Goal: Task Accomplishment & Management: Manage account settings

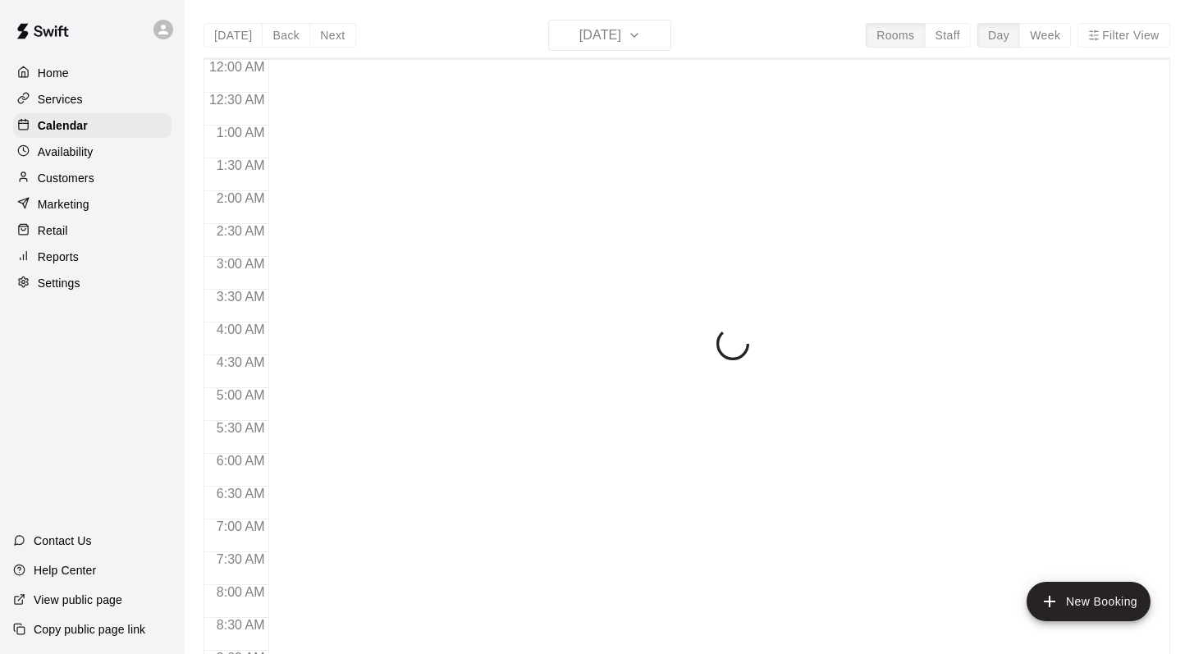
scroll to position [646, 0]
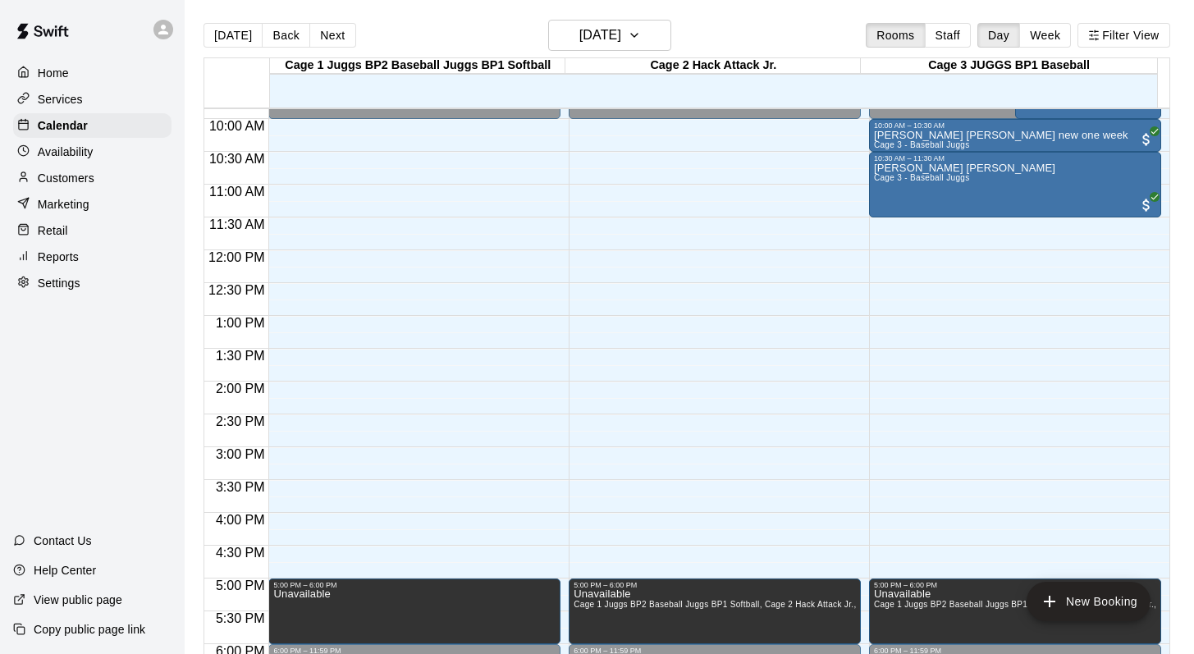
click at [363, 23] on div "[DATE] Back [DATE][DATE] Rooms Staff Day Week Filter View" at bounding box center [686, 39] width 966 height 38
click at [652, 35] on button "[DATE]" at bounding box center [609, 35] width 123 height 31
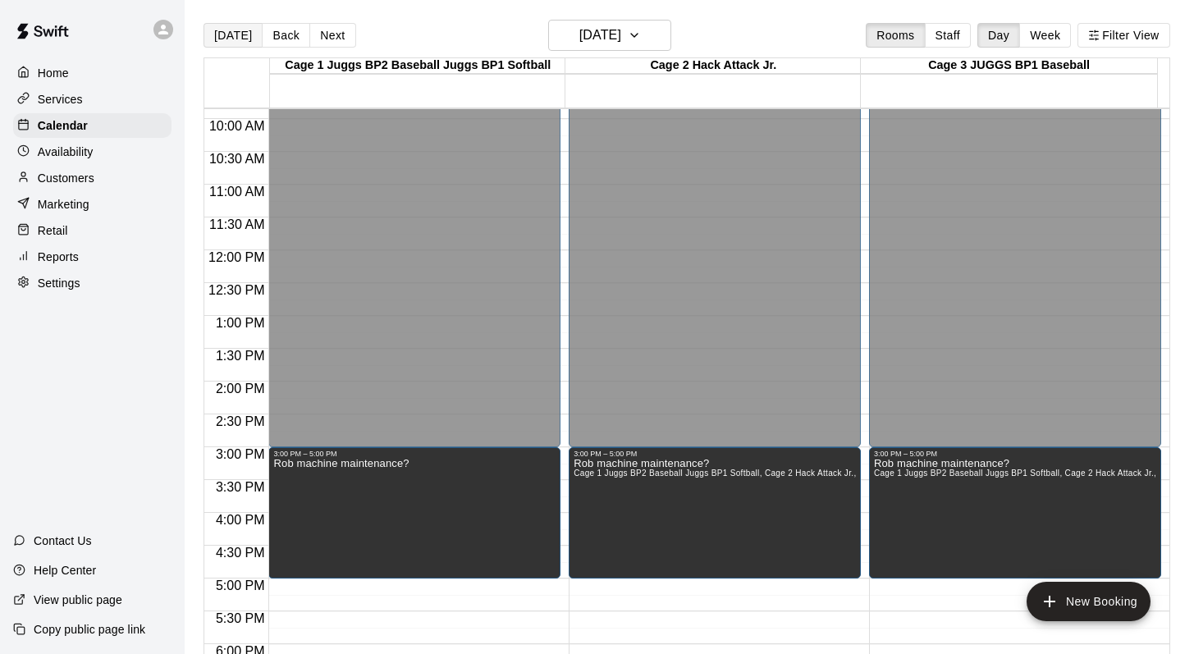
click at [221, 32] on button "[DATE]" at bounding box center [232, 35] width 59 height 25
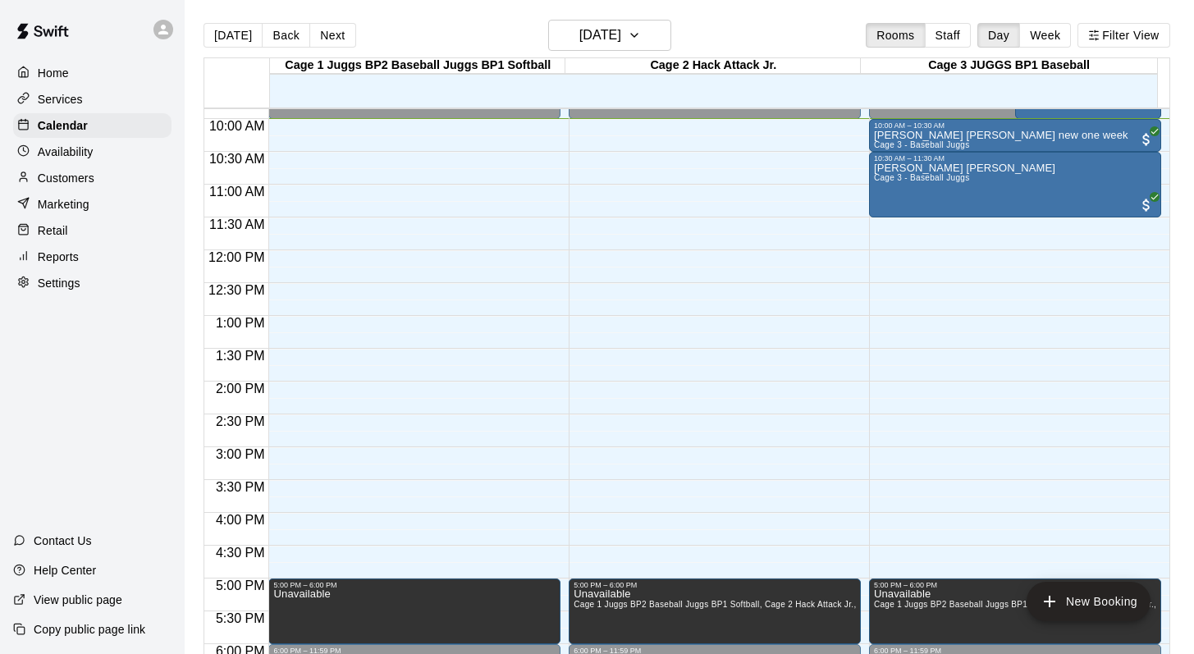
click at [747, 26] on div "[DATE] Back [DATE][DATE] Rooms Staff Day Week Filter View" at bounding box center [686, 39] width 966 height 38
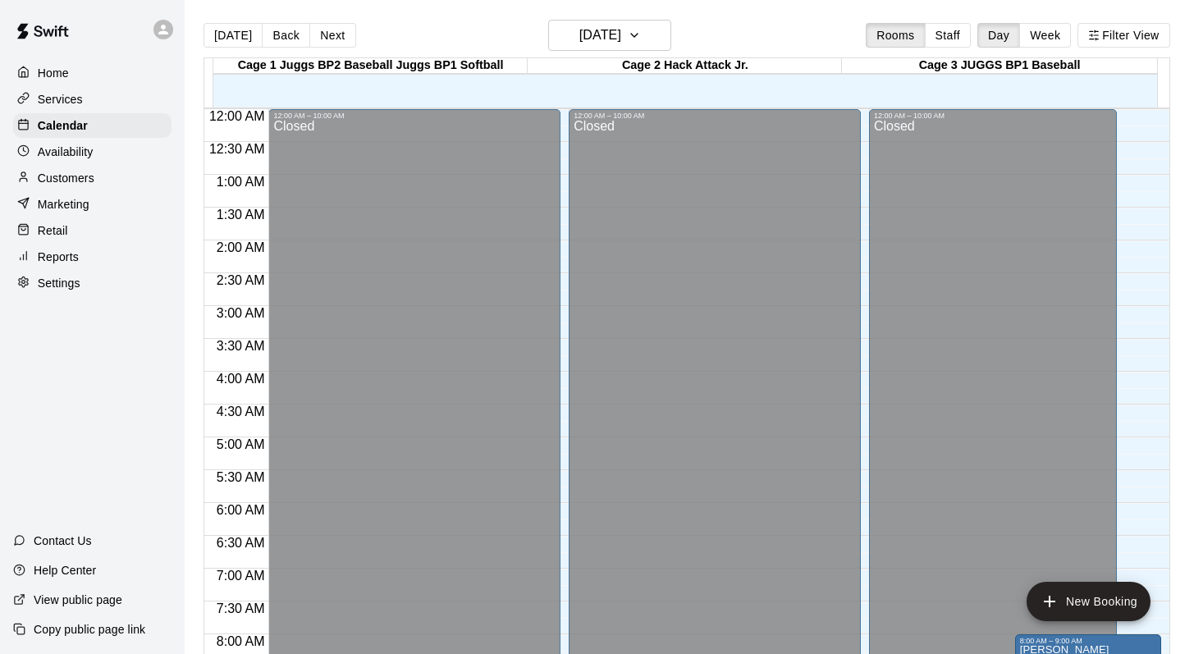
scroll to position [675, 0]
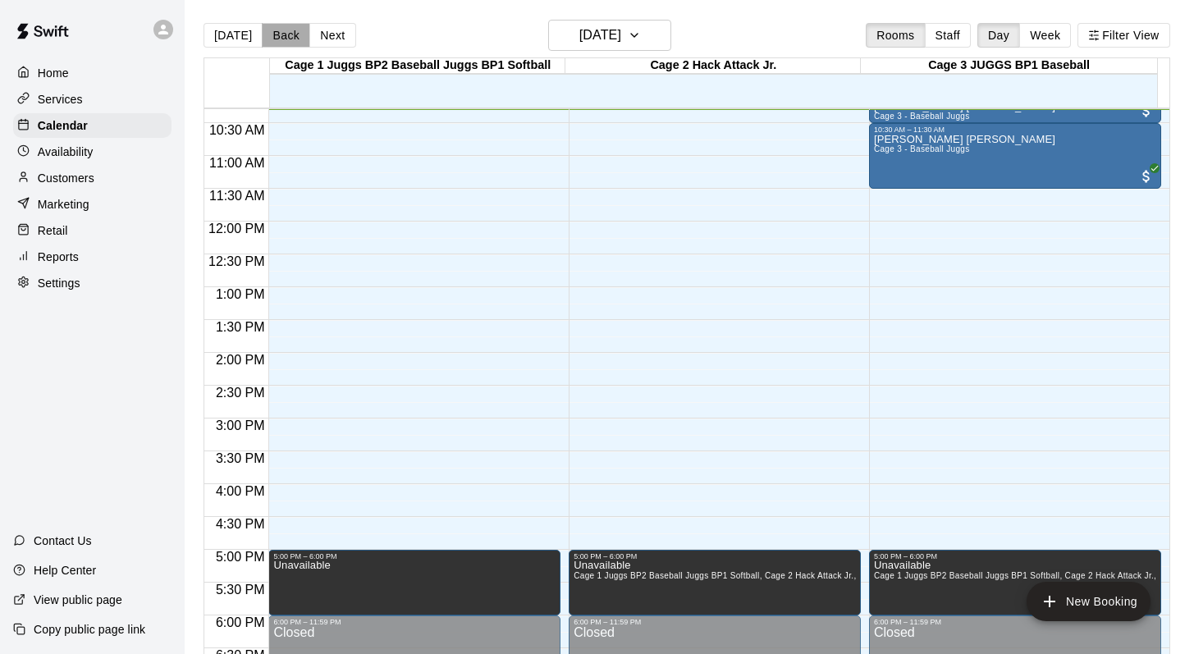
click at [276, 34] on button "Back" at bounding box center [286, 35] width 48 height 25
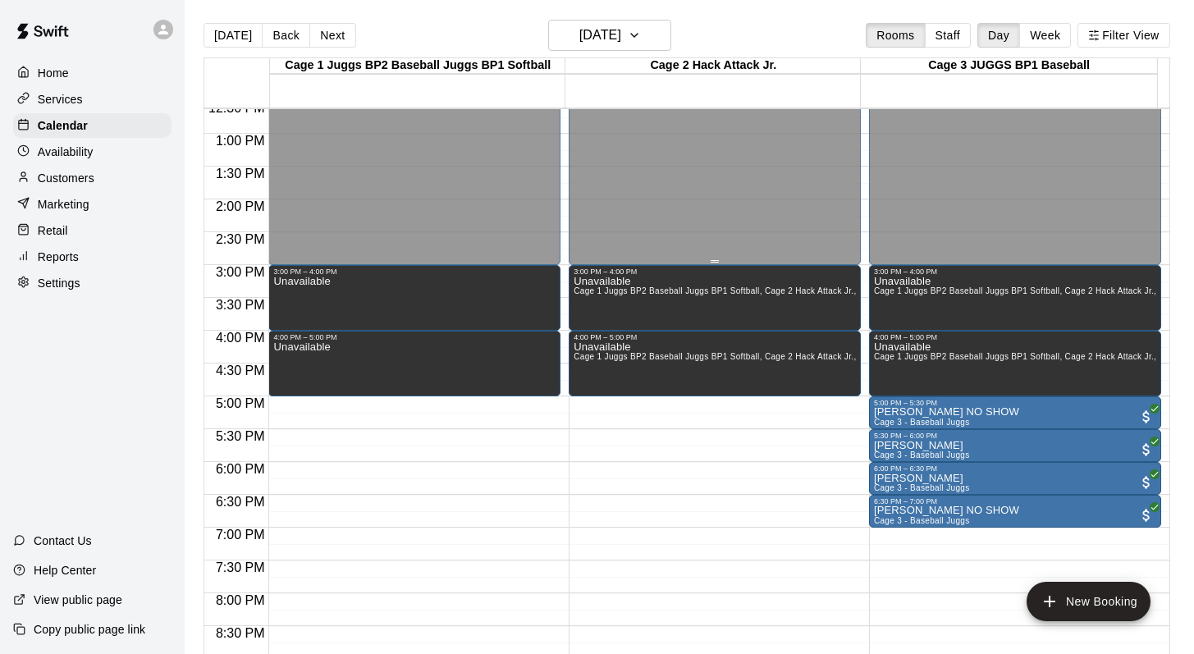
scroll to position [829, 0]
click at [890, 411] on p "Dante Paradiso NO SHOW" at bounding box center [946, 411] width 145 height 0
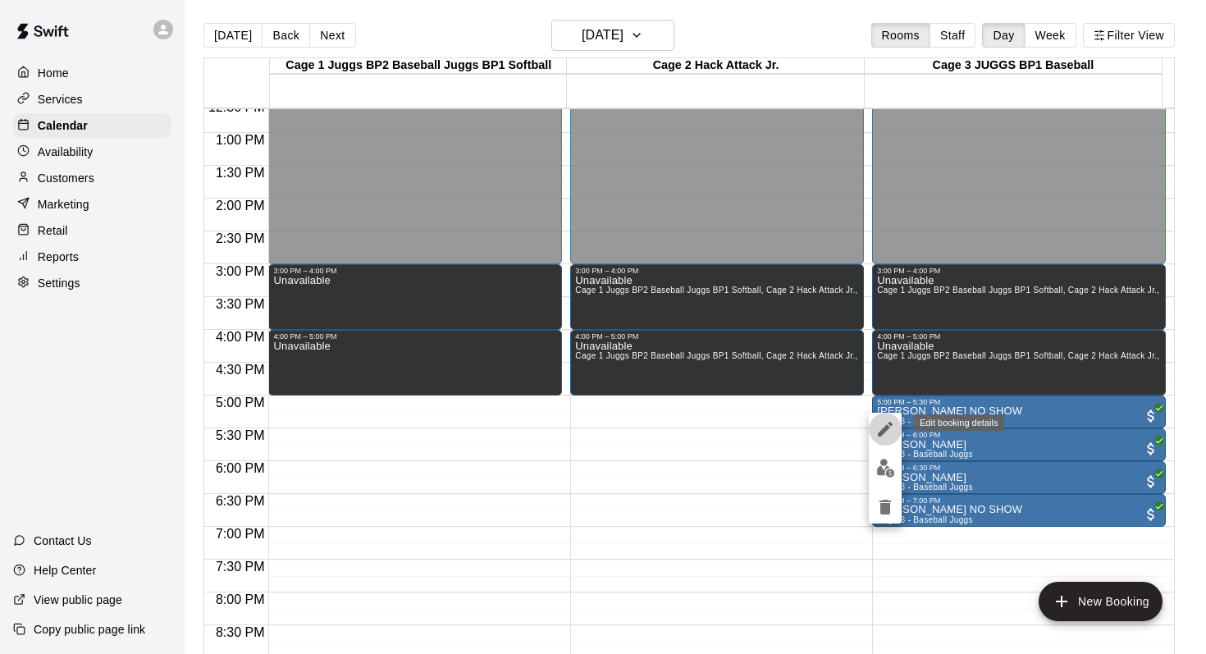
click at [881, 421] on icon "edit" at bounding box center [885, 429] width 20 height 20
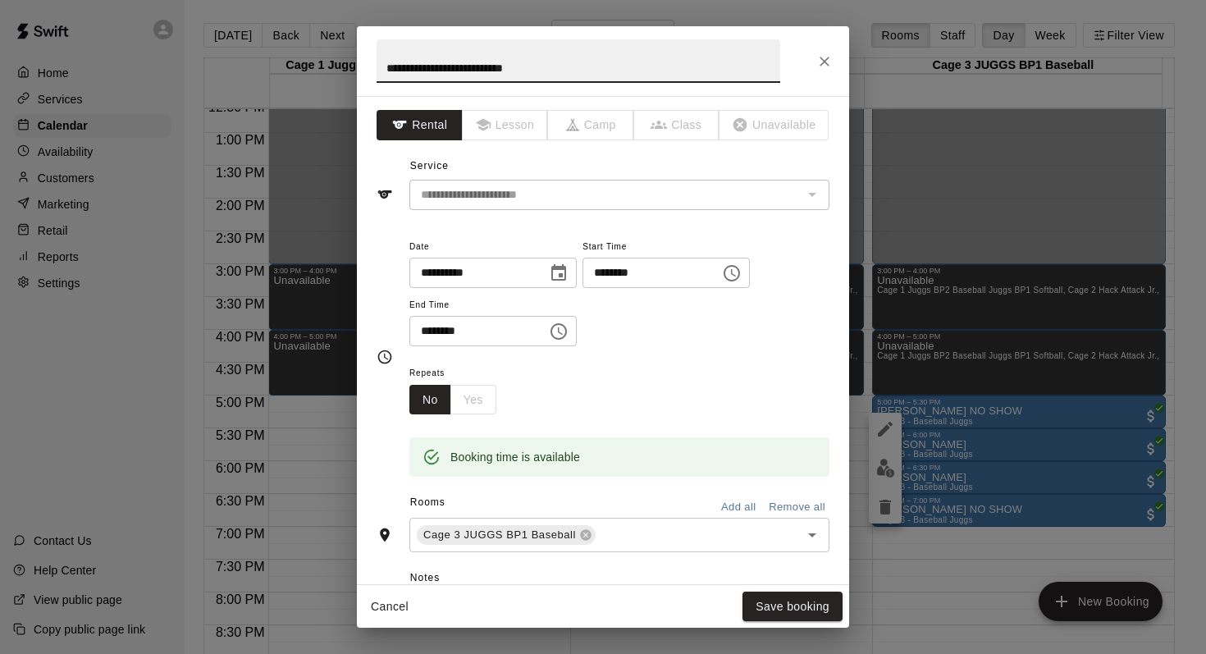
type input "**********"
click at [881, 421] on div "**********" at bounding box center [603, 327] width 1206 height 654
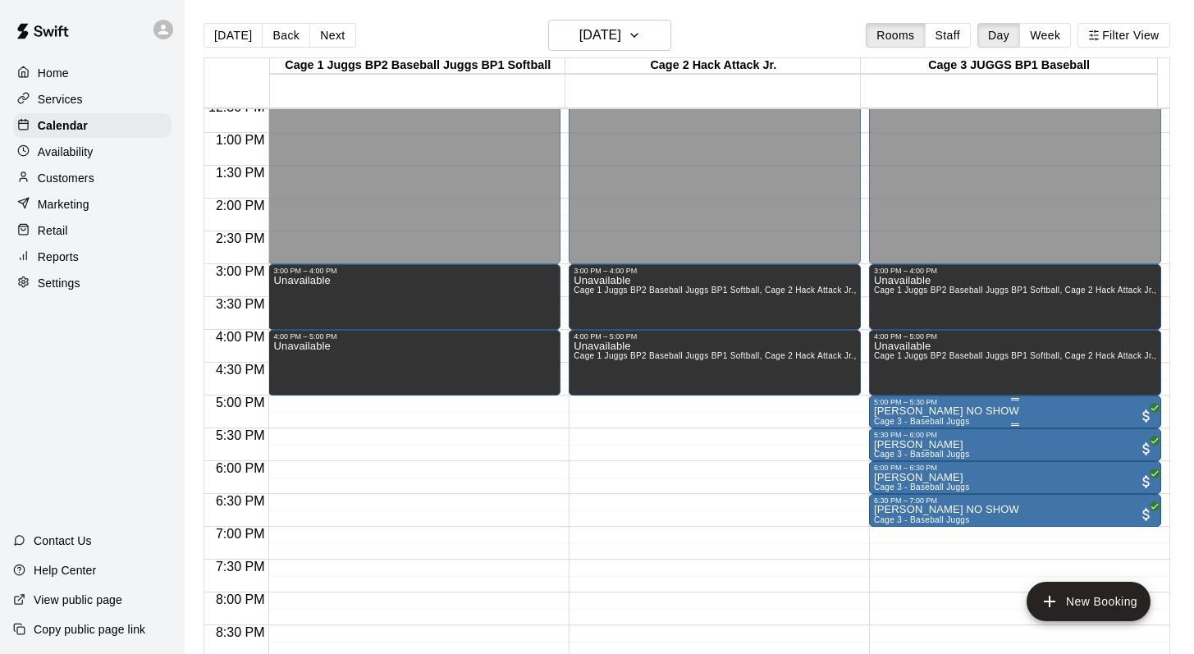
click at [903, 405] on div "5:00 PM – 5:30 PM" at bounding box center [1015, 402] width 282 height 8
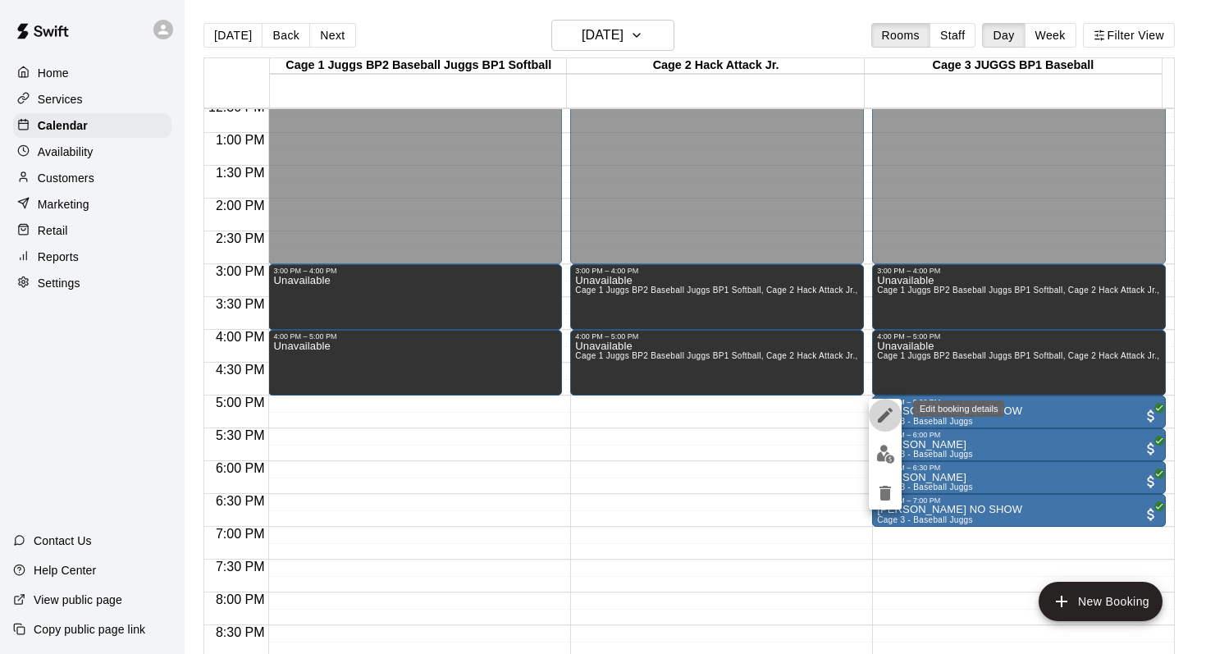
click at [886, 415] on icon "edit" at bounding box center [885, 415] width 15 height 15
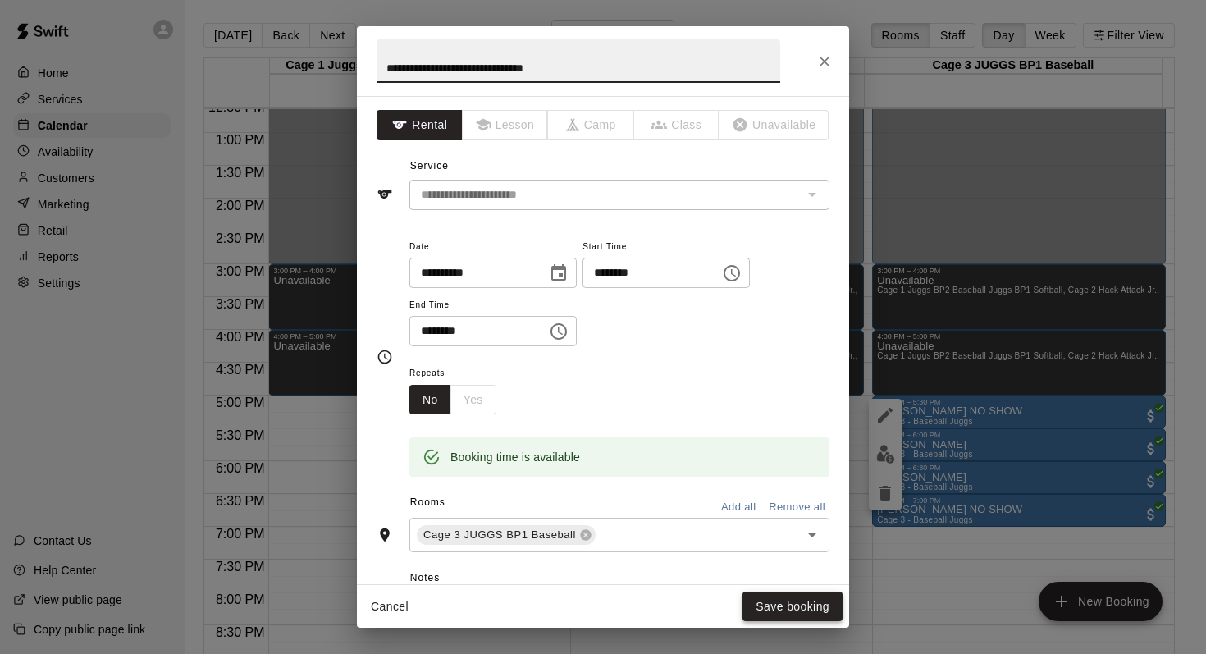
type input "**********"
click at [765, 601] on button "Save booking" at bounding box center [792, 606] width 100 height 30
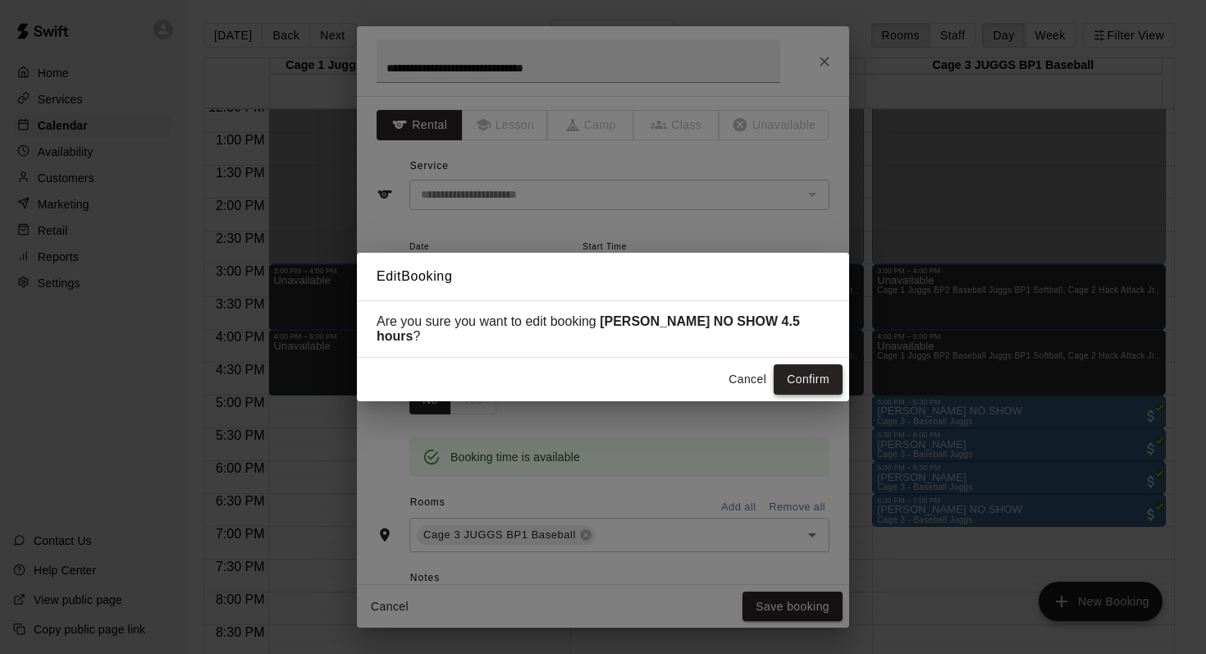
click at [790, 367] on button "Confirm" at bounding box center [808, 379] width 69 height 30
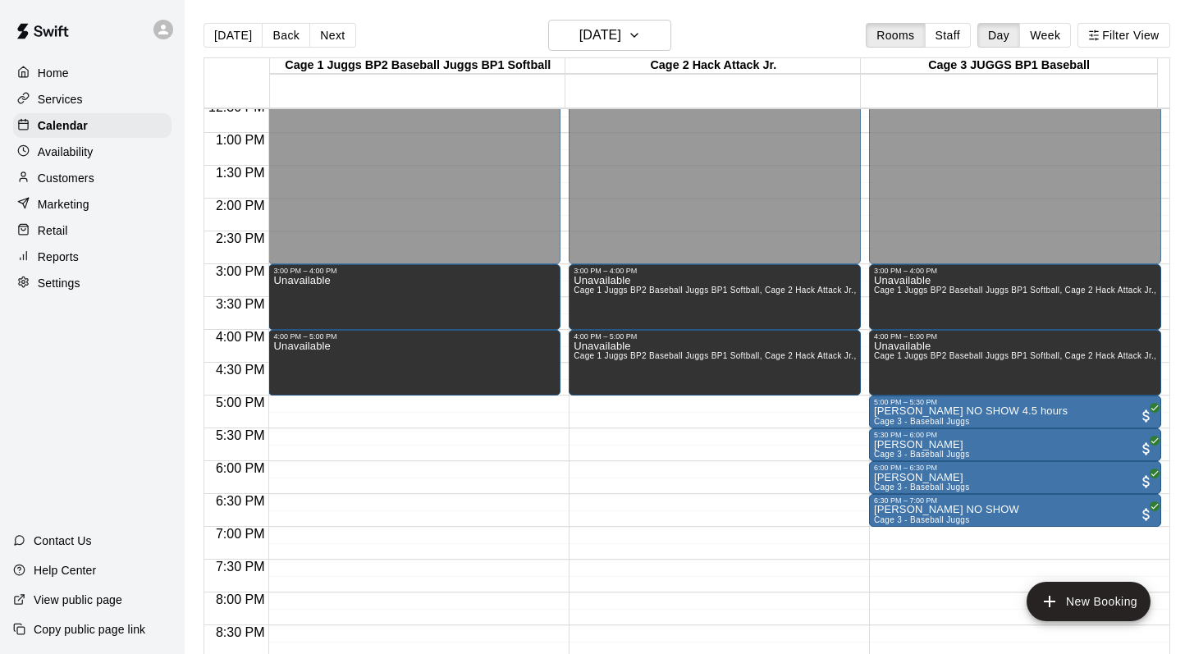
click at [105, 171] on div "Customers" at bounding box center [92, 178] width 158 height 25
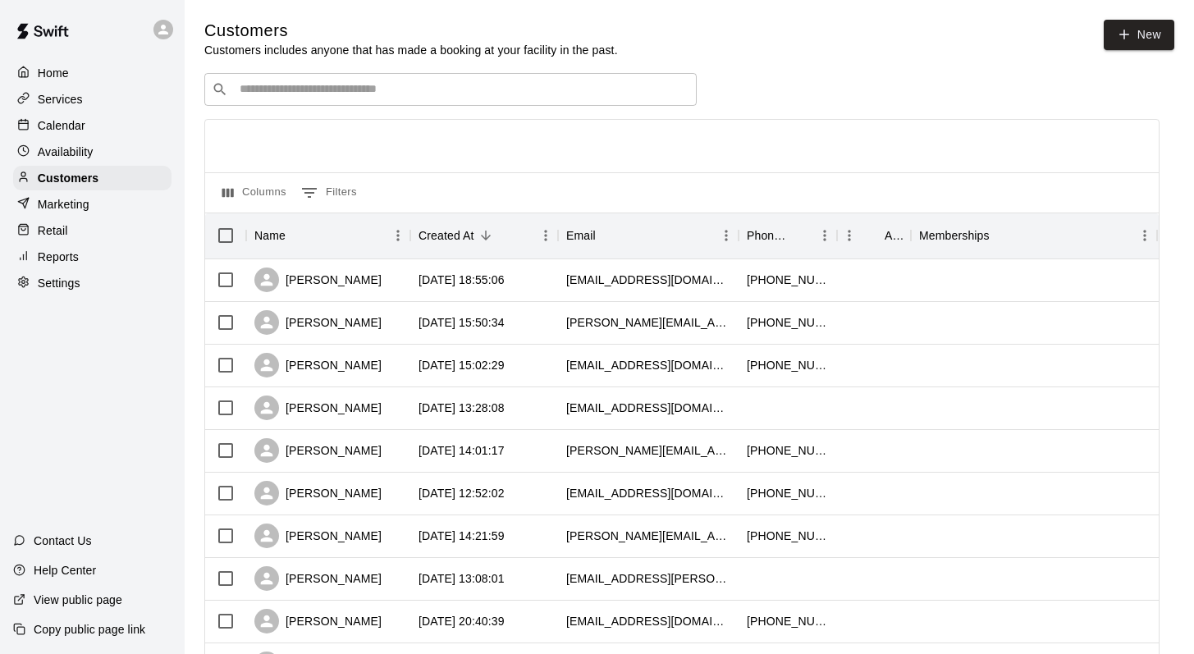
click at [263, 101] on div "​ ​" at bounding box center [450, 89] width 492 height 33
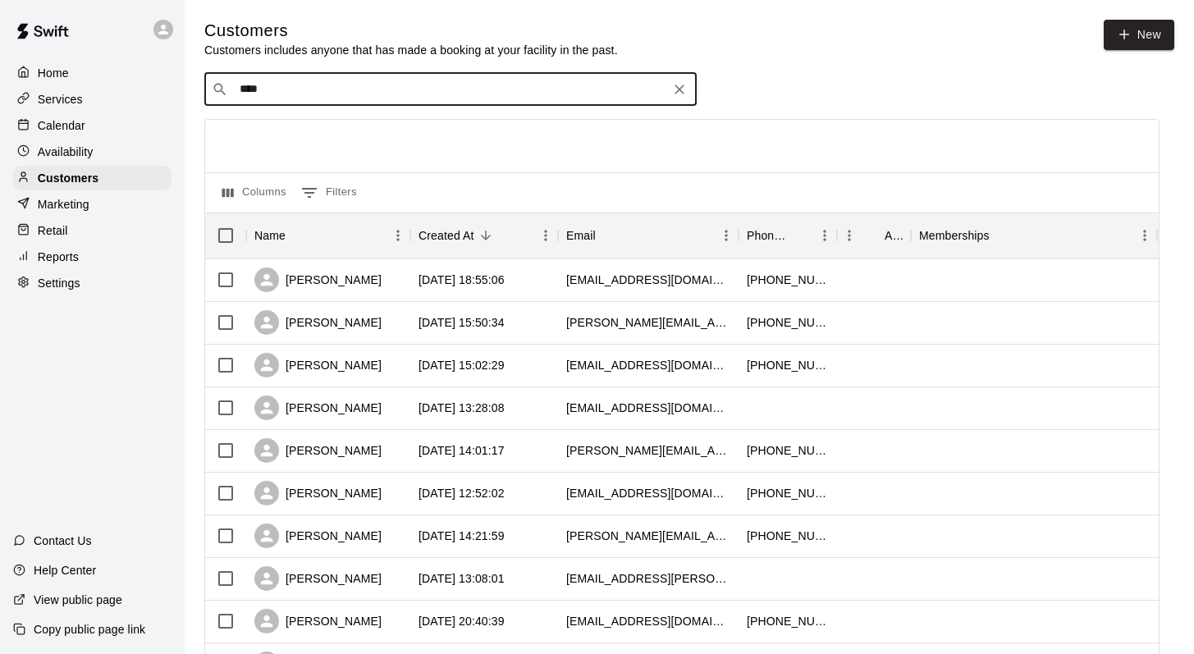
type input "*****"
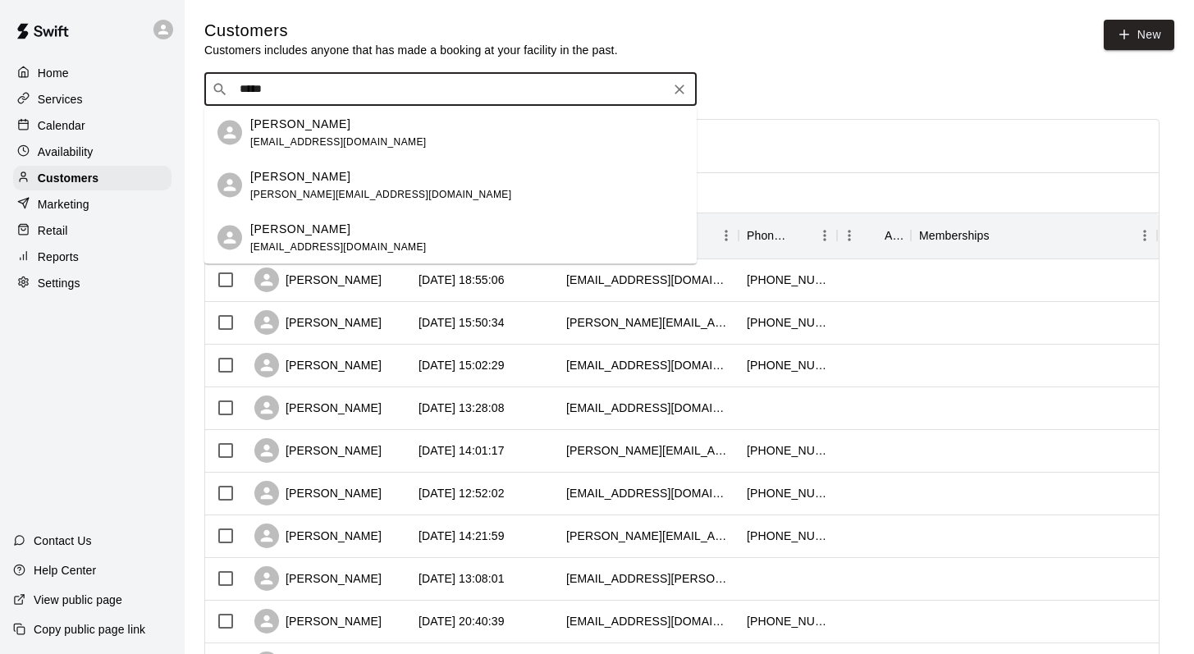
click at [281, 221] on p "Dante Paradiso" at bounding box center [300, 228] width 100 height 17
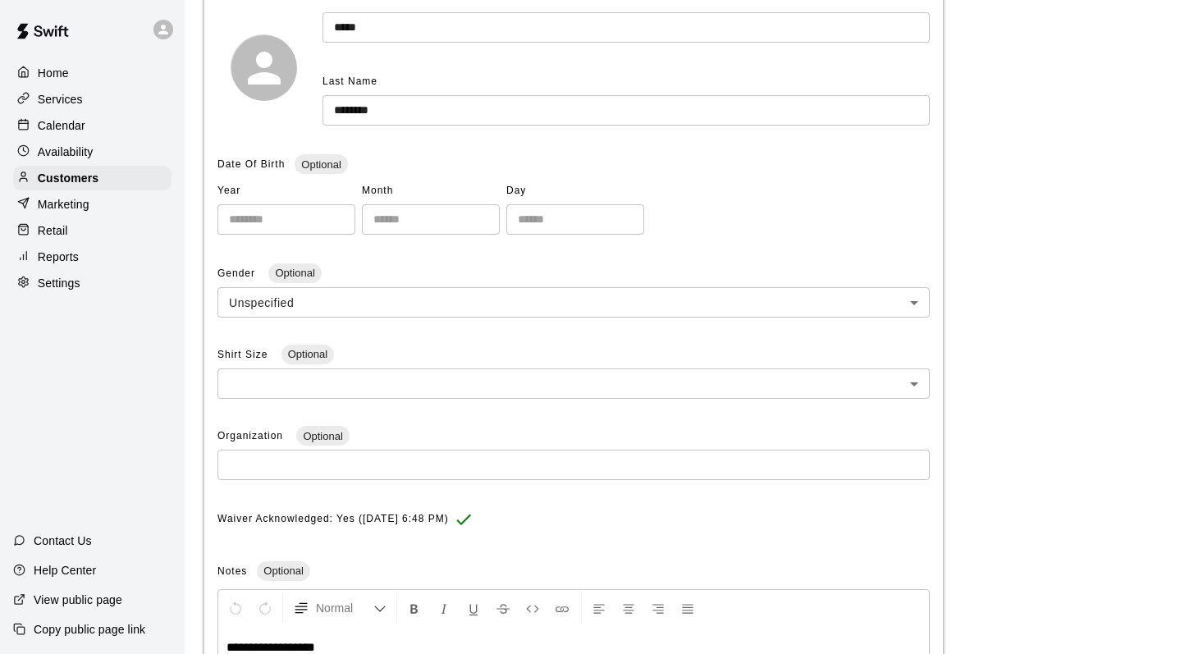
click at [281, 221] on input "number" at bounding box center [286, 219] width 138 height 30
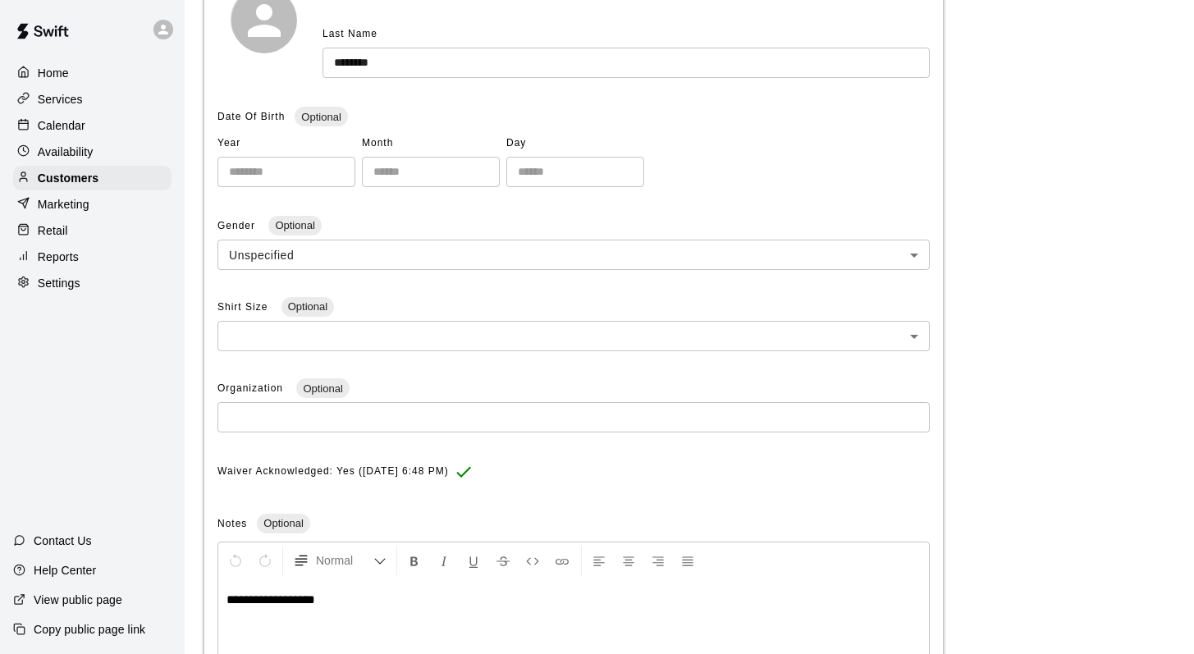
scroll to position [438, 0]
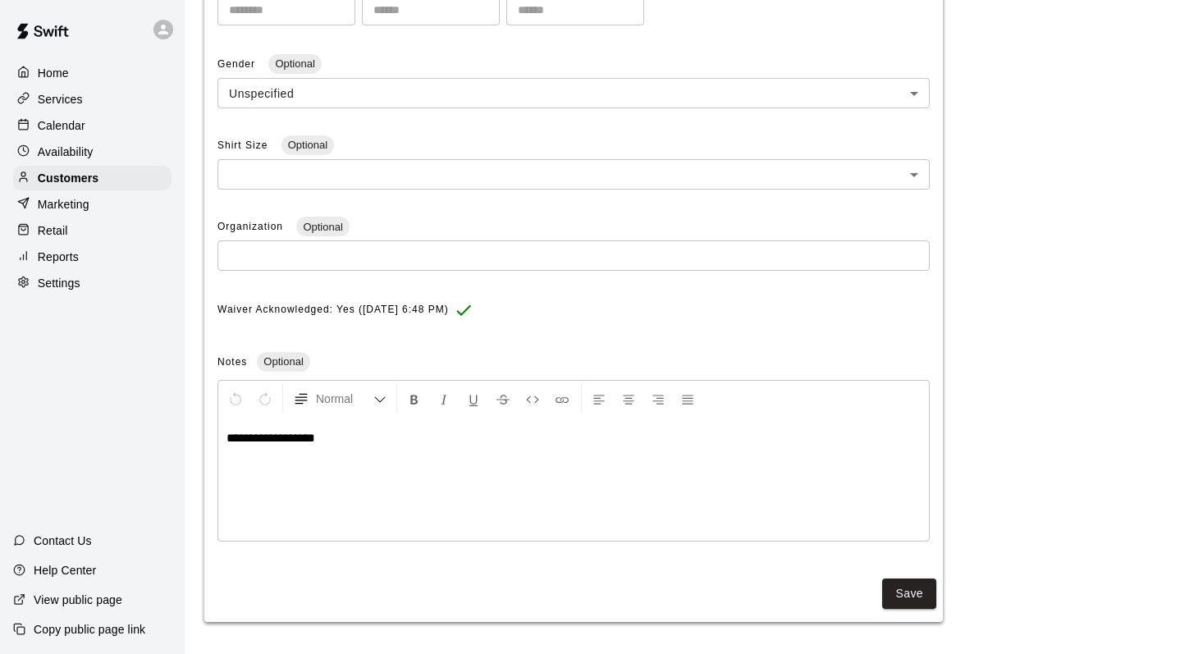
click at [75, 122] on p "Calendar" at bounding box center [62, 125] width 48 height 16
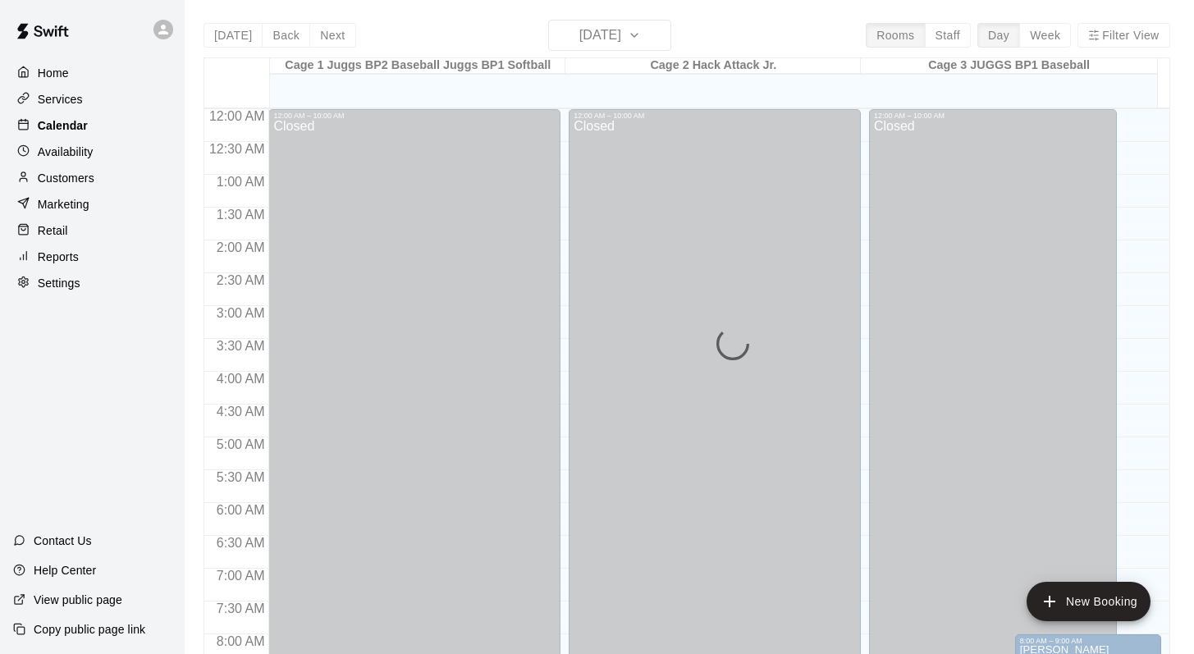
scroll to position [677, 0]
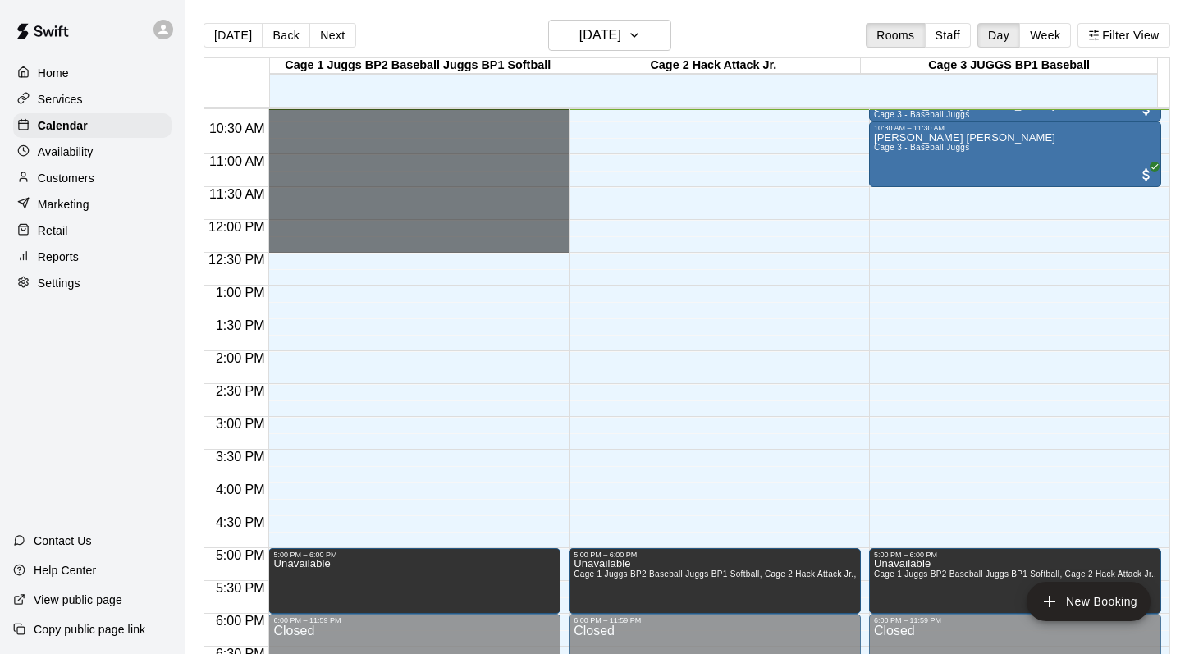
drag, startPoint x: 377, startPoint y: 255, endPoint x: 152, endPoint y: -85, distance: 408.4
click at [152, 0] on html "Home Services Calendar Availability Customers Marketing Retail Reports Settings…" at bounding box center [597, 340] width 1194 height 680
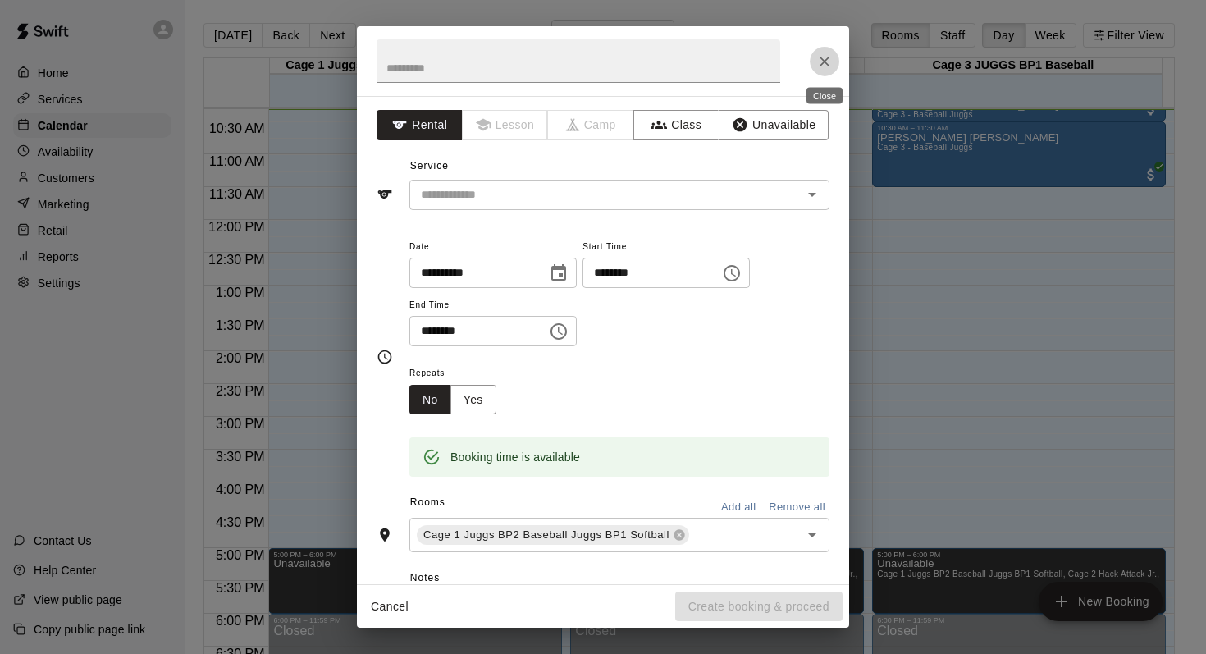
click at [835, 62] on button "Close" at bounding box center [825, 62] width 30 height 30
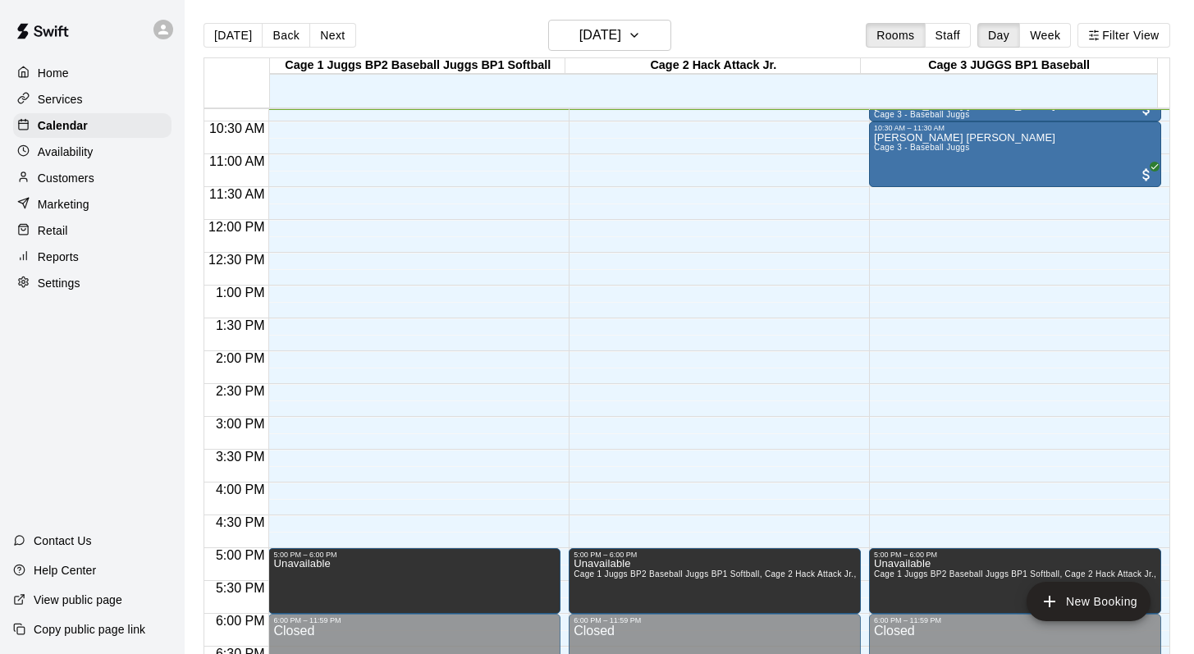
click at [107, 173] on div "Customers" at bounding box center [92, 178] width 158 height 25
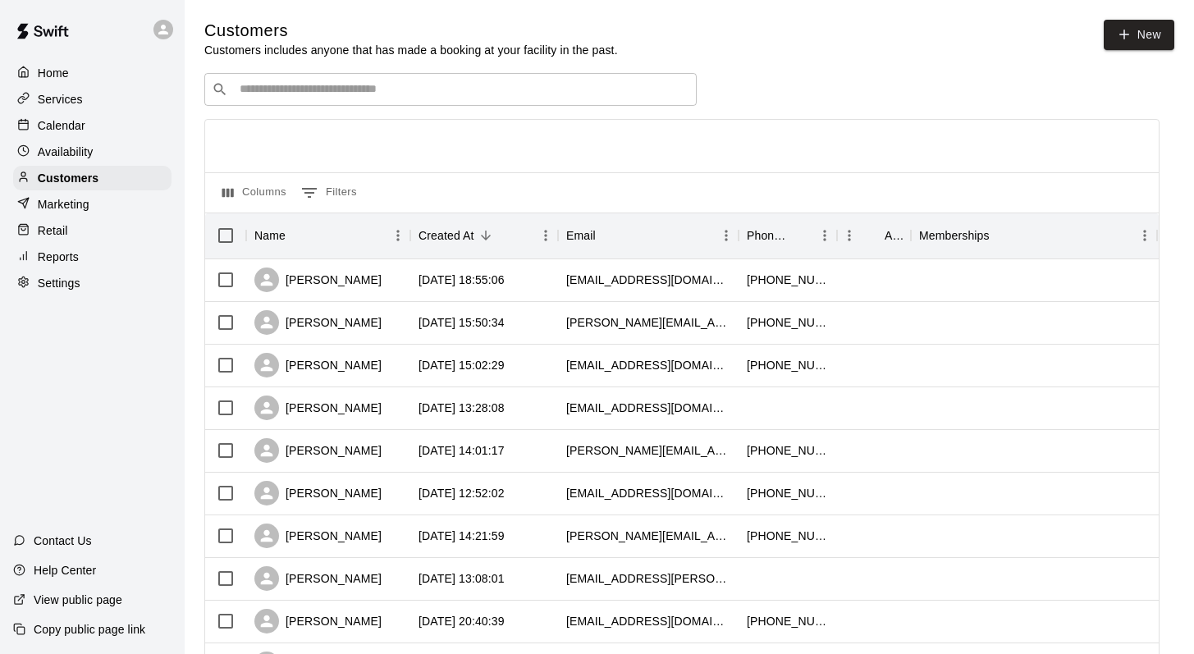
click at [324, 98] on div "​ ​" at bounding box center [450, 89] width 492 height 33
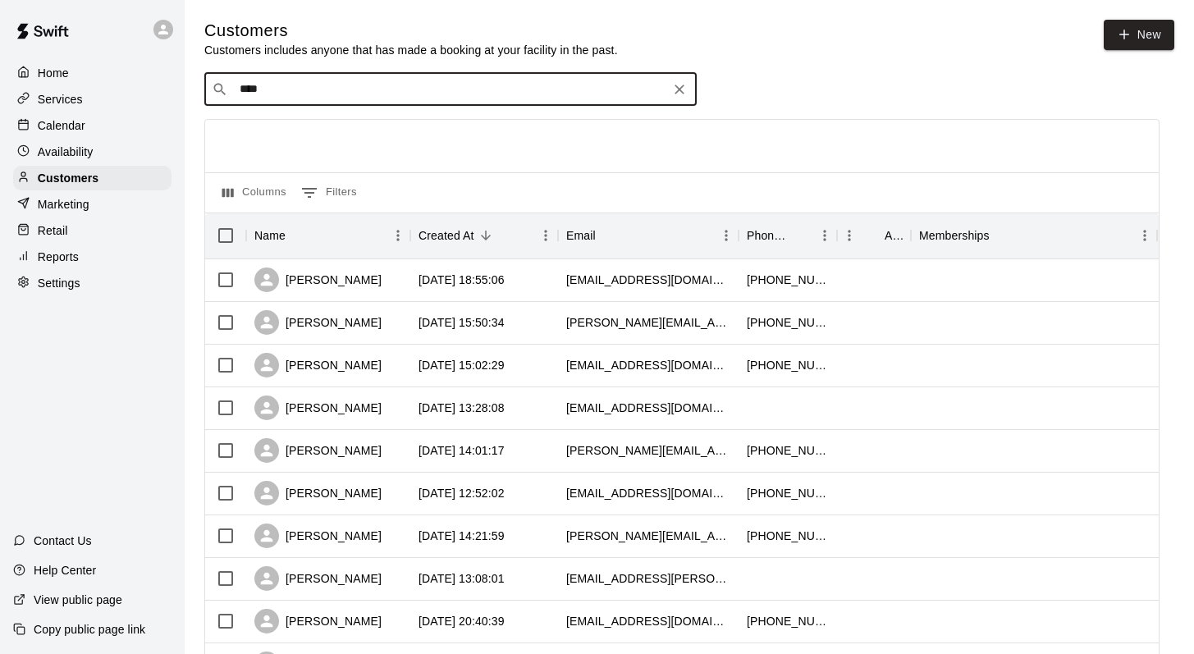
type input "*****"
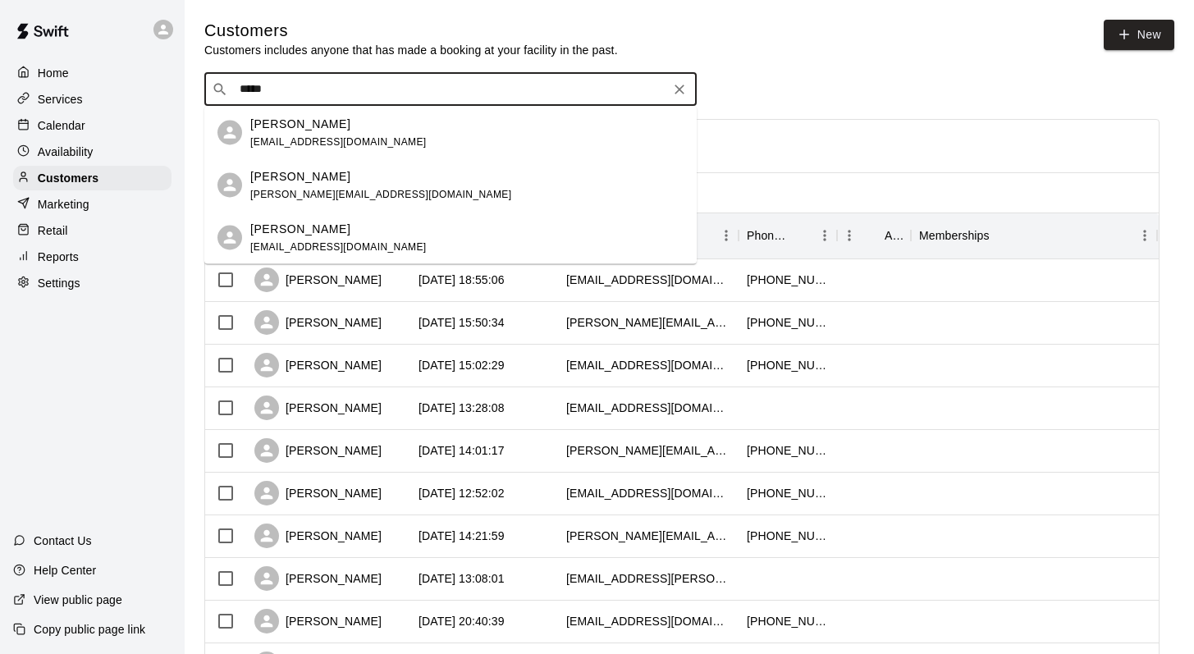
click at [262, 228] on p "Dante Paradiso" at bounding box center [300, 228] width 100 height 17
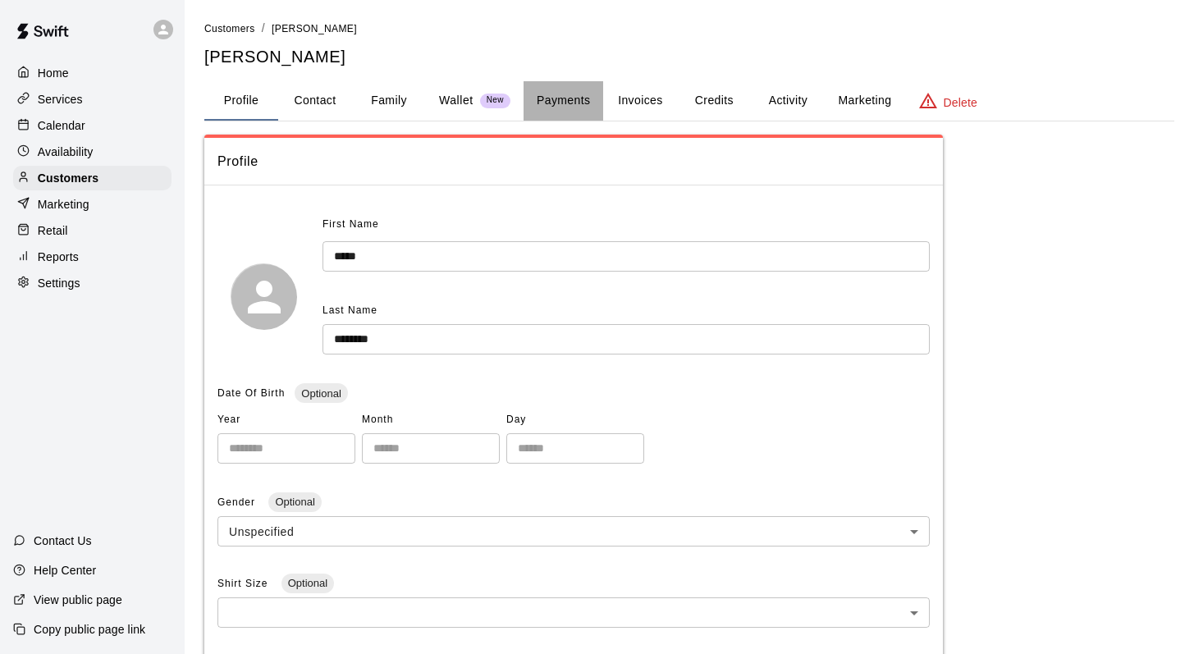
click at [552, 100] on button "Payments" at bounding box center [563, 100] width 80 height 39
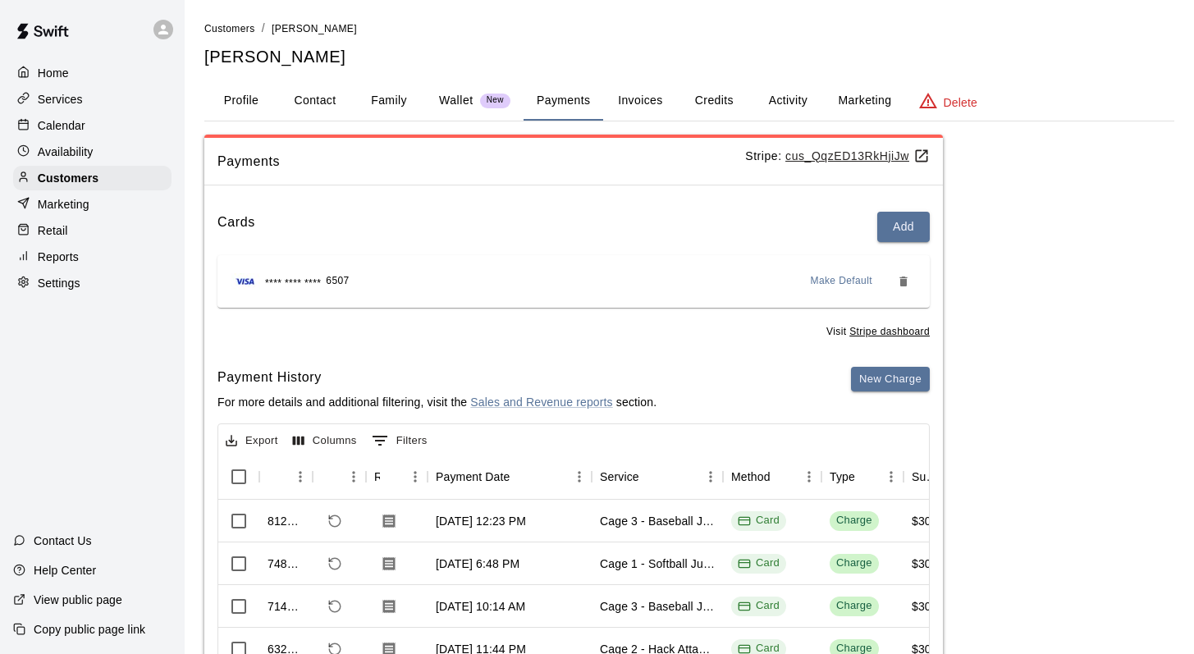
click at [58, 123] on p "Calendar" at bounding box center [62, 125] width 48 height 16
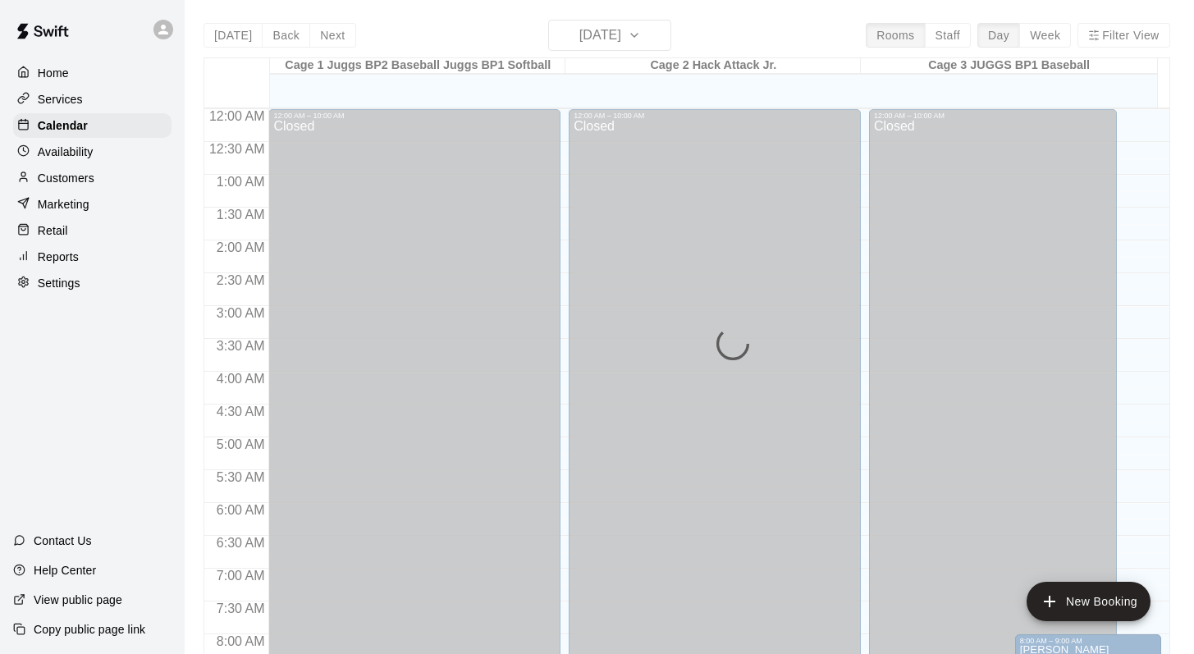
scroll to position [678, 0]
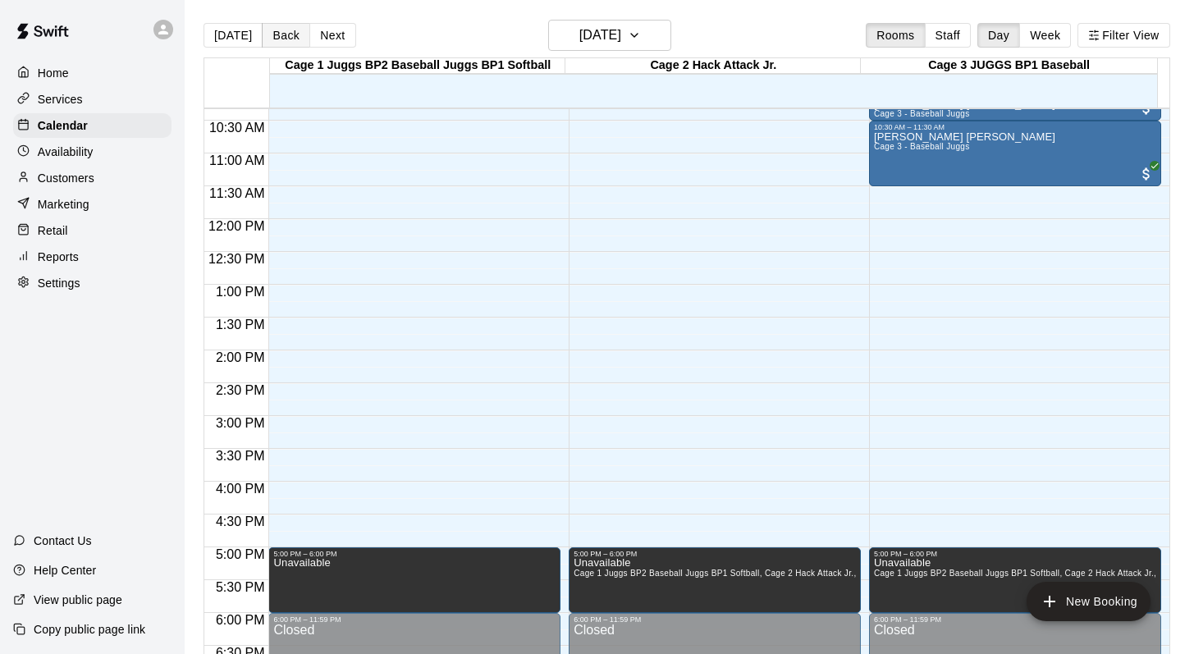
click at [284, 30] on button "Back" at bounding box center [286, 35] width 48 height 25
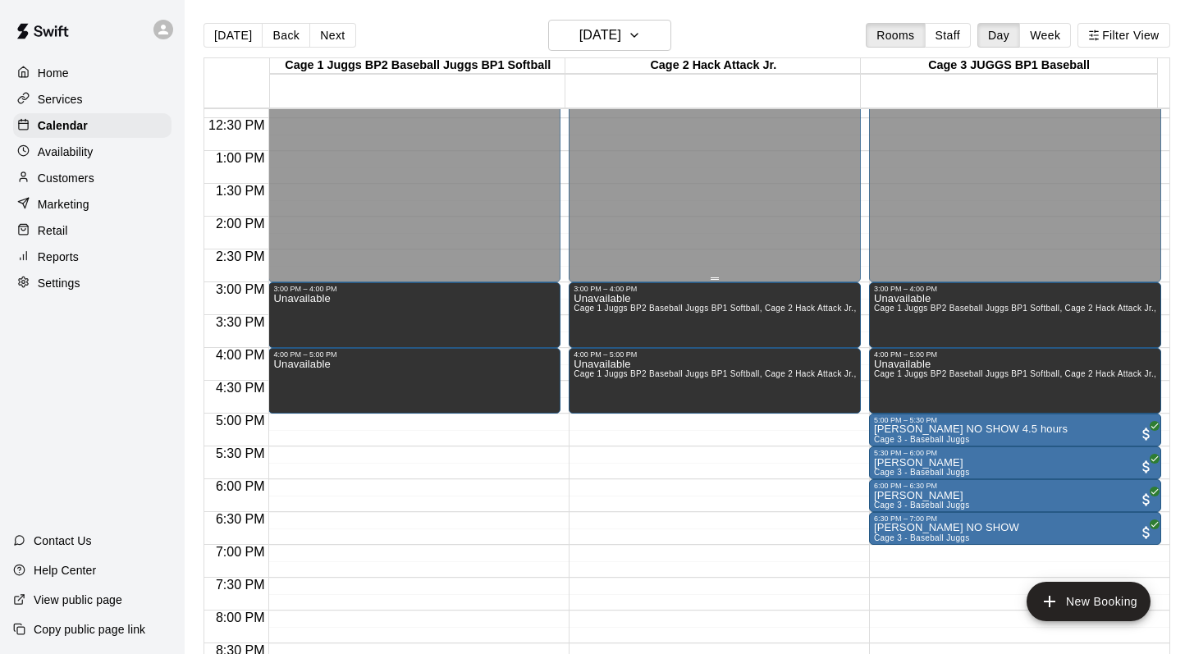
scroll to position [870, 0]
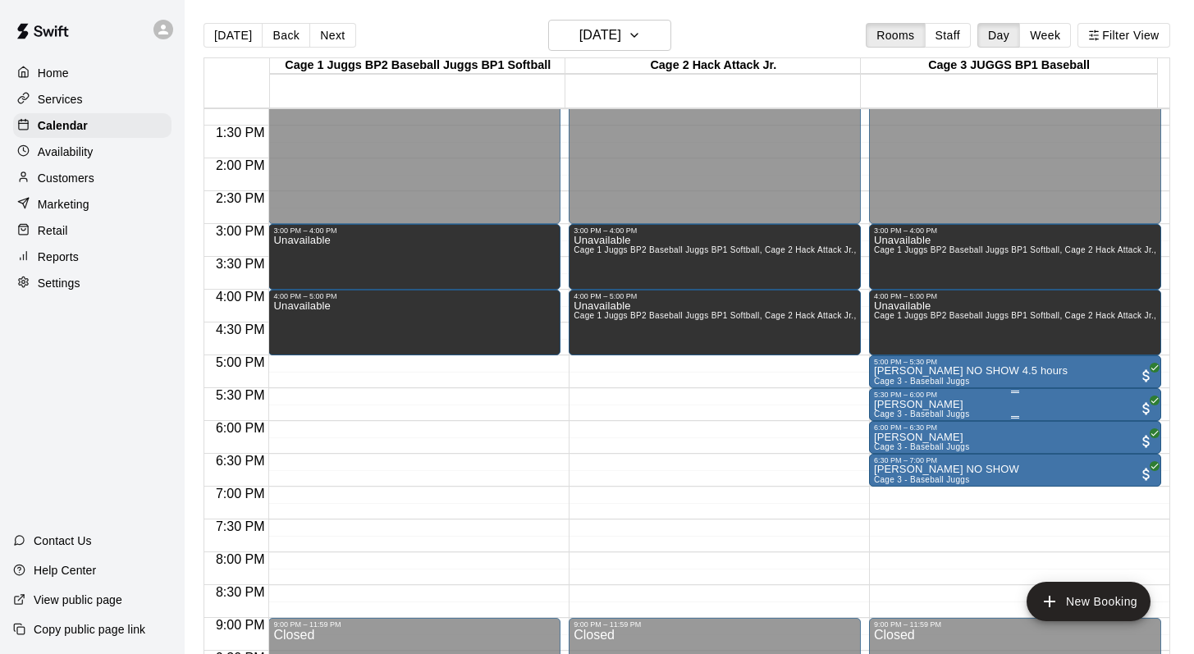
click at [896, 393] on div at bounding box center [1015, 391] width 282 height 2
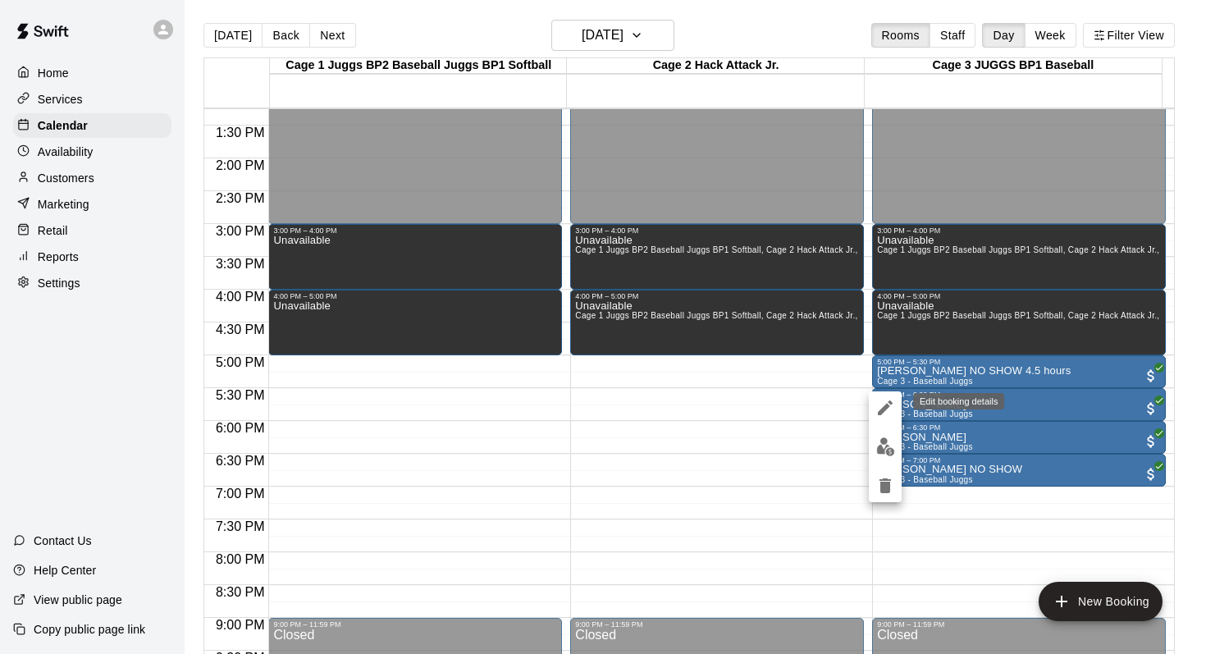
click at [882, 404] on icon "edit" at bounding box center [885, 408] width 20 height 20
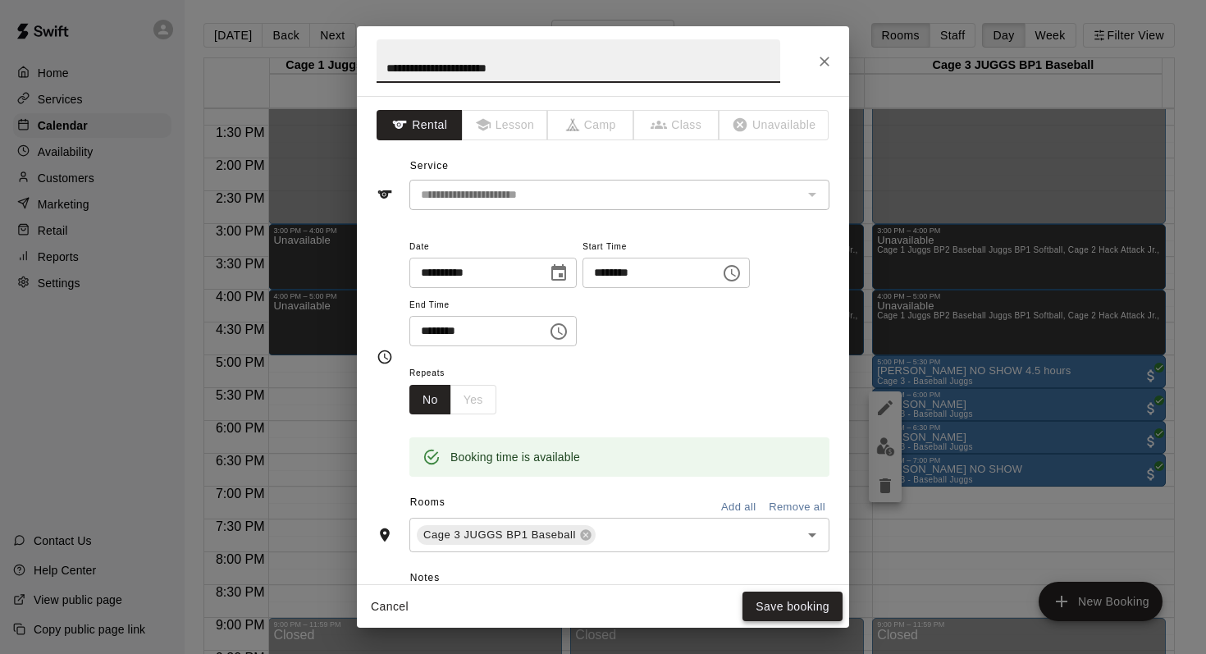
type input "**********"
click at [776, 591] on button "Save booking" at bounding box center [792, 606] width 100 height 30
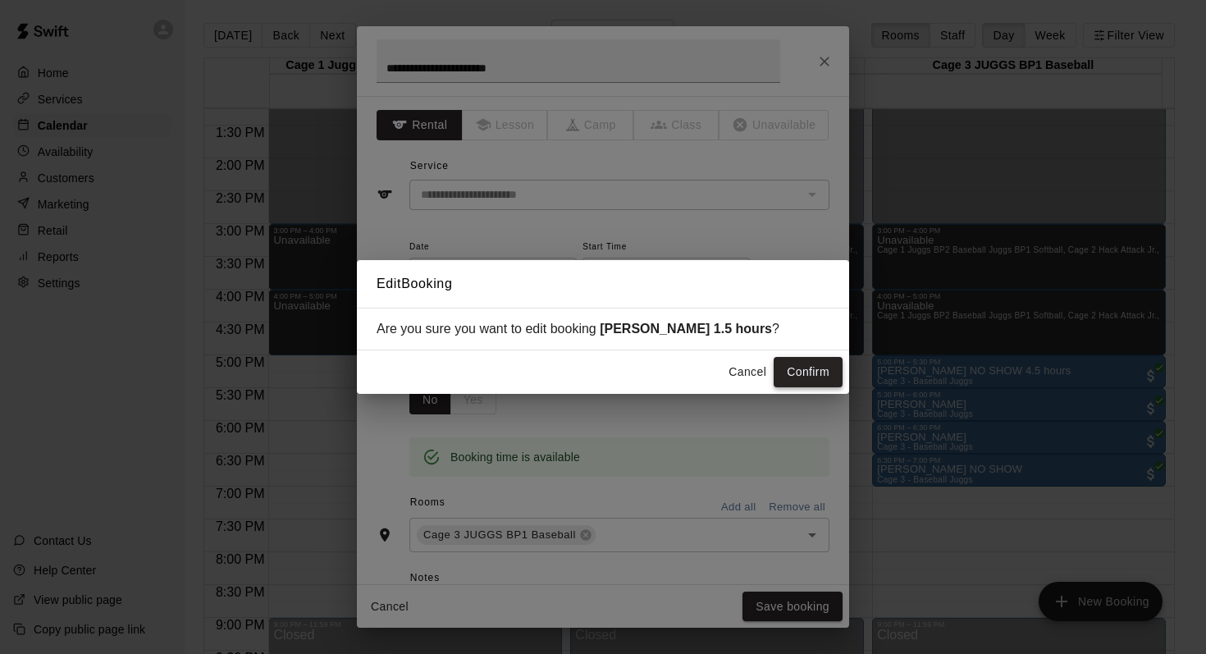
click at [788, 370] on button "Confirm" at bounding box center [808, 372] width 69 height 30
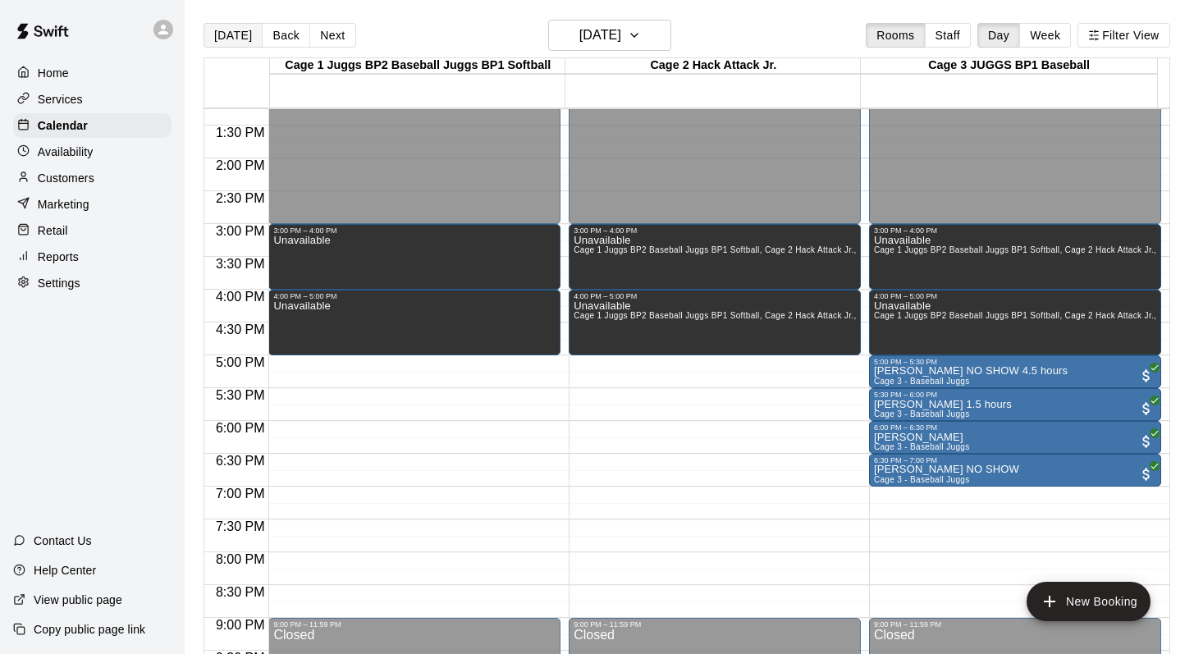
click at [219, 39] on button "[DATE]" at bounding box center [232, 35] width 59 height 25
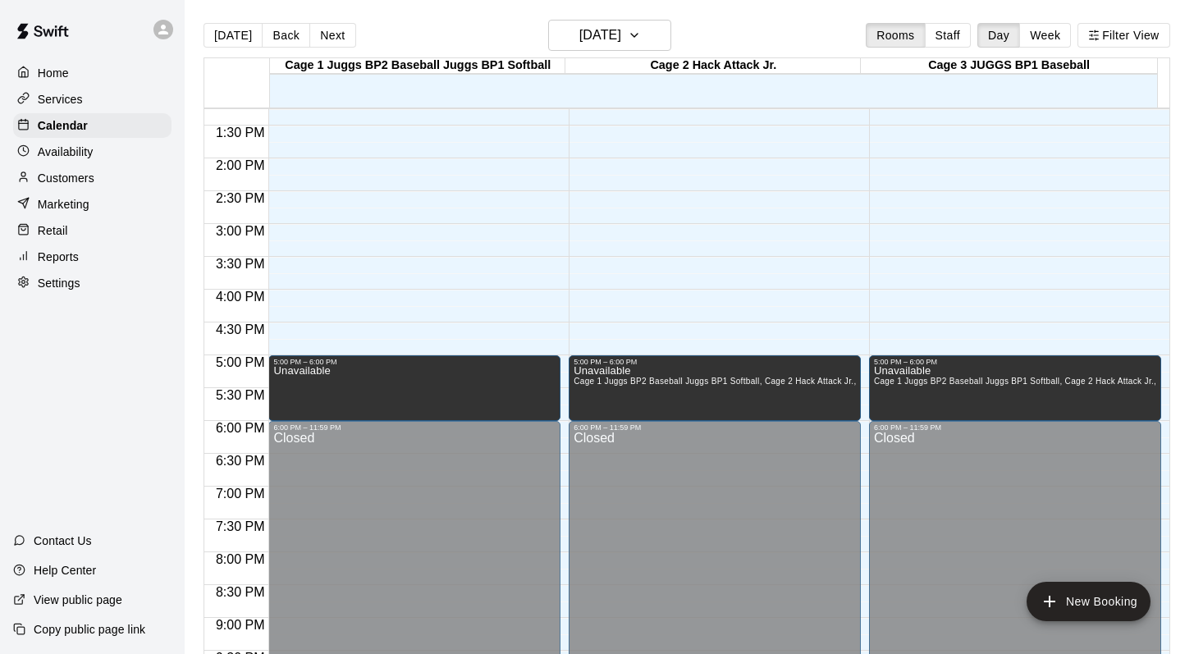
scroll to position [600, 0]
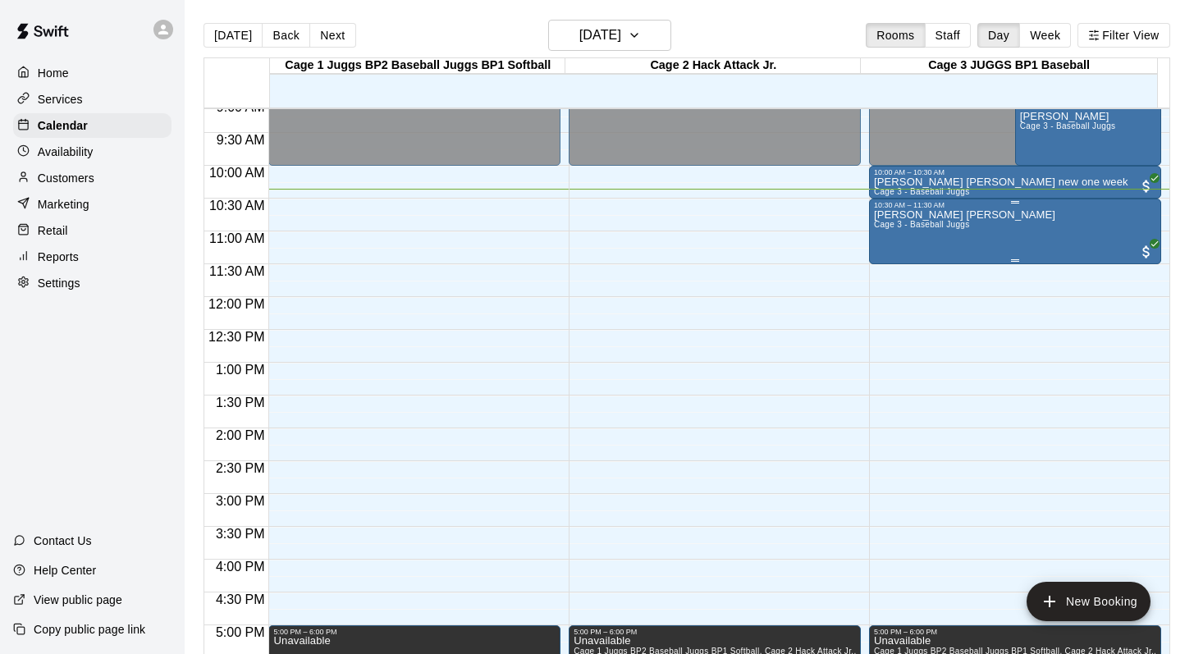
click at [915, 235] on div "Dylan Devin Cullen Cage 3 - Baseball Juggs" at bounding box center [964, 536] width 181 height 654
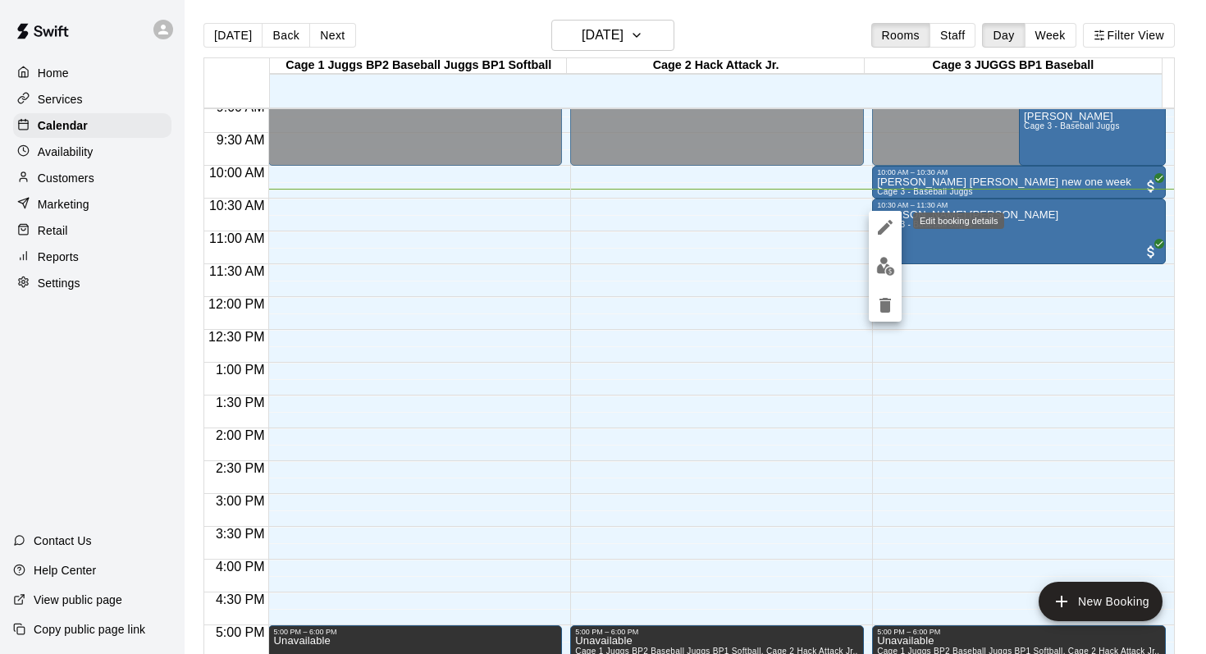
click at [883, 218] on icon "edit" at bounding box center [885, 227] width 20 height 20
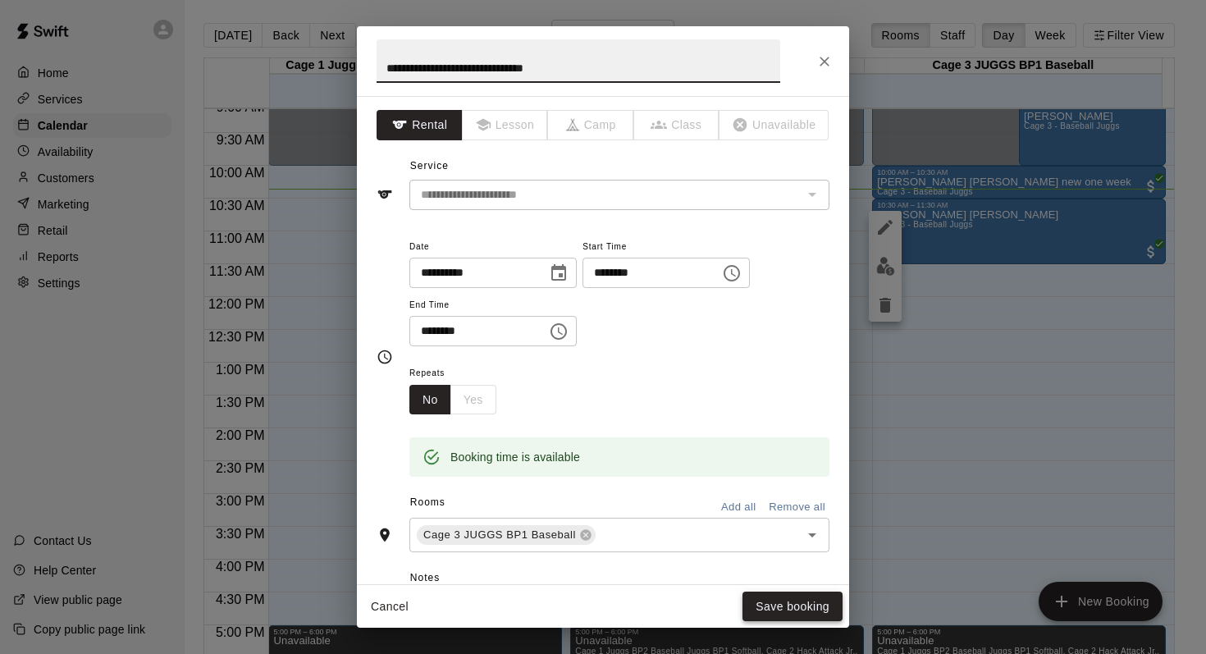
type input "**********"
click at [757, 601] on button "Save booking" at bounding box center [792, 606] width 100 height 30
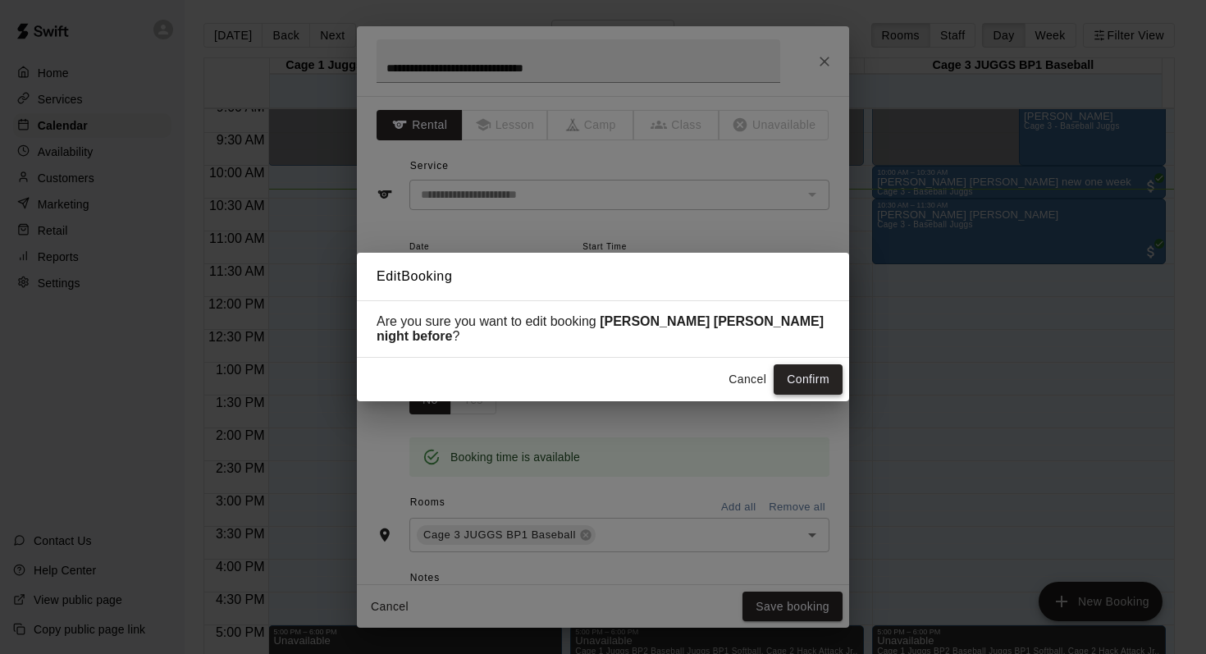
click at [790, 364] on button "Confirm" at bounding box center [808, 379] width 69 height 30
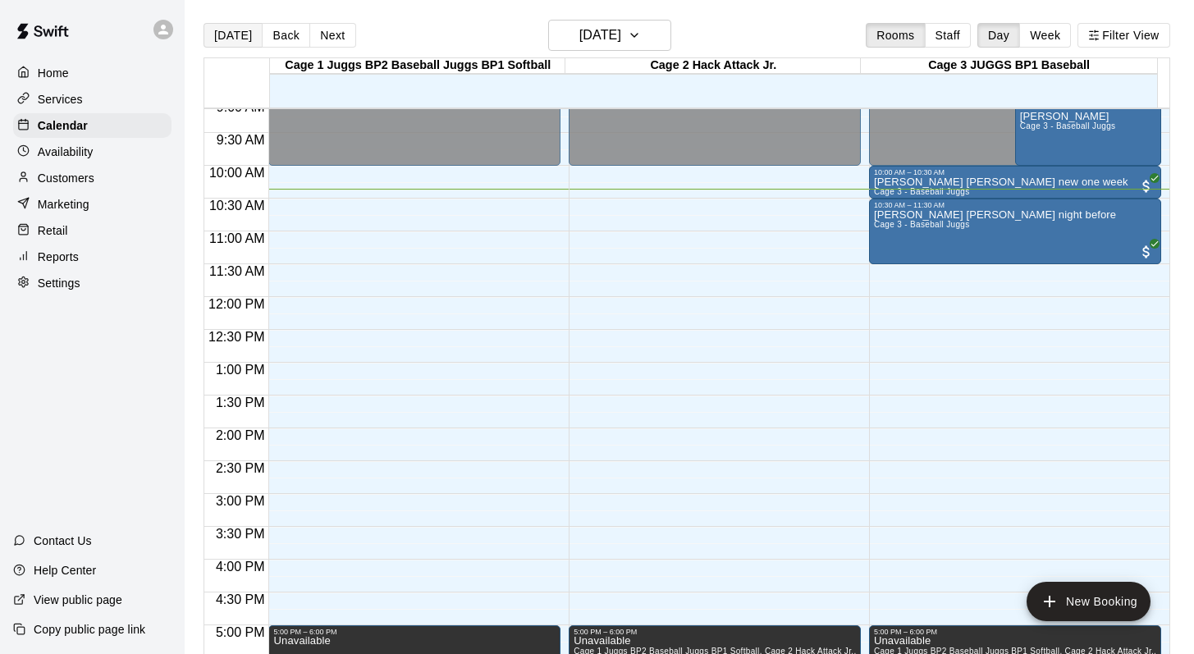
click at [234, 30] on button "[DATE]" at bounding box center [232, 35] width 59 height 25
click at [328, 38] on button "Next" at bounding box center [332, 35] width 46 height 25
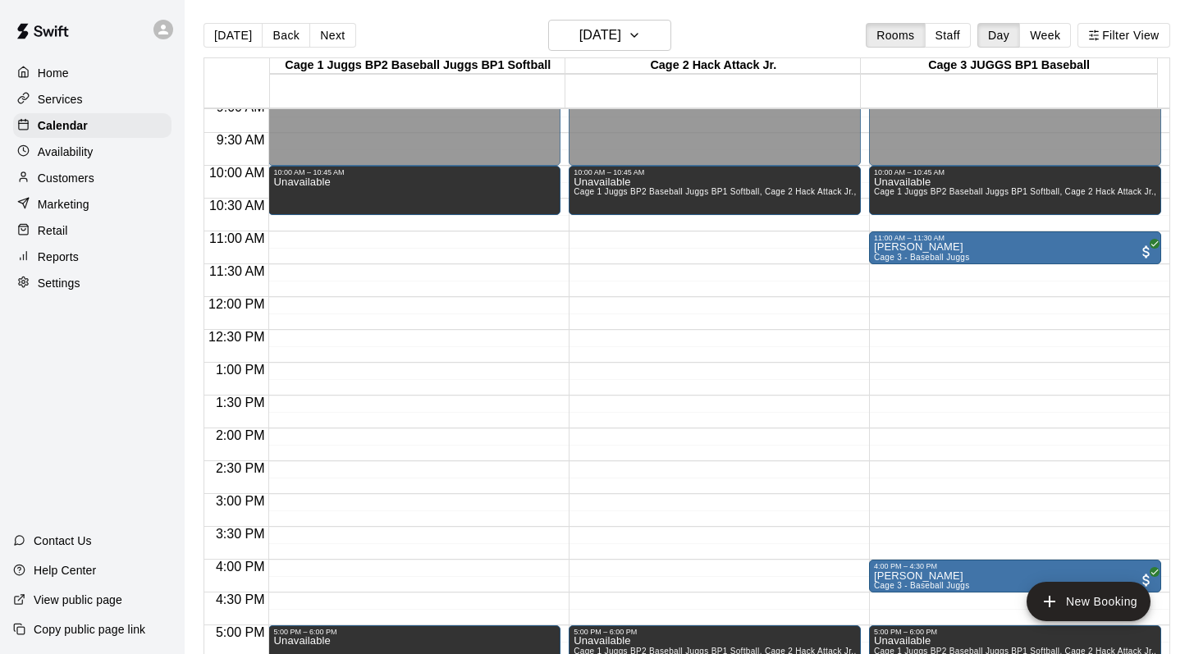
click at [65, 167] on div "Customers" at bounding box center [92, 178] width 158 height 25
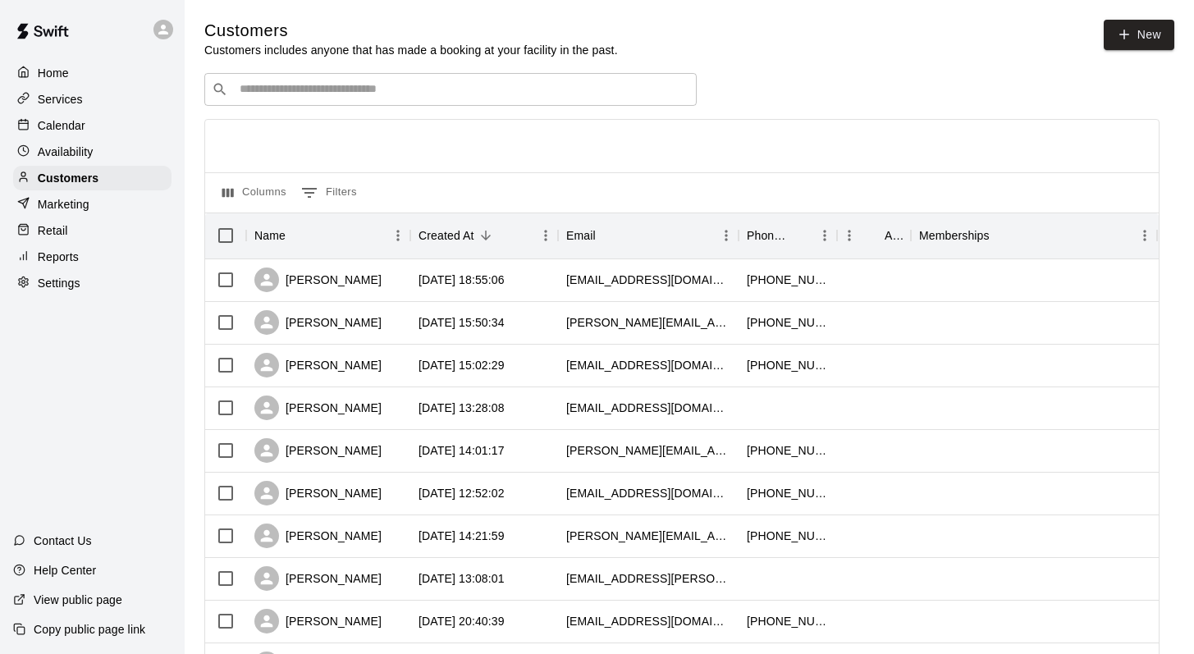
click at [245, 97] on input "Search customers by name or email" at bounding box center [462, 89] width 454 height 16
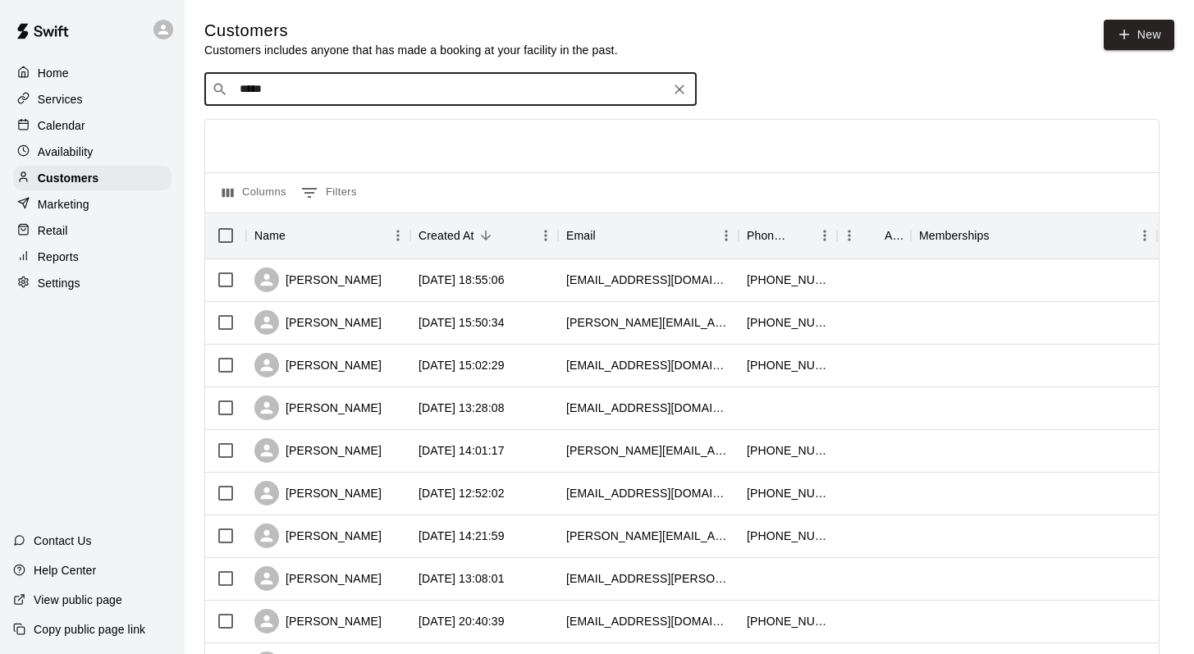
type input "*****"
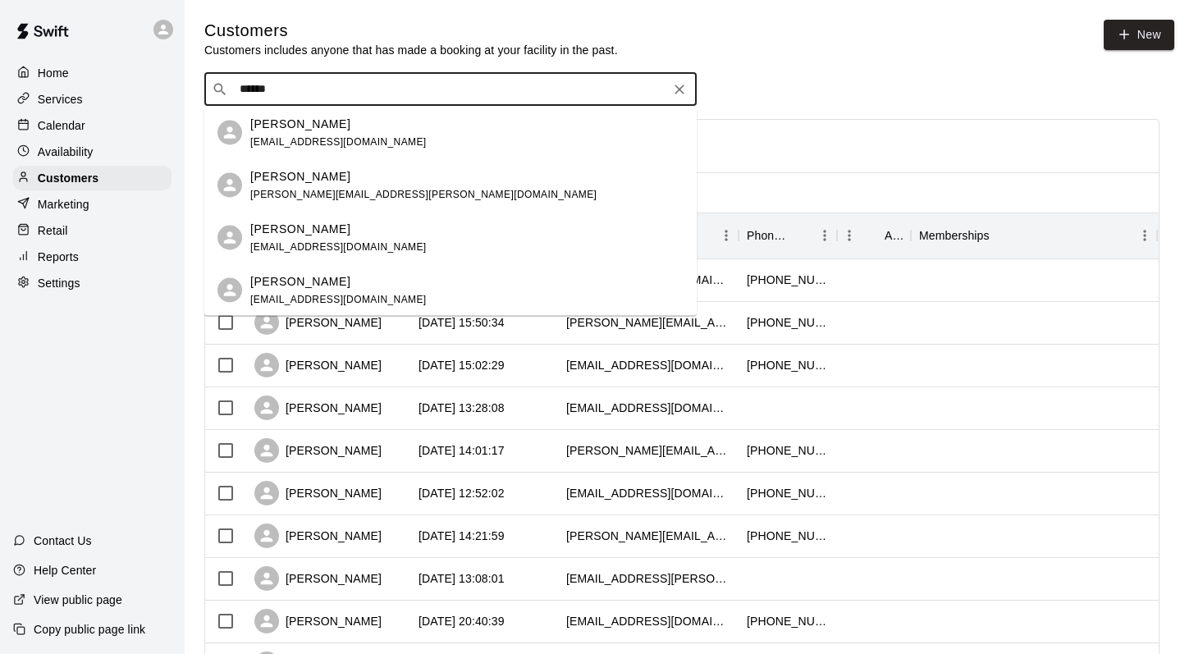
click at [255, 120] on p "James Redpath" at bounding box center [300, 123] width 100 height 17
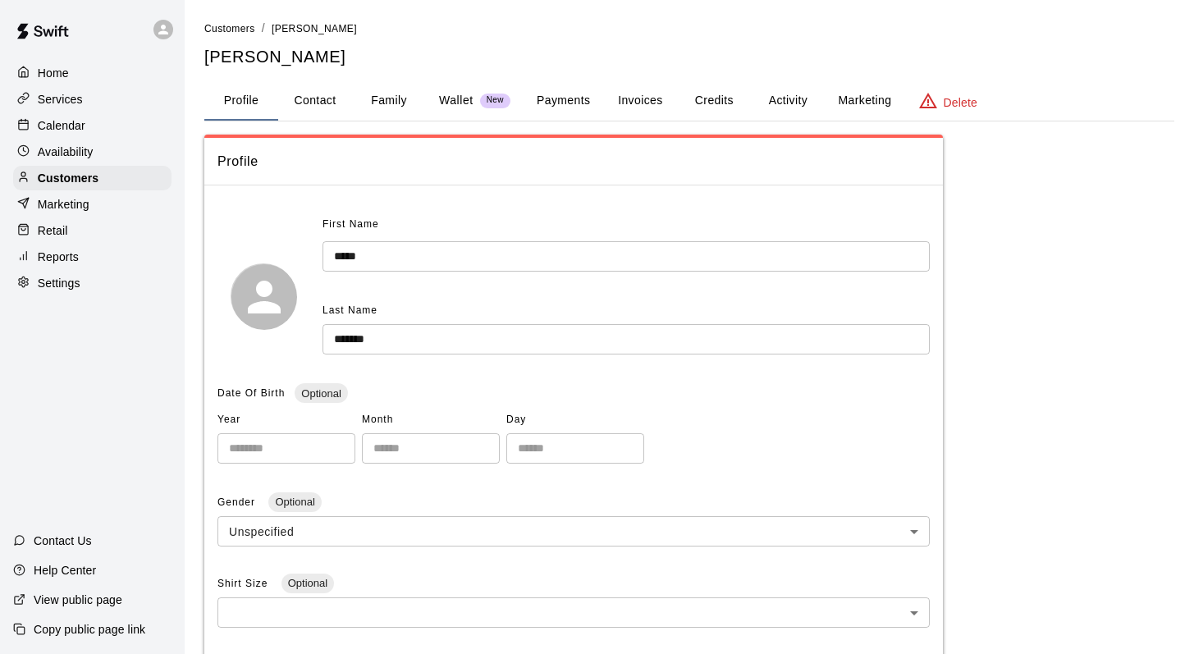
click at [381, 98] on button "Family" at bounding box center [389, 100] width 74 height 39
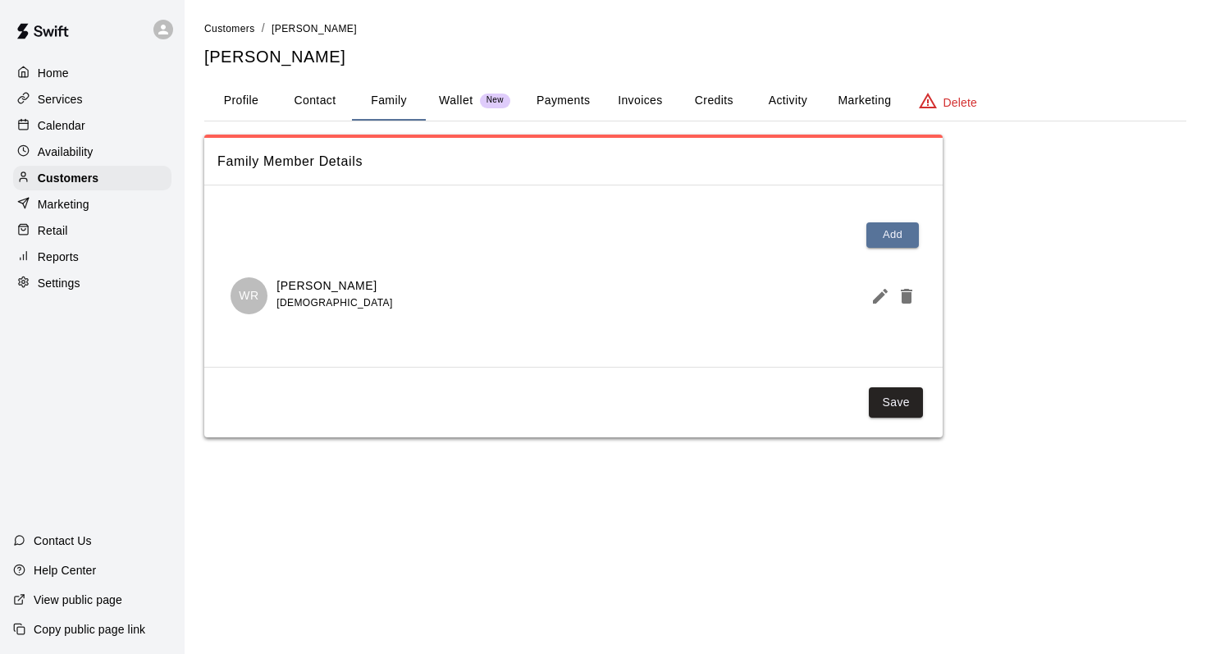
click at [779, 95] on button "Activity" at bounding box center [788, 100] width 74 height 39
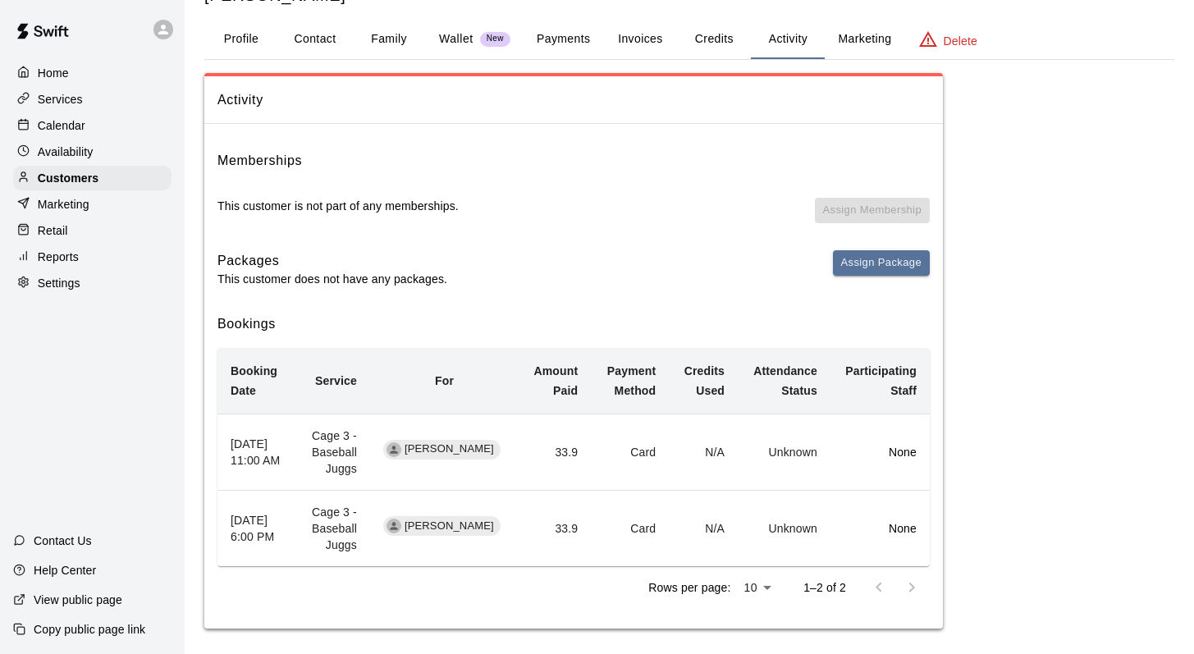
scroll to position [69, 0]
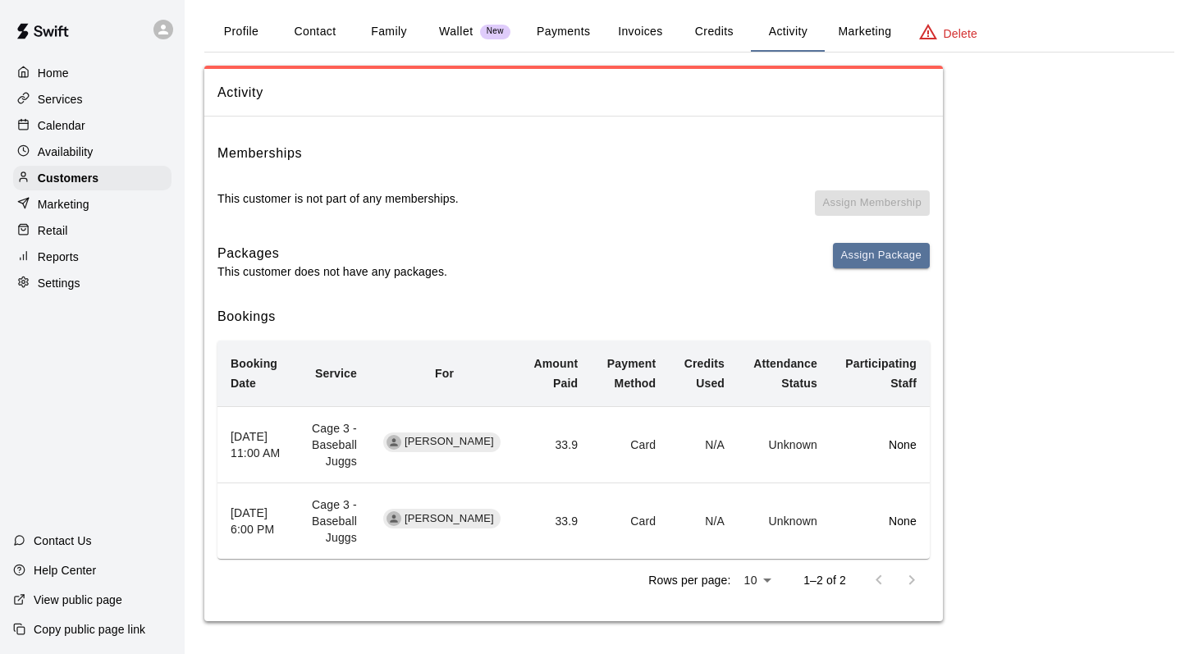
click at [90, 124] on div "Calendar" at bounding box center [92, 125] width 158 height 25
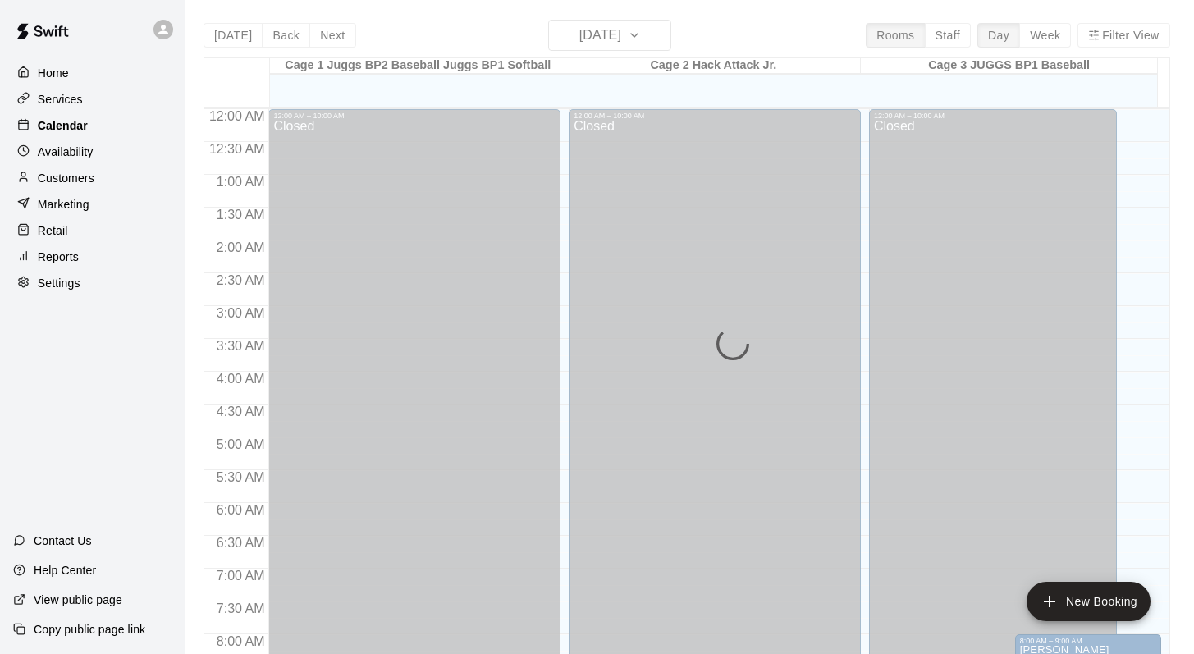
scroll to position [680, 0]
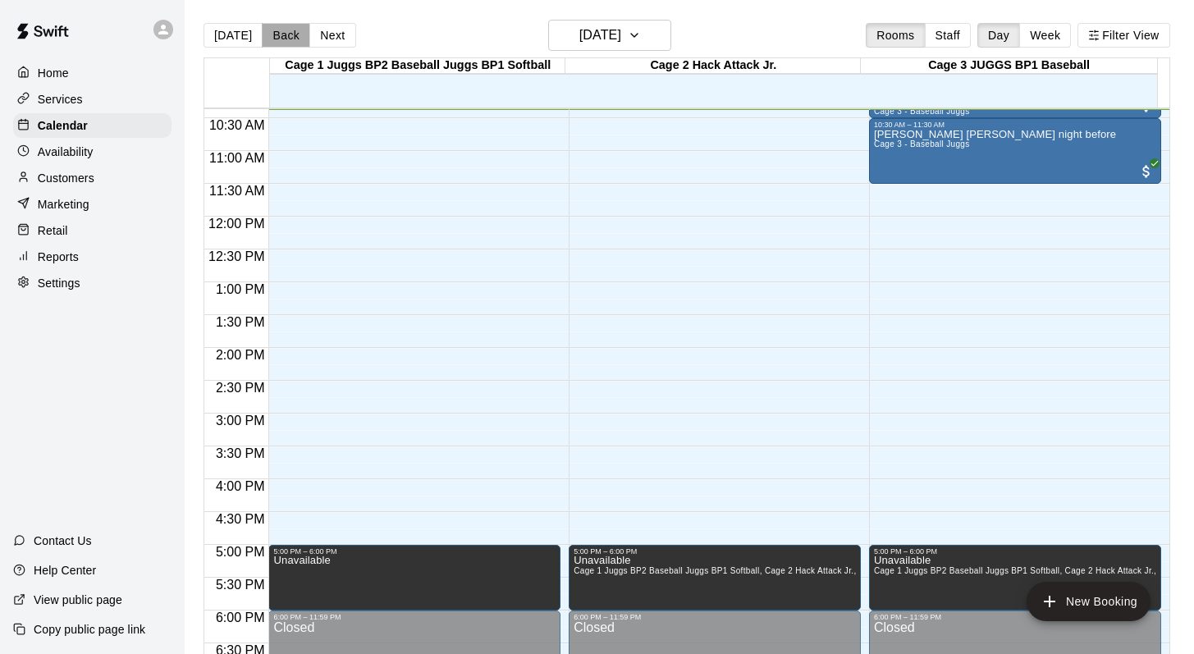
click at [272, 31] on button "Back" at bounding box center [286, 35] width 48 height 25
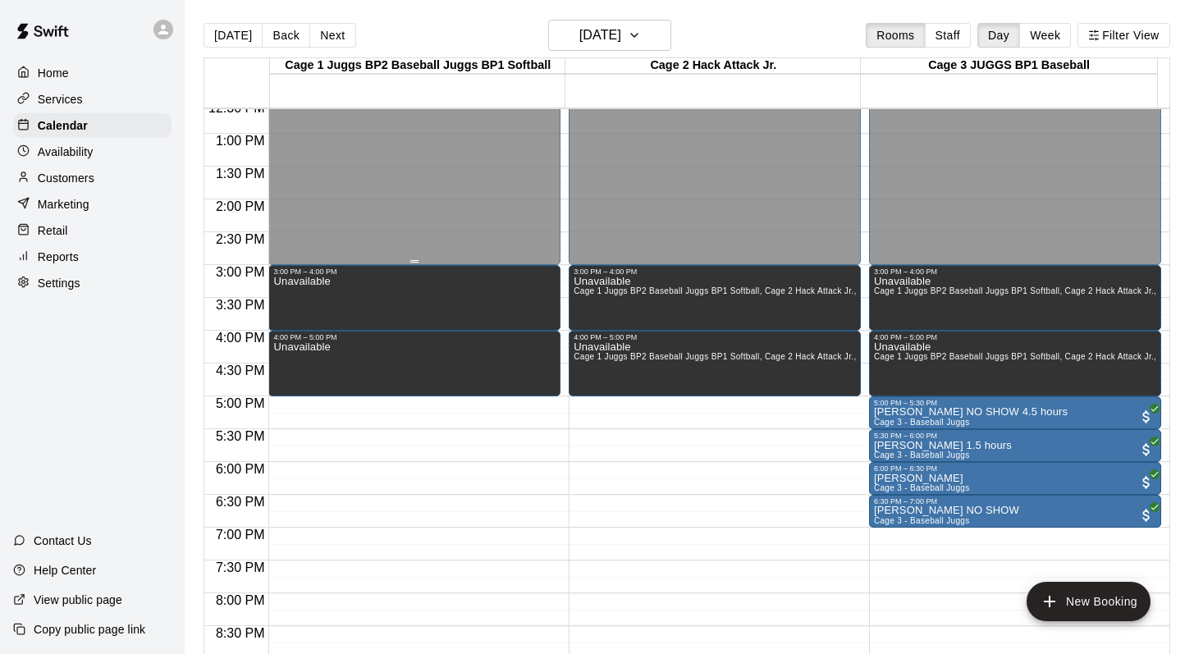
scroll to position [831, 0]
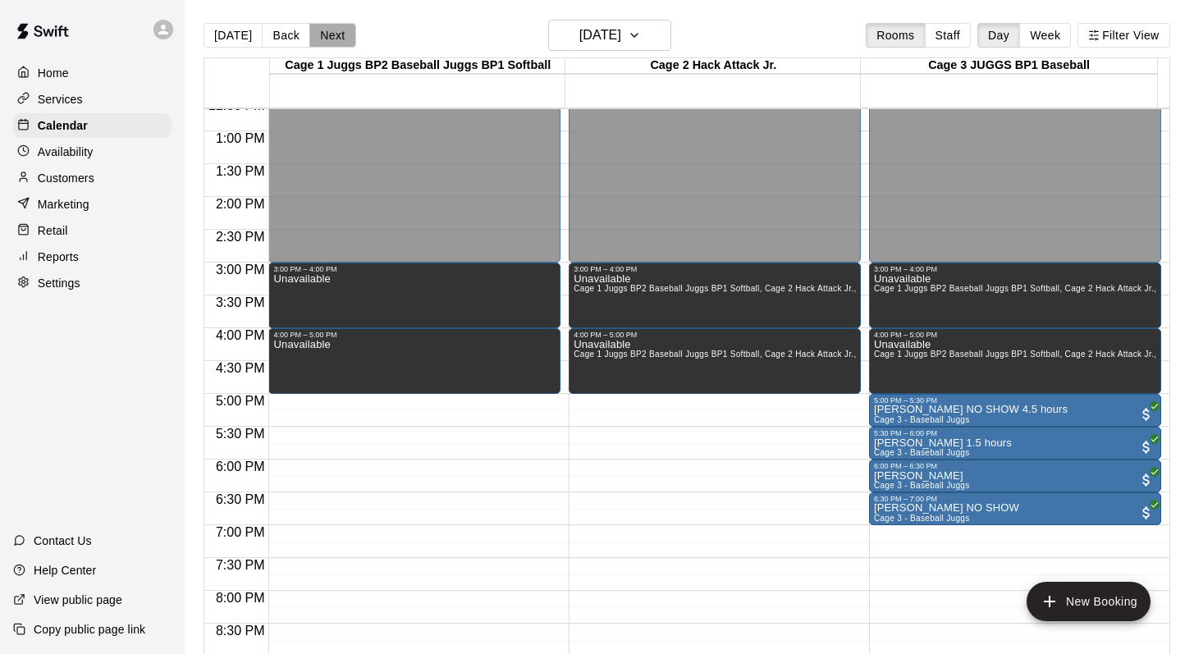
click at [321, 25] on button "Next" at bounding box center [332, 35] width 46 height 25
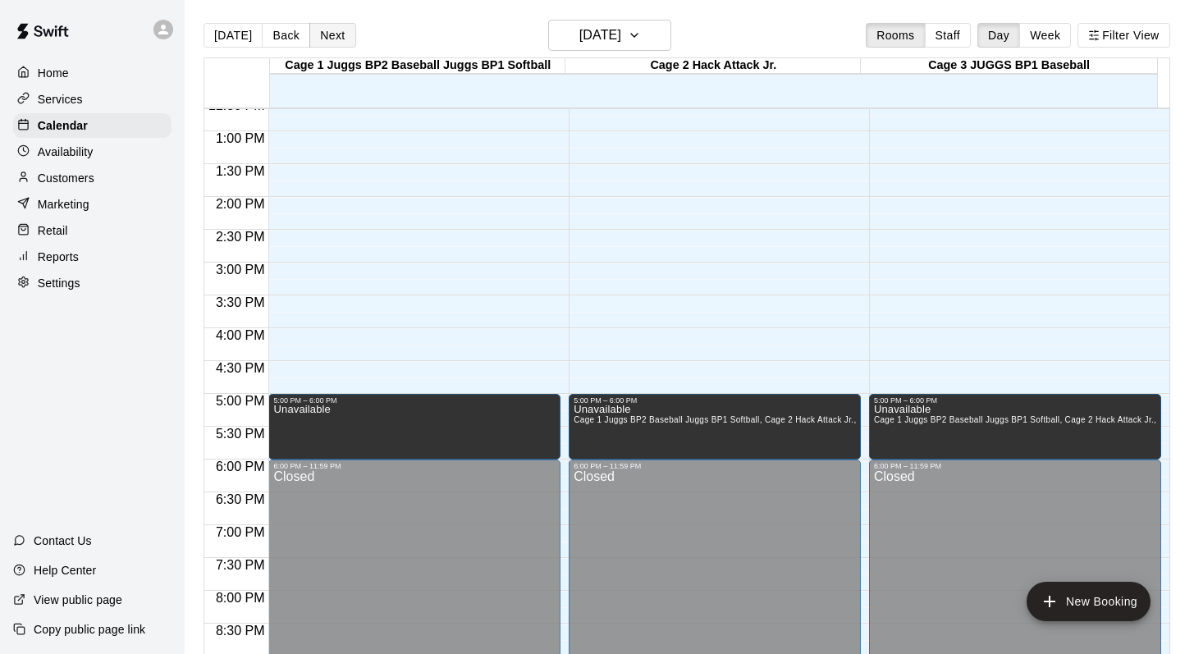
click at [321, 25] on button "Next" at bounding box center [332, 35] width 46 height 25
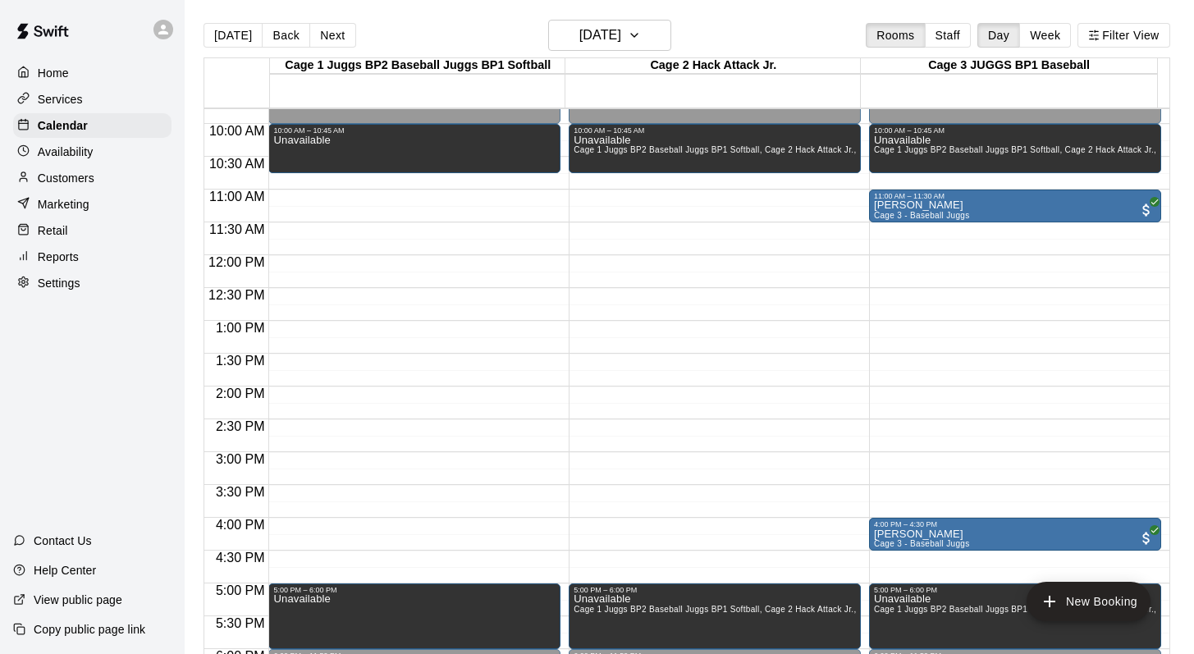
scroll to position [599, 0]
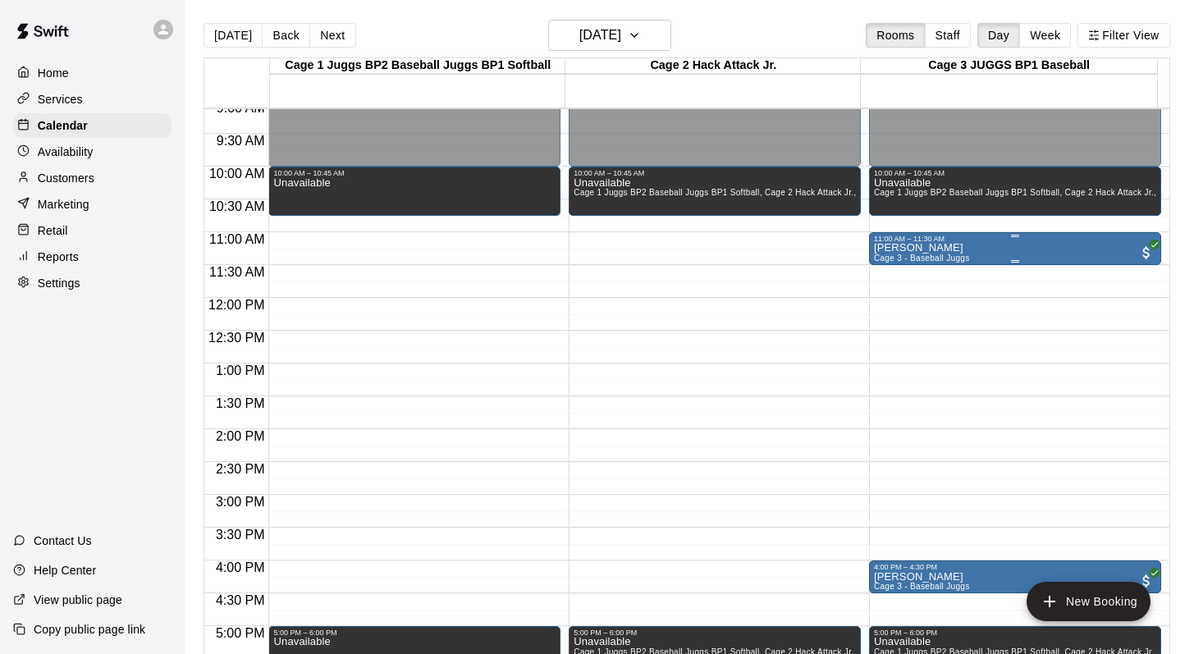
click at [911, 248] on p "Weston Redpath" at bounding box center [922, 248] width 96 height 0
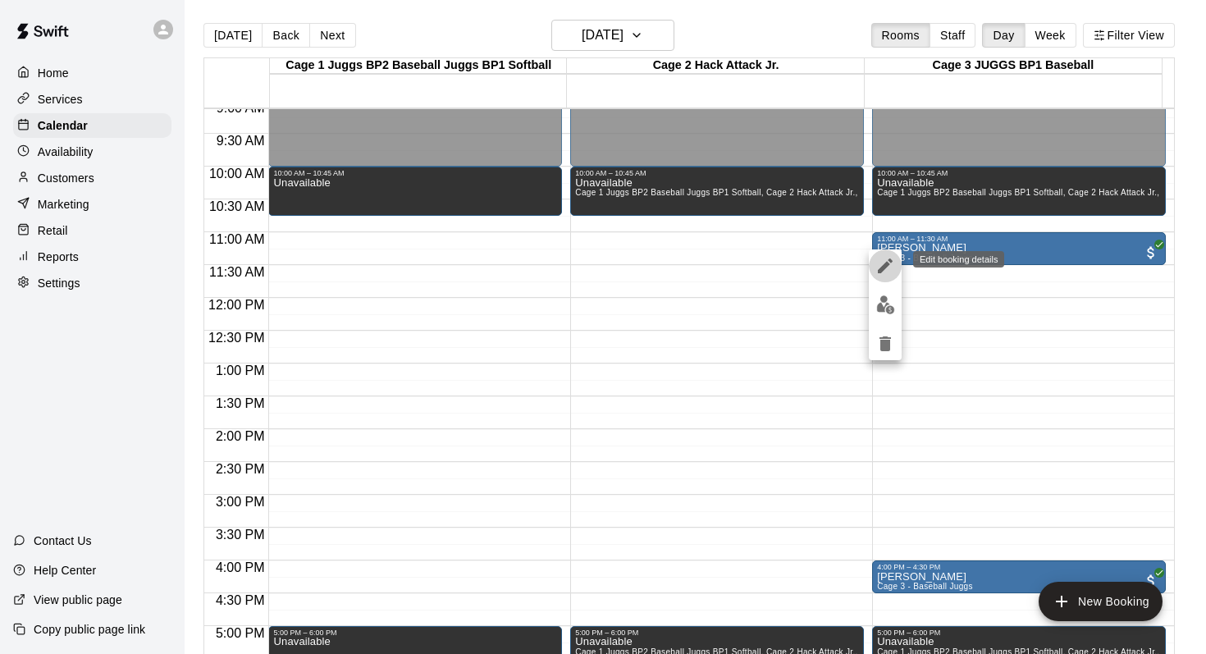
click at [882, 264] on icon "edit" at bounding box center [885, 266] width 20 height 20
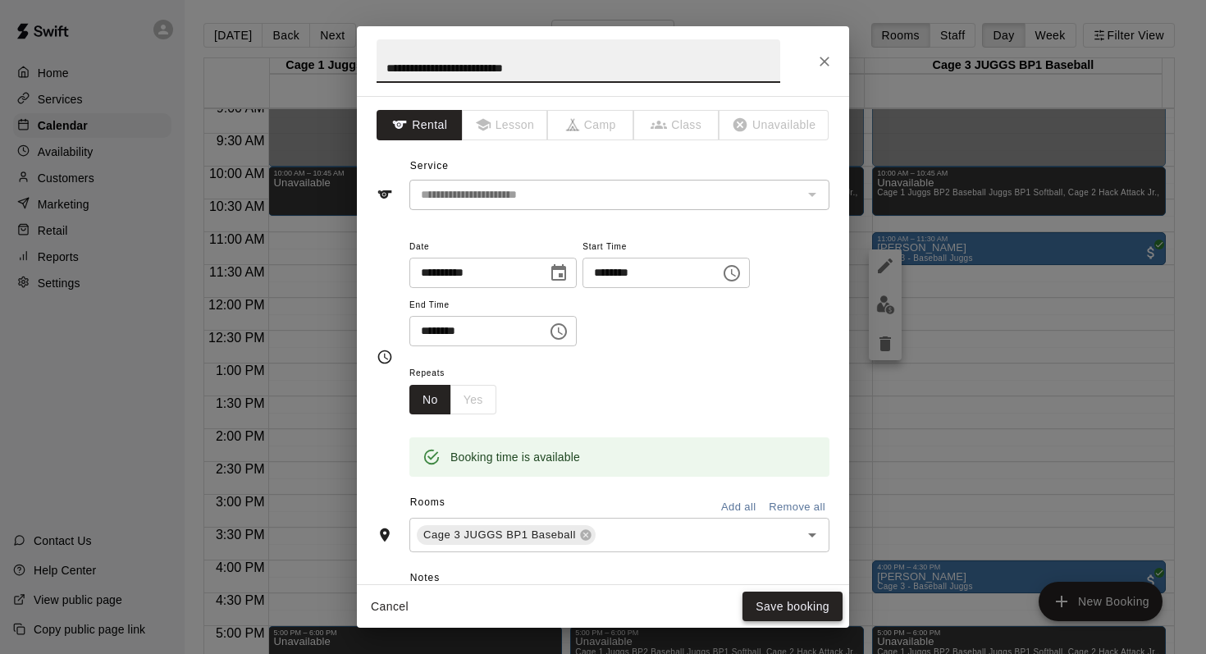
type input "**********"
click at [794, 594] on button "Save booking" at bounding box center [792, 606] width 100 height 30
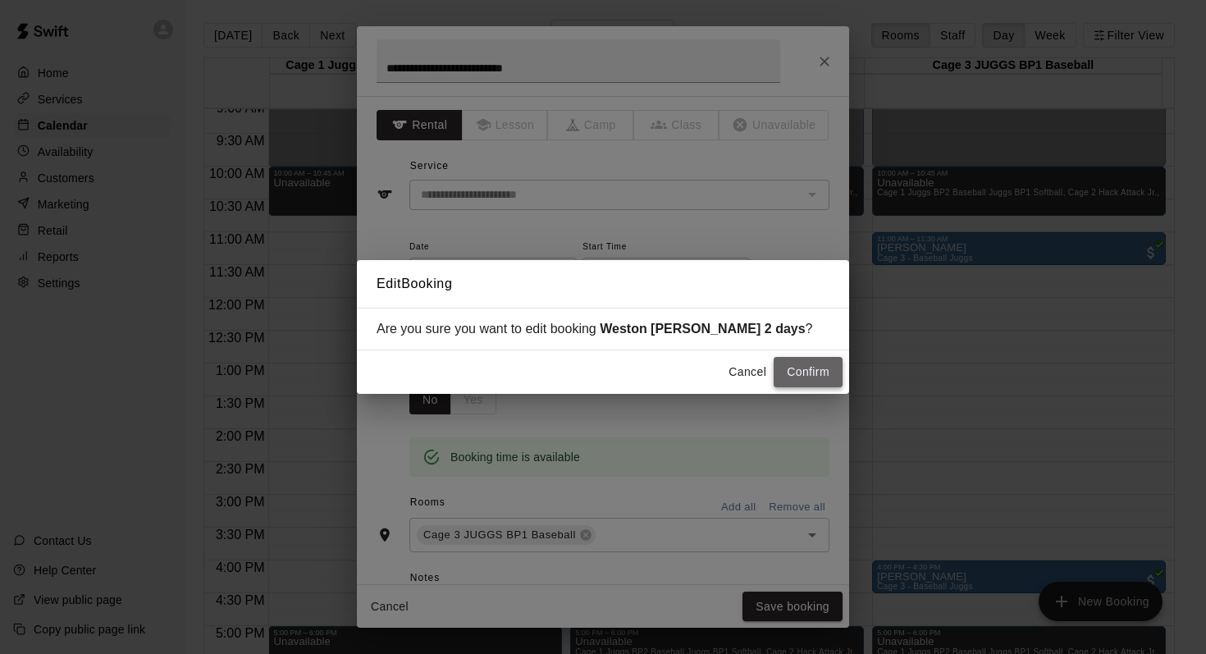
click at [790, 371] on button "Confirm" at bounding box center [808, 372] width 69 height 30
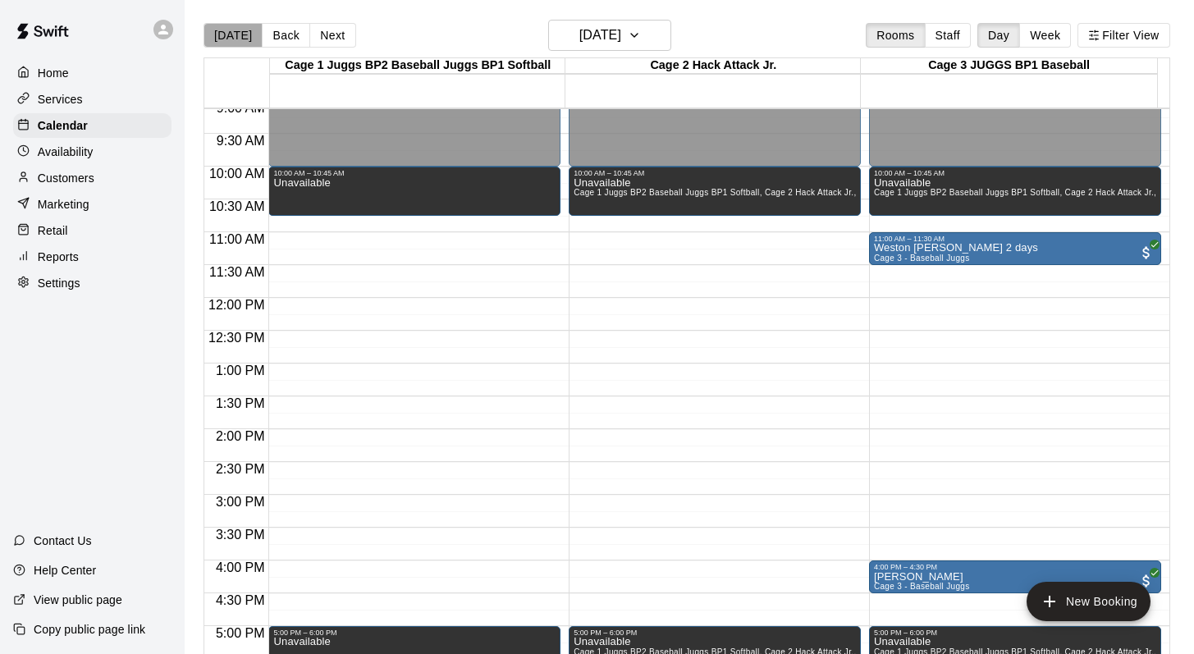
click at [235, 31] on button "[DATE]" at bounding box center [232, 35] width 59 height 25
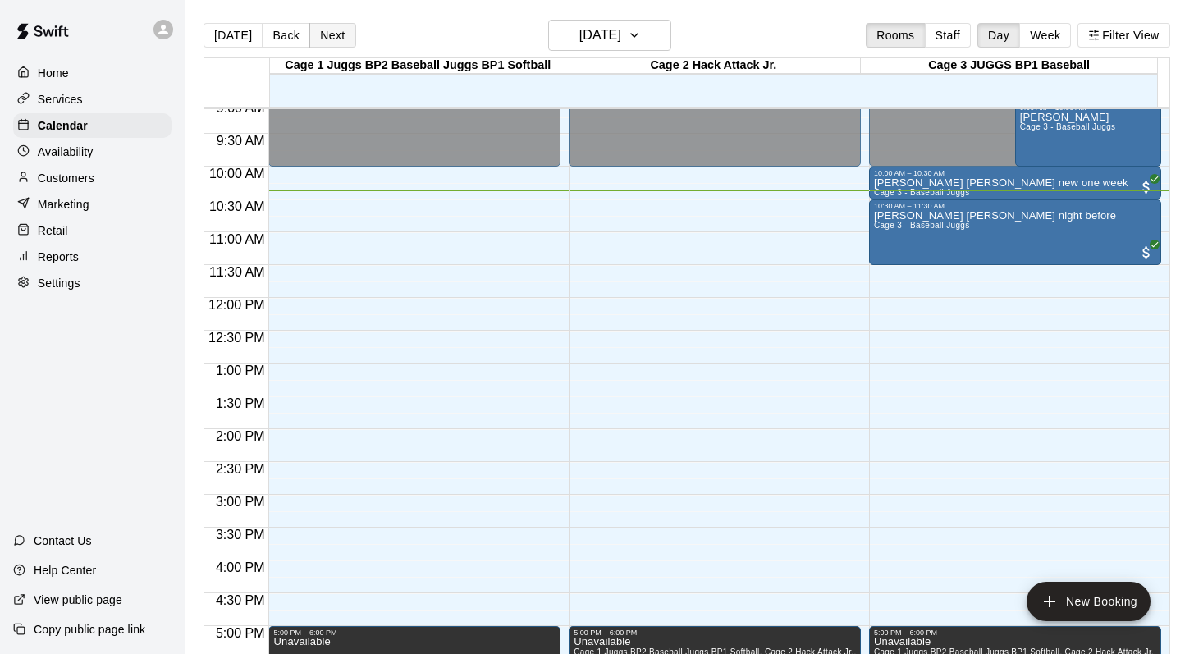
click at [324, 34] on button "Next" at bounding box center [332, 35] width 46 height 25
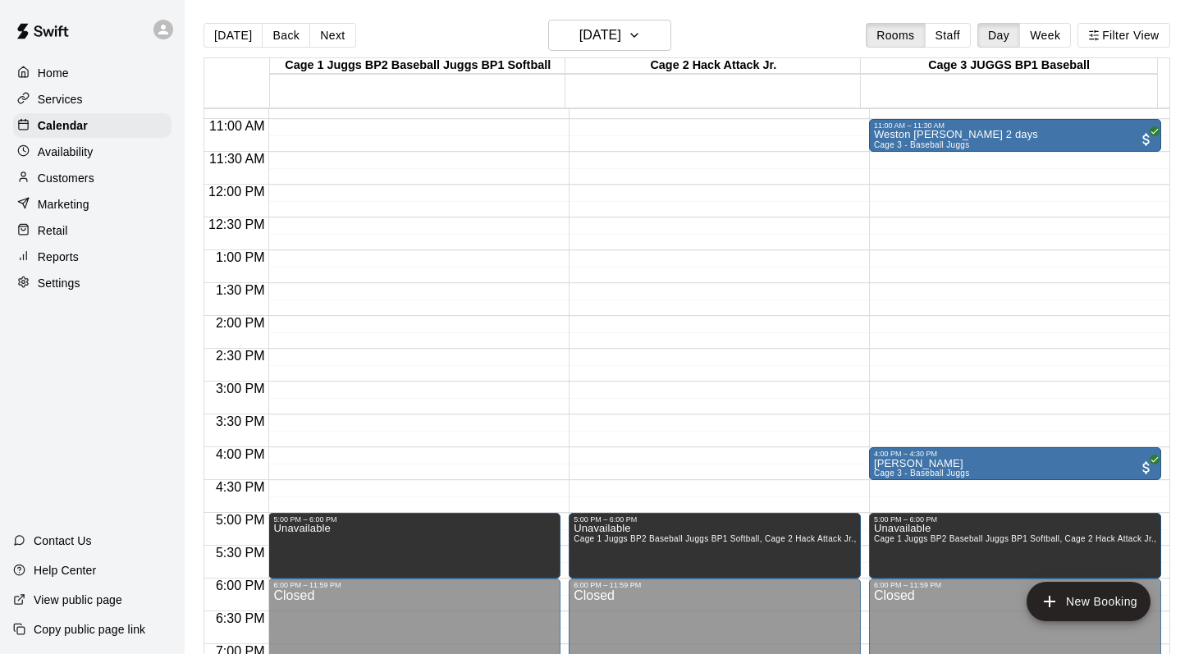
scroll to position [725, 0]
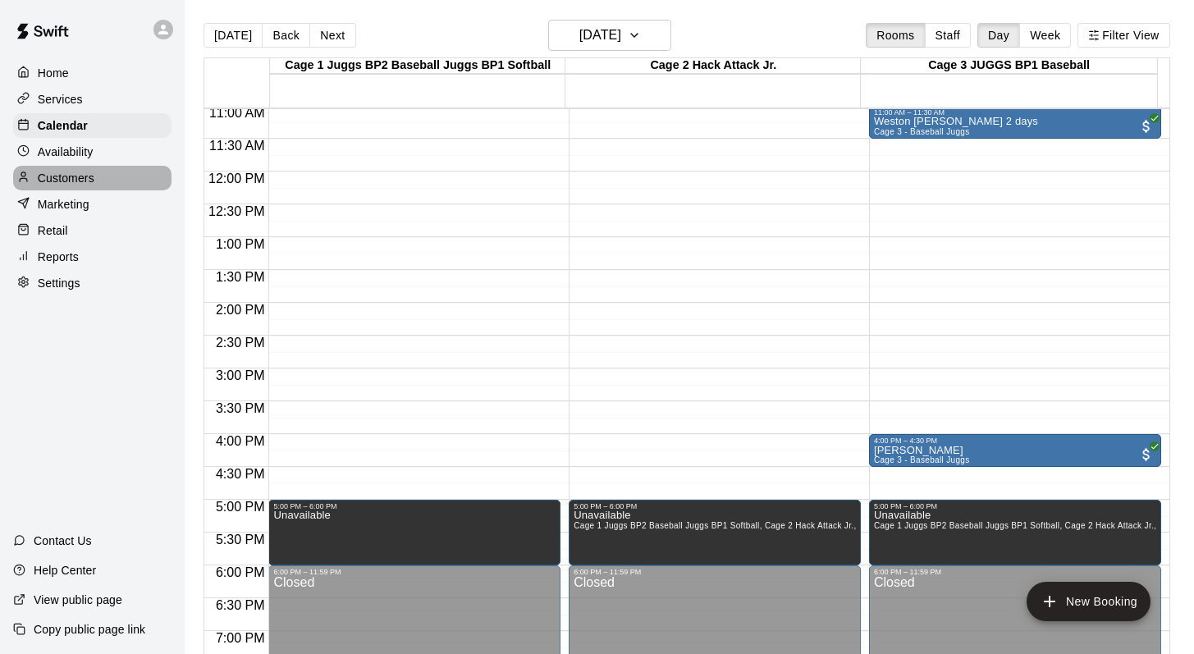
click at [84, 179] on p "Customers" at bounding box center [66, 178] width 57 height 16
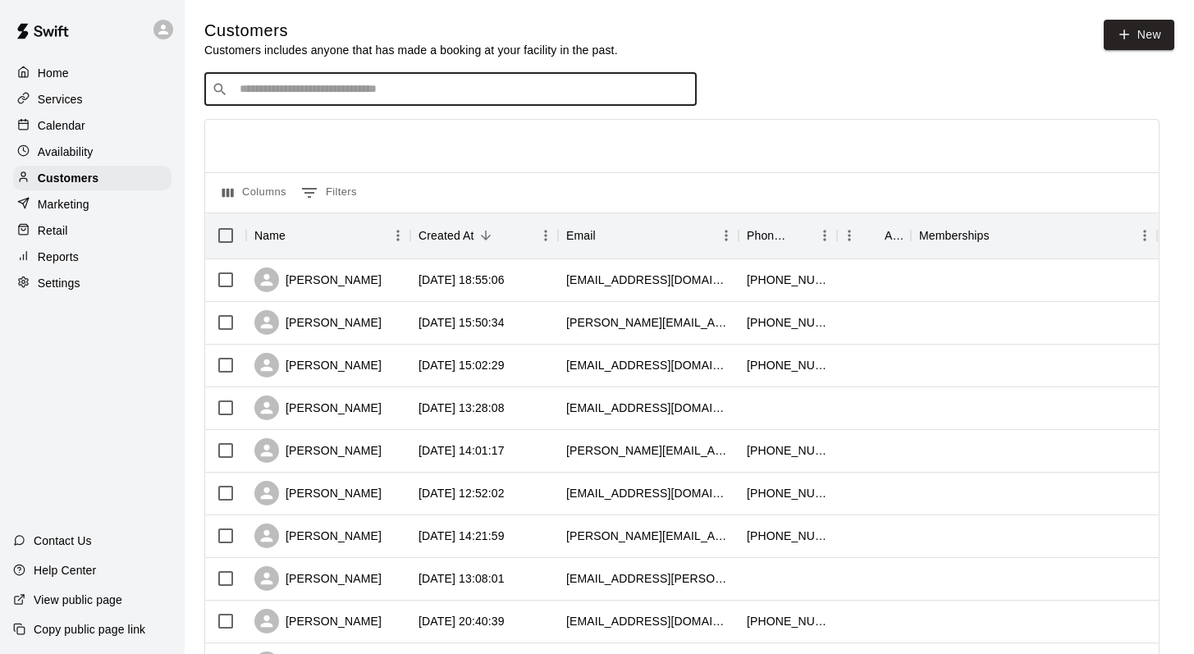
click at [246, 87] on input "Search customers by name or email" at bounding box center [462, 89] width 454 height 16
type input "****"
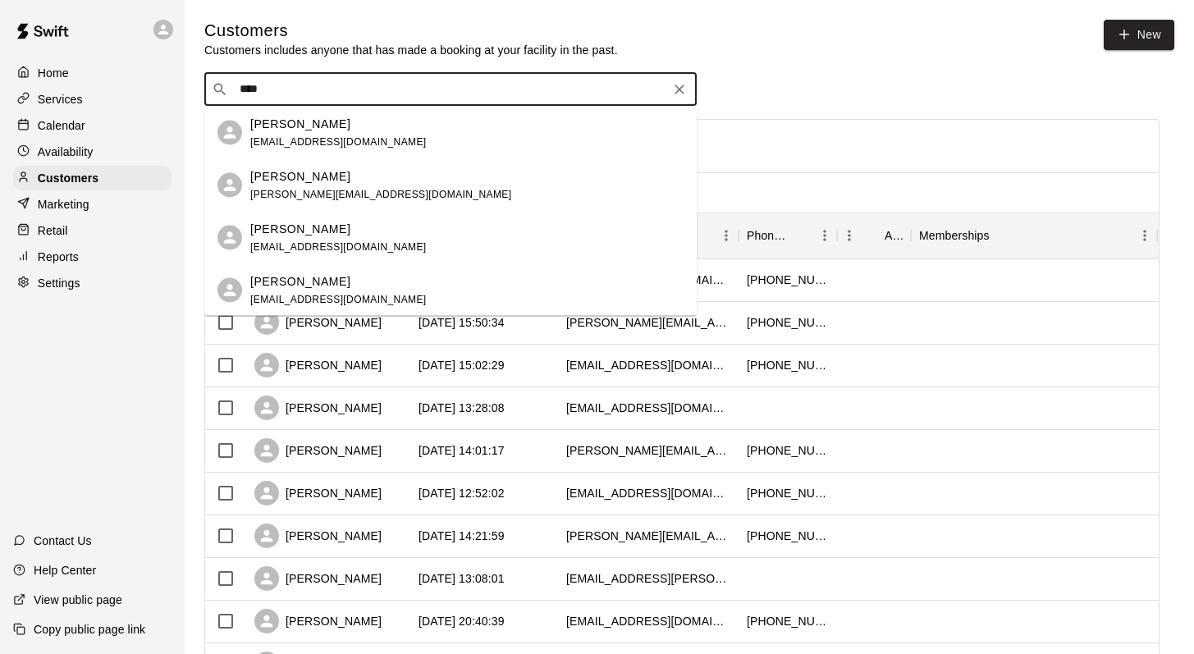
click at [283, 231] on p "Owen Rossi" at bounding box center [300, 228] width 100 height 17
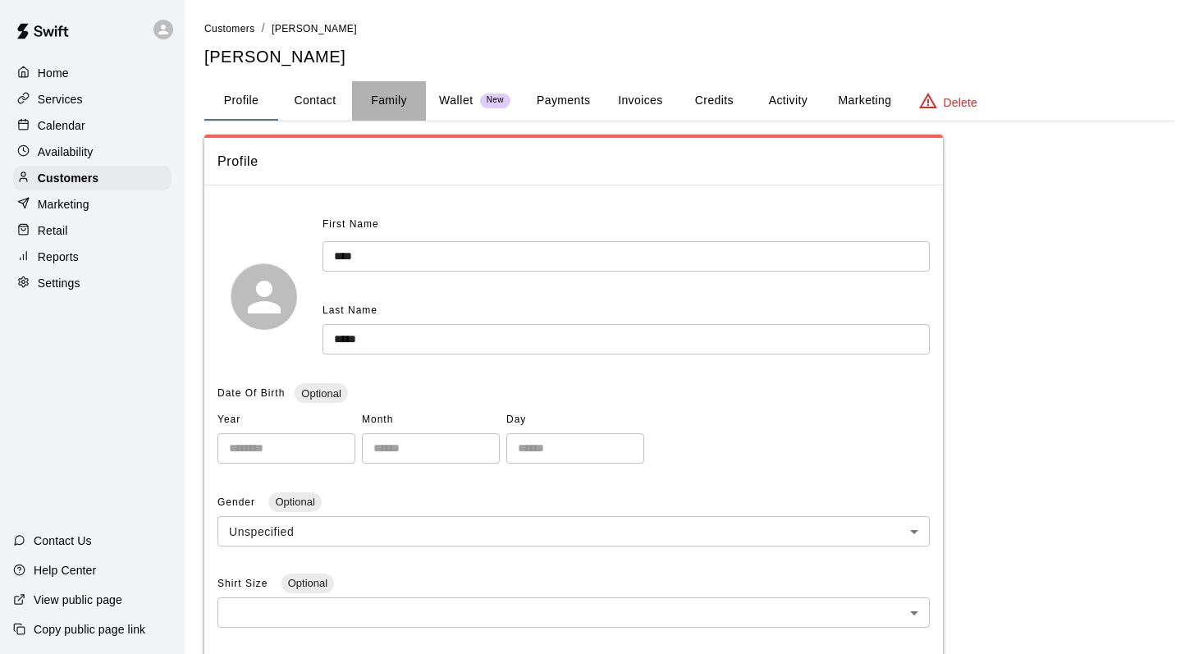
click at [395, 90] on button "Family" at bounding box center [389, 100] width 74 height 39
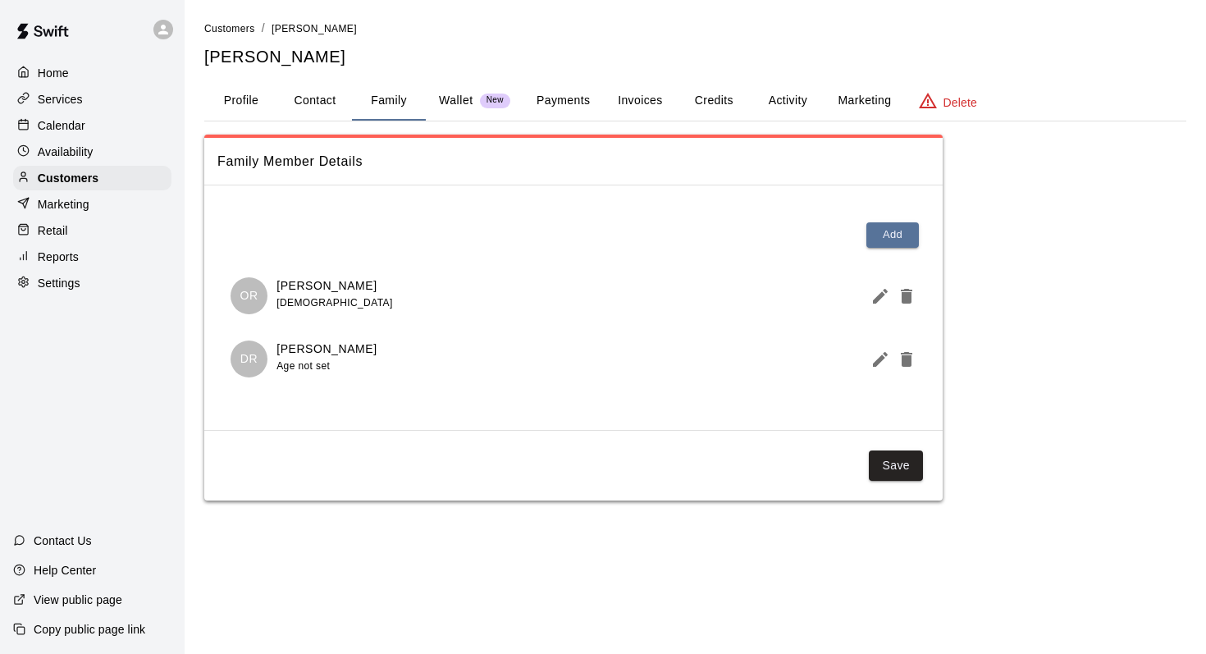
click at [794, 98] on button "Activity" at bounding box center [788, 100] width 74 height 39
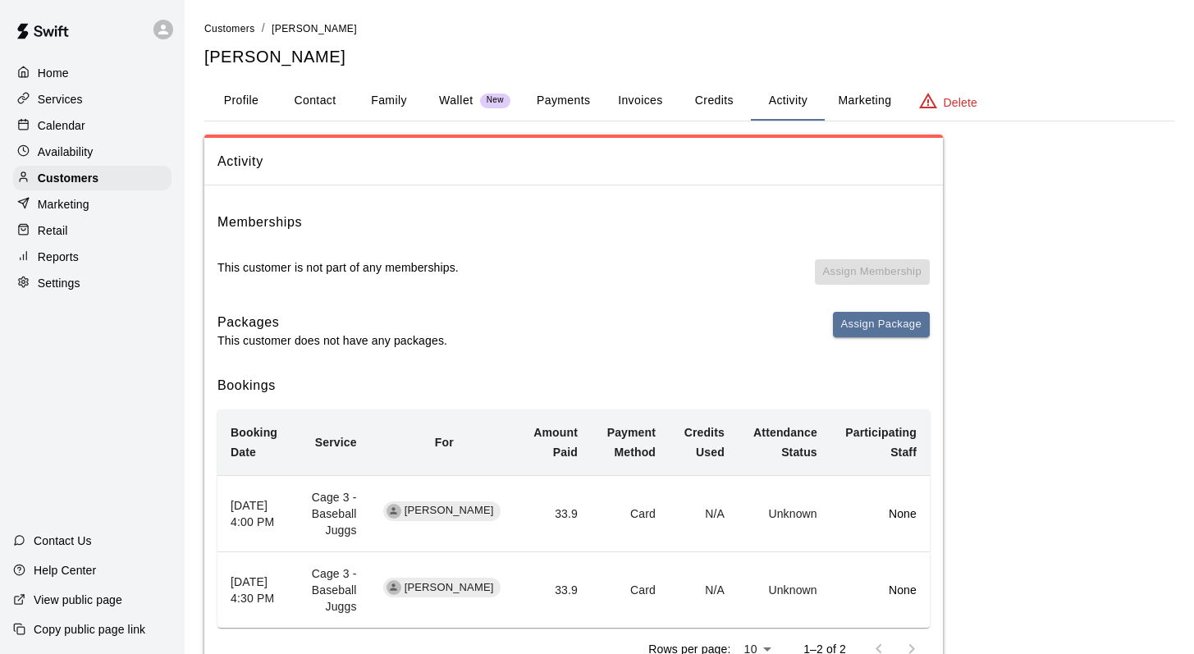
click at [62, 119] on p "Calendar" at bounding box center [62, 125] width 48 height 16
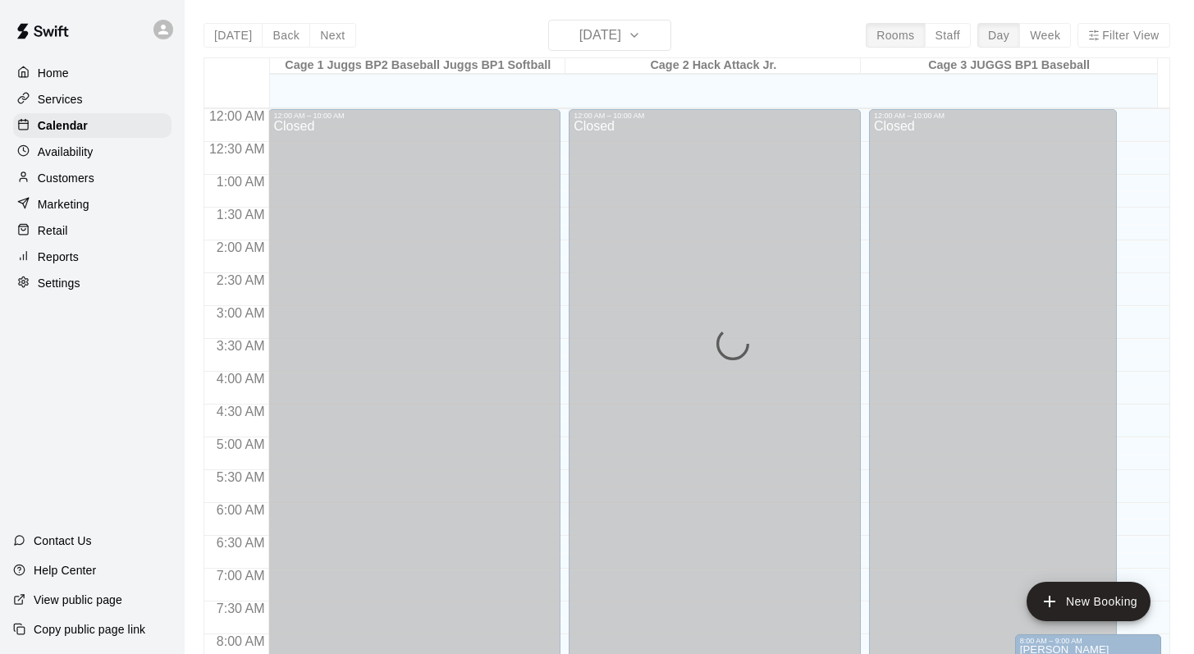
scroll to position [682, 0]
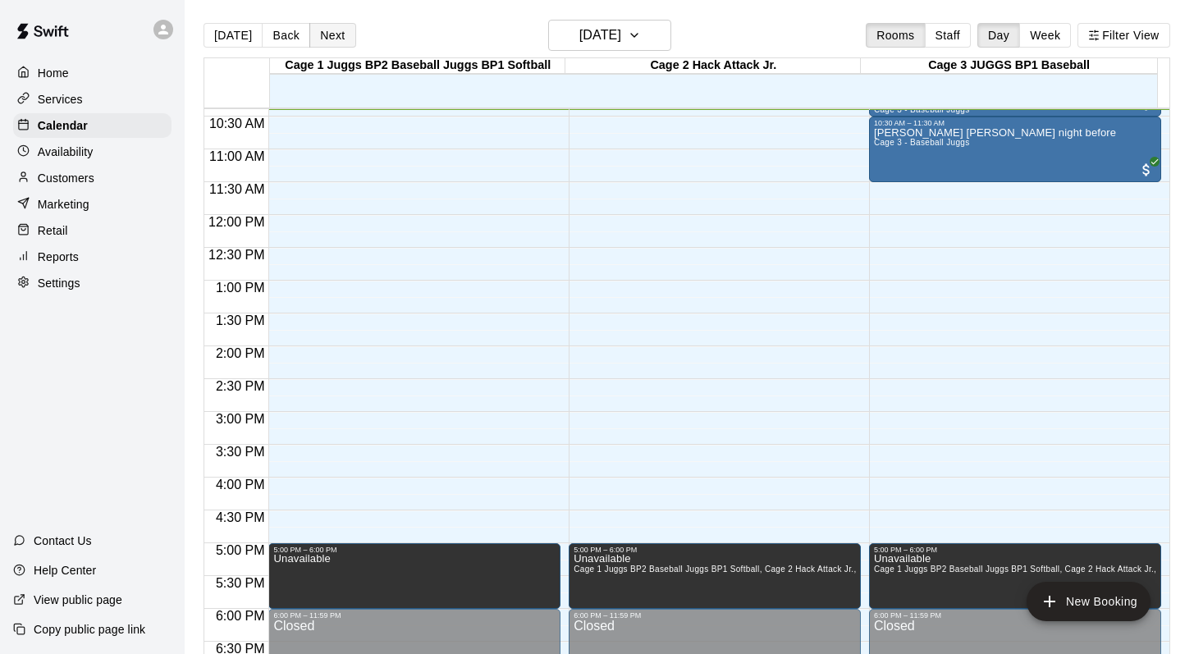
click at [340, 33] on button "Next" at bounding box center [332, 35] width 46 height 25
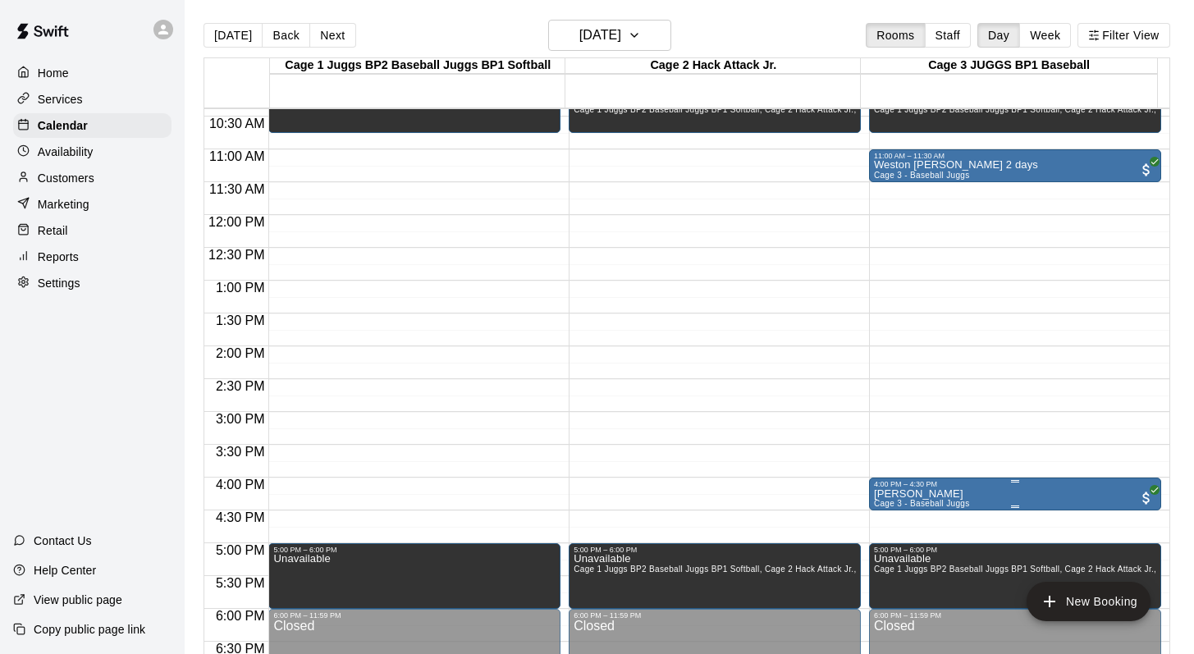
click at [889, 494] on p "Owen Rossi" at bounding box center [922, 494] width 96 height 0
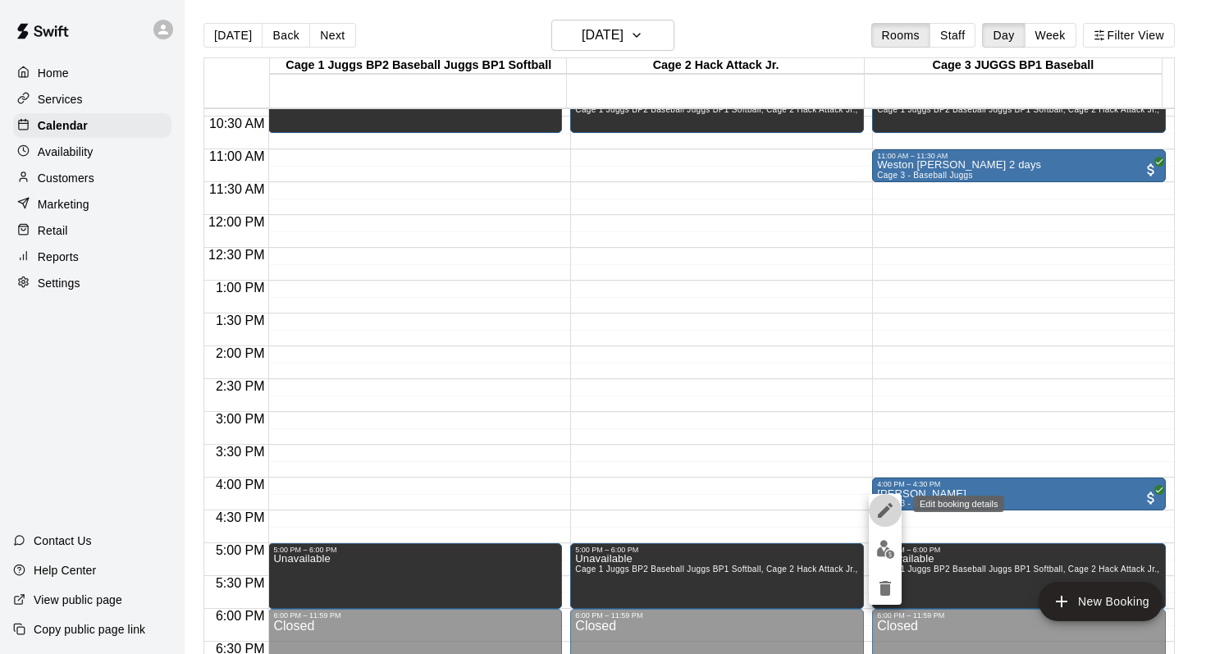
click at [882, 499] on button "edit" at bounding box center [885, 510] width 33 height 33
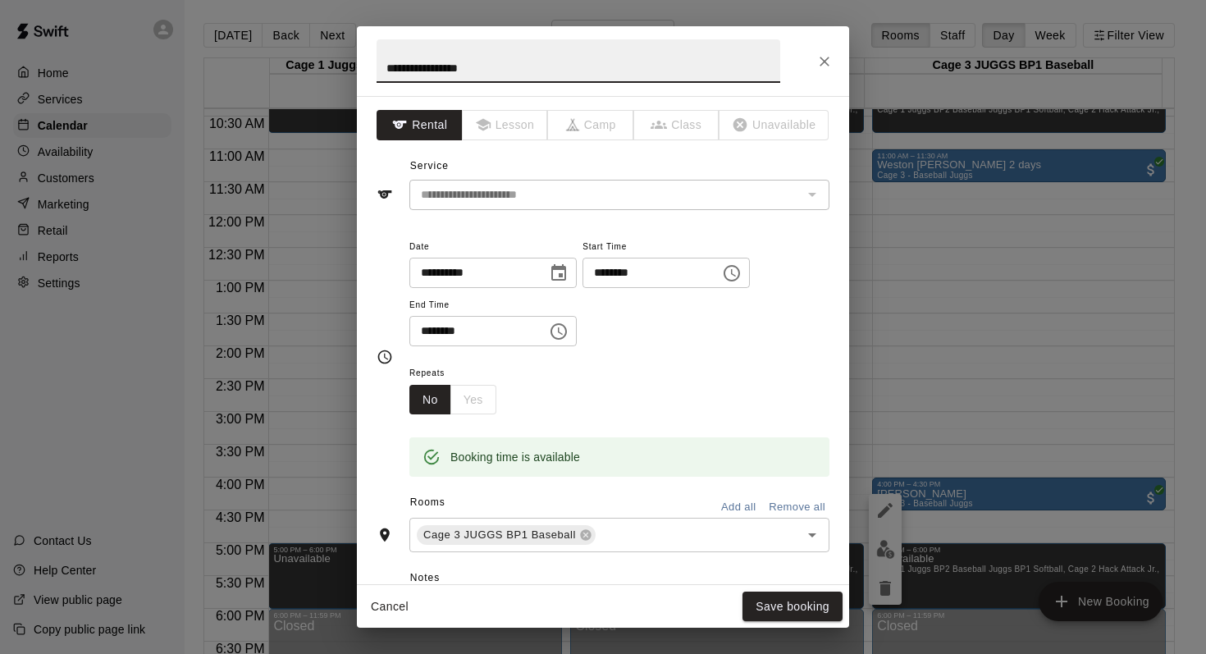
type input "**********"
click at [882, 499] on div "**********" at bounding box center [603, 327] width 1206 height 654
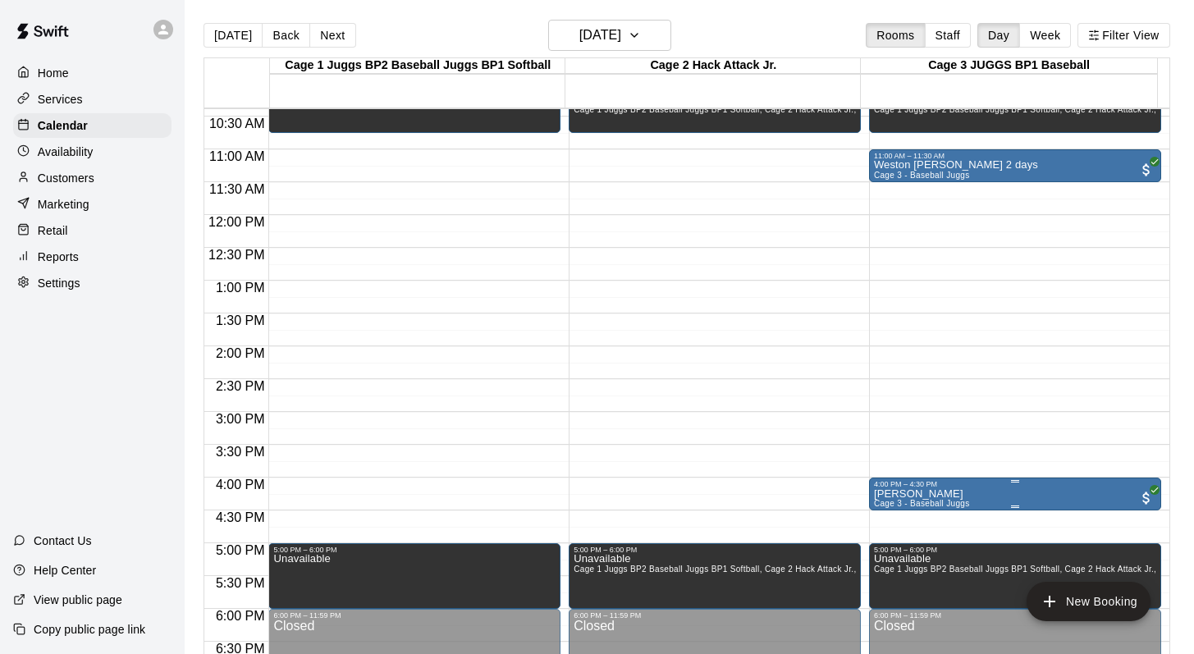
click at [878, 486] on div "4:00 PM – 4:30 PM" at bounding box center [1015, 484] width 282 height 8
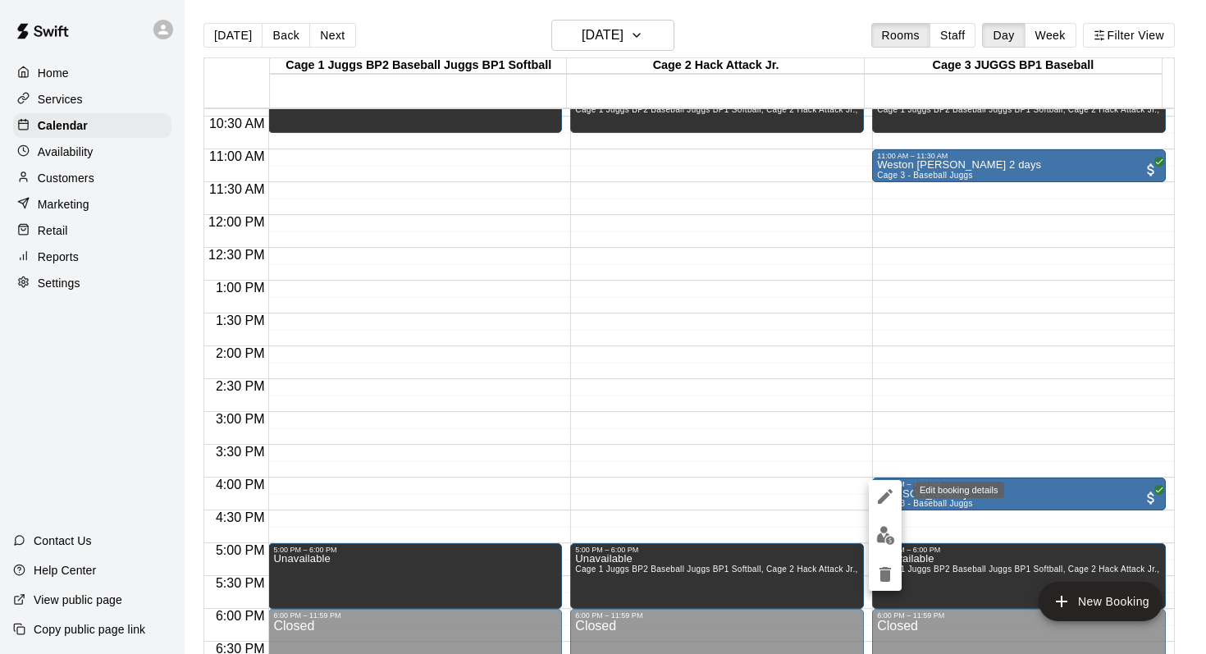
click at [879, 496] on icon "edit" at bounding box center [885, 496] width 20 height 20
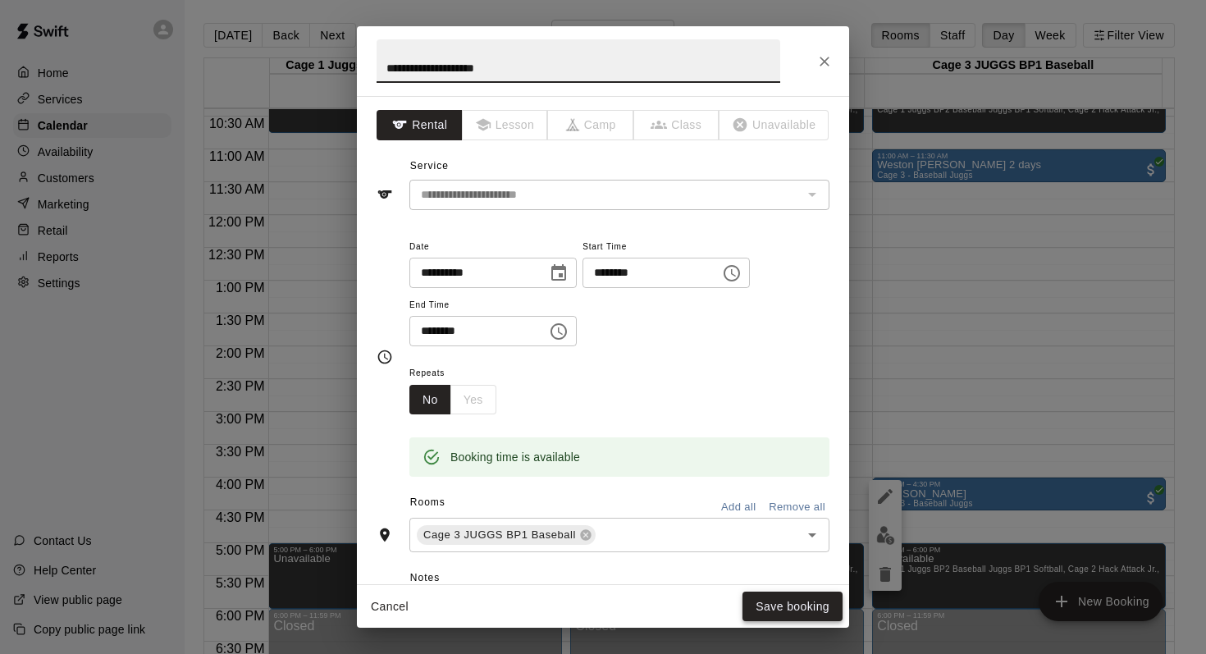
type input "**********"
click at [782, 605] on button "Save booking" at bounding box center [792, 606] width 100 height 30
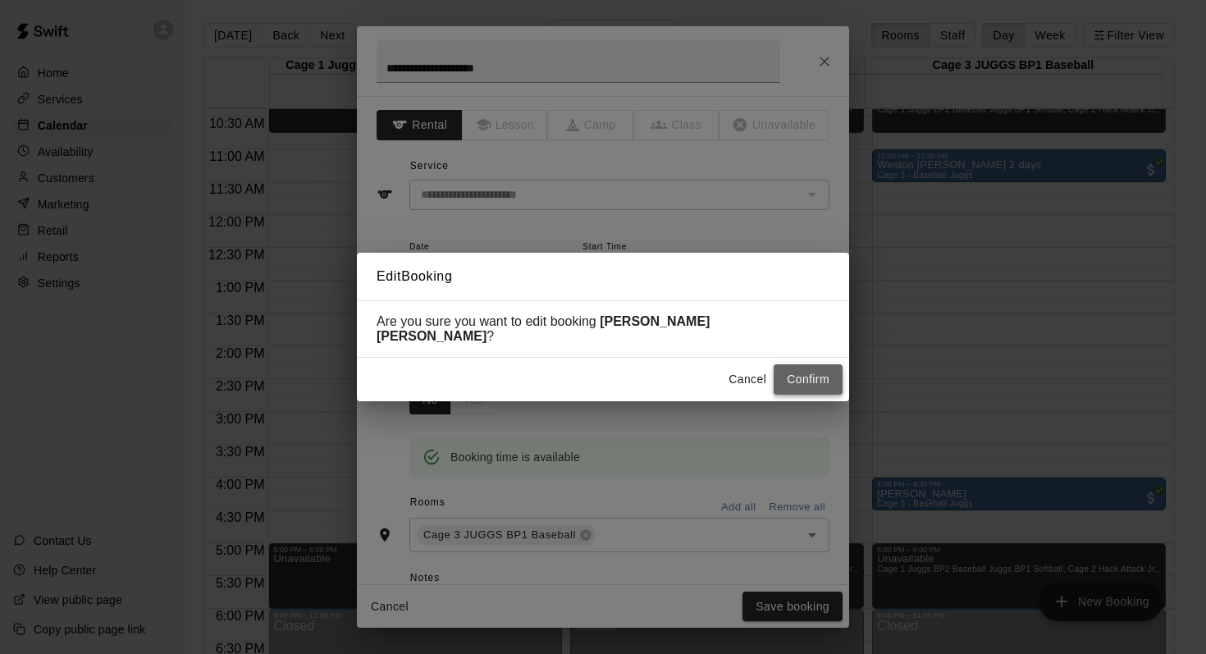
click at [786, 364] on button "Confirm" at bounding box center [808, 379] width 69 height 30
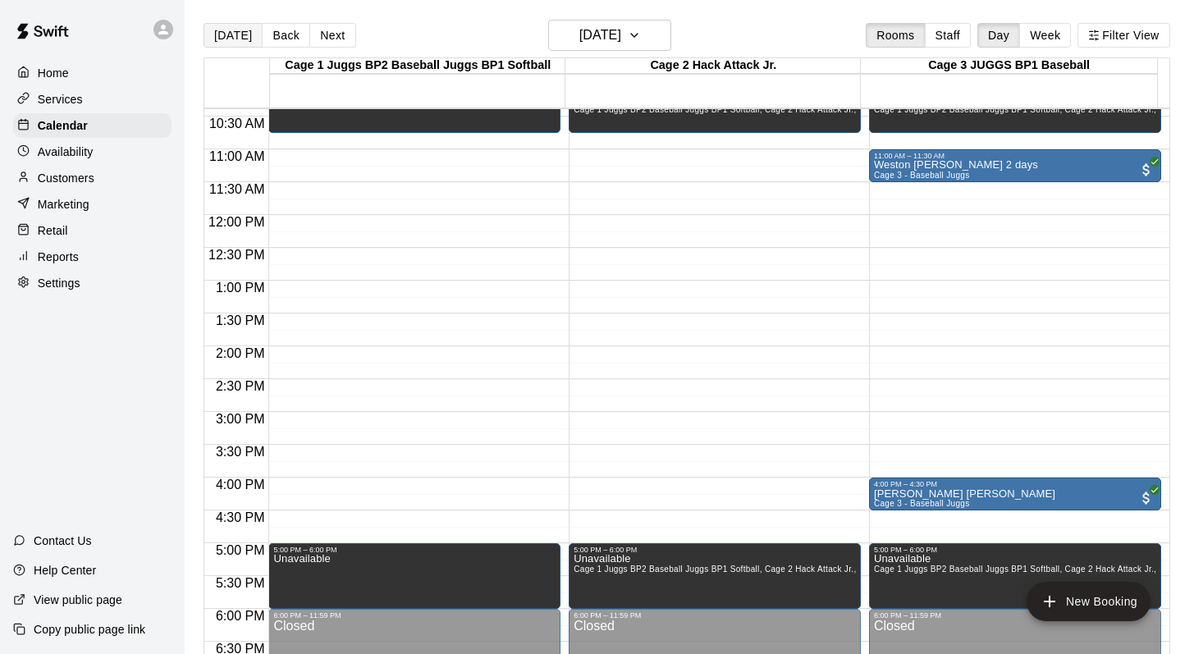
click at [224, 36] on button "[DATE]" at bounding box center [232, 35] width 59 height 25
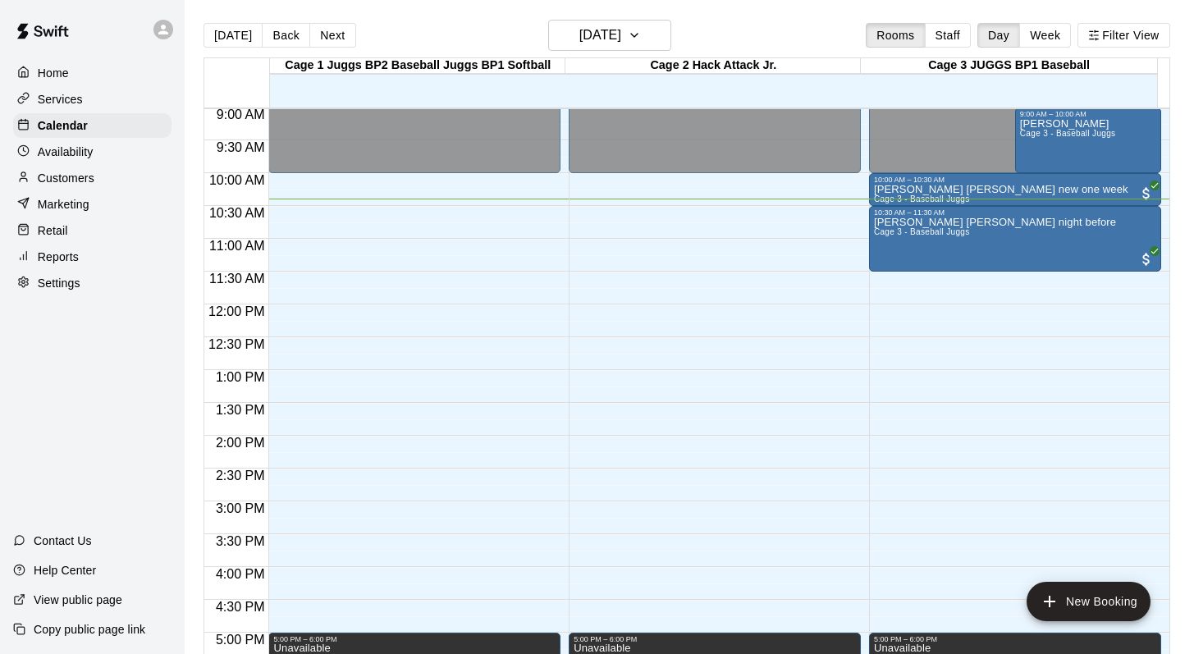
scroll to position [569, 0]
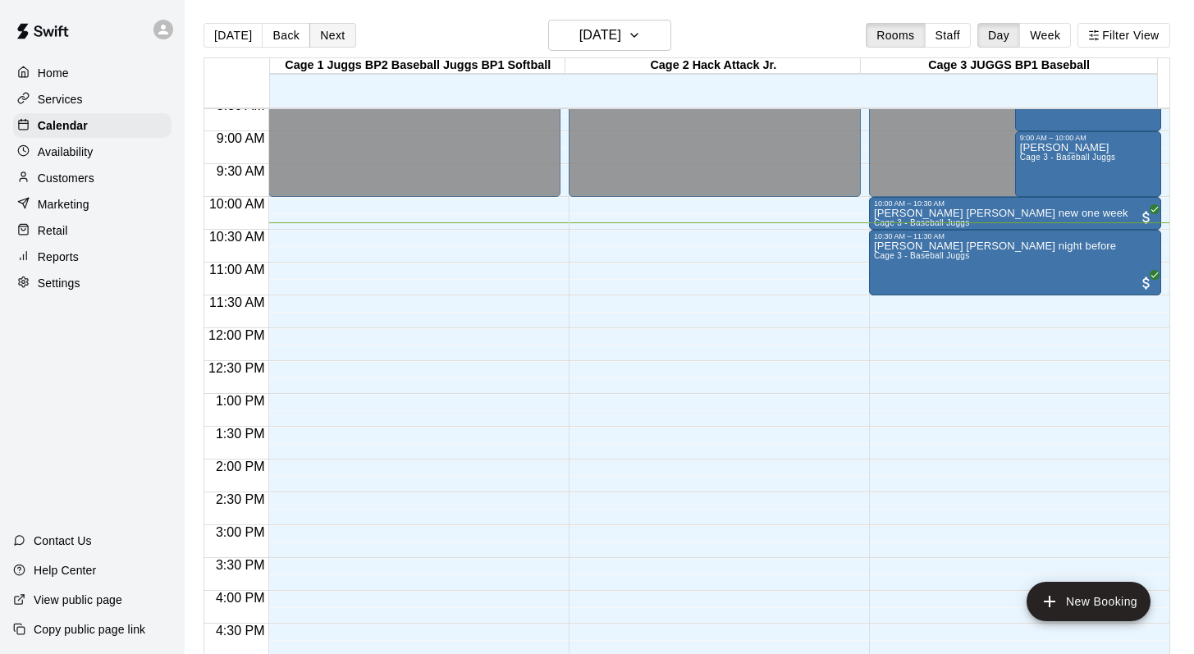
click at [324, 32] on button "Next" at bounding box center [332, 35] width 46 height 25
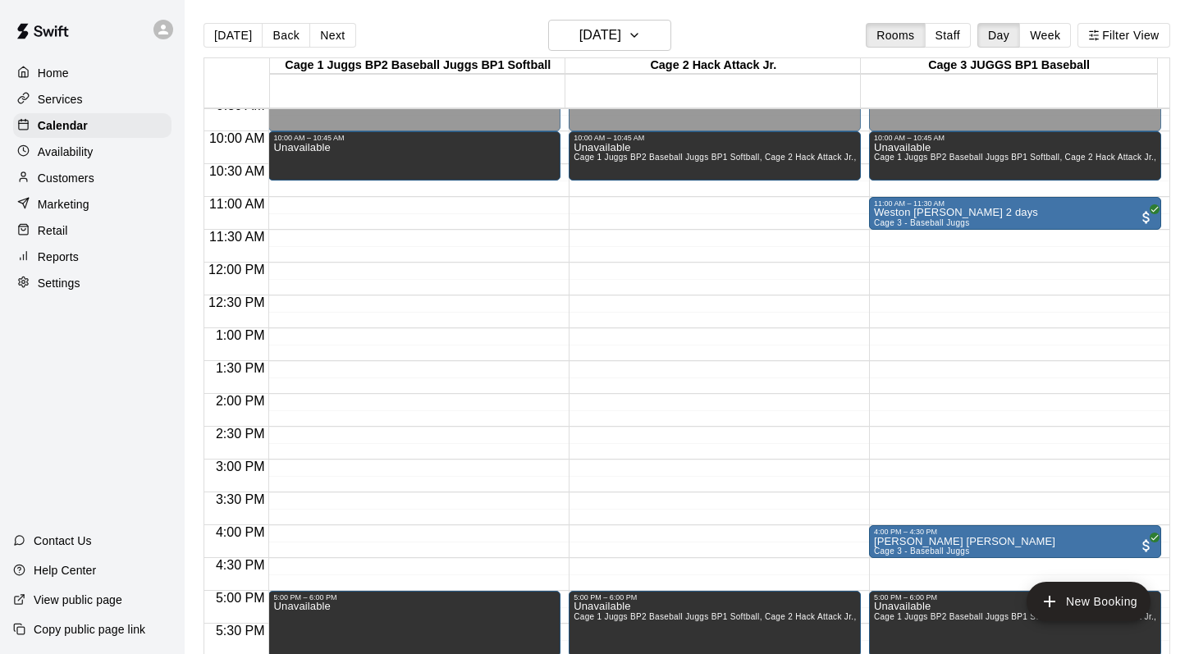
scroll to position [668, 0]
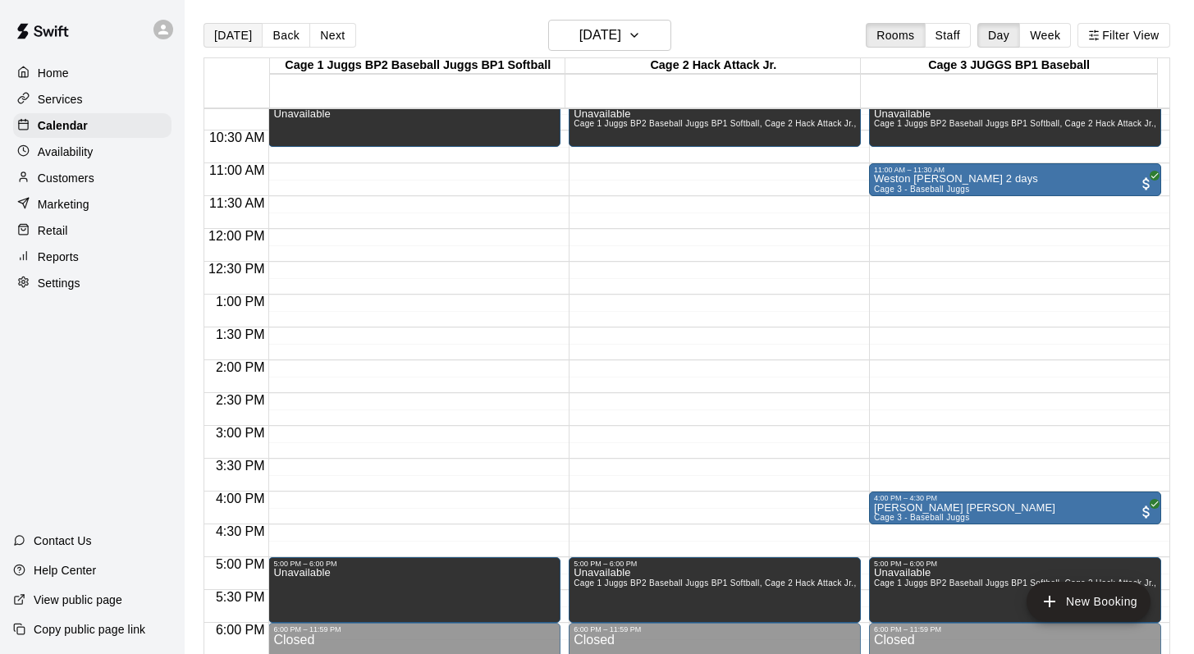
click at [236, 36] on button "[DATE]" at bounding box center [232, 35] width 59 height 25
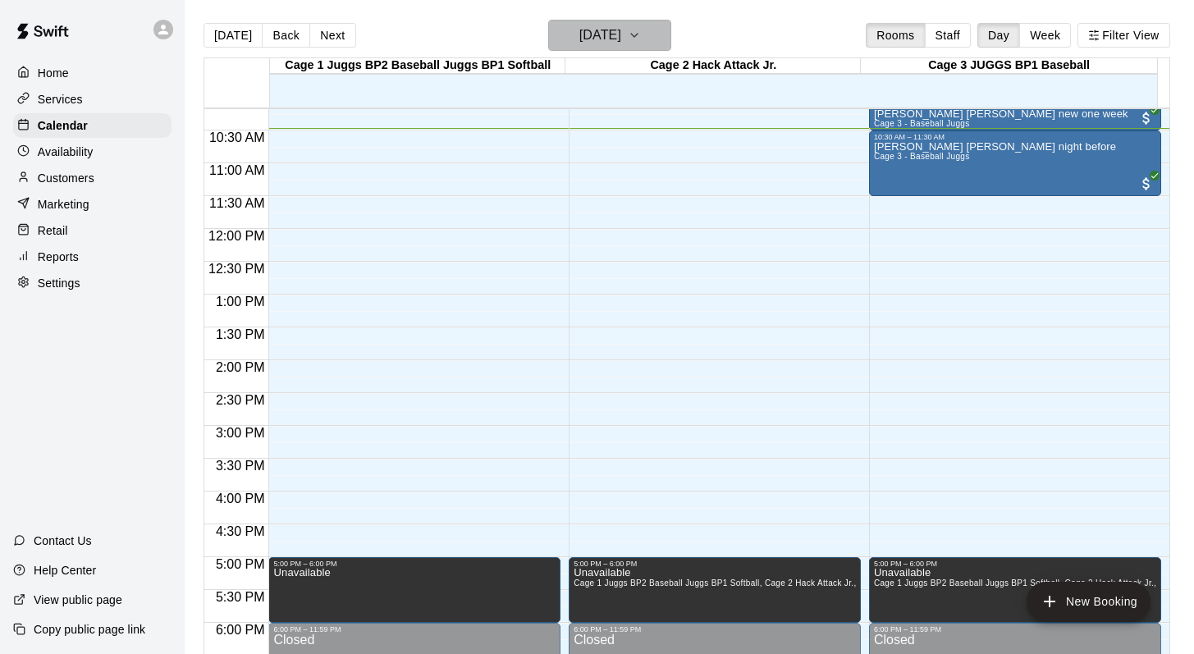
click at [655, 34] on button "[DATE]" at bounding box center [609, 35] width 123 height 31
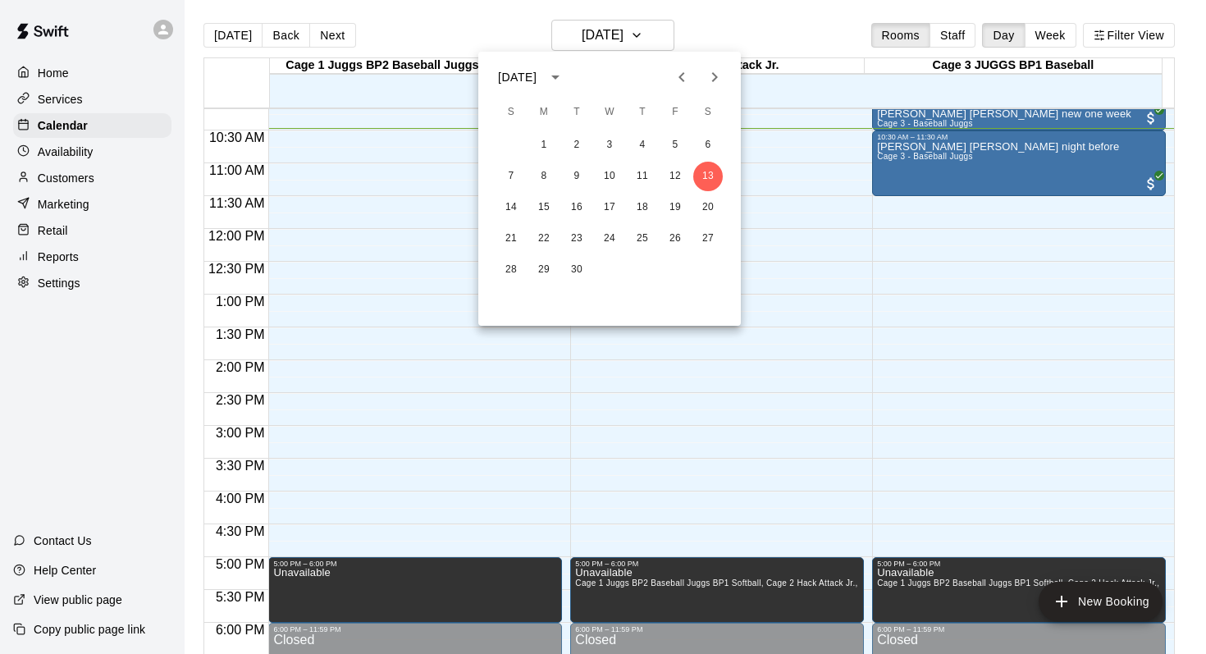
click at [714, 75] on icon "Next month" at bounding box center [715, 77] width 6 height 10
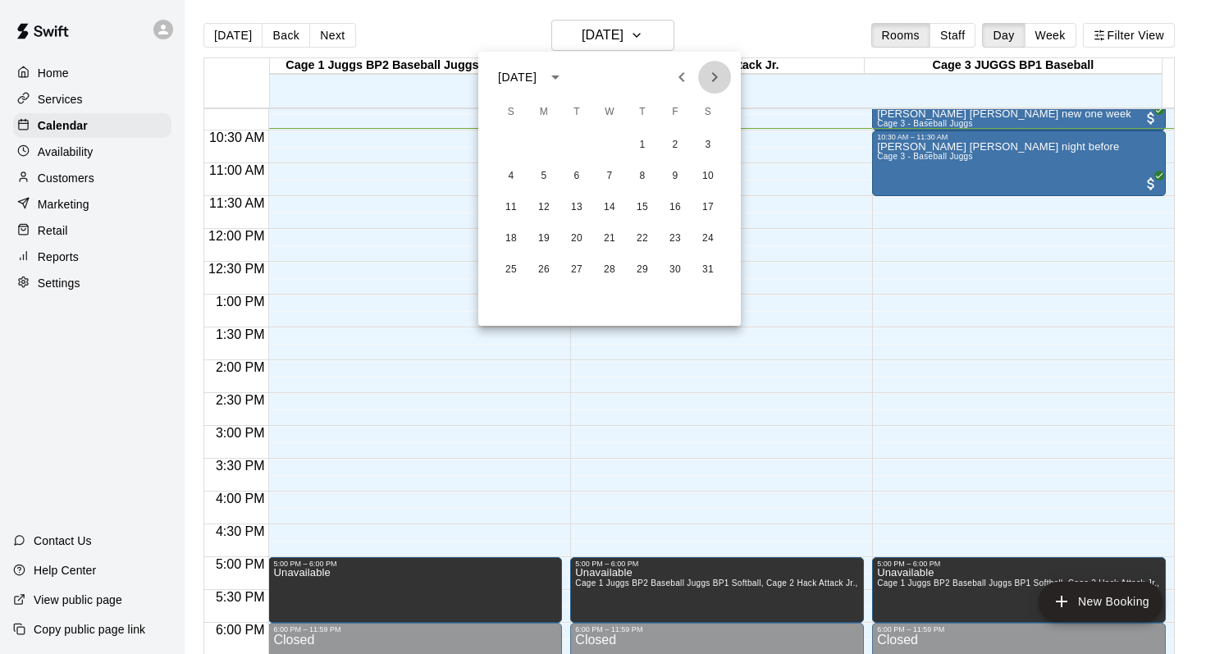
click at [714, 75] on icon "Next month" at bounding box center [715, 77] width 6 height 10
click at [408, 30] on div at bounding box center [603, 327] width 1206 height 654
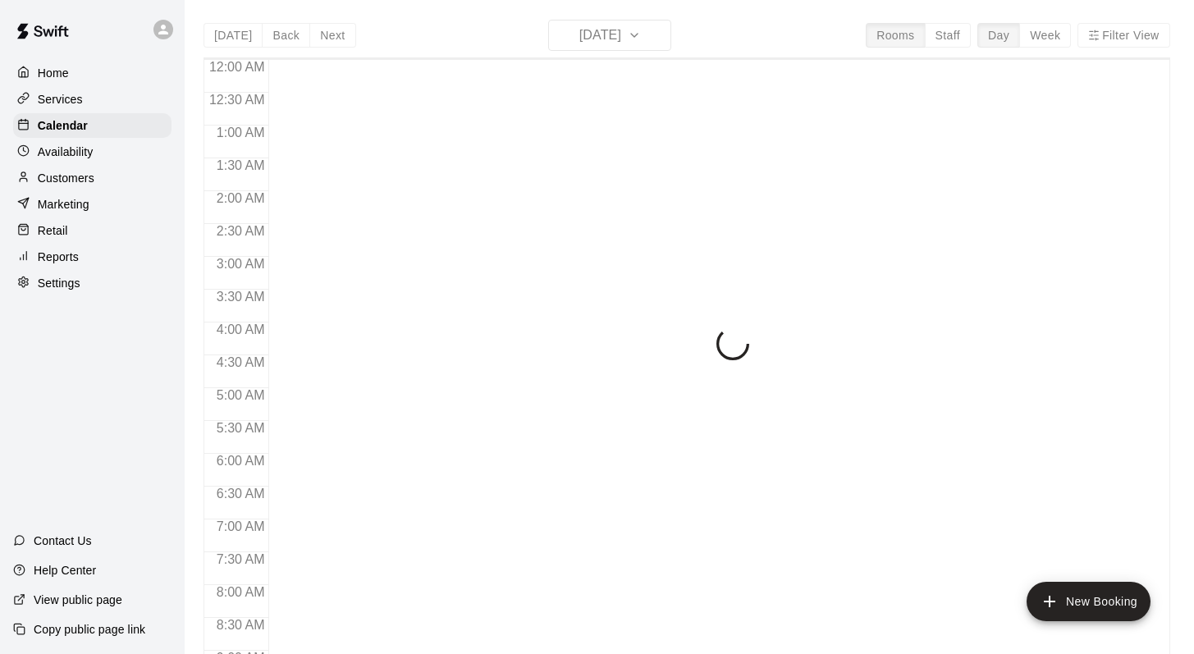
scroll to position [704, 0]
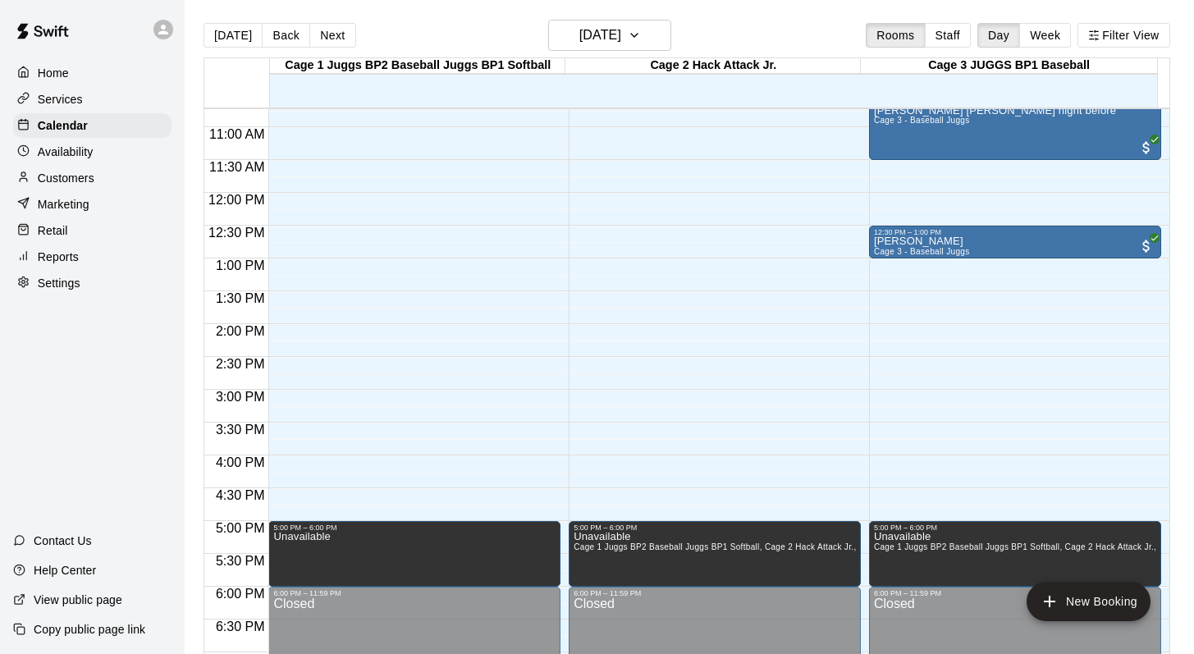
click at [55, 170] on p "Customers" at bounding box center [66, 178] width 57 height 16
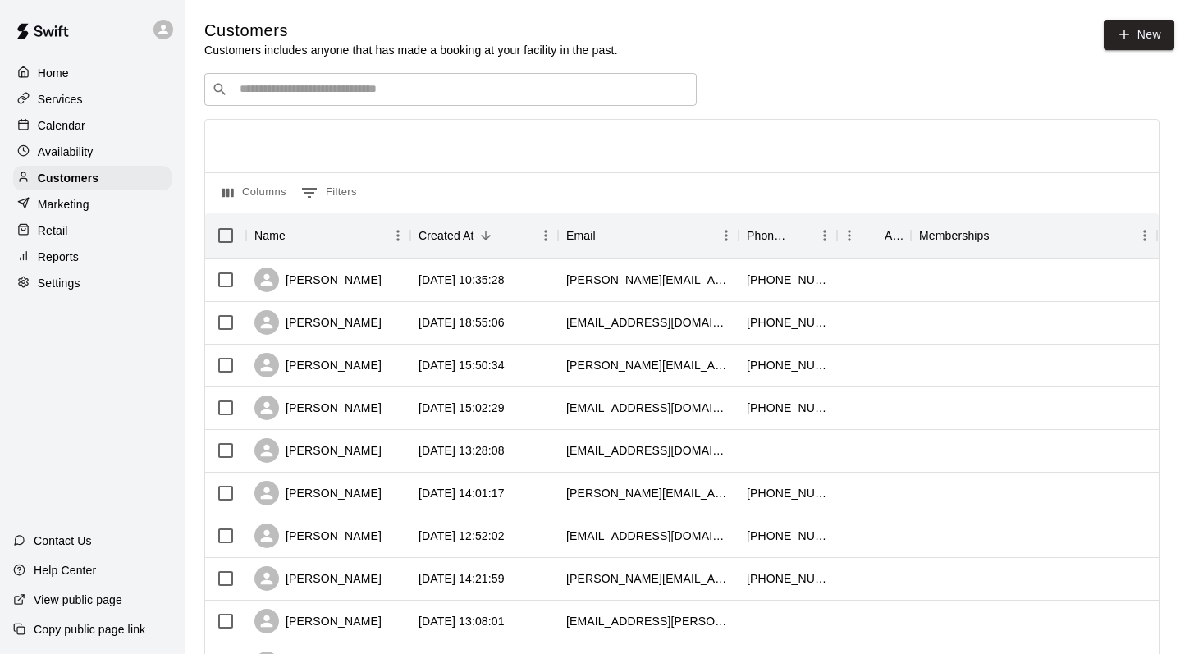
click at [255, 98] on div "​ ​" at bounding box center [450, 89] width 492 height 33
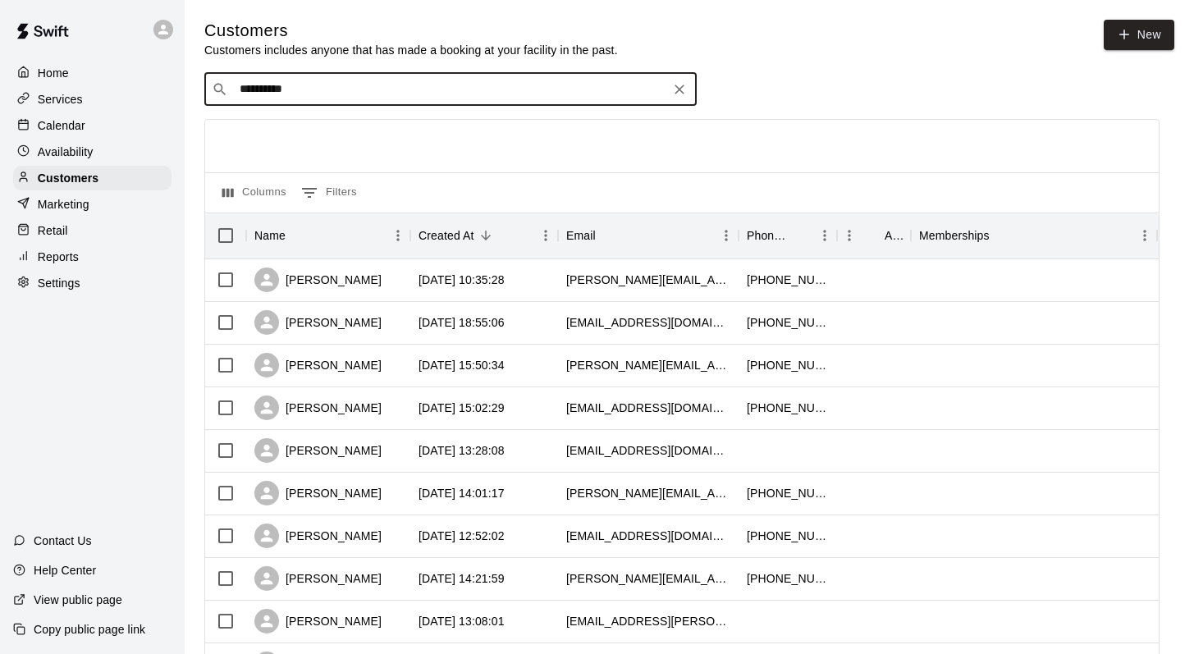
type input "**********"
click at [275, 130] on p "Laura Allen" at bounding box center [300, 123] width 100 height 17
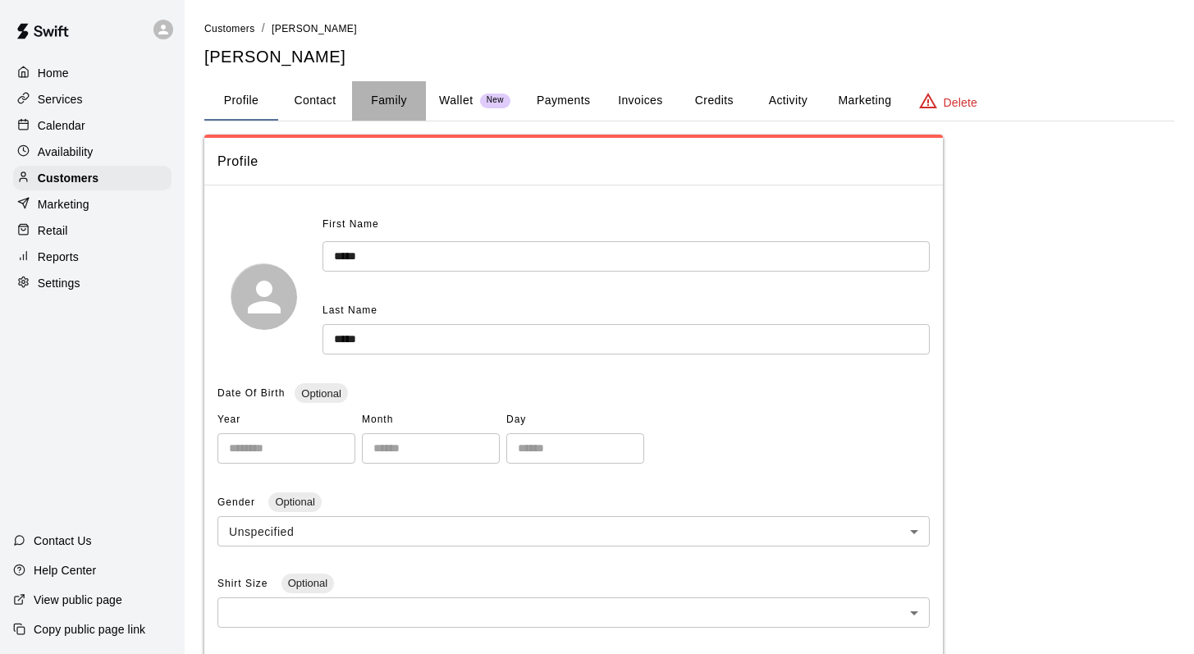
click at [383, 105] on button "Family" at bounding box center [389, 100] width 74 height 39
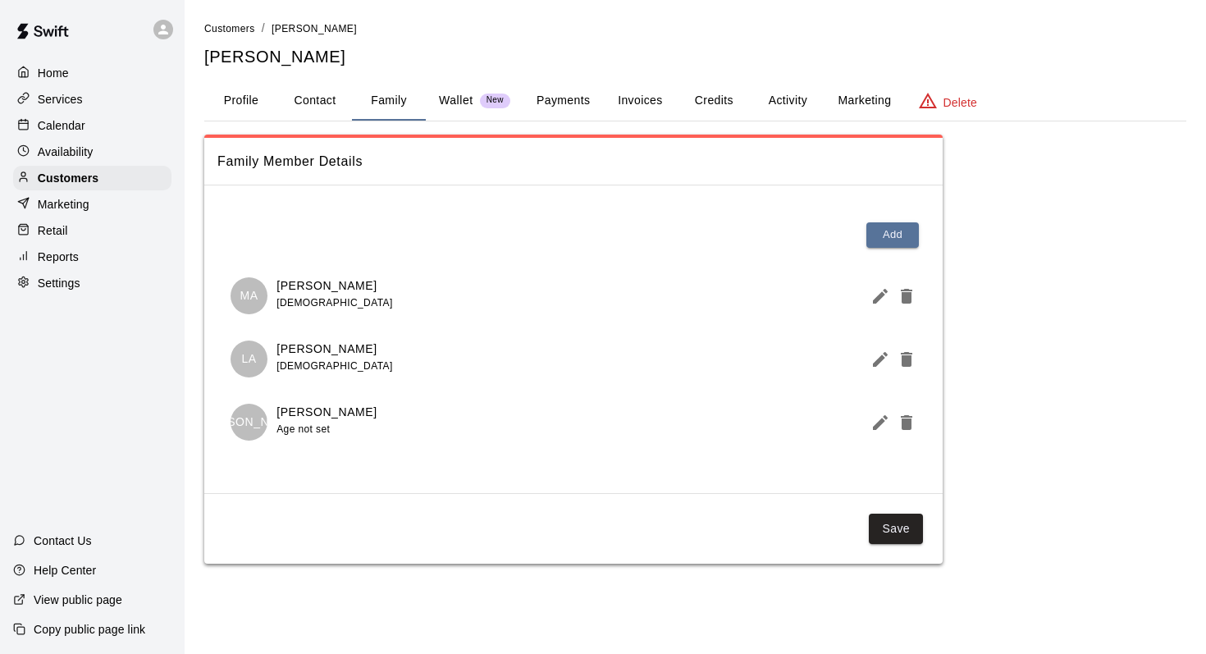
click at [794, 98] on button "Activity" at bounding box center [788, 100] width 74 height 39
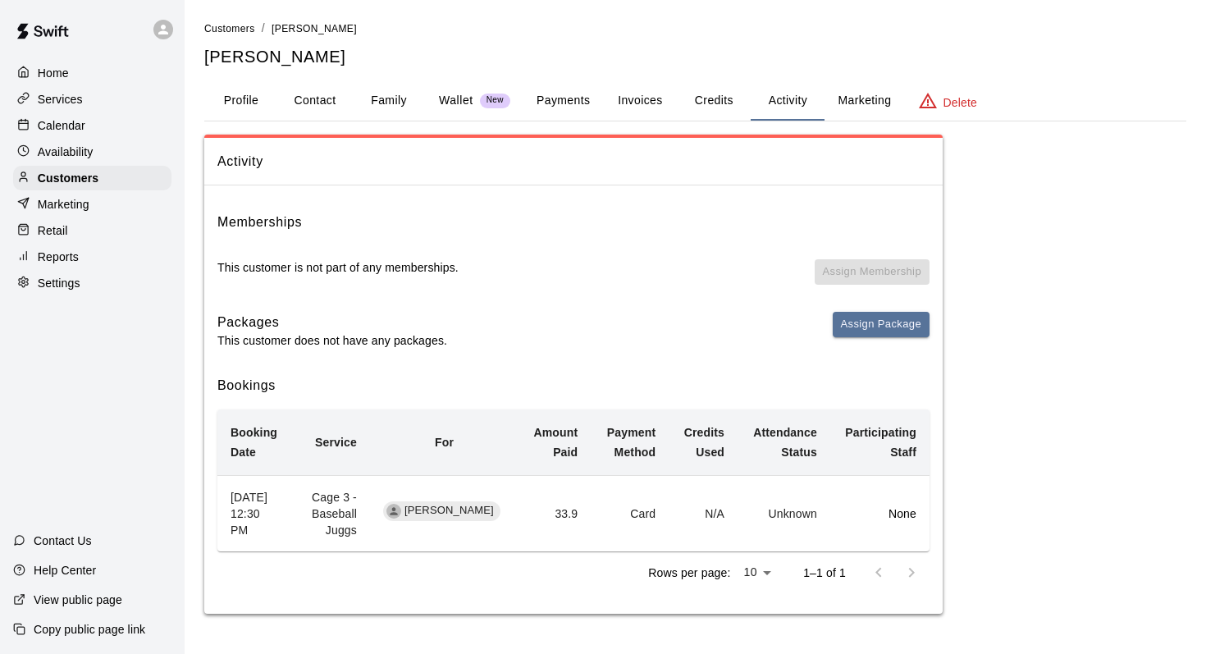
click at [95, 115] on div "Calendar" at bounding box center [92, 125] width 158 height 25
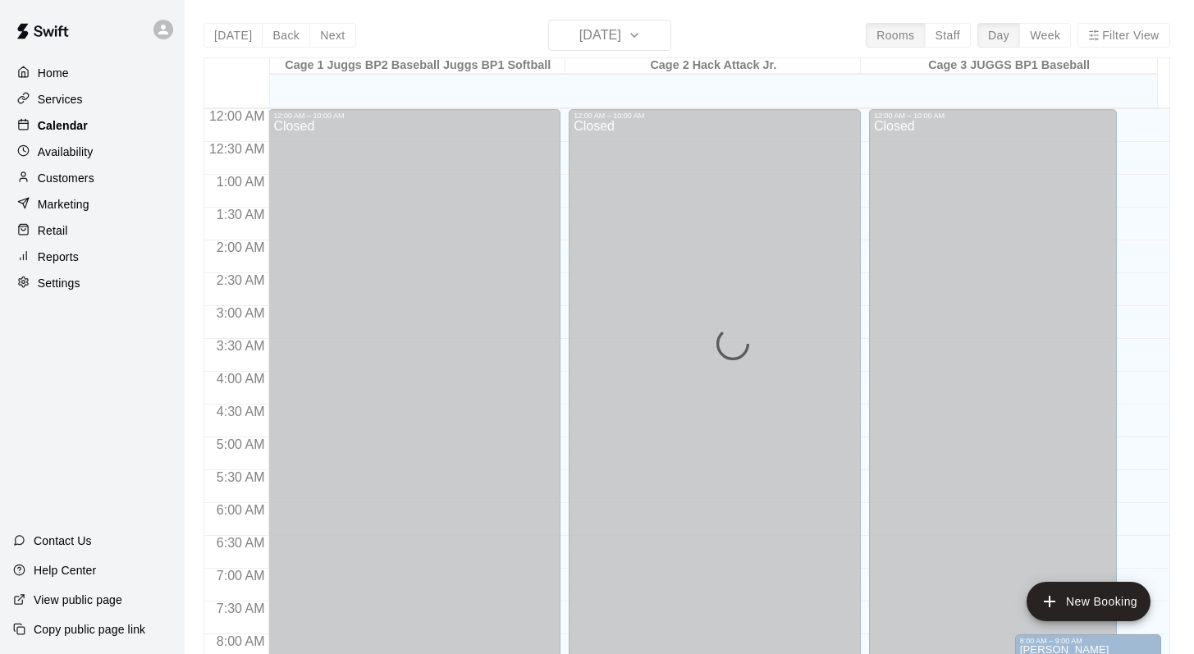
scroll to position [704, 0]
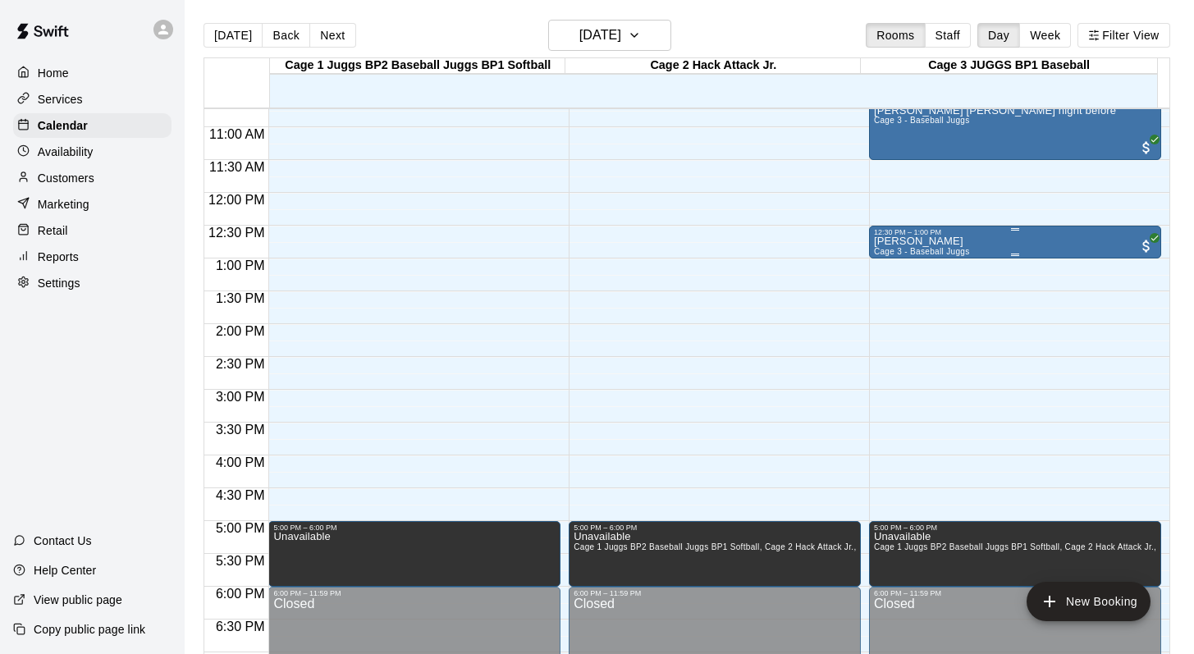
click at [875, 241] on p "Mason Allen" at bounding box center [922, 241] width 96 height 0
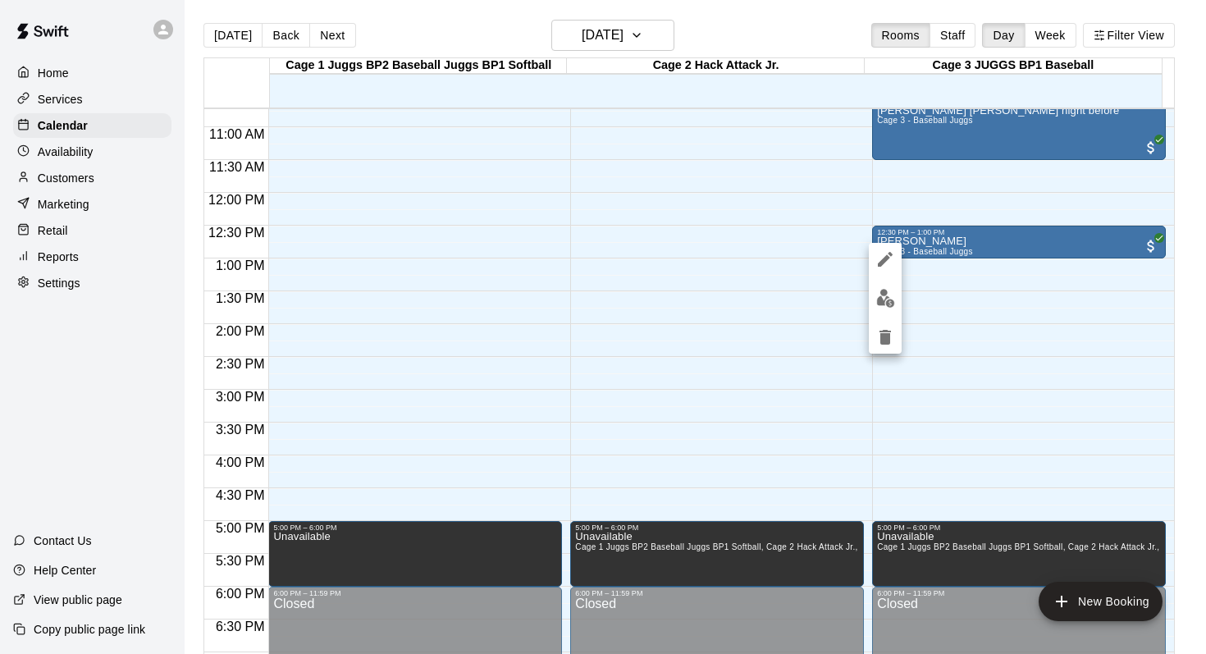
click at [881, 250] on icon "edit" at bounding box center [885, 259] width 20 height 20
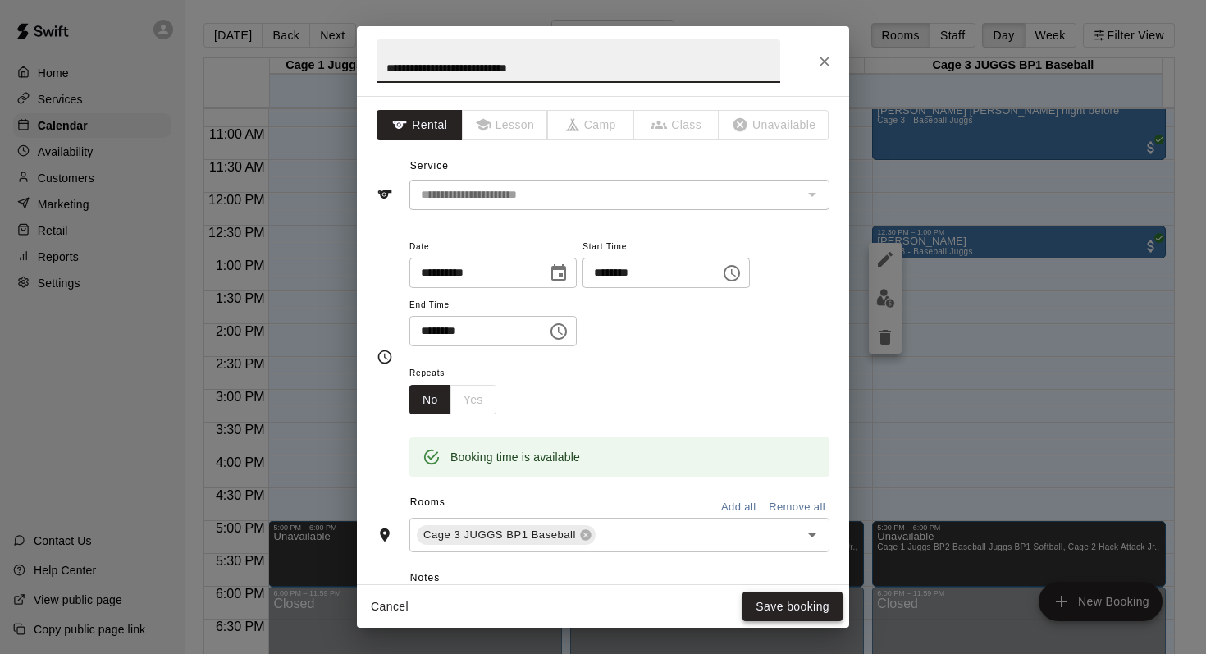
type input "**********"
click at [766, 599] on button "Save booking" at bounding box center [792, 606] width 100 height 30
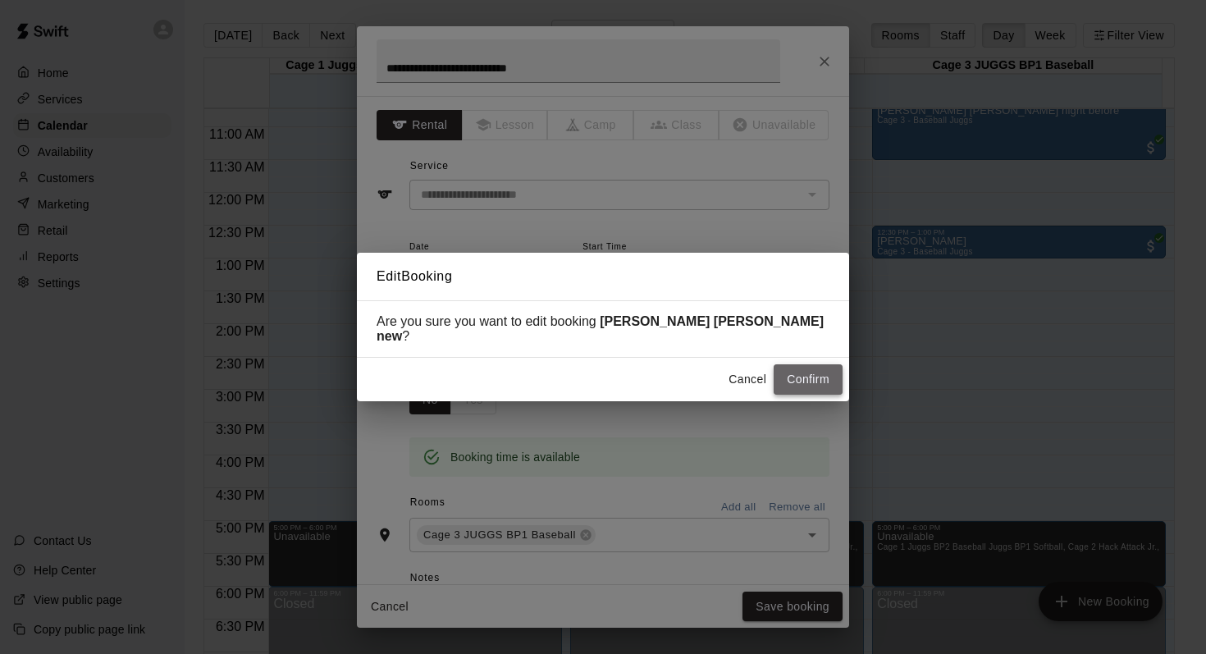
click at [803, 370] on button "Confirm" at bounding box center [808, 379] width 69 height 30
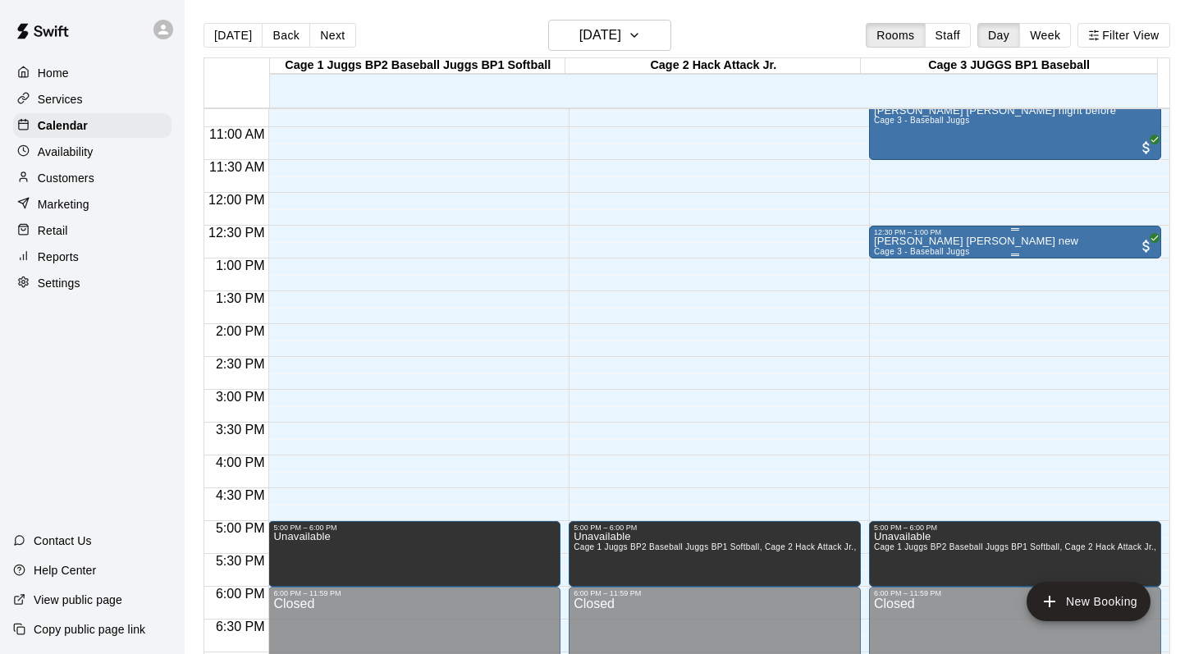
click at [897, 241] on p "Mason Allen Lincoln James new" at bounding box center [976, 241] width 204 height 0
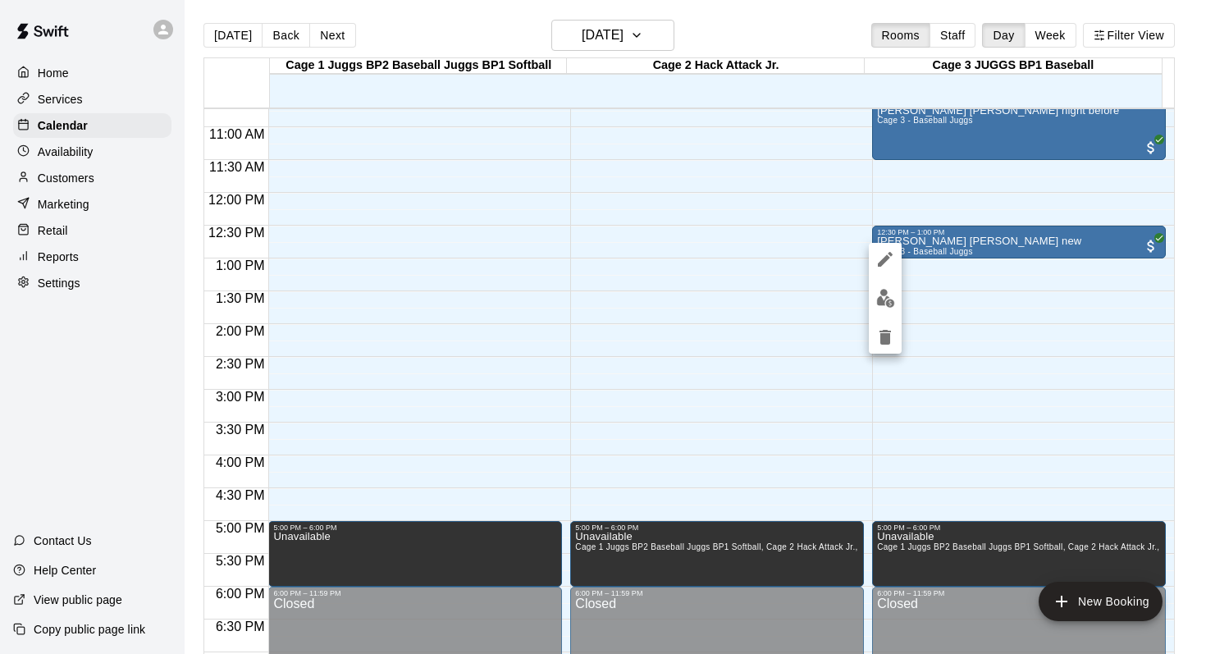
click at [884, 251] on icon "edit" at bounding box center [885, 259] width 20 height 20
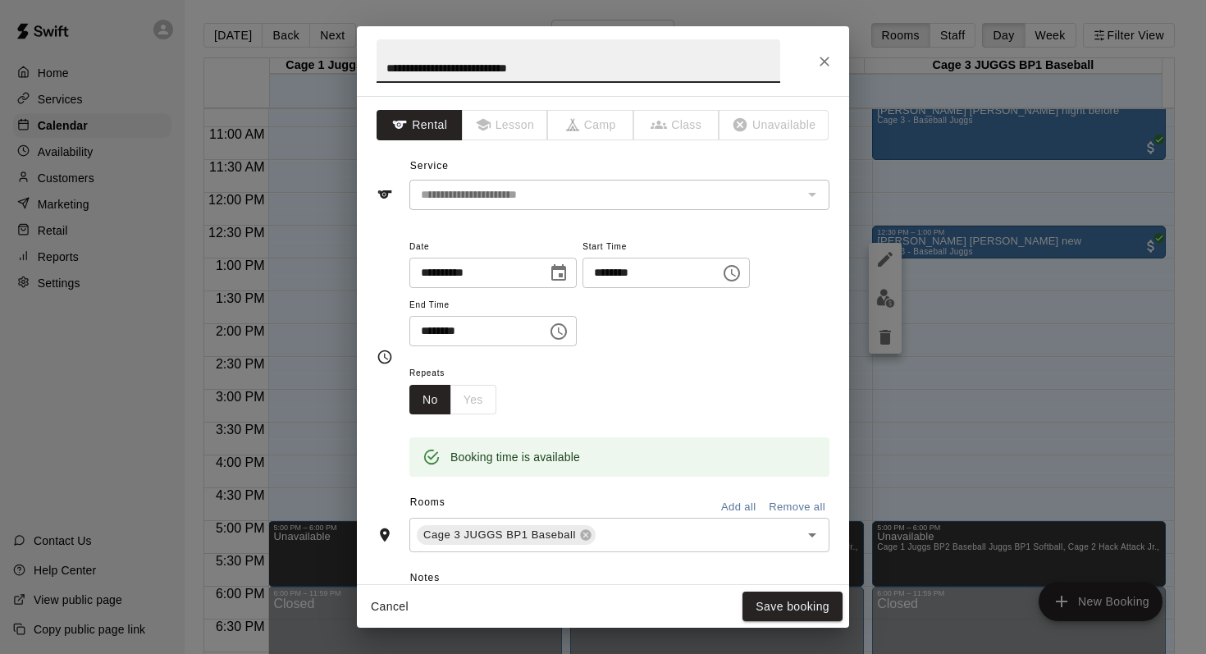
click at [541, 70] on input "**********" at bounding box center [579, 60] width 404 height 43
click at [598, 71] on input "**********" at bounding box center [579, 60] width 404 height 43
type input "**********"
click at [777, 599] on button "Save booking" at bounding box center [792, 606] width 100 height 30
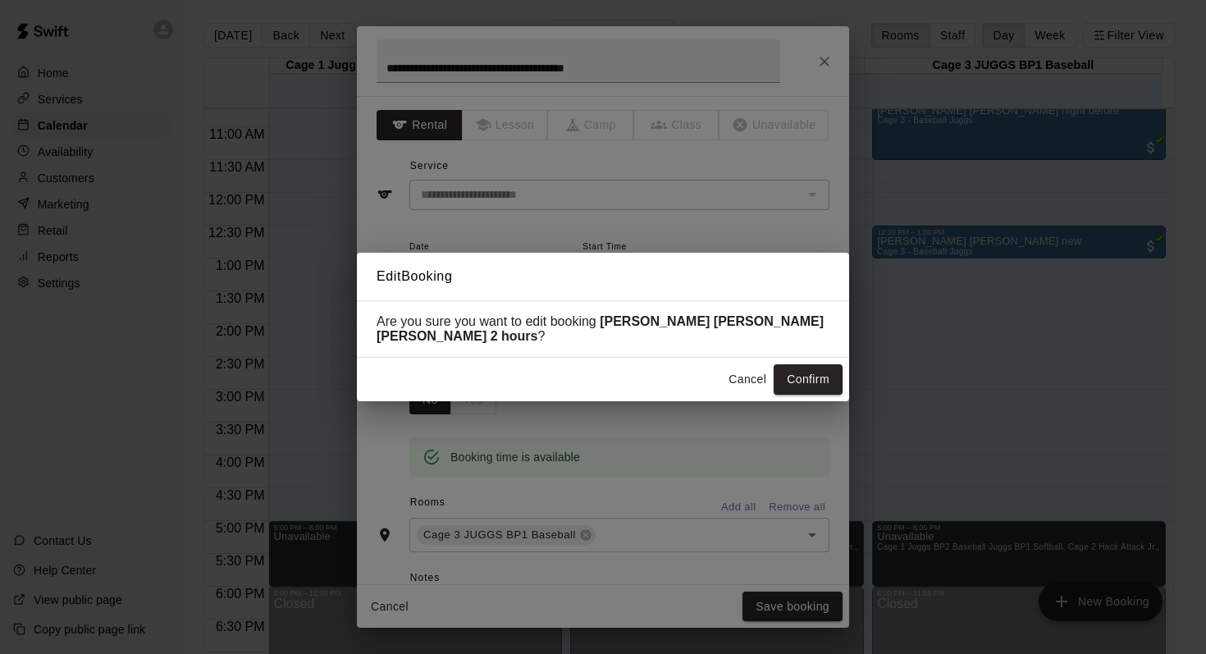
click at [788, 358] on div "Cancel Confirm" at bounding box center [603, 379] width 492 height 43
click at [790, 376] on button "Confirm" at bounding box center [808, 379] width 69 height 30
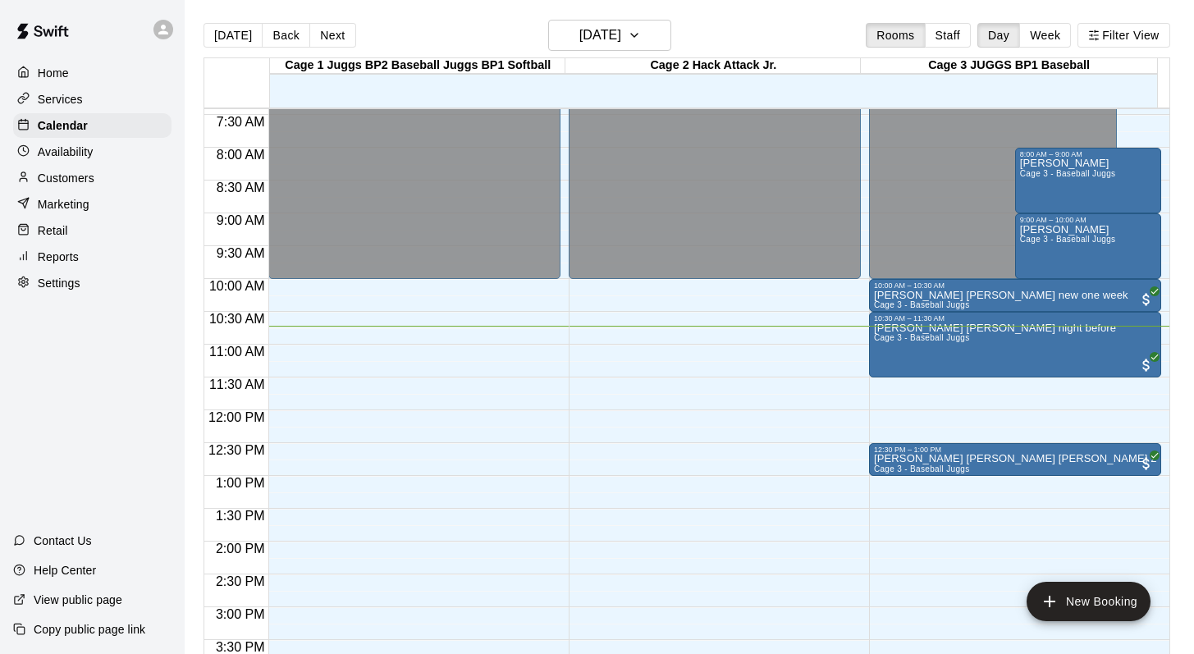
scroll to position [464, 0]
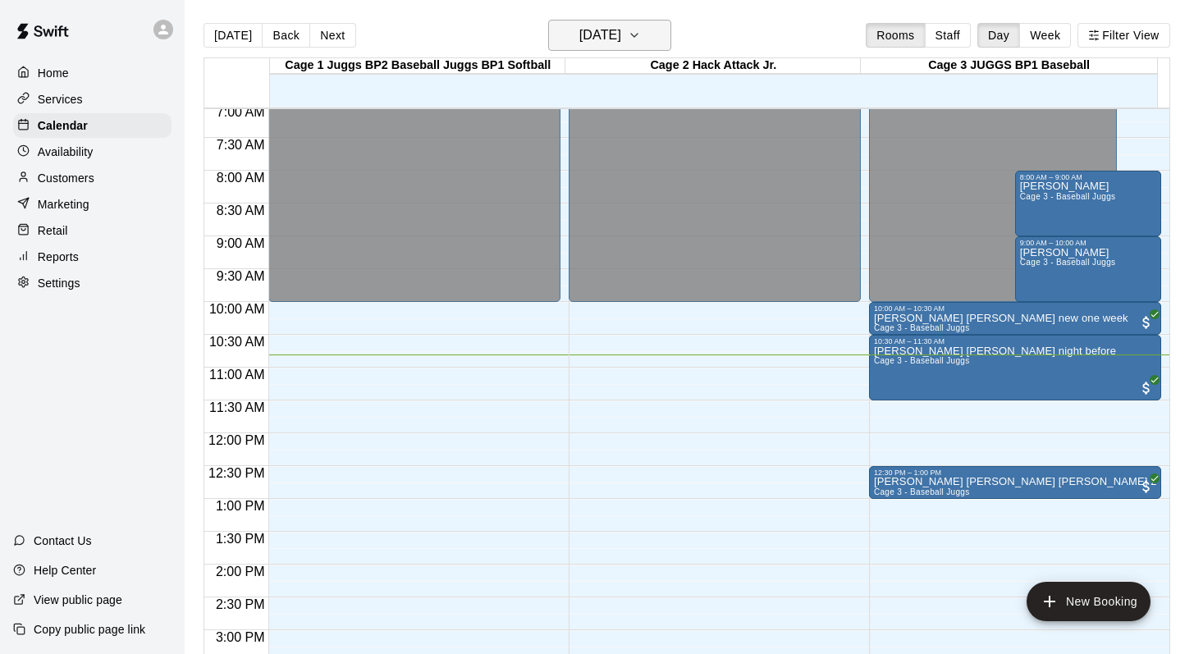
click at [637, 37] on icon "button" at bounding box center [634, 35] width 7 height 3
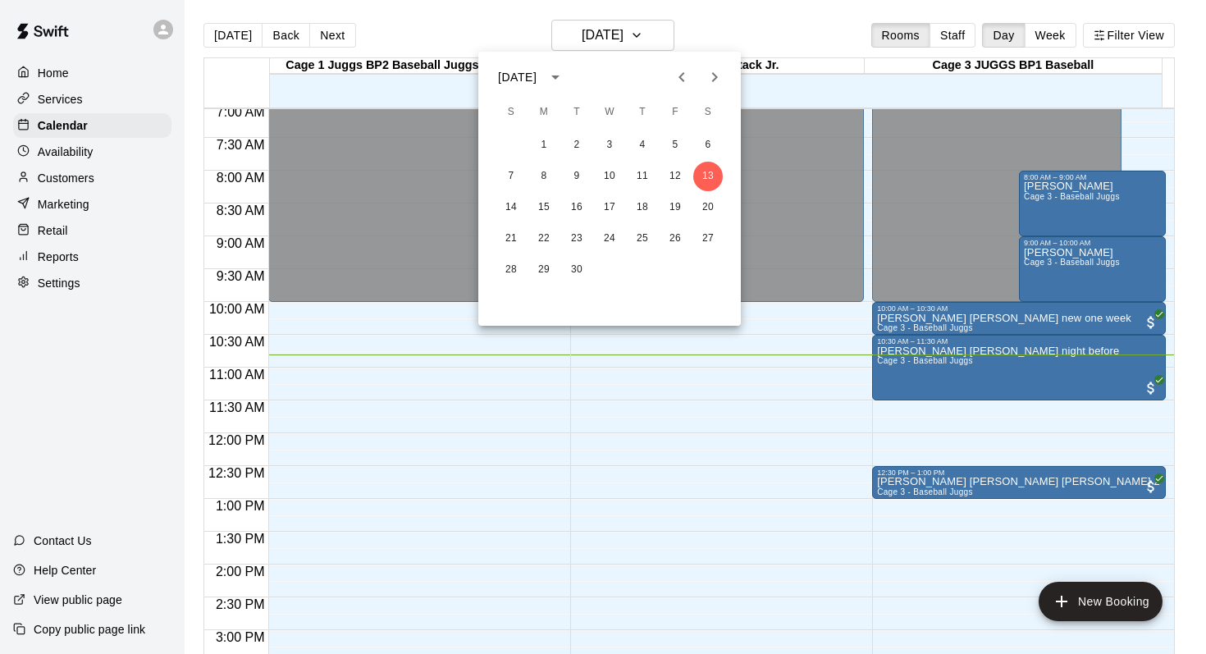
click at [709, 82] on icon "Next month" at bounding box center [715, 77] width 20 height 20
click at [643, 144] on button "2" at bounding box center [643, 145] width 30 height 30
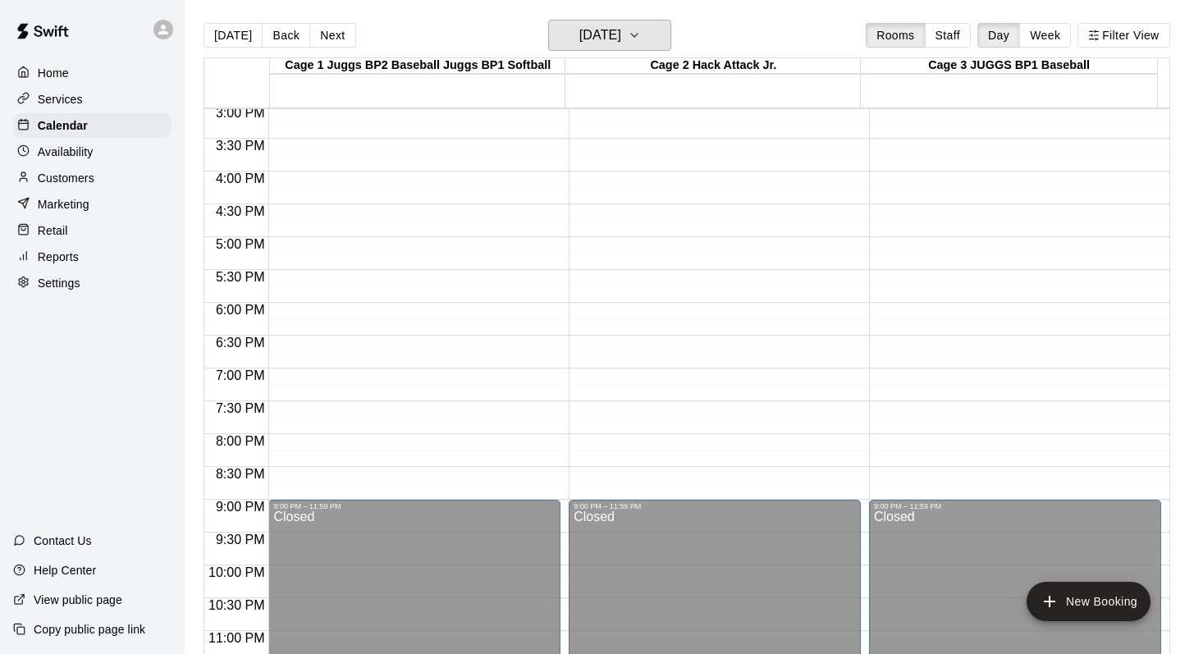
scroll to position [991, 0]
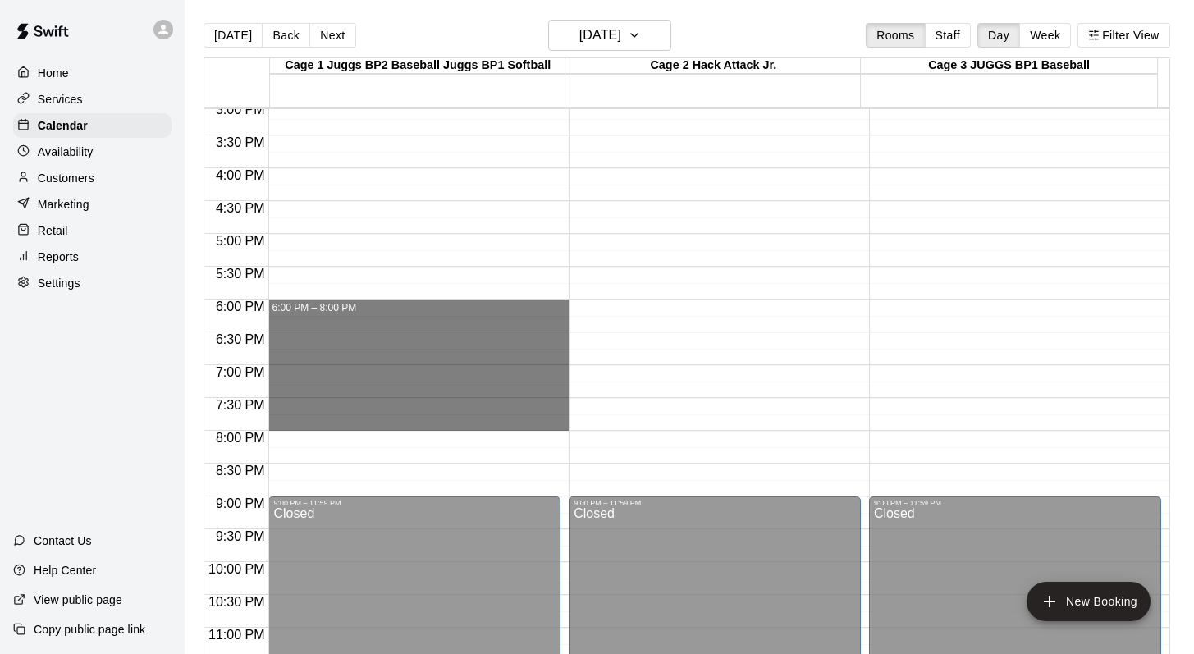
drag, startPoint x: 309, startPoint y: 306, endPoint x: 304, endPoint y: 419, distance: 113.4
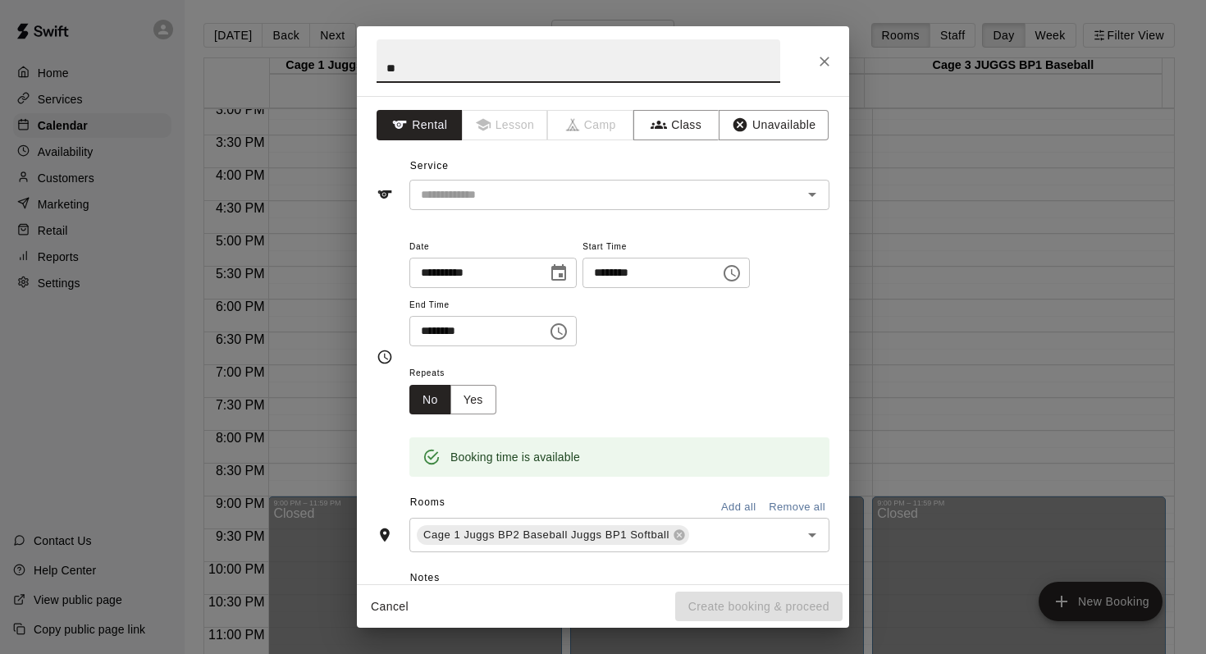
type input "*"
type input "****"
click at [304, 419] on div "**********" at bounding box center [603, 327] width 1206 height 654
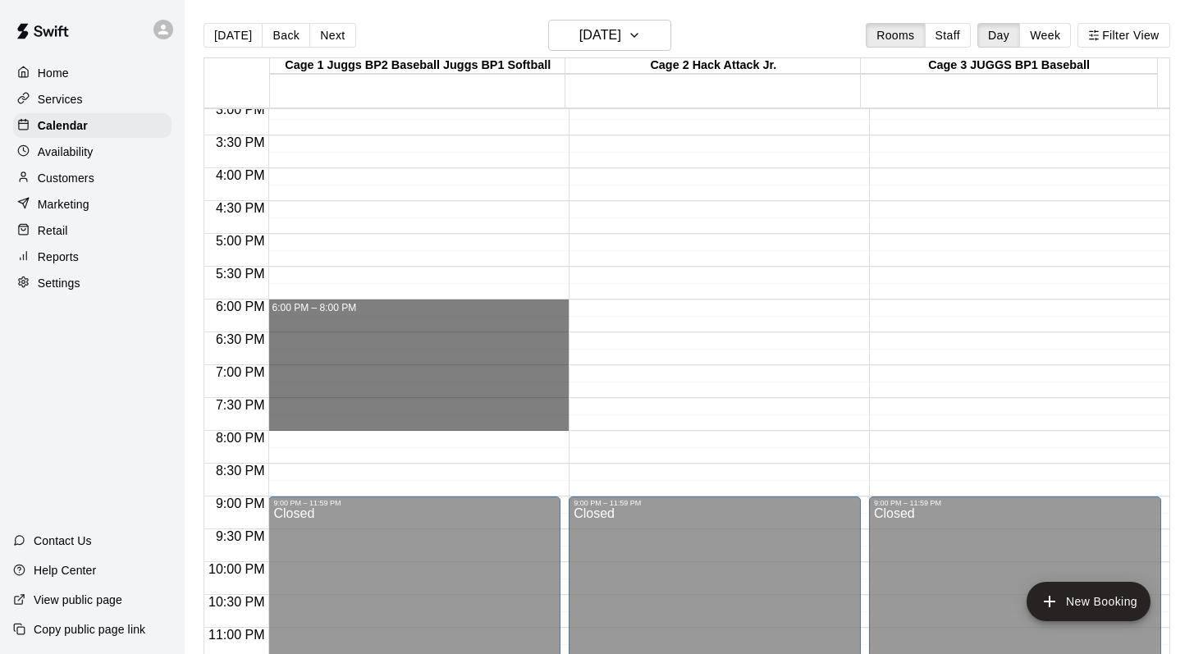
drag, startPoint x: 316, startPoint y: 307, endPoint x: 309, endPoint y: 415, distance: 108.5
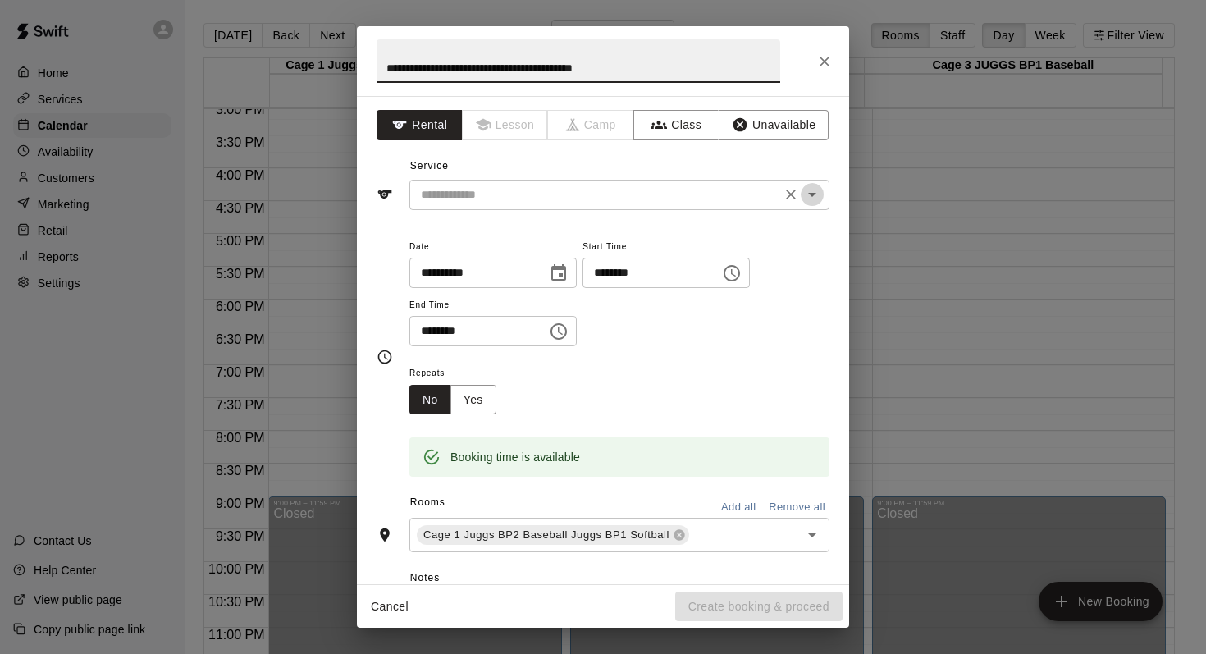
click at [805, 190] on icon "Open" at bounding box center [812, 195] width 20 height 20
type input "**********"
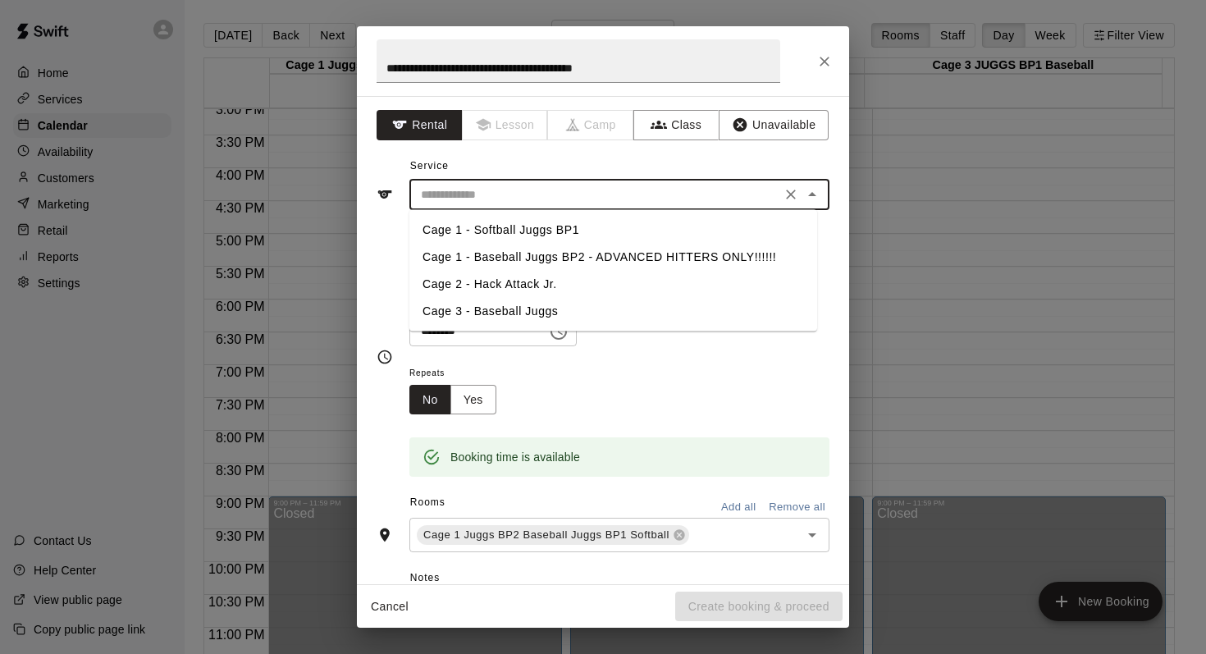
click at [574, 256] on li "Cage 1 - Baseball Juggs BP2 - ADVANCED HITTERS ONLY!!!!!!" at bounding box center [613, 257] width 408 height 27
type input "**********"
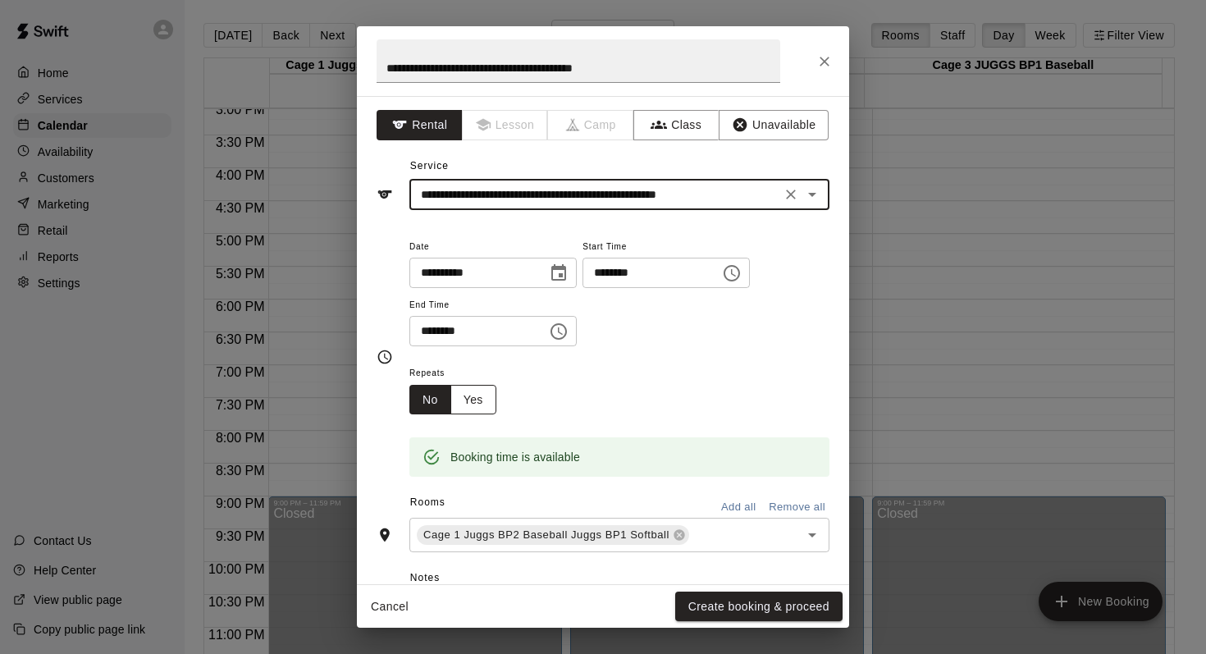
click at [473, 394] on button "Yes" at bounding box center [473, 400] width 46 height 30
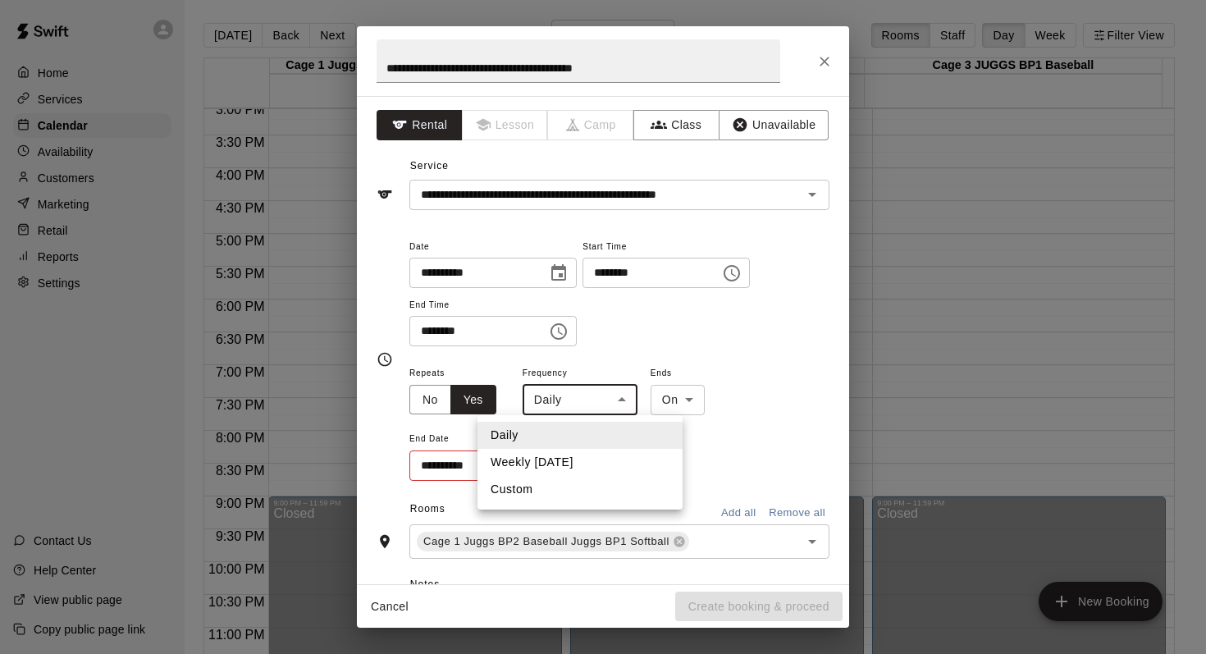
click at [614, 403] on body "**********" at bounding box center [603, 340] width 1206 height 680
click at [546, 456] on li "Weekly on Thursday" at bounding box center [579, 462] width 205 height 27
type input "******"
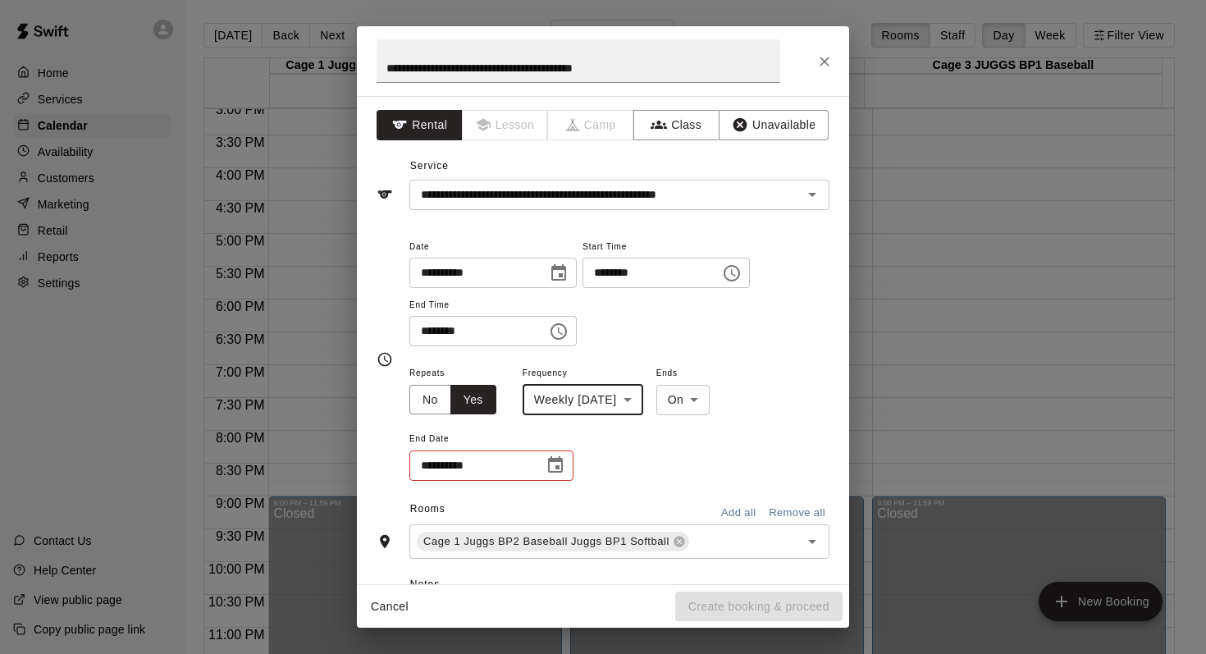
click at [555, 459] on icon "Choose date" at bounding box center [555, 464] width 15 height 16
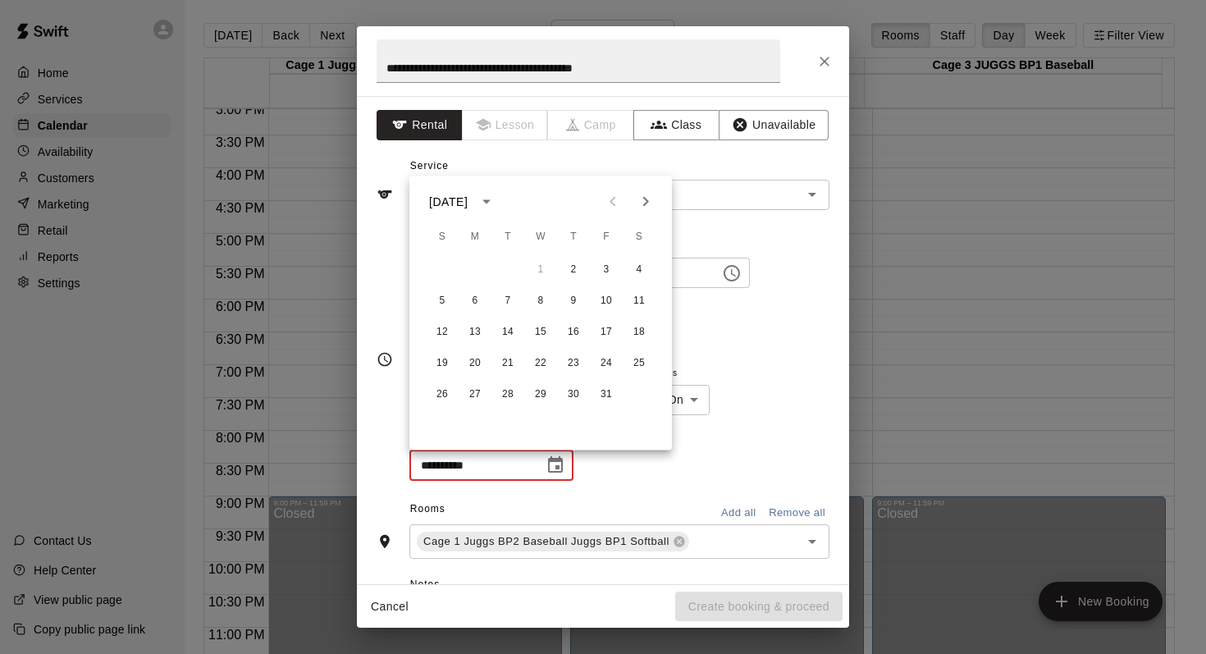
click at [647, 196] on icon "Next month" at bounding box center [646, 202] width 20 height 20
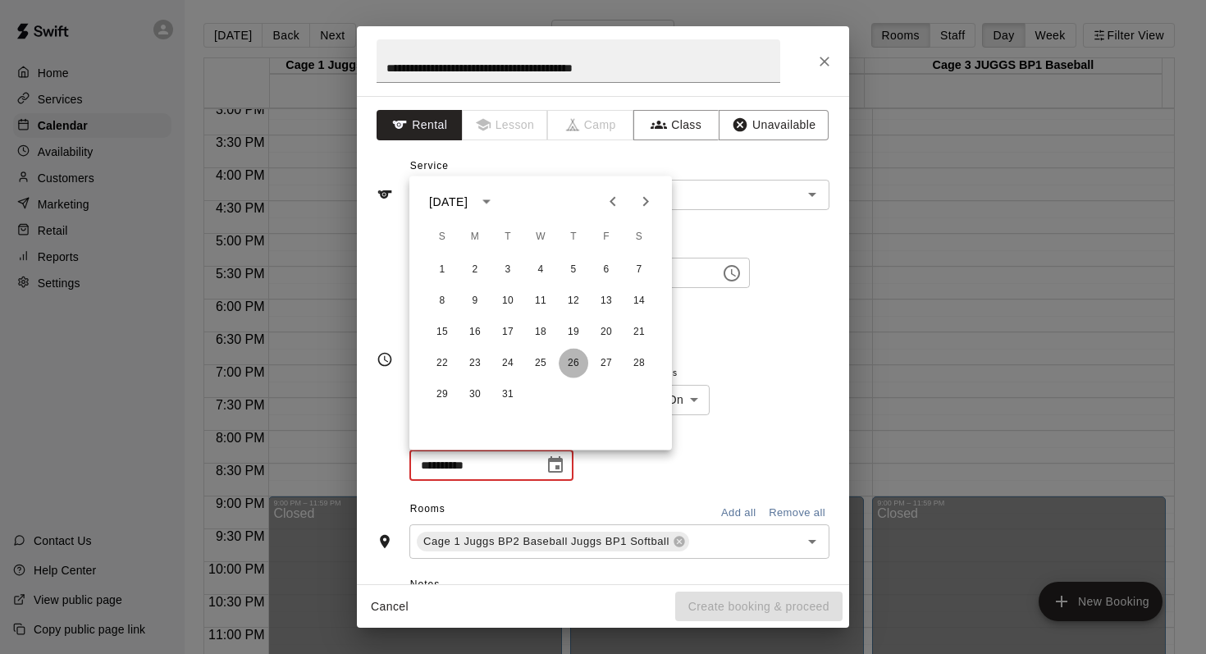
click at [571, 362] on button "26" at bounding box center [574, 364] width 30 height 30
type input "**********"
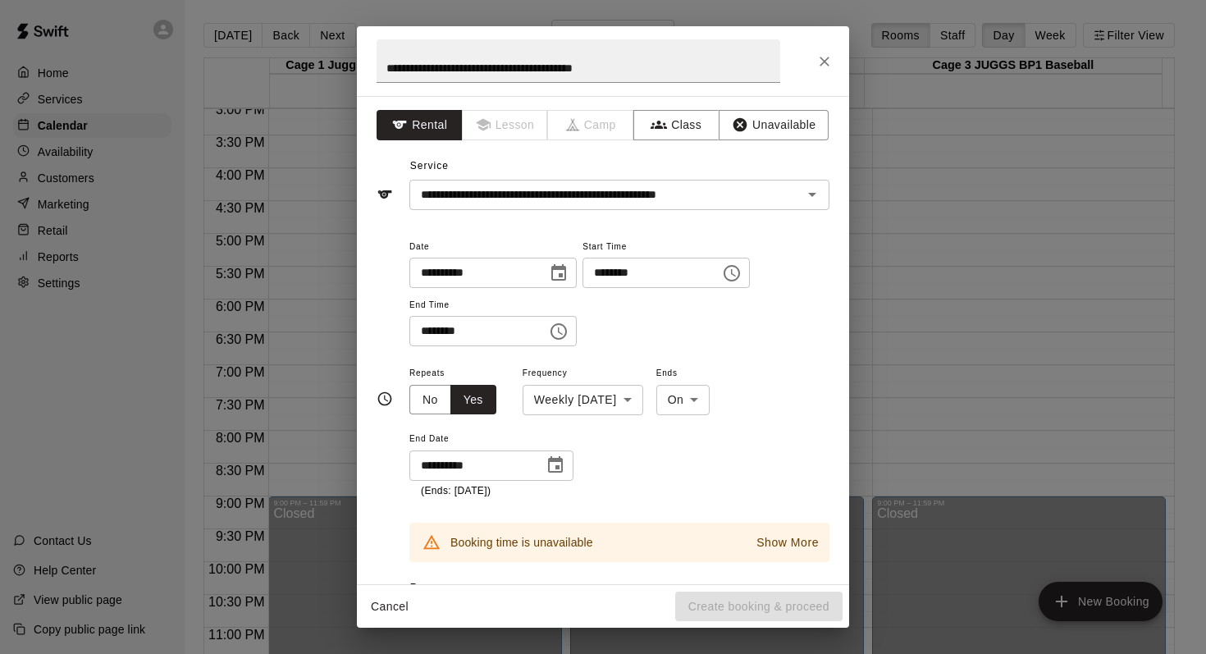
click at [767, 535] on p "Show More" at bounding box center [787, 542] width 62 height 17
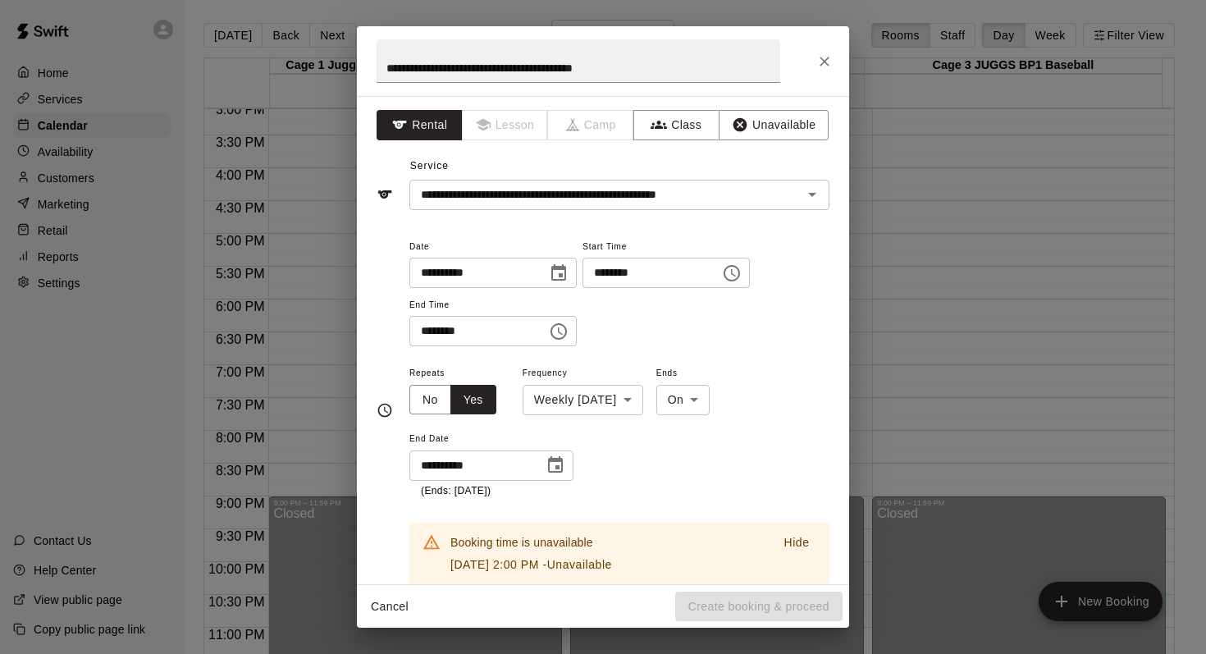
click at [770, 535] on button "Hide" at bounding box center [796, 543] width 53 height 24
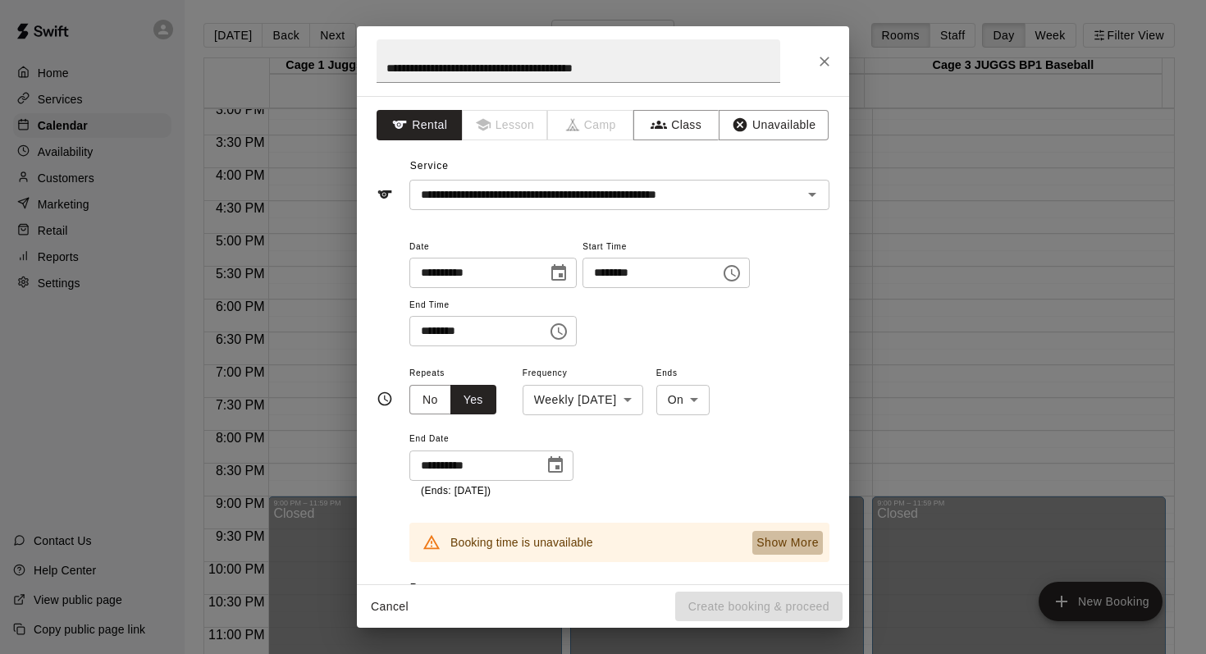
click at [767, 535] on p "Show More" at bounding box center [787, 542] width 62 height 17
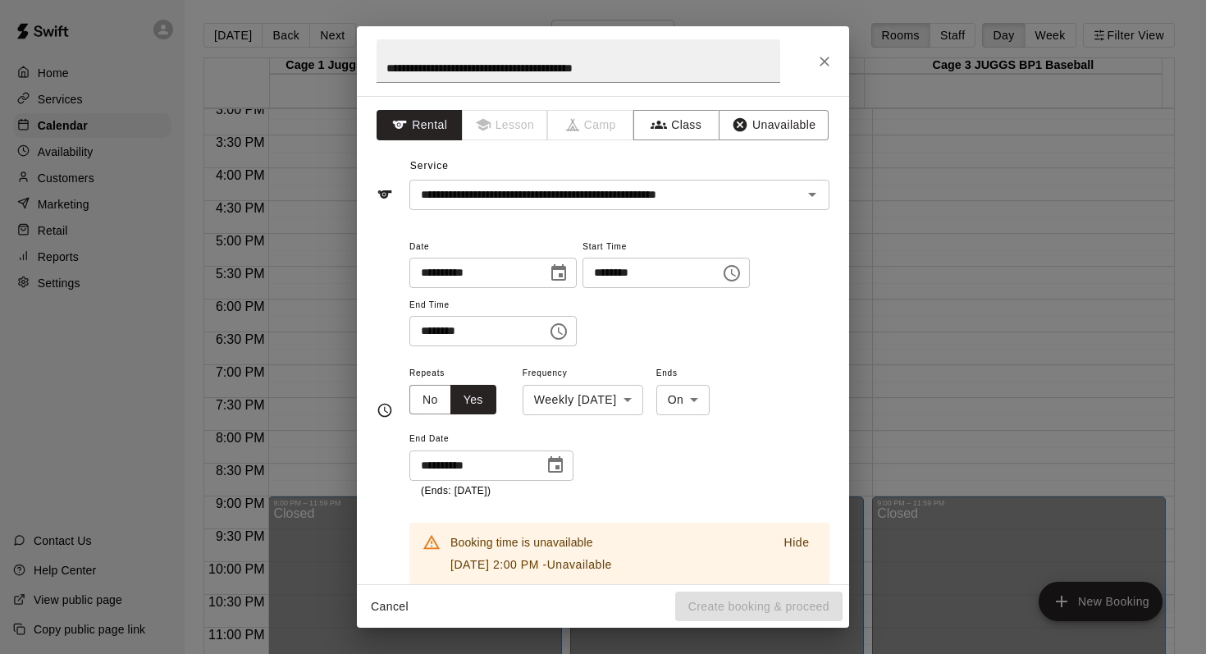
click at [72, 177] on div "**********" at bounding box center [603, 327] width 1206 height 654
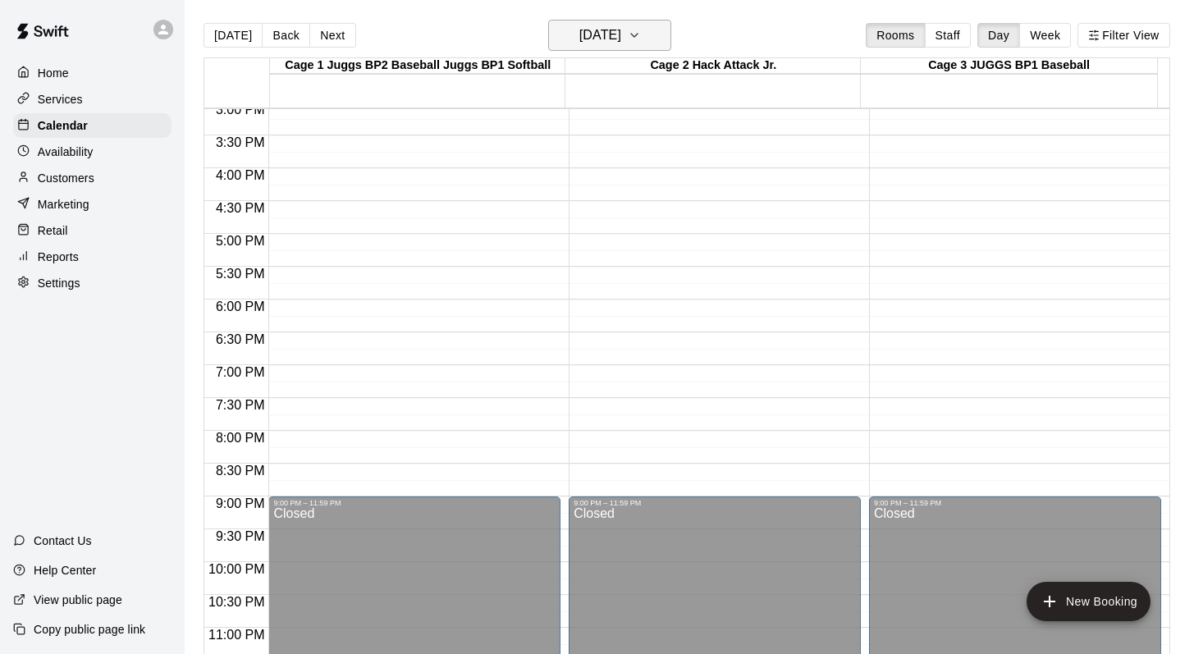
click at [637, 36] on icon "button" at bounding box center [634, 35] width 7 height 3
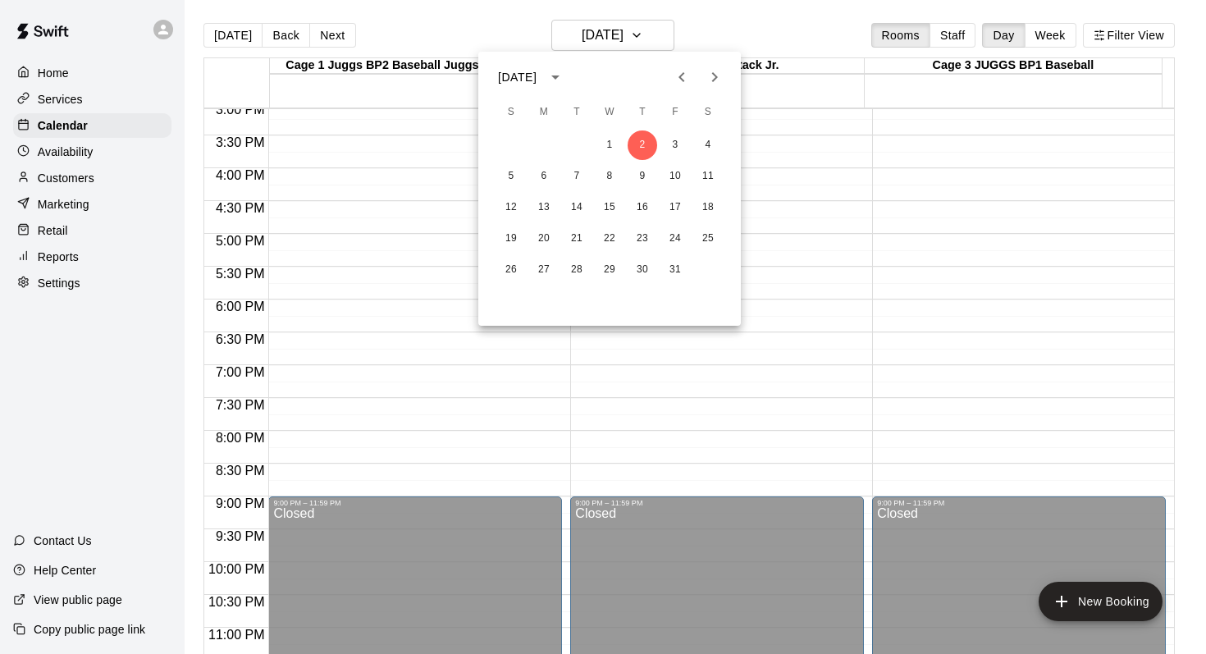
click at [710, 80] on icon "Next month" at bounding box center [715, 77] width 20 height 20
click at [672, 79] on icon "Previous month" at bounding box center [682, 77] width 20 height 20
click at [642, 205] on button "16" at bounding box center [643, 208] width 30 height 30
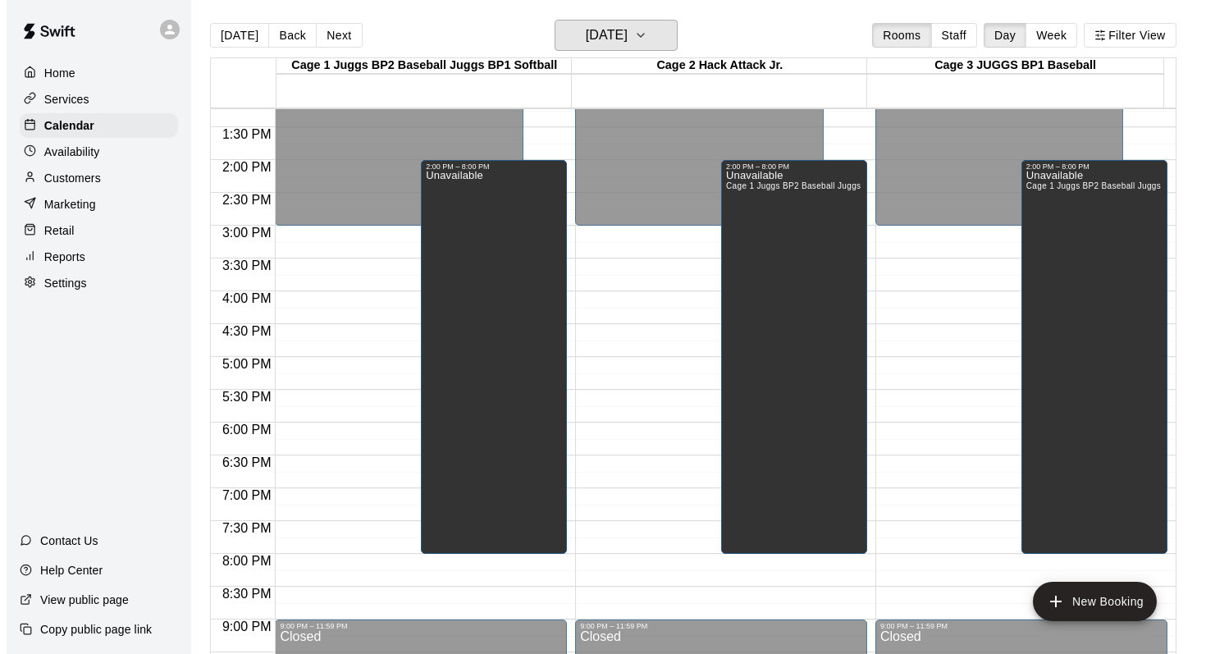
scroll to position [872, 0]
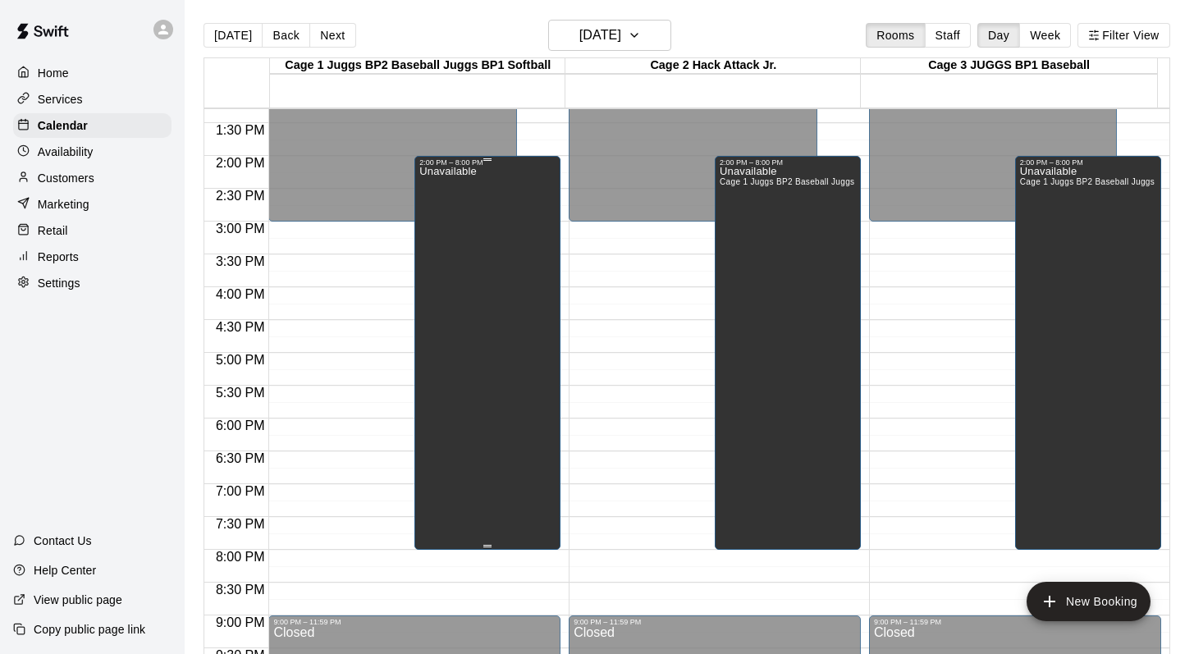
click at [523, 234] on div "Unavailable" at bounding box center [487, 494] width 136 height 654
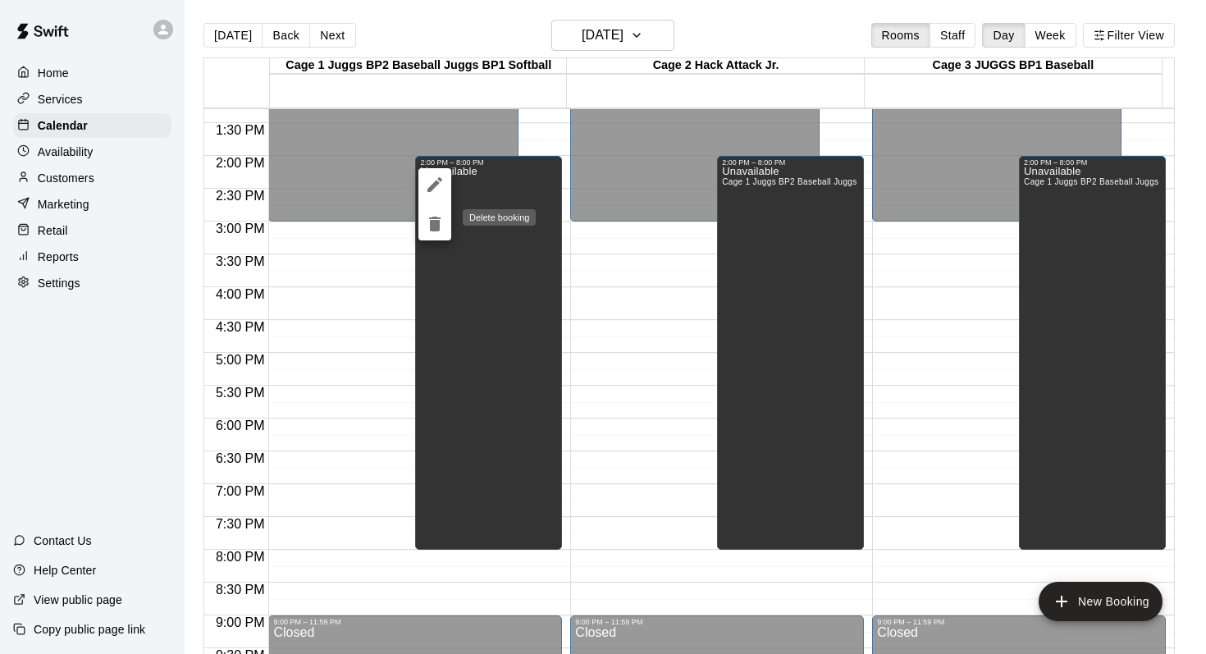
click at [428, 225] on icon "delete" at bounding box center [435, 224] width 20 height 20
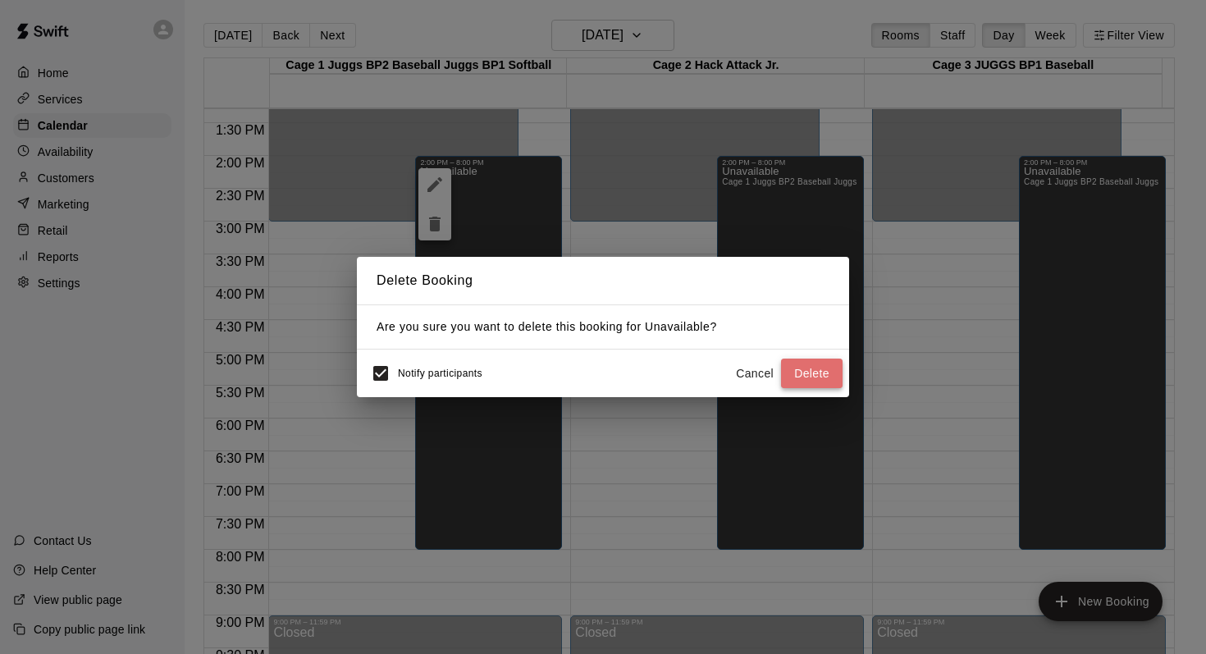
click at [800, 371] on button "Delete" at bounding box center [812, 373] width 62 height 30
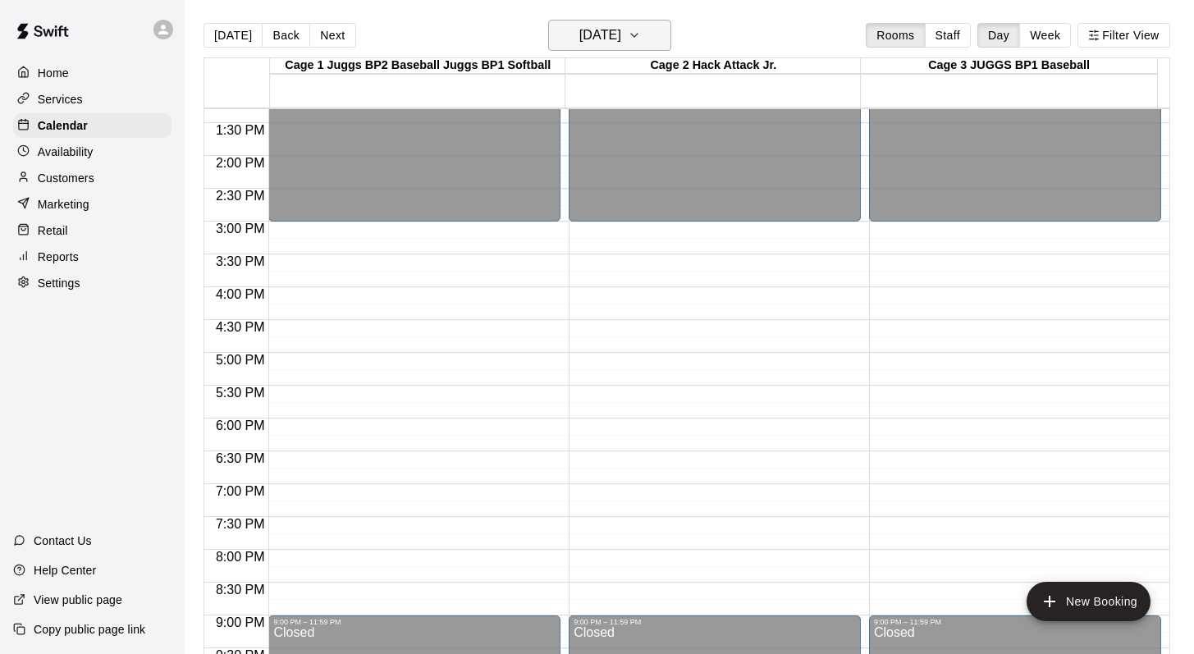
click at [641, 41] on icon "button" at bounding box center [634, 35] width 13 height 20
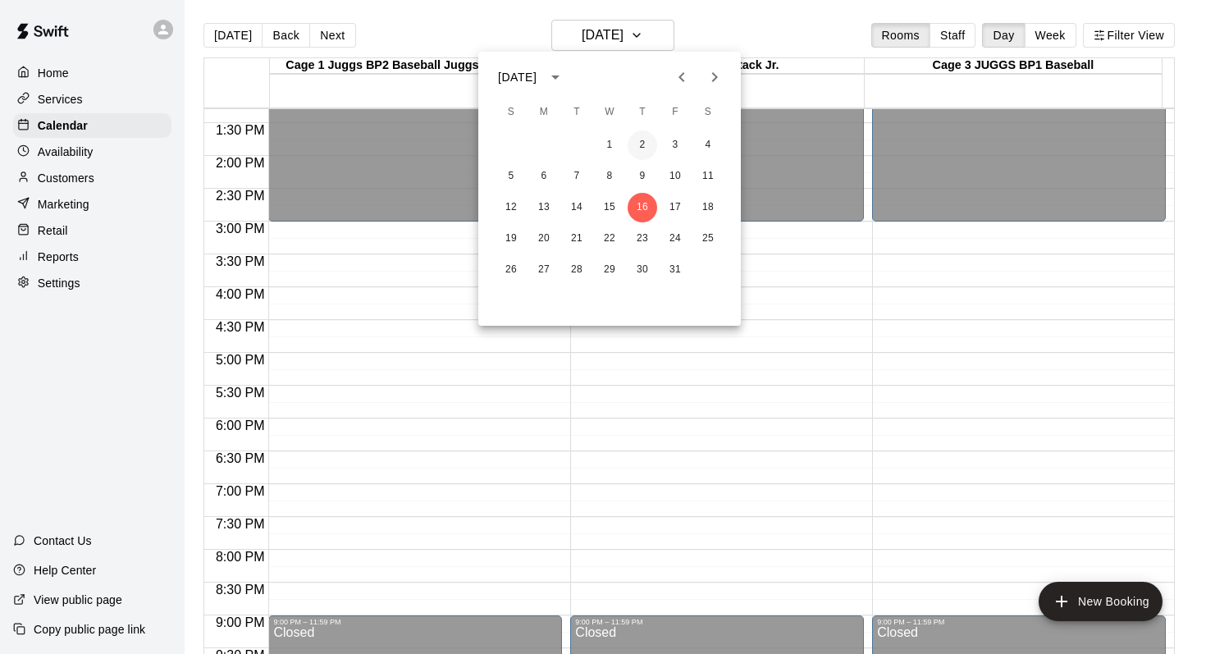
click at [644, 137] on button "2" at bounding box center [643, 145] width 30 height 30
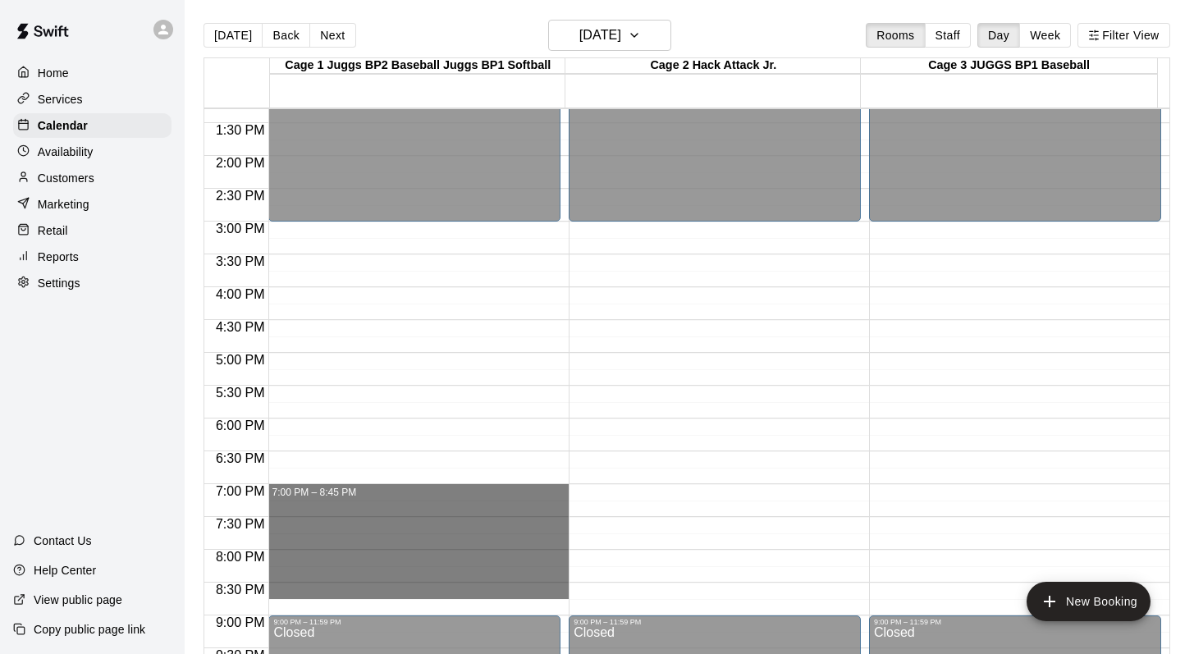
drag, startPoint x: 327, startPoint y: 488, endPoint x: 323, endPoint y: 578, distance: 90.3
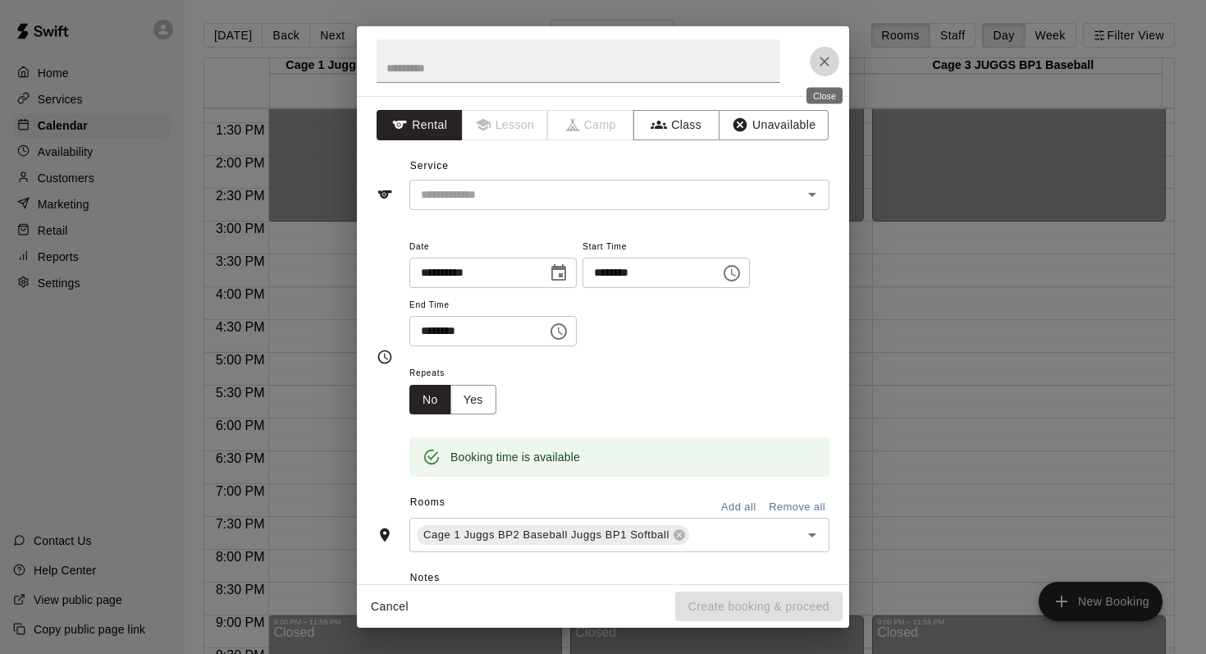
click at [813, 63] on button "Close" at bounding box center [825, 62] width 30 height 30
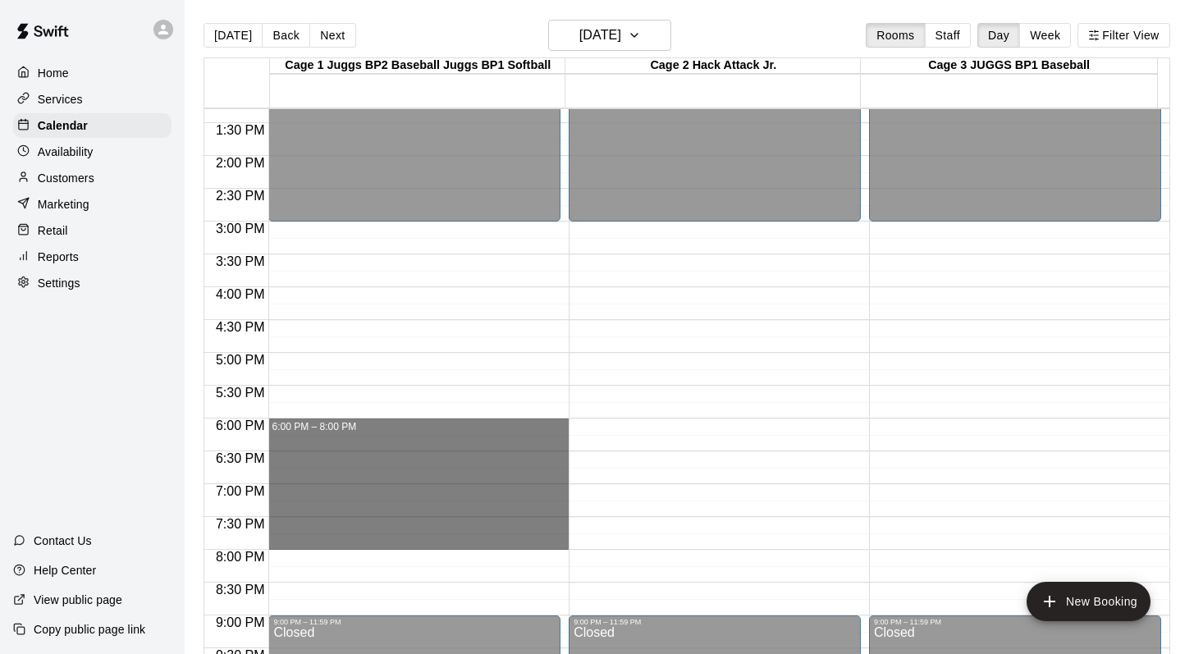
drag, startPoint x: 290, startPoint y: 423, endPoint x: 284, endPoint y: 528, distance: 105.2
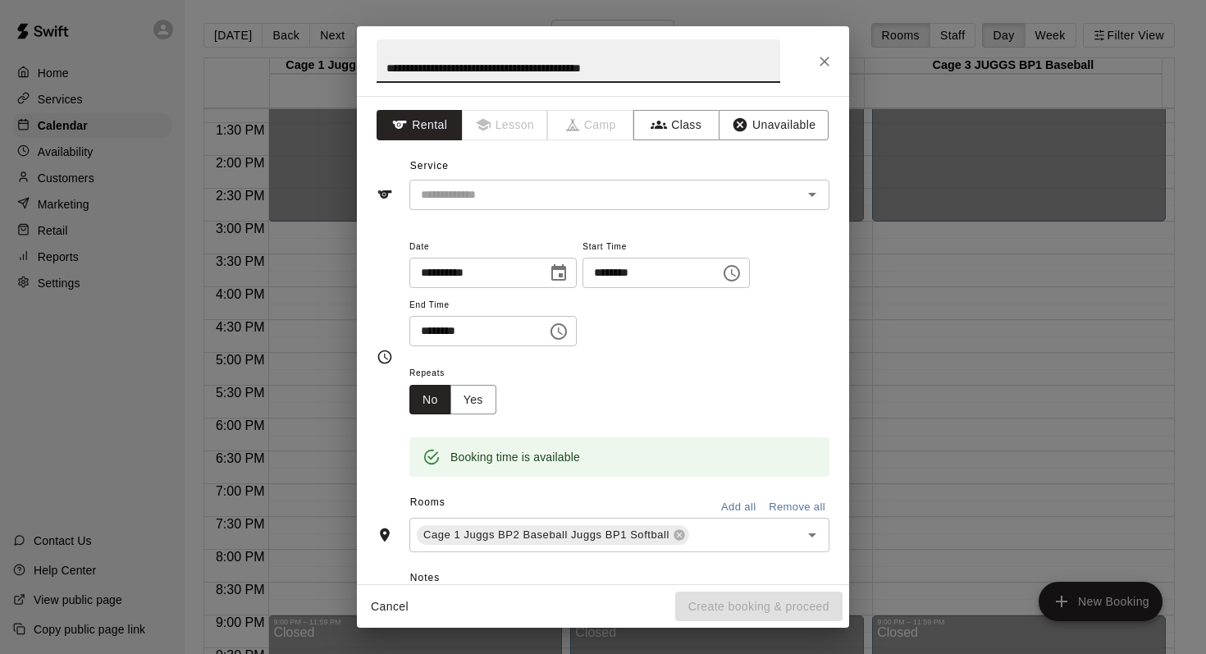
type input "**********"
drag, startPoint x: 755, startPoint y: 226, endPoint x: 786, endPoint y: 186, distance: 50.2
click at [786, 186] on div "**********" at bounding box center [603, 340] width 492 height 488
click at [802, 191] on icon "Open" at bounding box center [812, 195] width 20 height 20
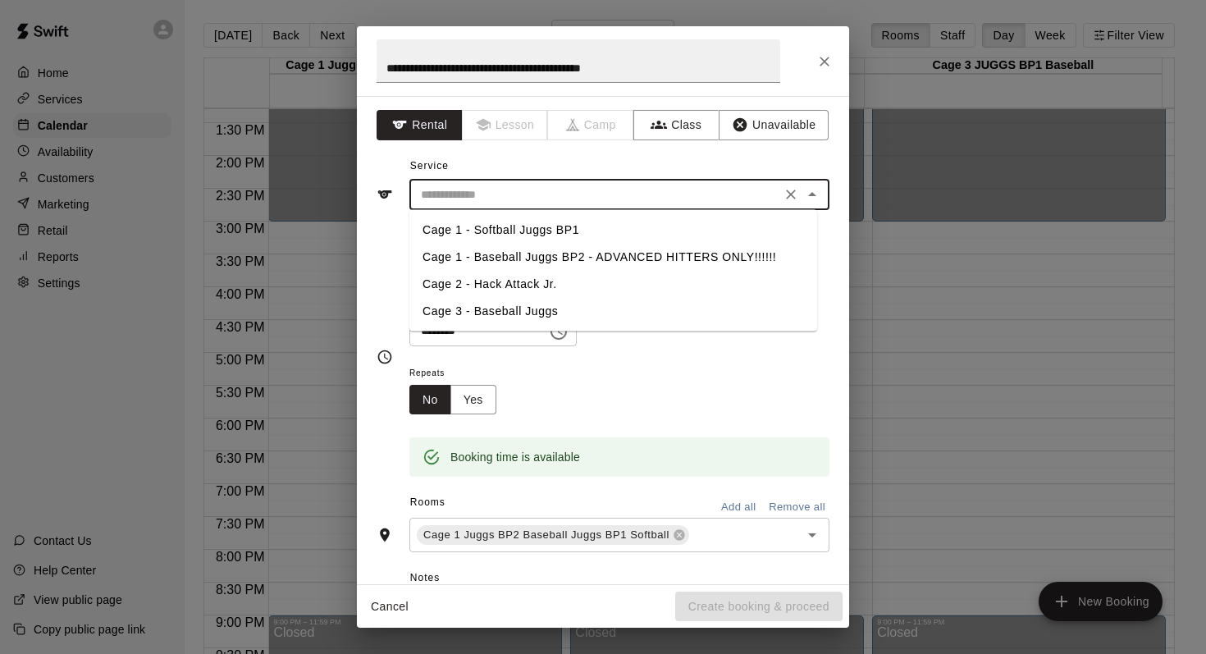
click at [623, 257] on li "Cage 1 - Baseball Juggs BP2 - ADVANCED HITTERS ONLY!!!!!!" at bounding box center [613, 257] width 408 height 27
type input "**********"
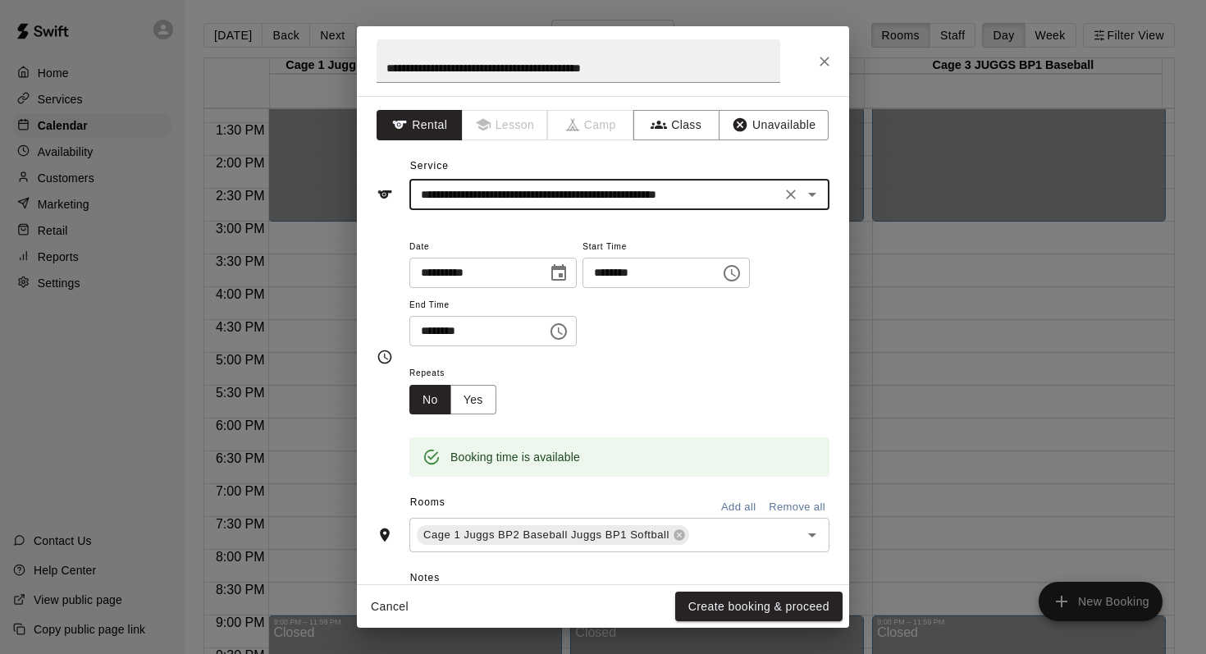
click at [569, 330] on icon "Choose time, selected time is 7:45 PM" at bounding box center [559, 332] width 20 height 20
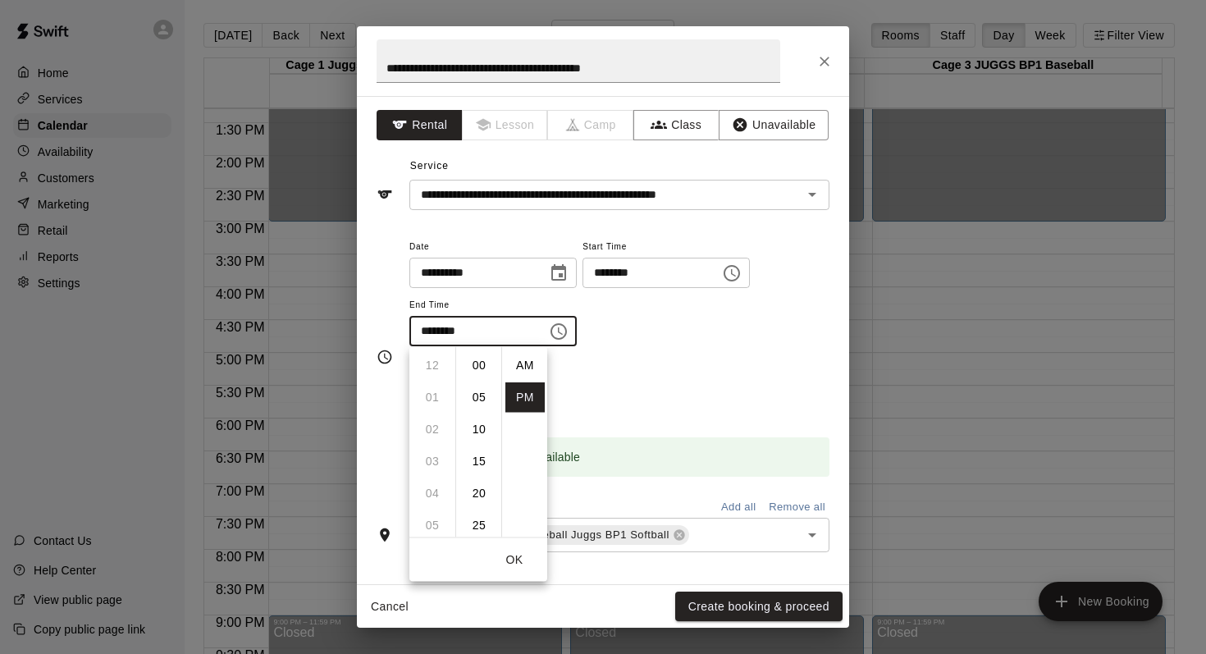
scroll to position [30, 0]
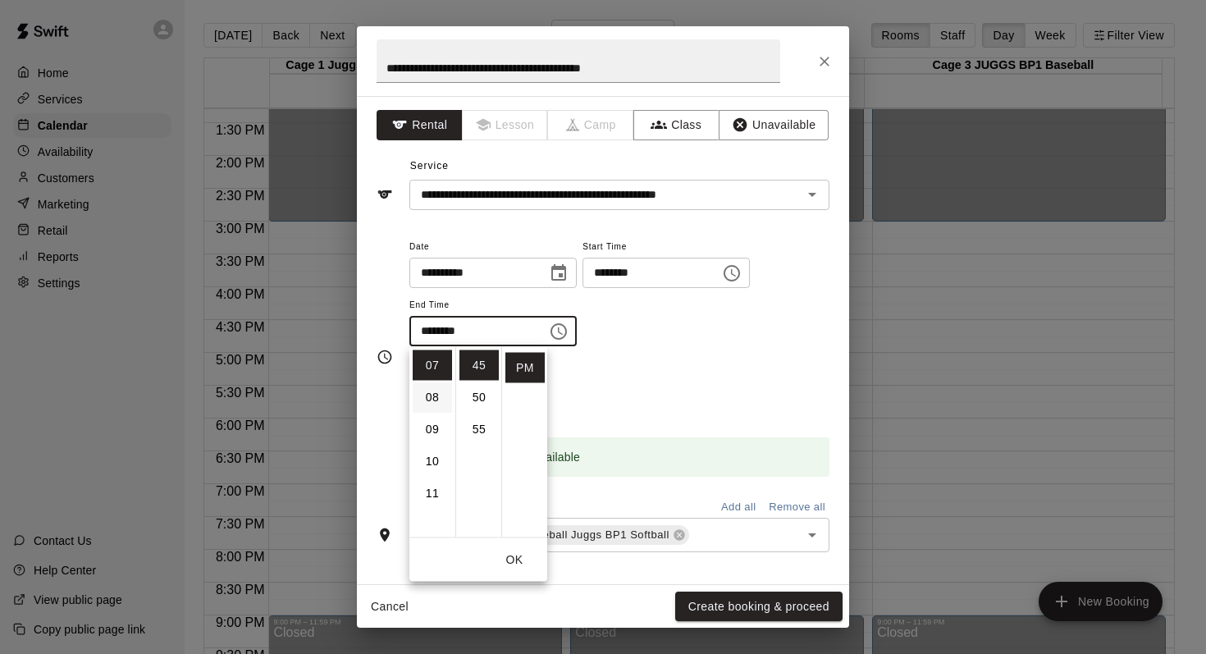
click at [426, 392] on li "08" at bounding box center [432, 397] width 39 height 30
click at [472, 365] on li "00" at bounding box center [478, 365] width 39 height 30
type input "********"
click at [582, 342] on div "**********" at bounding box center [619, 291] width 420 height 111
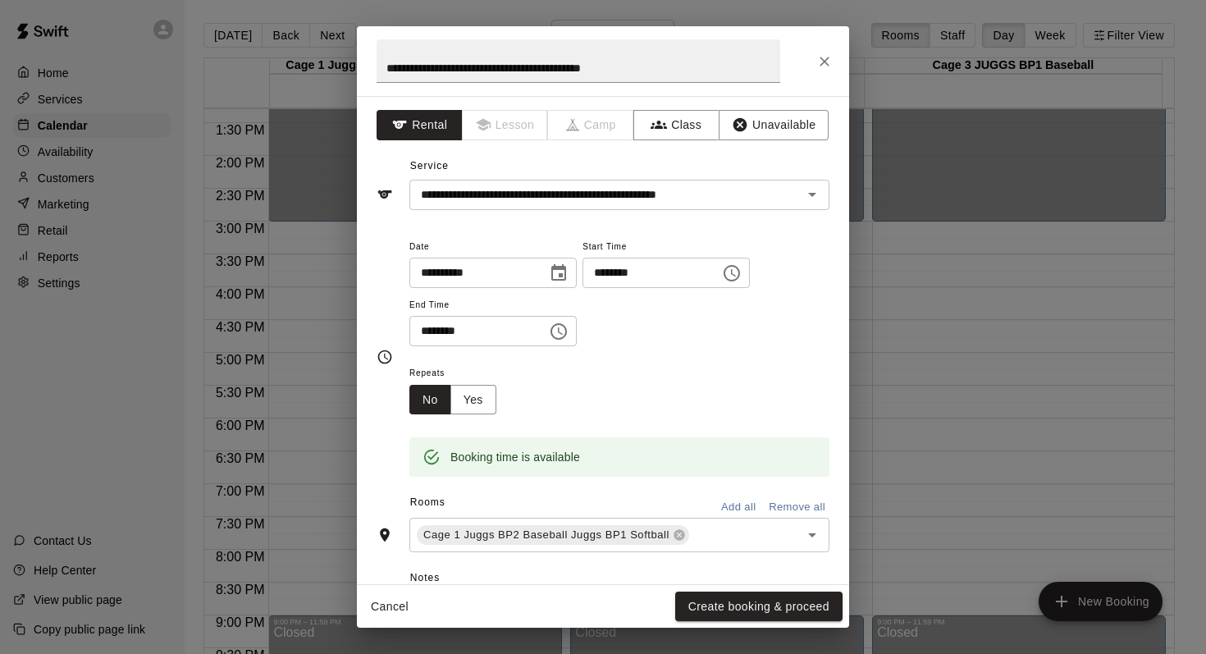
click at [729, 500] on button "Add all" at bounding box center [738, 507] width 53 height 25
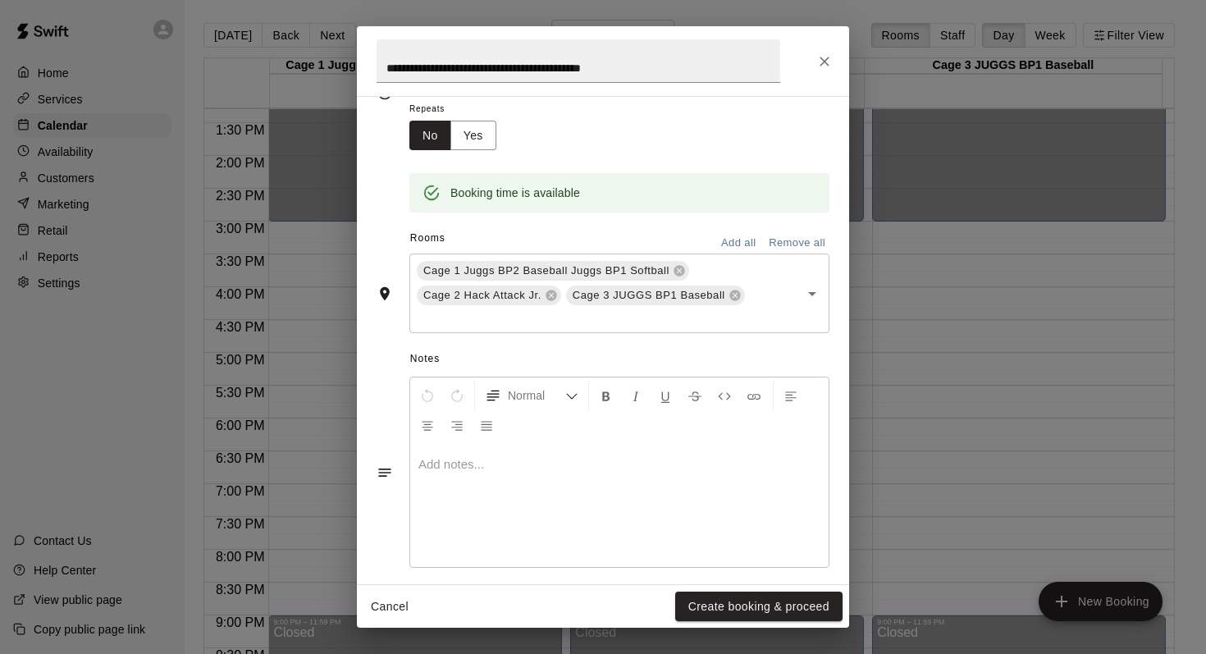
scroll to position [278, 0]
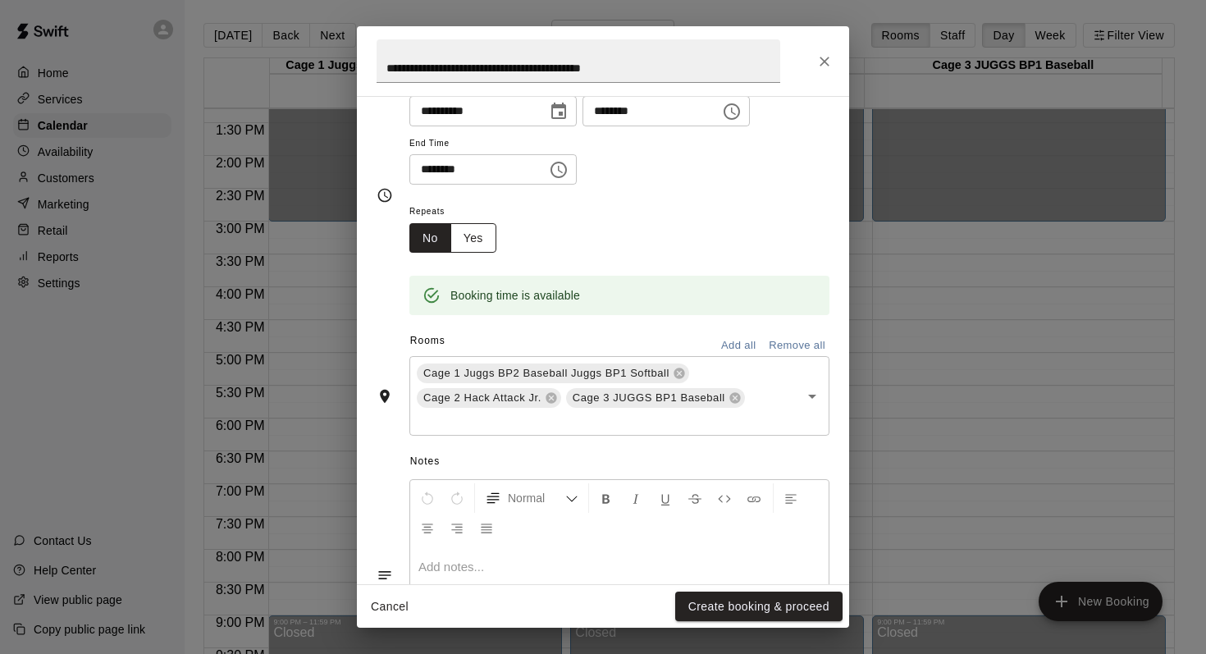
click at [460, 232] on button "Yes" at bounding box center [473, 238] width 46 height 30
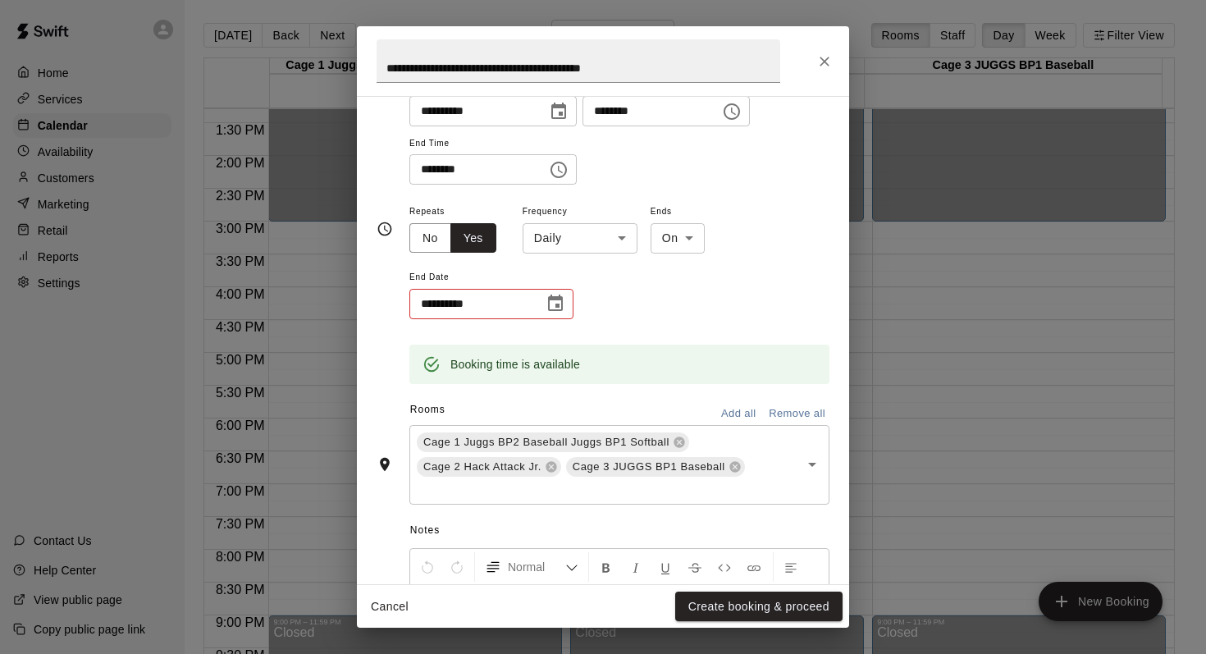
scroll to position [165, 0]
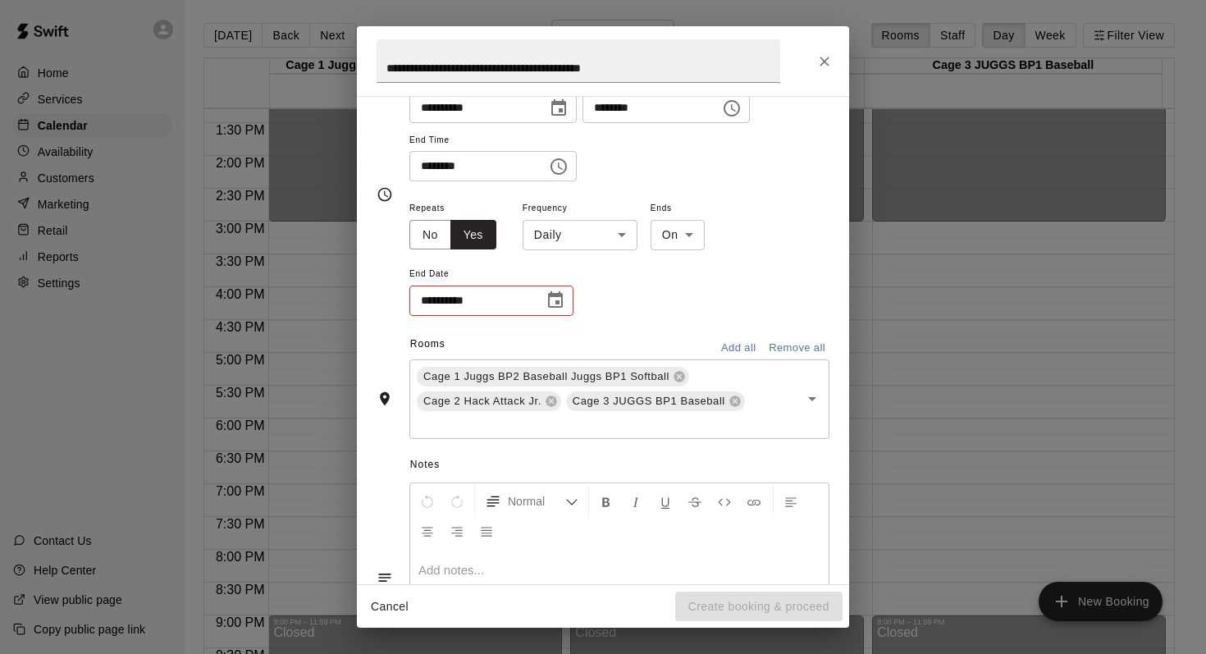
click at [627, 229] on body "**********" at bounding box center [603, 340] width 1206 height 680
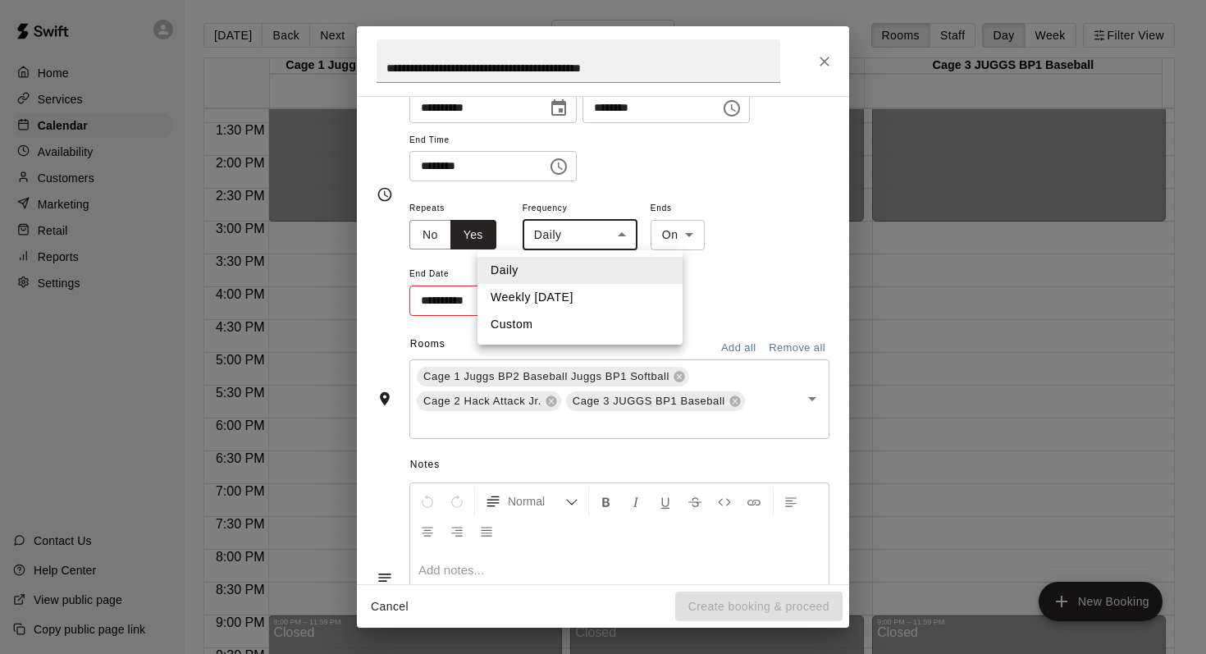
click at [567, 295] on li "Weekly on Thursday" at bounding box center [579, 297] width 205 height 27
type input "******"
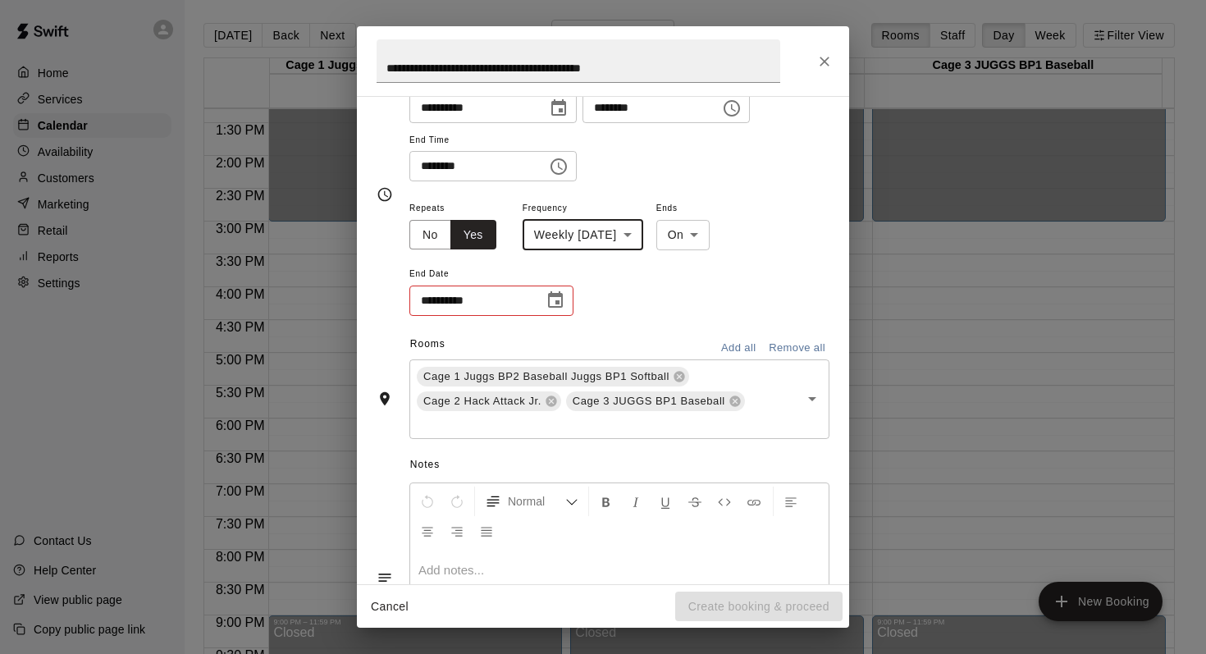
click at [550, 296] on icon "Choose date" at bounding box center [555, 299] width 15 height 16
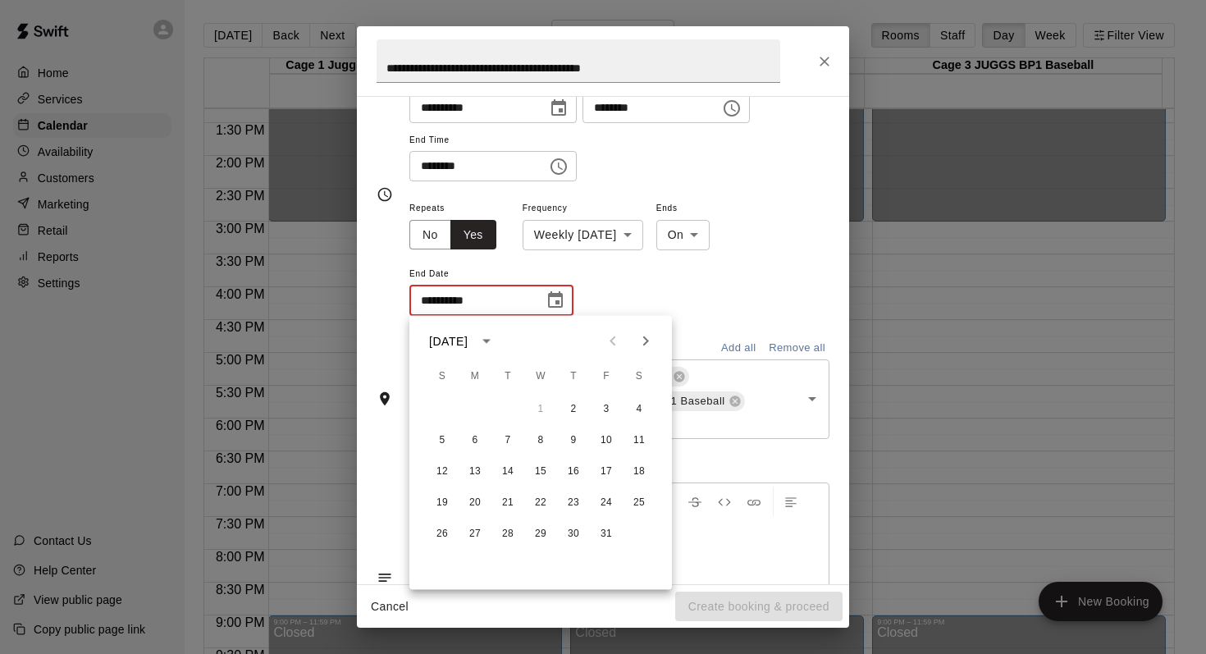
click at [641, 329] on button "Next month" at bounding box center [645, 341] width 33 height 33
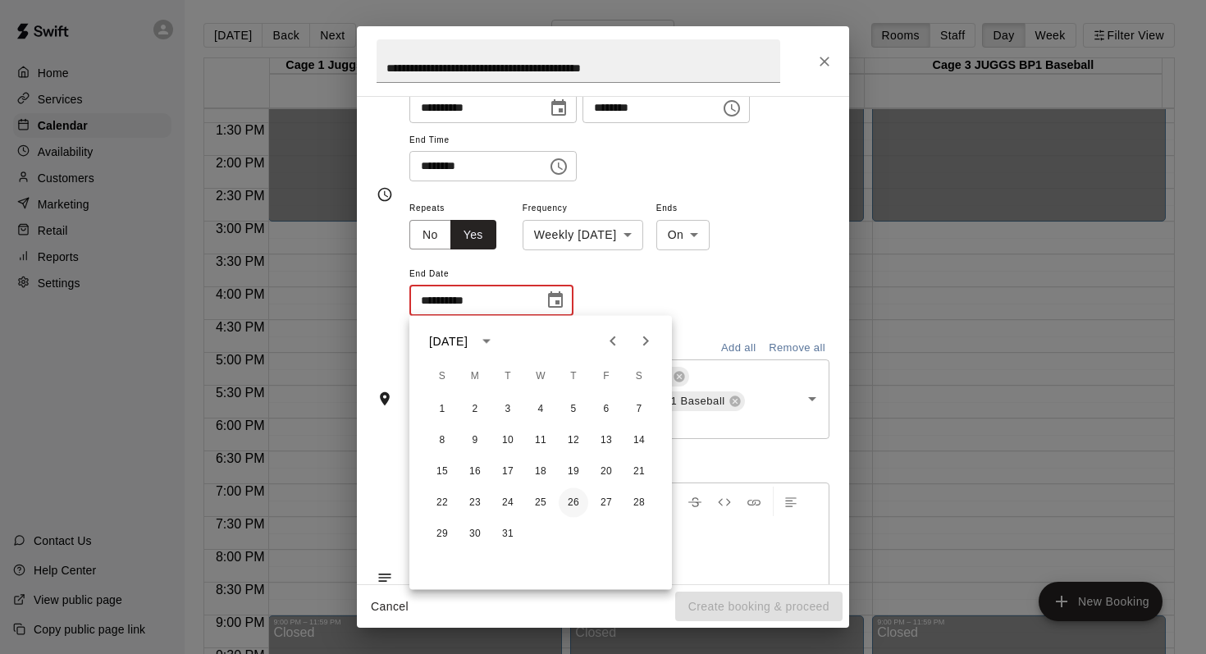
click at [570, 504] on button "26" at bounding box center [574, 503] width 30 height 30
type input "**********"
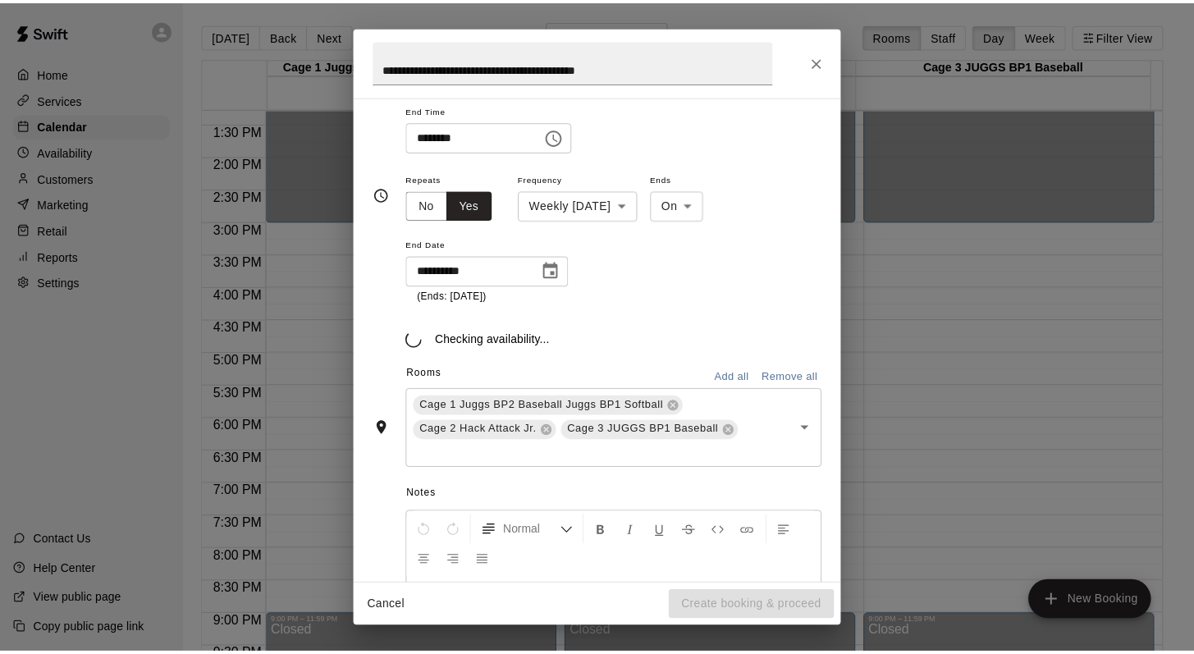
scroll to position [204, 0]
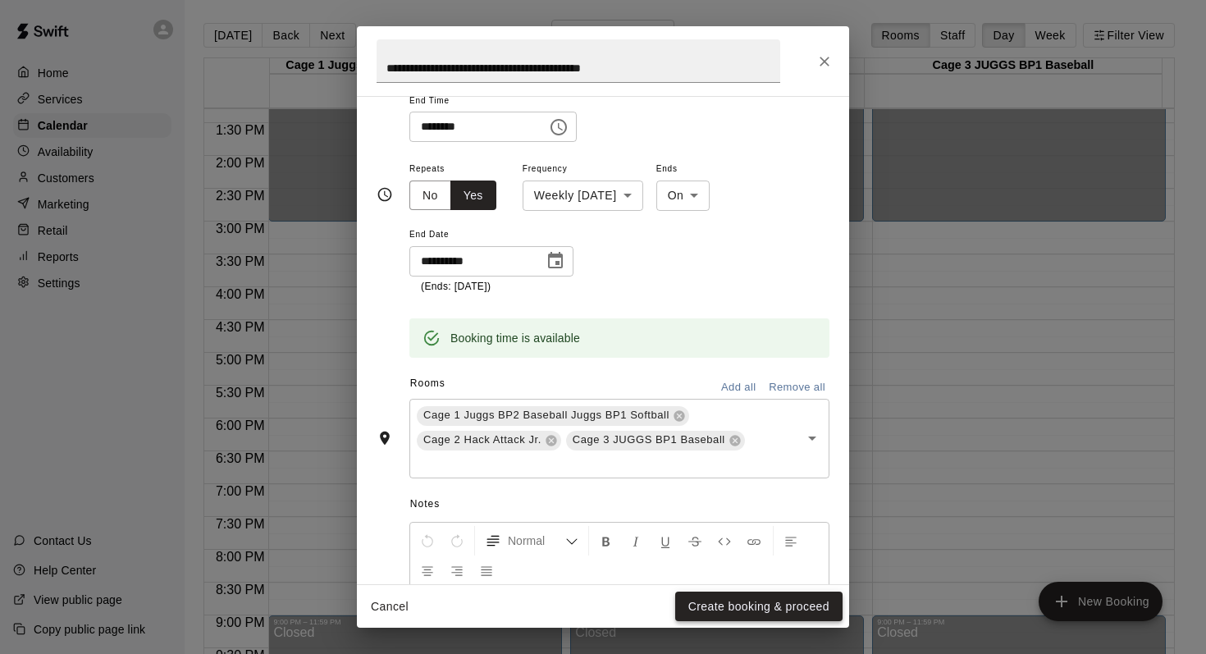
click at [688, 597] on button "Create booking & proceed" at bounding box center [758, 606] width 167 height 30
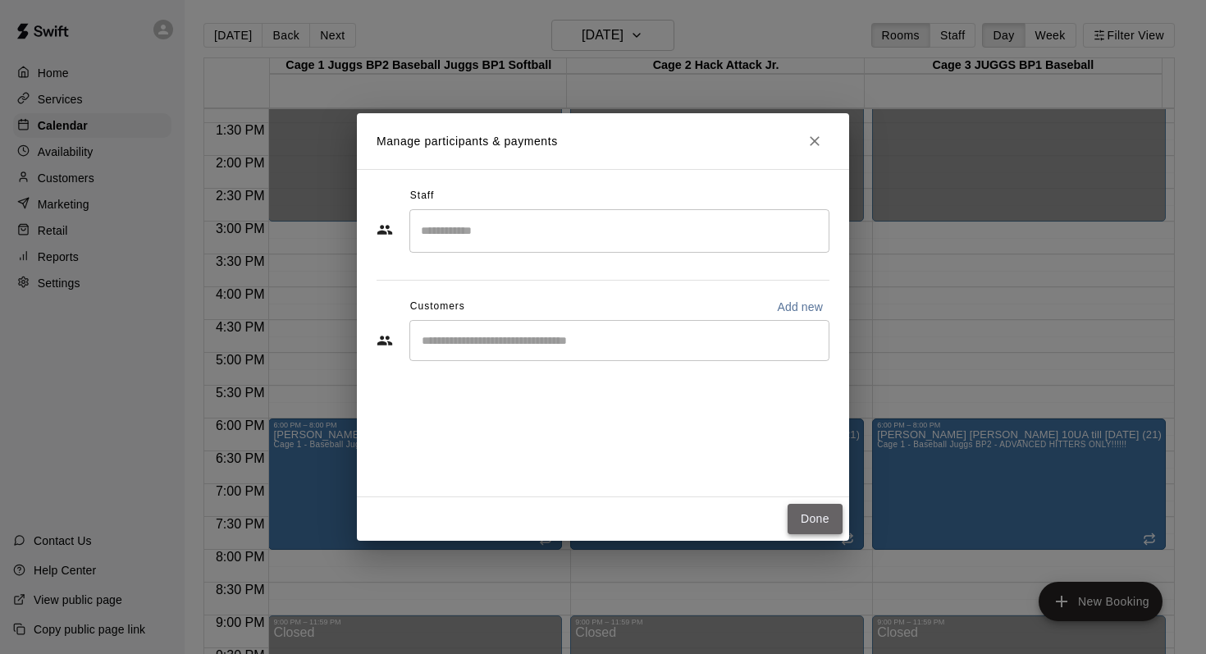
click at [806, 520] on button "Done" at bounding box center [815, 519] width 55 height 30
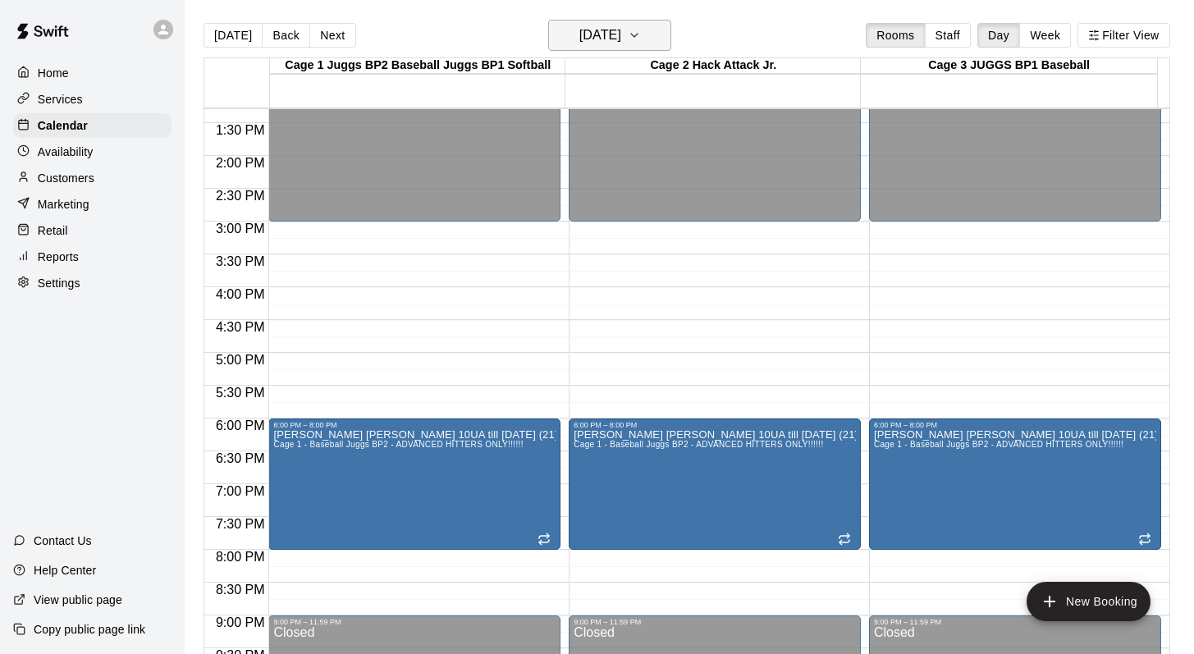
click at [641, 38] on icon "button" at bounding box center [634, 35] width 13 height 20
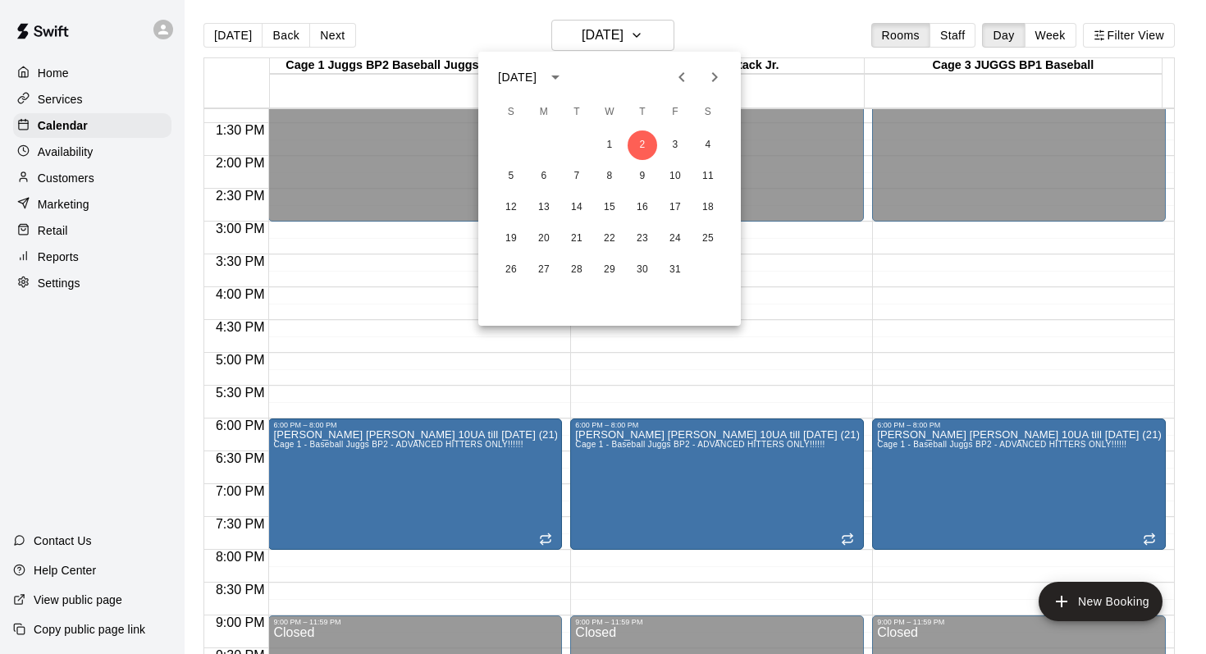
click at [712, 79] on icon "Next month" at bounding box center [715, 77] width 20 height 20
click at [643, 203] on button "18" at bounding box center [643, 208] width 30 height 30
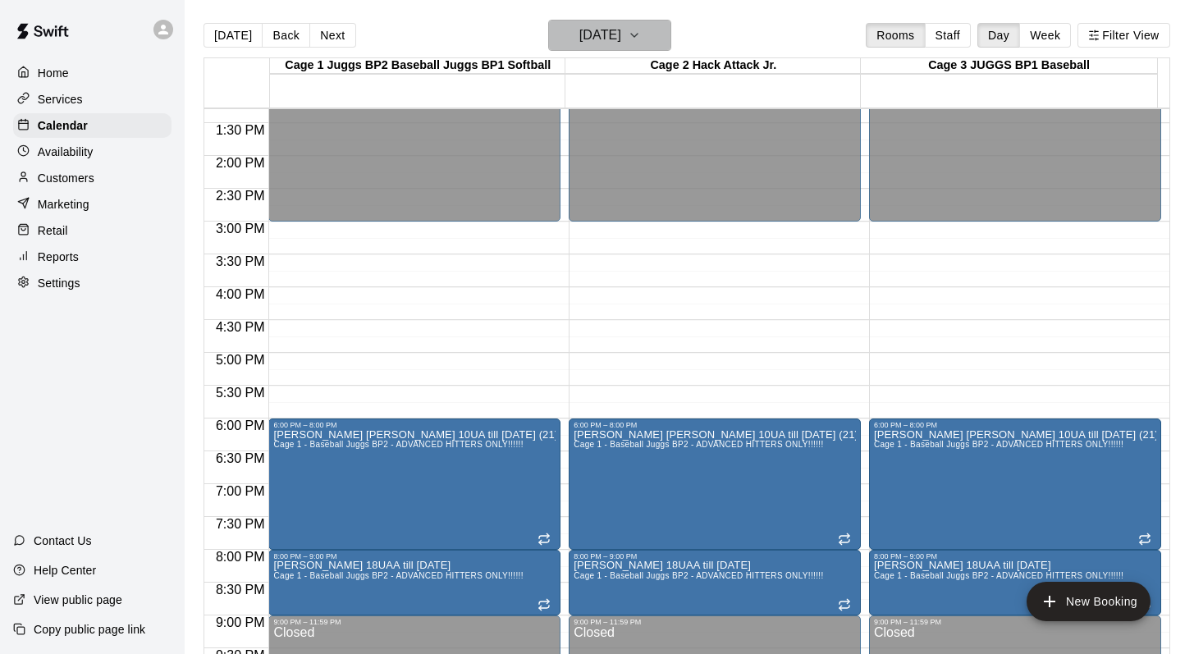
click at [641, 34] on icon "button" at bounding box center [634, 35] width 13 height 20
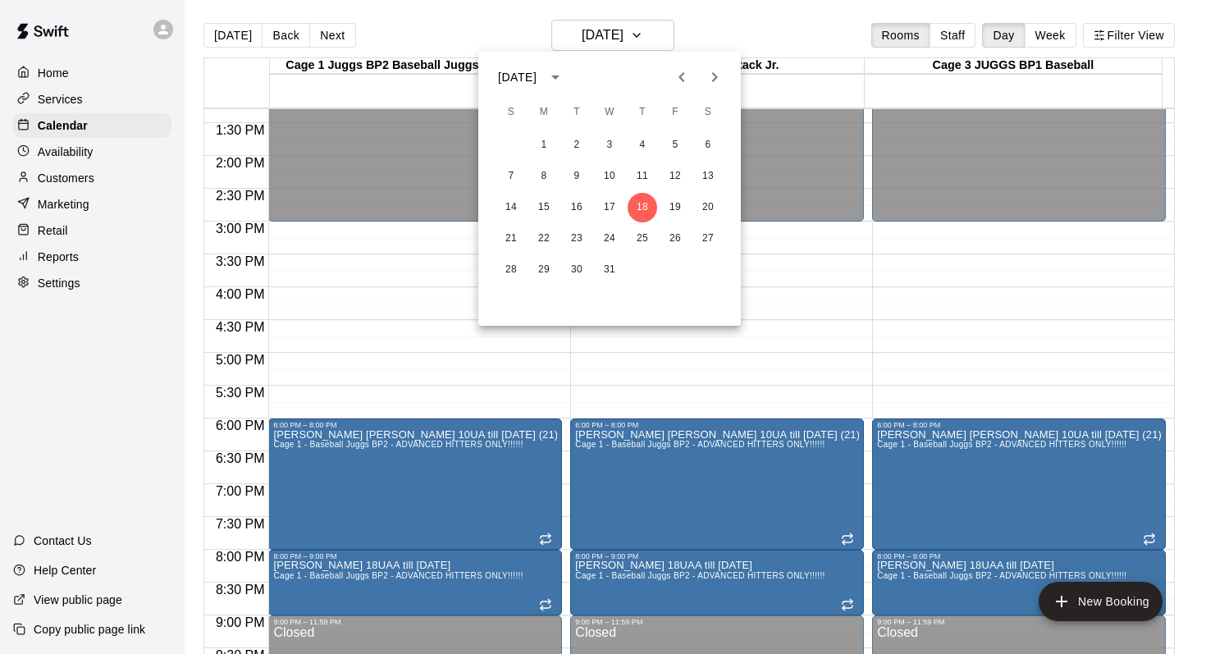
click at [336, 454] on div at bounding box center [603, 327] width 1206 height 654
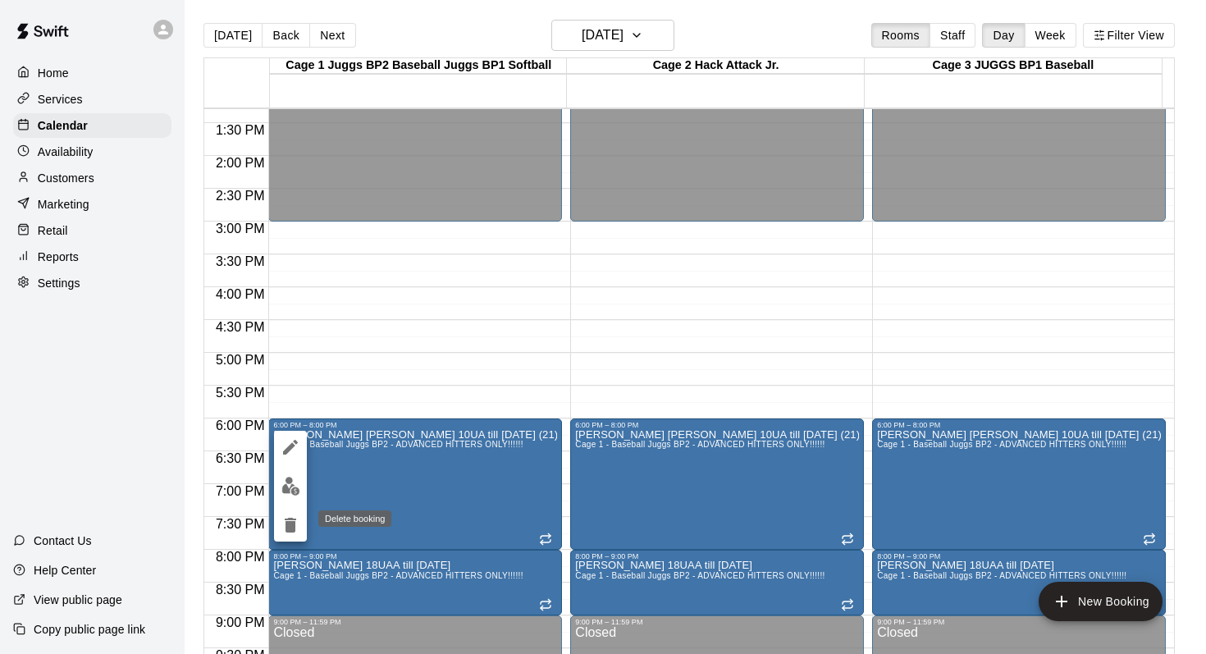
click at [290, 520] on icon "delete" at bounding box center [291, 525] width 20 height 20
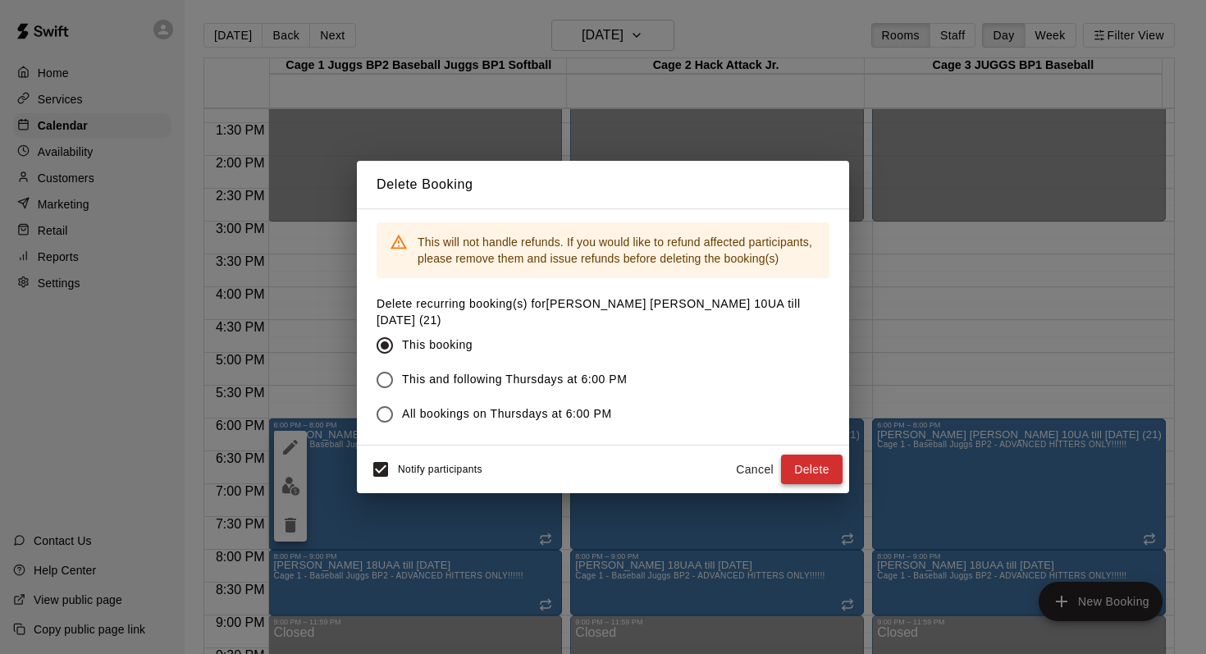
click at [803, 459] on button "Delete" at bounding box center [812, 469] width 62 height 30
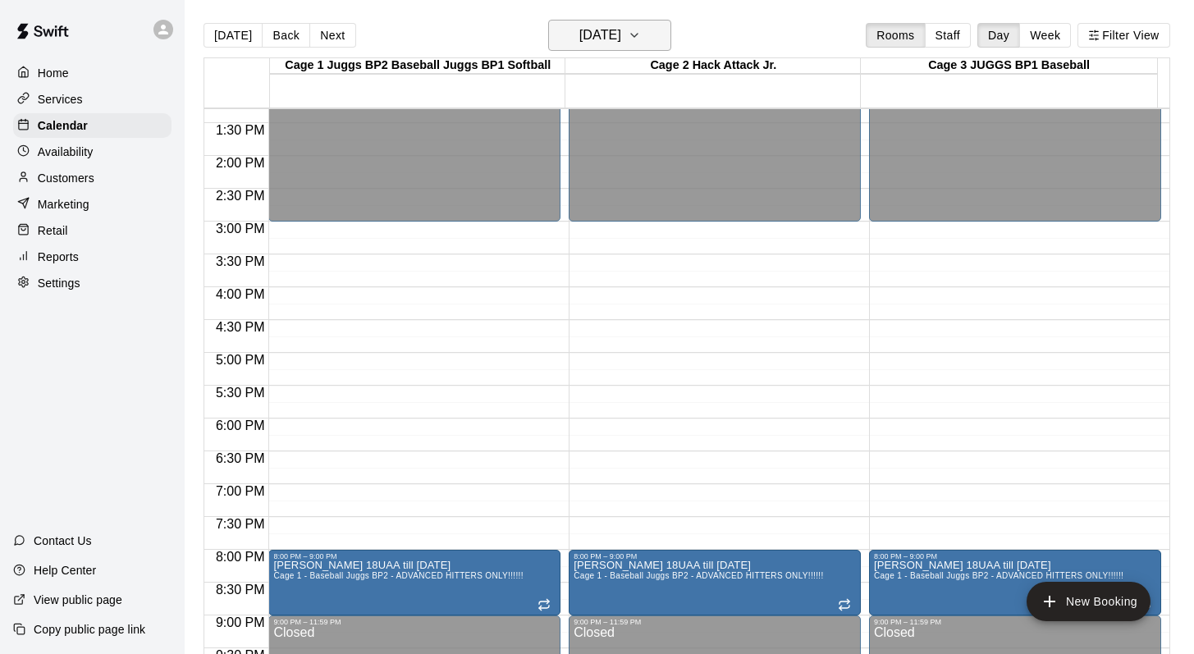
click at [655, 30] on button "Thursday Dec 18" at bounding box center [609, 35] width 123 height 31
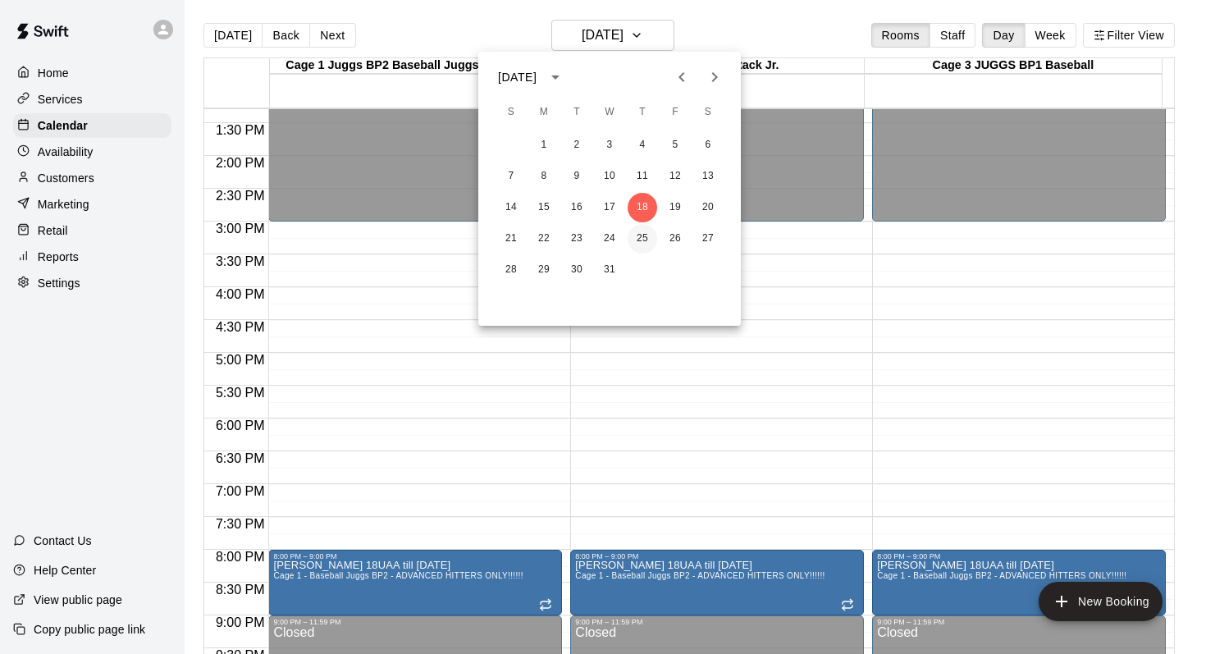
click at [637, 230] on button "25" at bounding box center [643, 239] width 30 height 30
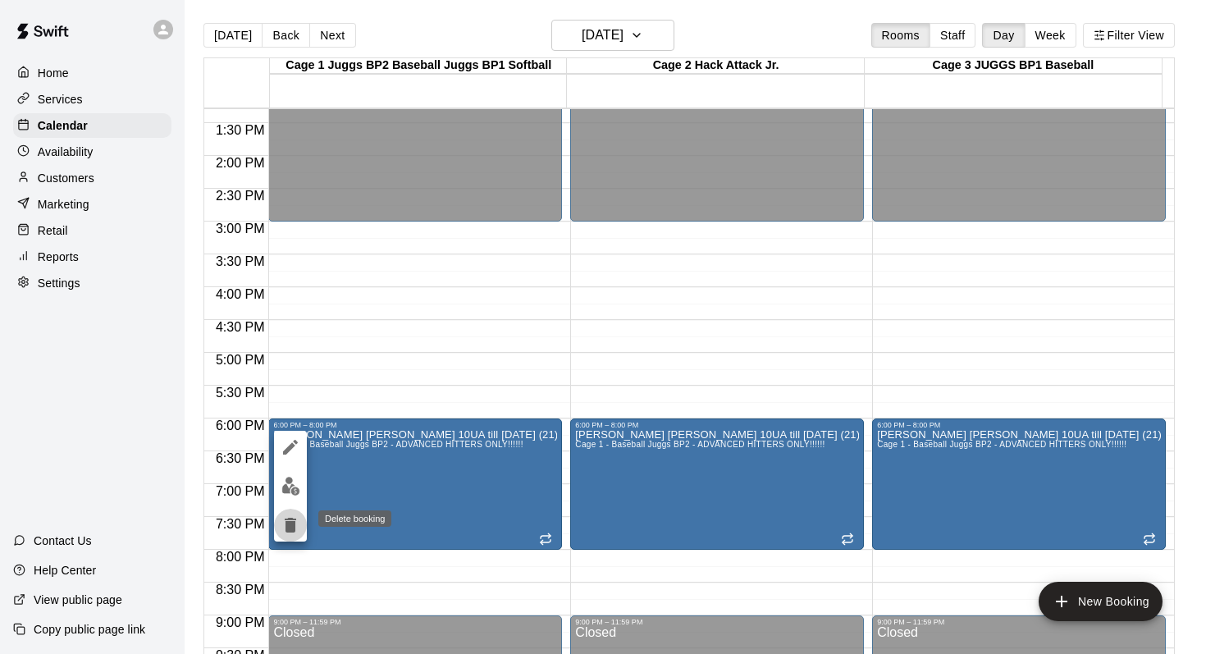
click at [288, 524] on icon "delete" at bounding box center [290, 525] width 11 height 15
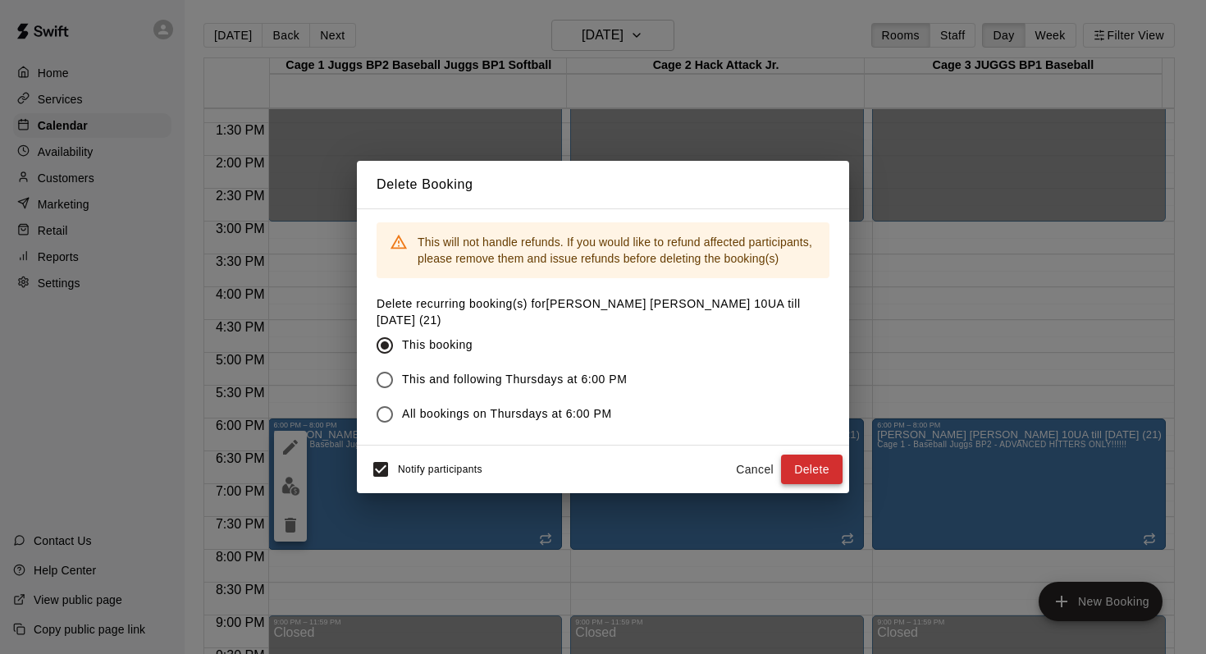
click at [786, 456] on button "Delete" at bounding box center [812, 469] width 62 height 30
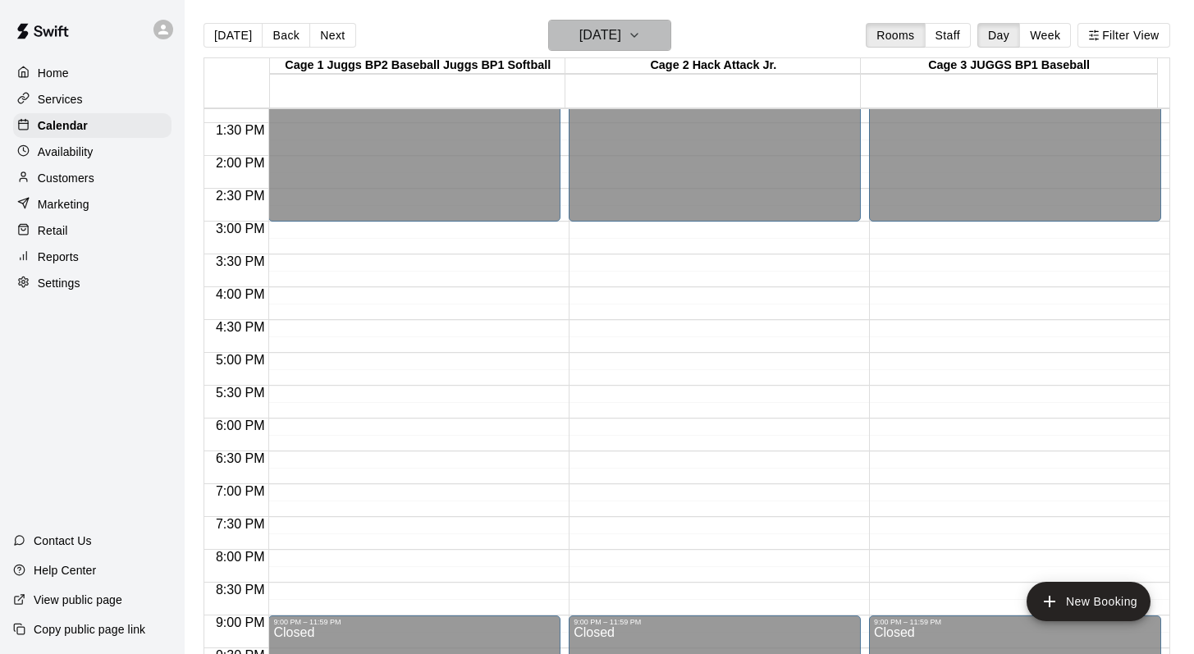
click at [641, 42] on icon "button" at bounding box center [634, 35] width 13 height 20
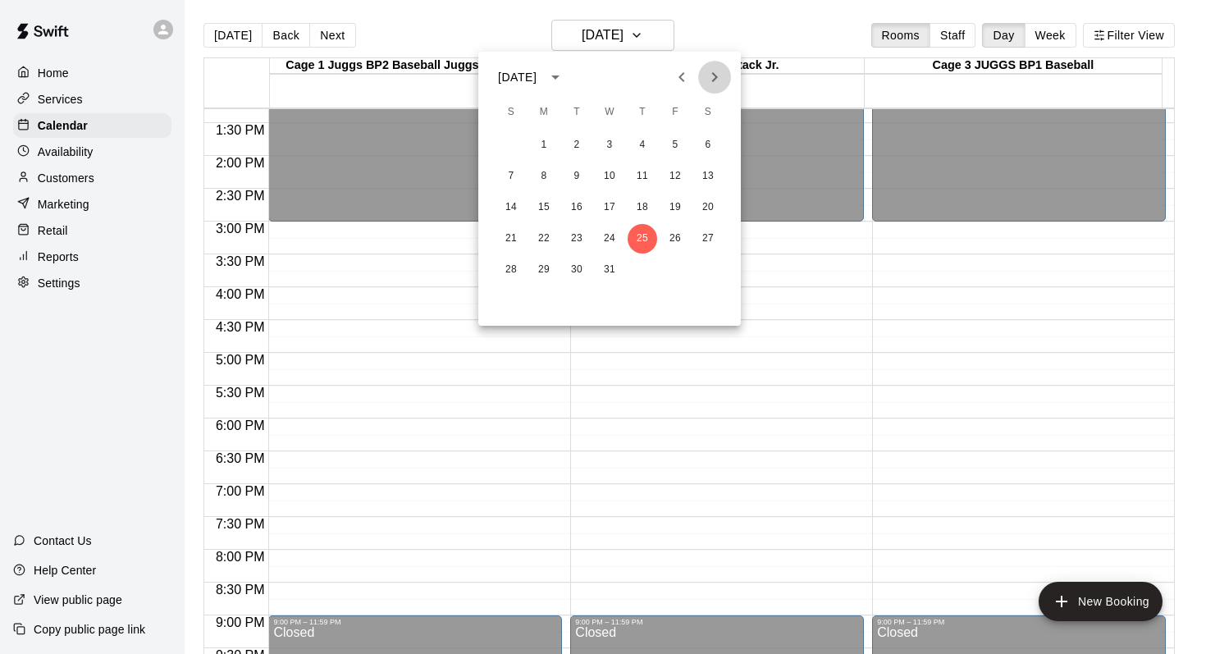
click at [710, 80] on icon "Next month" at bounding box center [715, 77] width 20 height 20
click at [675, 72] on icon "Previous month" at bounding box center [682, 77] width 20 height 20
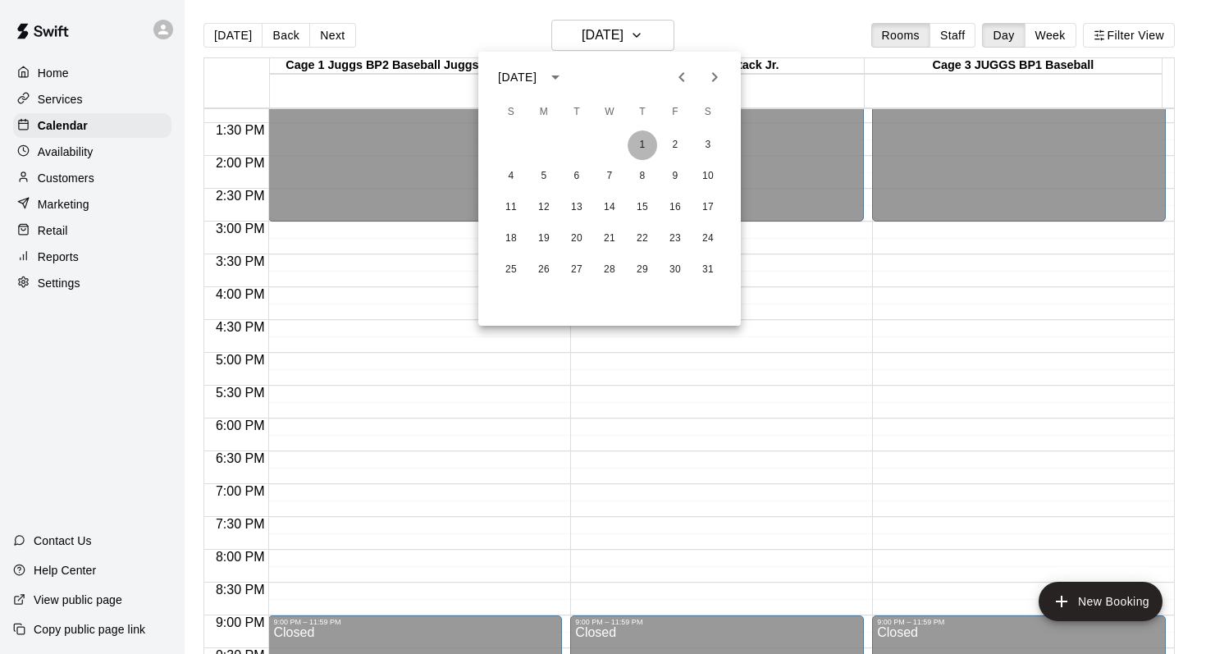
click at [644, 139] on button "1" at bounding box center [643, 145] width 30 height 30
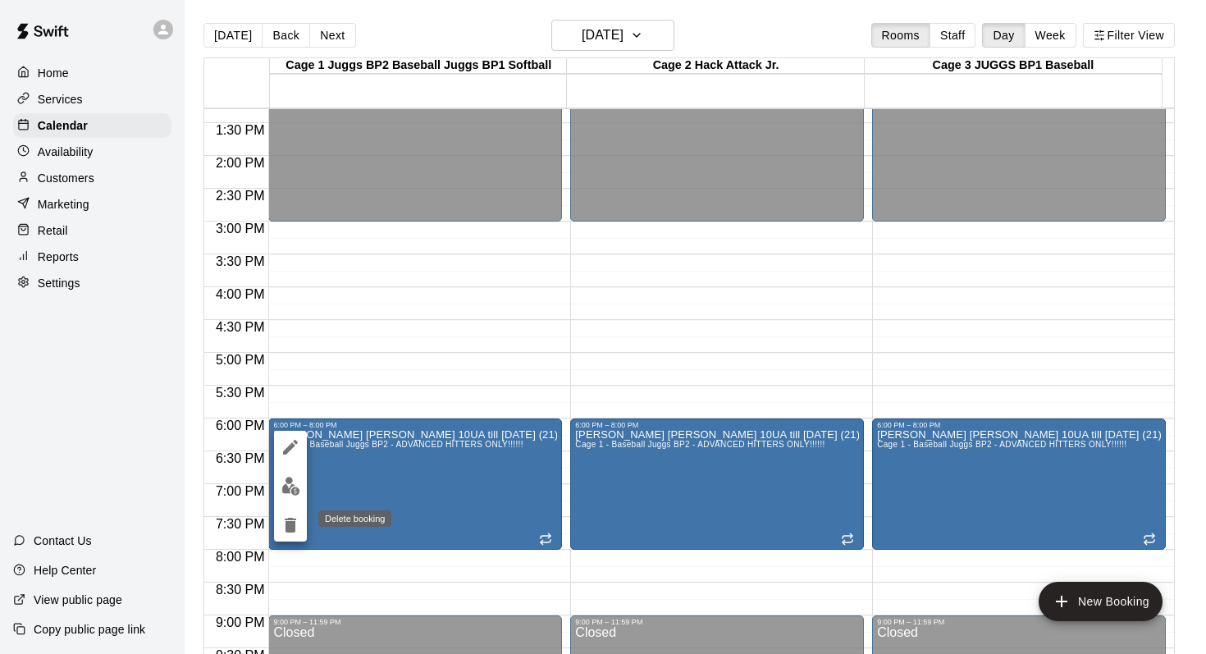
click at [287, 519] on icon "delete" at bounding box center [290, 525] width 11 height 15
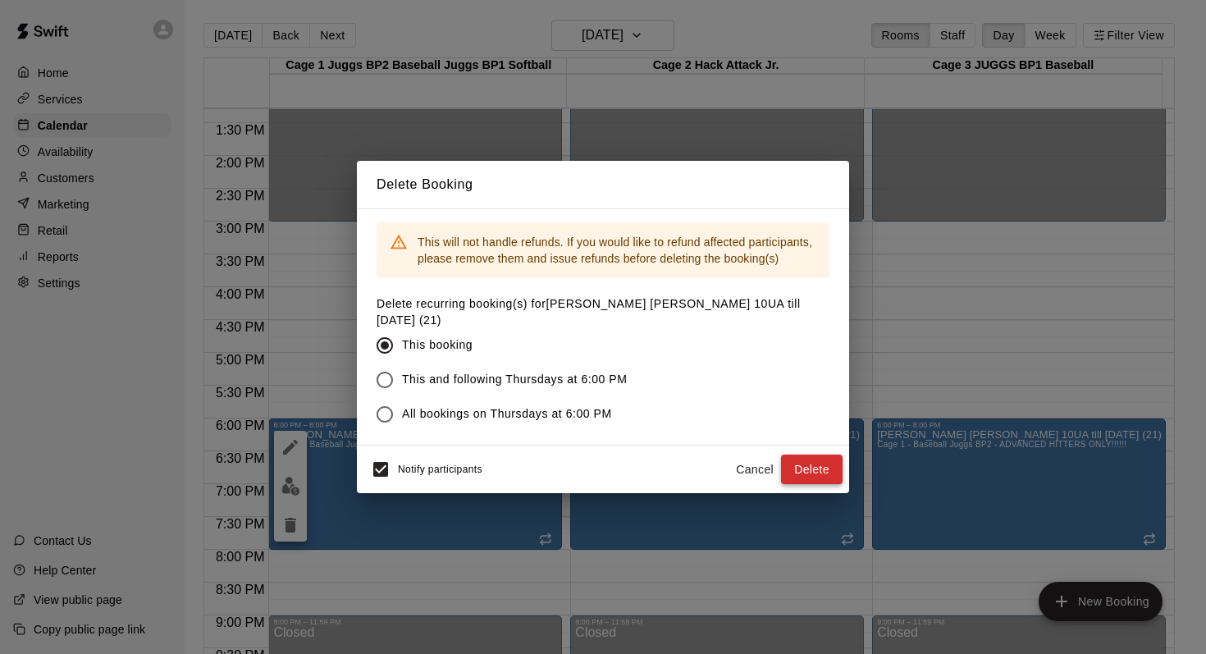
click at [805, 473] on button "Delete" at bounding box center [812, 469] width 62 height 30
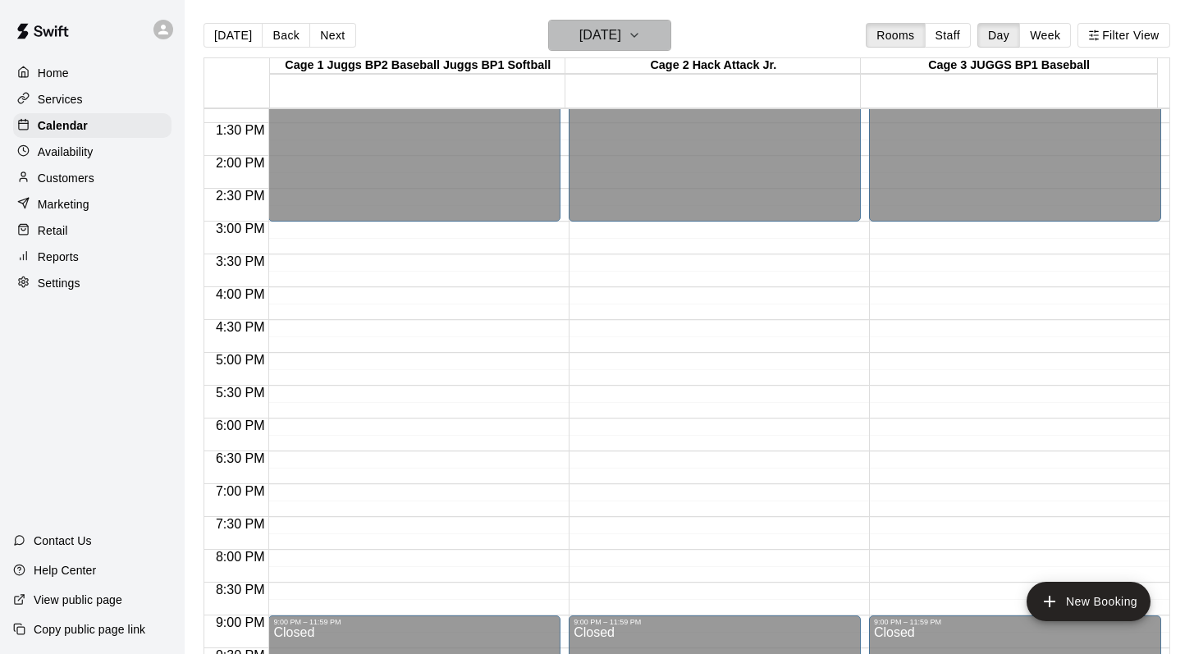
click at [641, 39] on icon "button" at bounding box center [634, 35] width 13 height 20
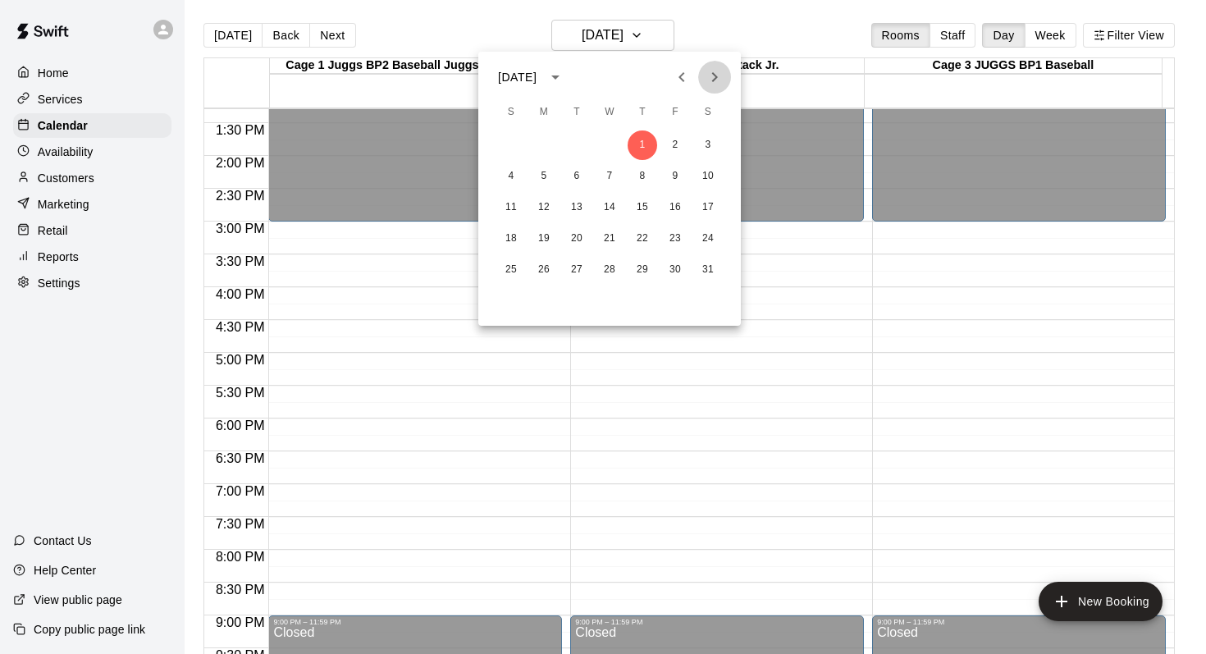
click at [713, 81] on icon "Next month" at bounding box center [715, 77] width 20 height 20
click at [641, 206] on button "19" at bounding box center [643, 208] width 30 height 30
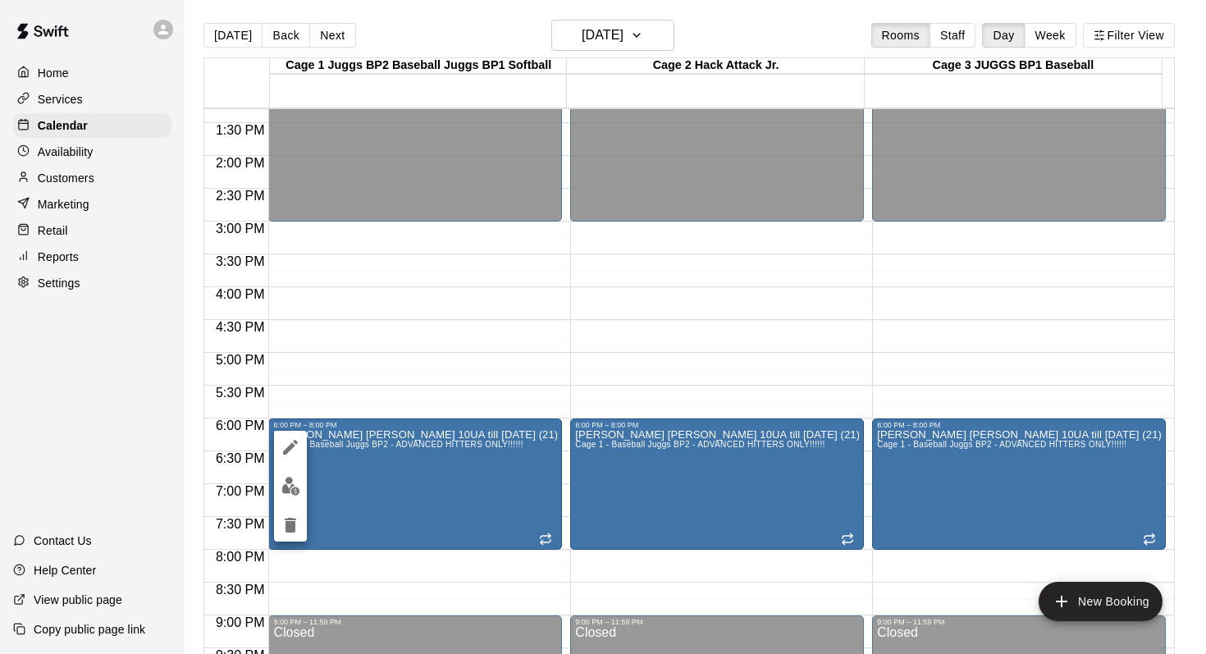
click at [287, 522] on icon "delete" at bounding box center [290, 525] width 11 height 15
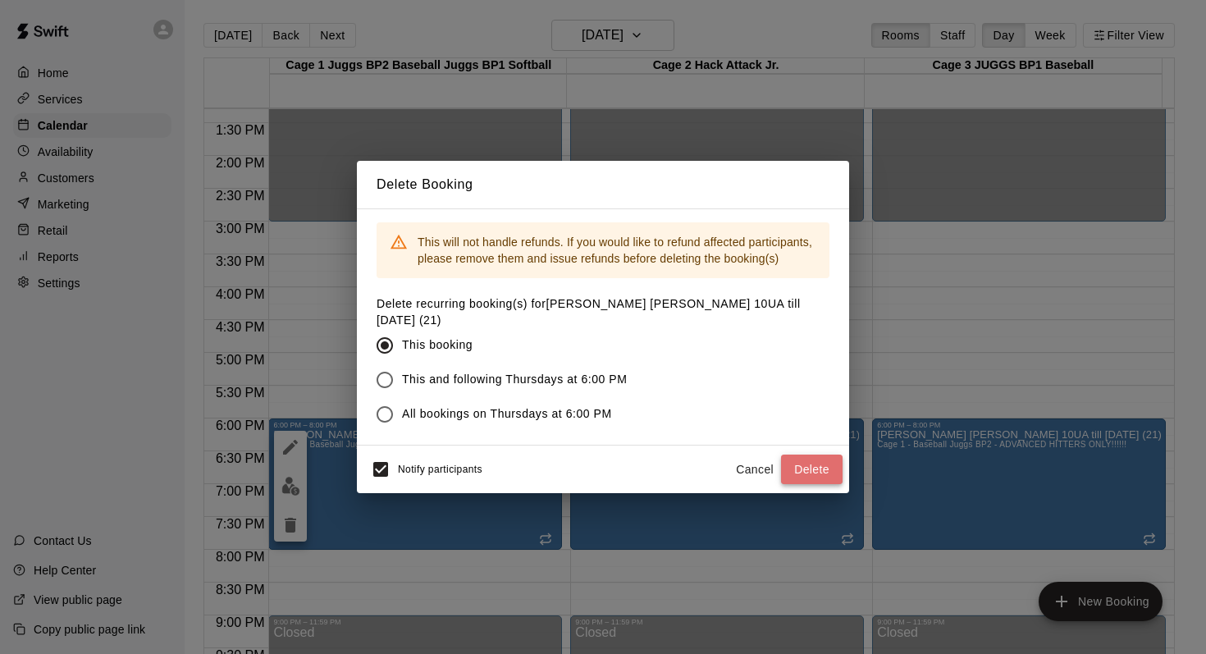
click at [795, 454] on button "Delete" at bounding box center [812, 469] width 62 height 30
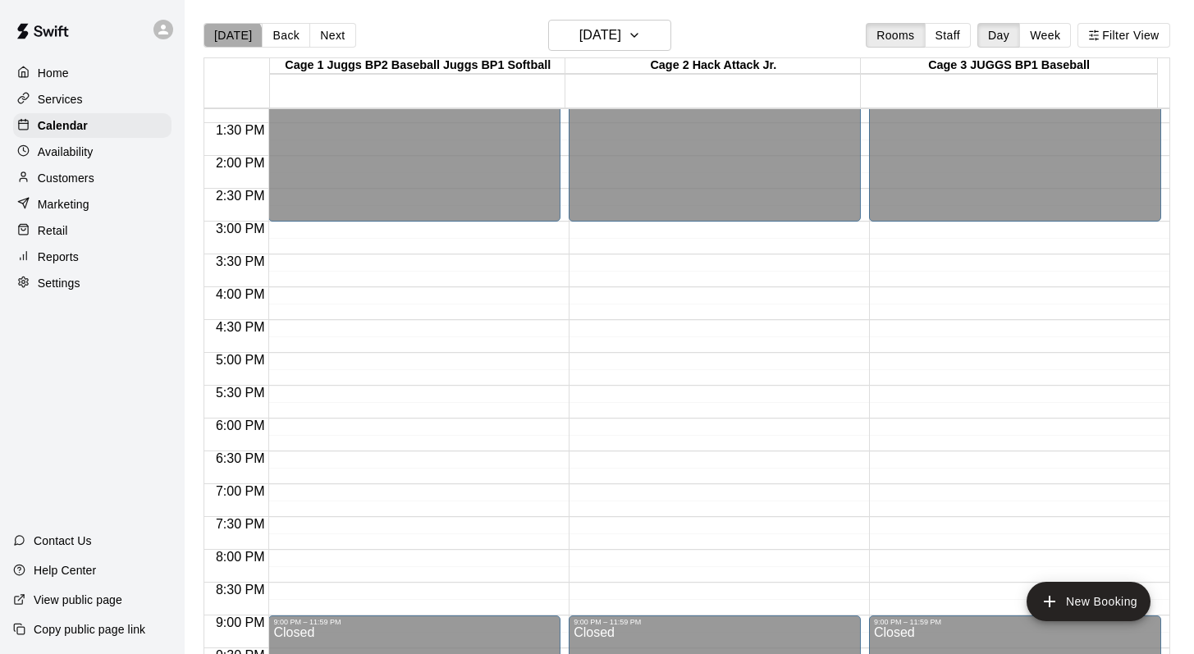
click at [231, 40] on button "[DATE]" at bounding box center [232, 35] width 59 height 25
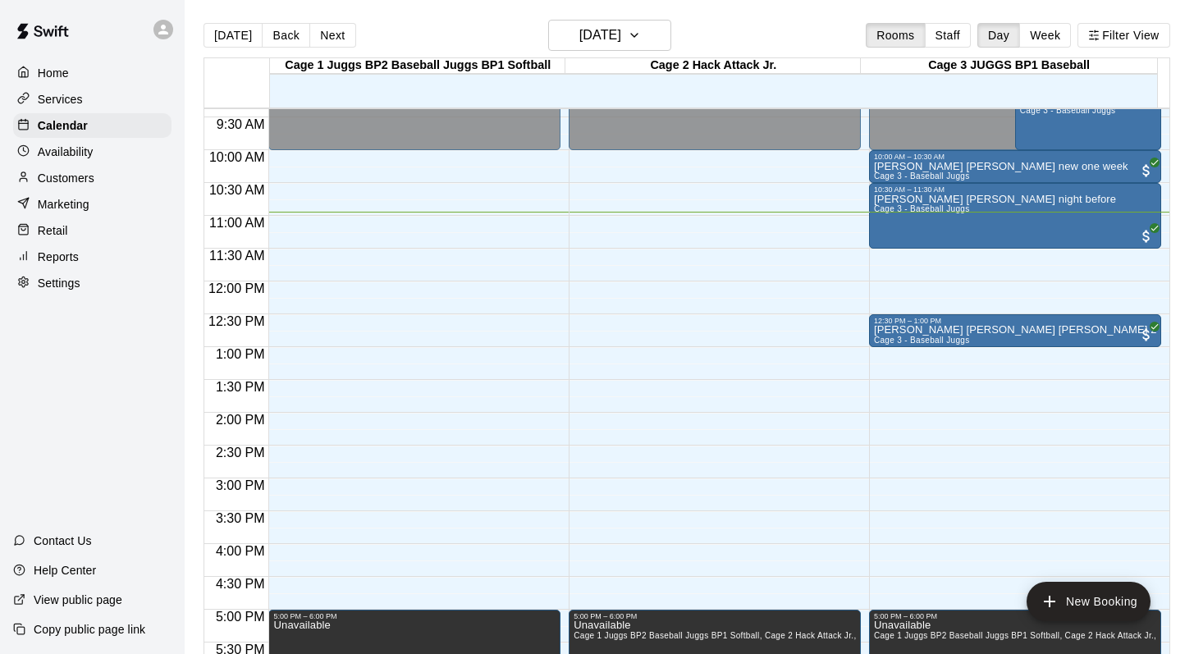
scroll to position [614, 0]
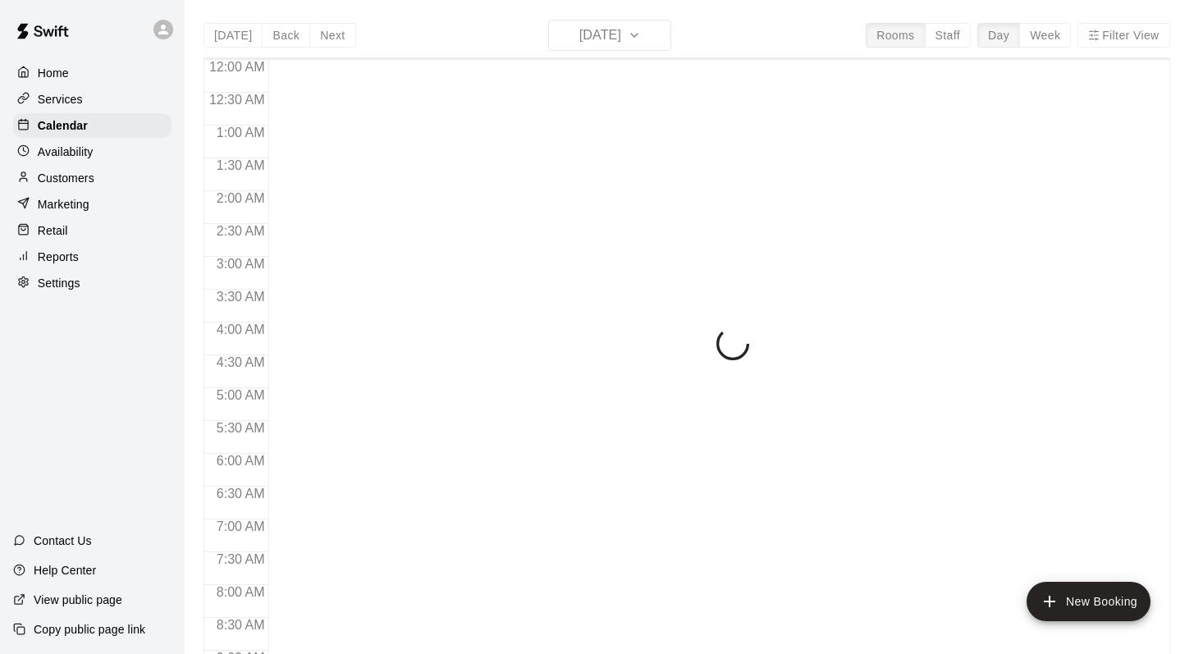
scroll to position [723, 0]
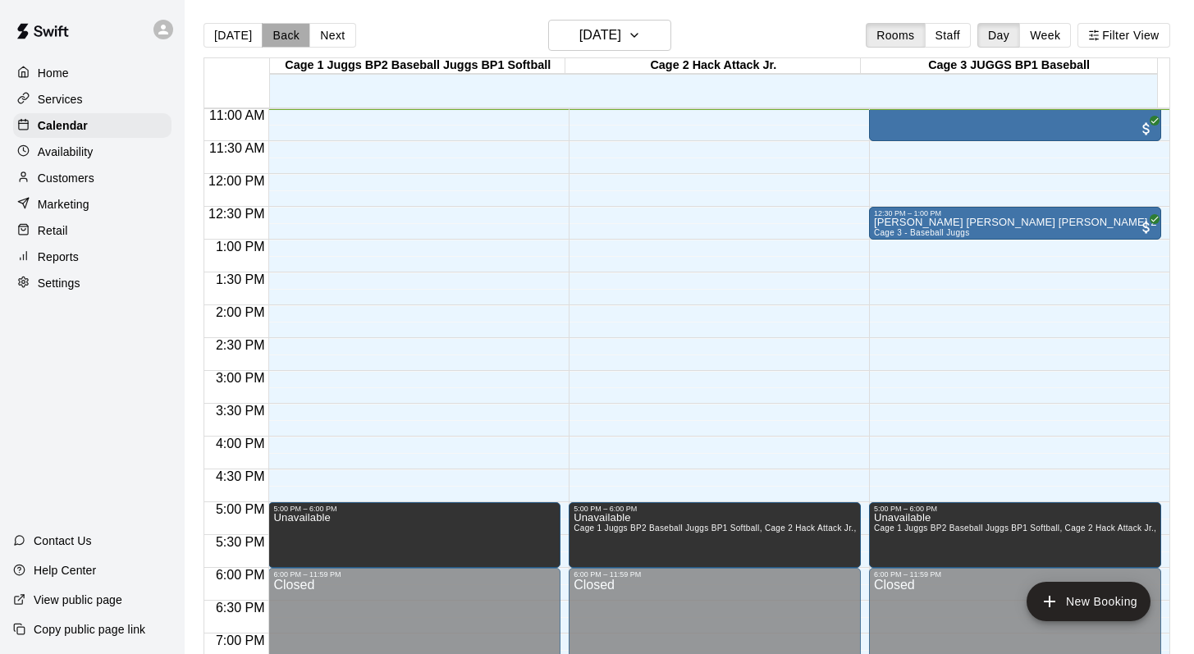
click at [289, 43] on button "Back" at bounding box center [286, 35] width 48 height 25
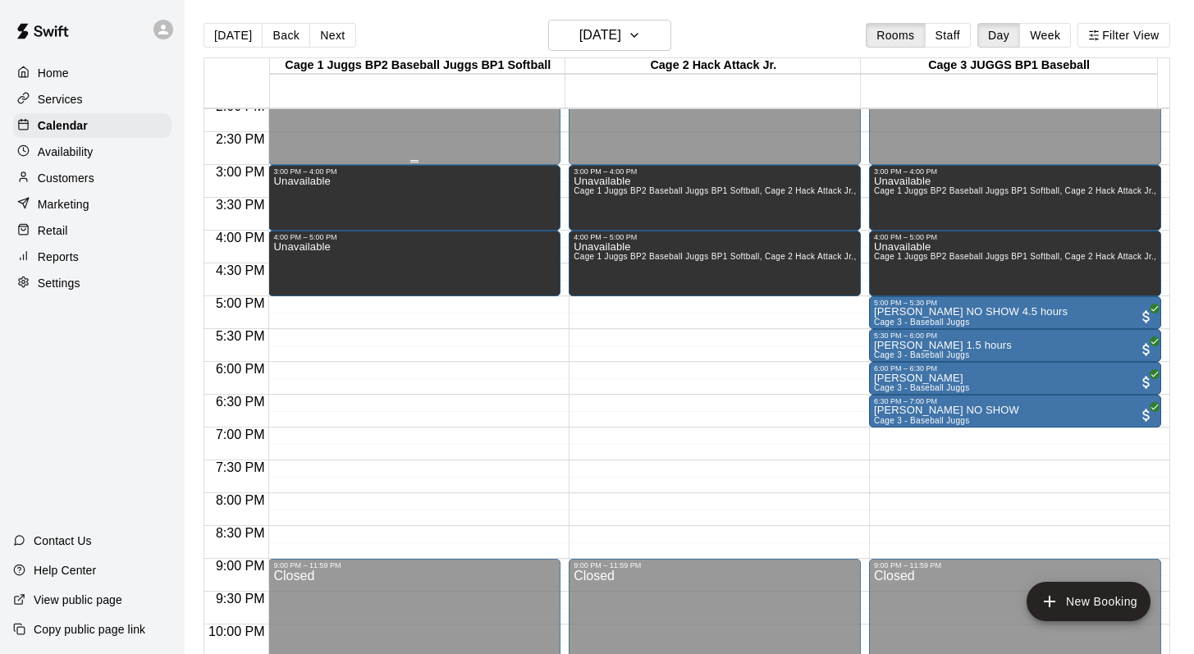
scroll to position [932, 0]
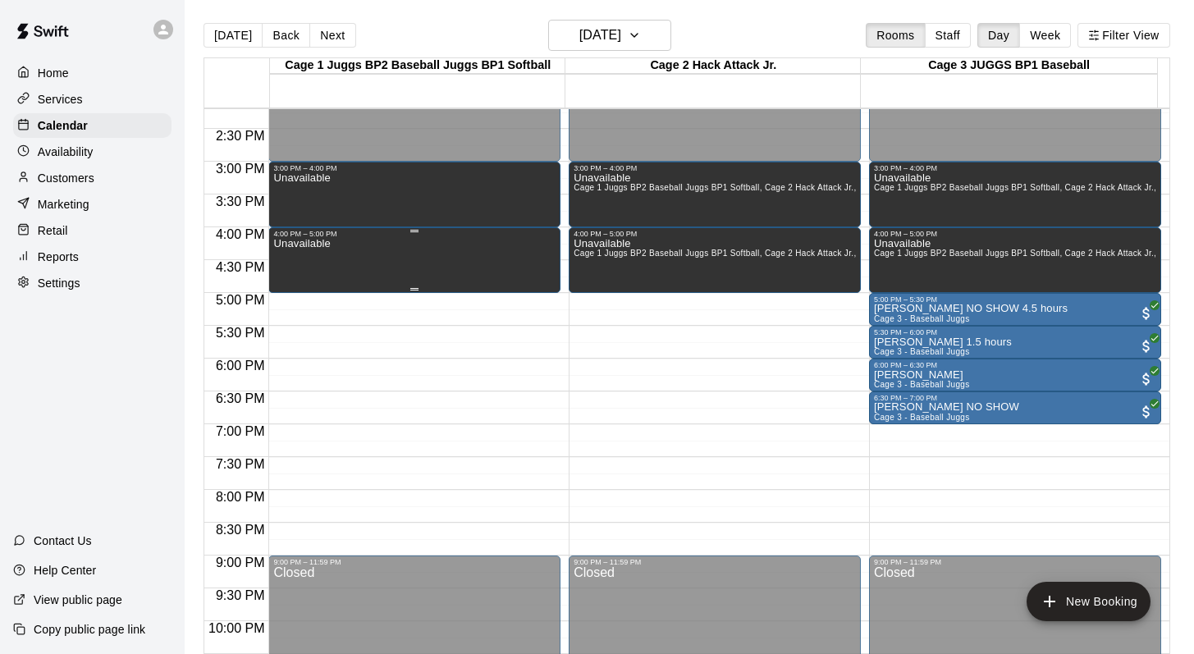
click at [395, 263] on div "Unavailable" at bounding box center [414, 565] width 282 height 654
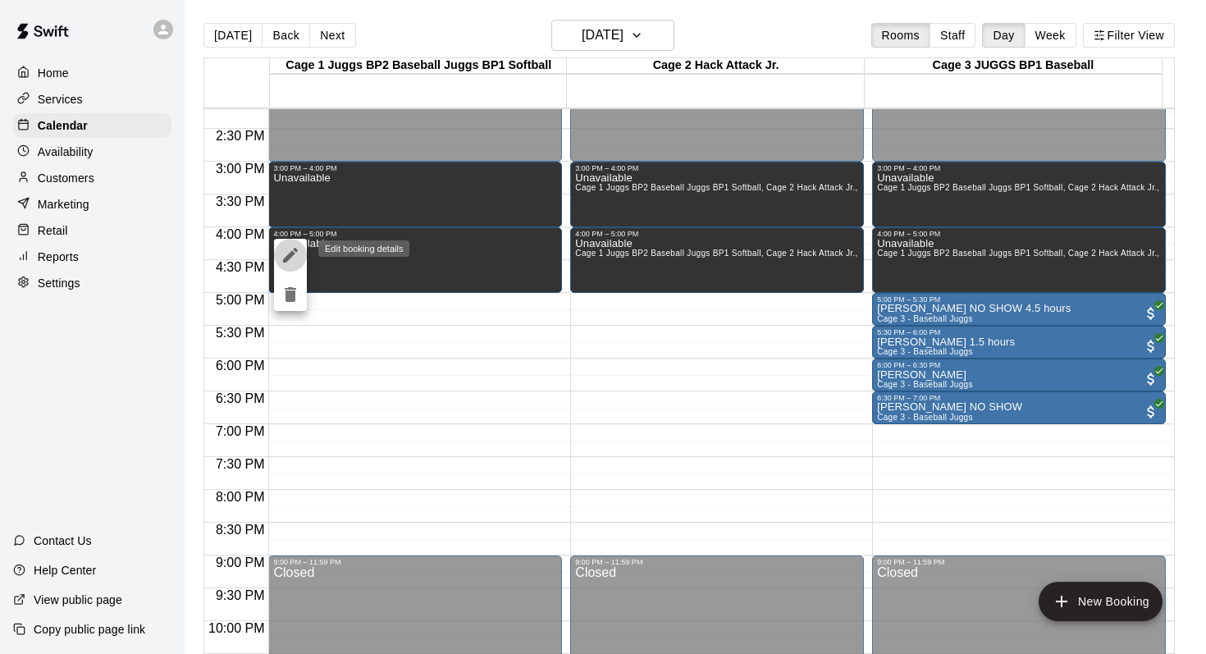
click at [281, 250] on icon "edit" at bounding box center [291, 255] width 20 height 20
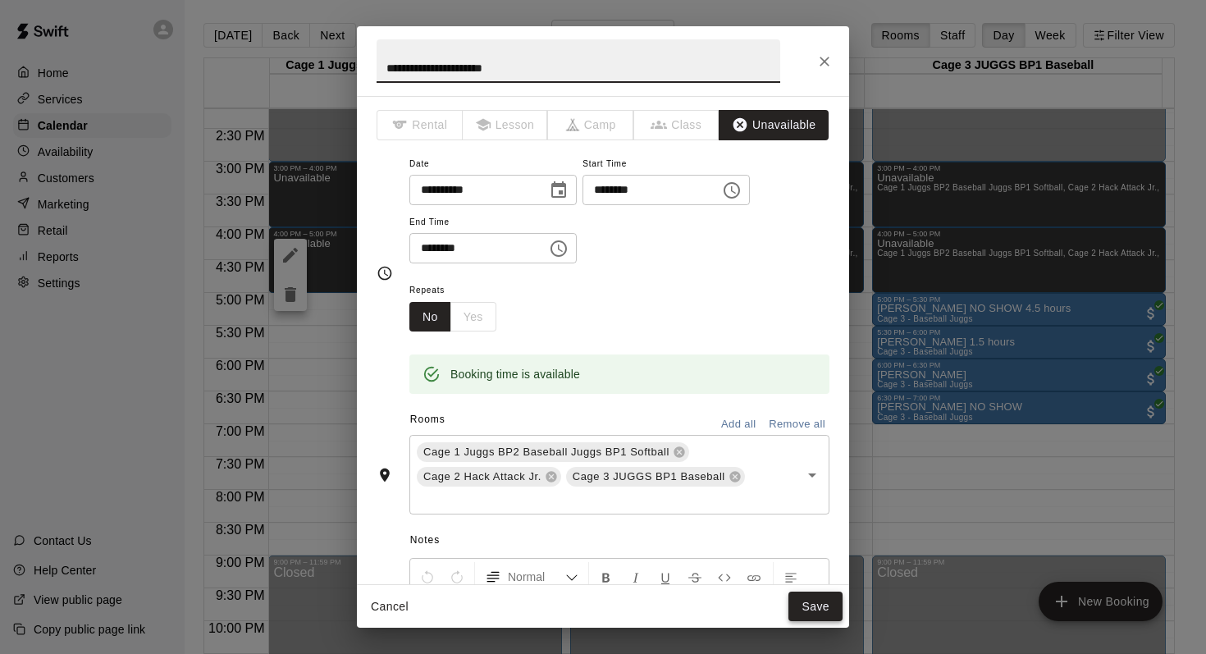
type input "**********"
click at [806, 601] on button "Save" at bounding box center [815, 606] width 54 height 30
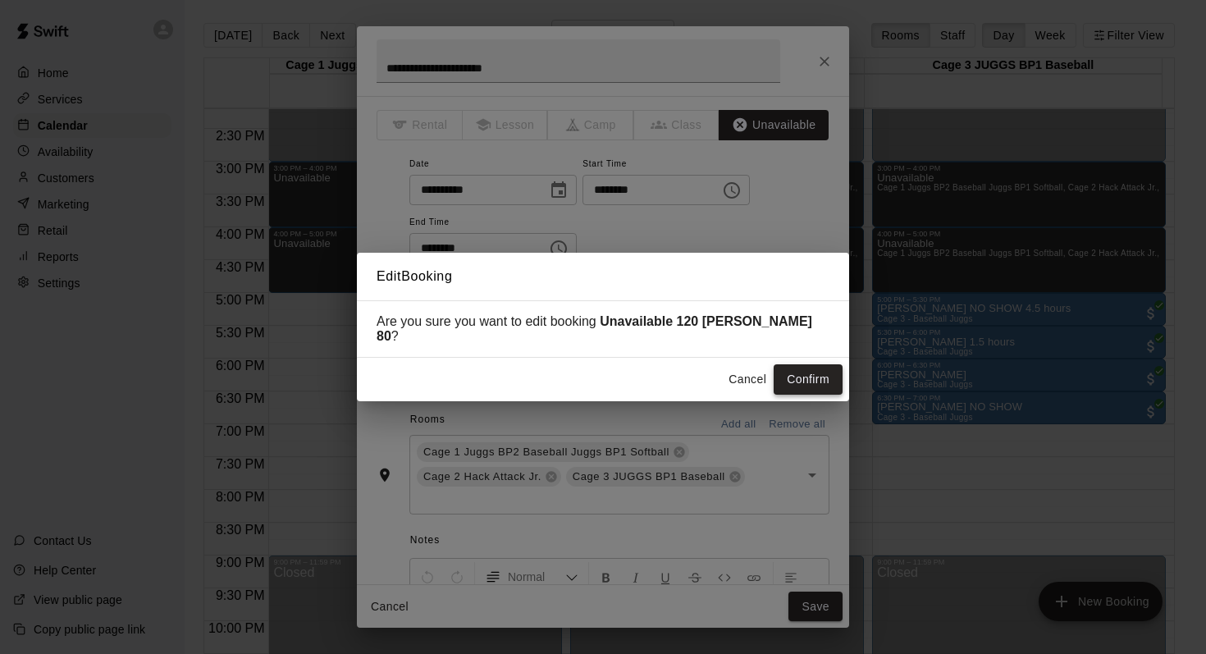
click at [792, 368] on button "Confirm" at bounding box center [808, 379] width 69 height 30
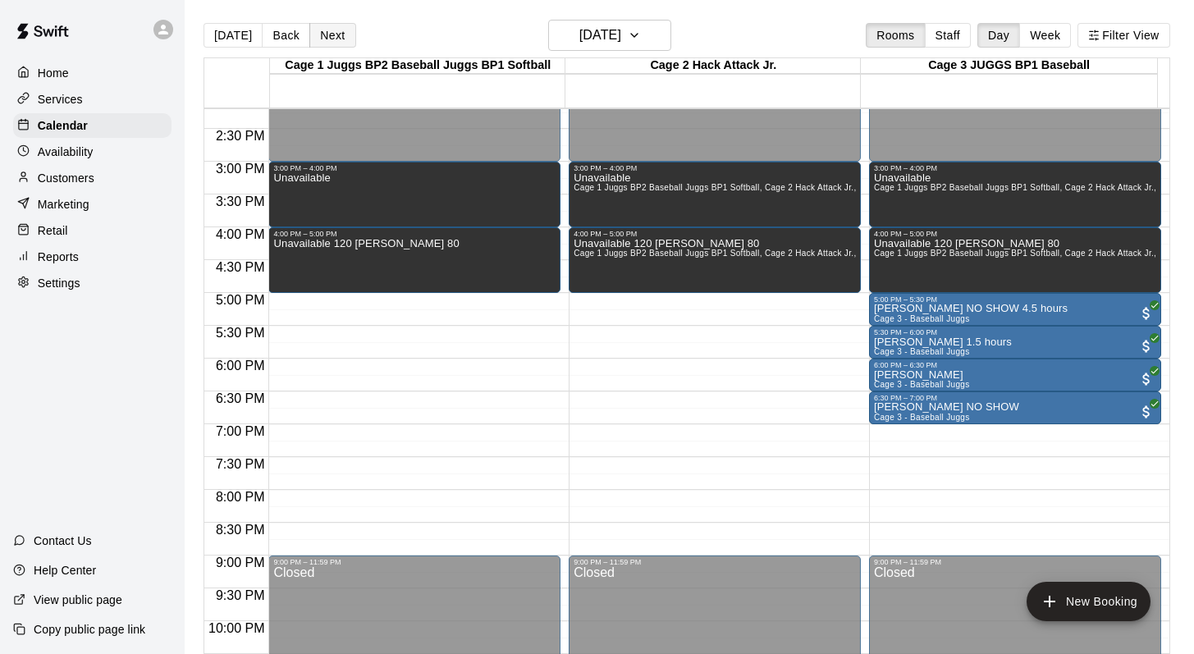
click at [337, 41] on button "Next" at bounding box center [332, 35] width 46 height 25
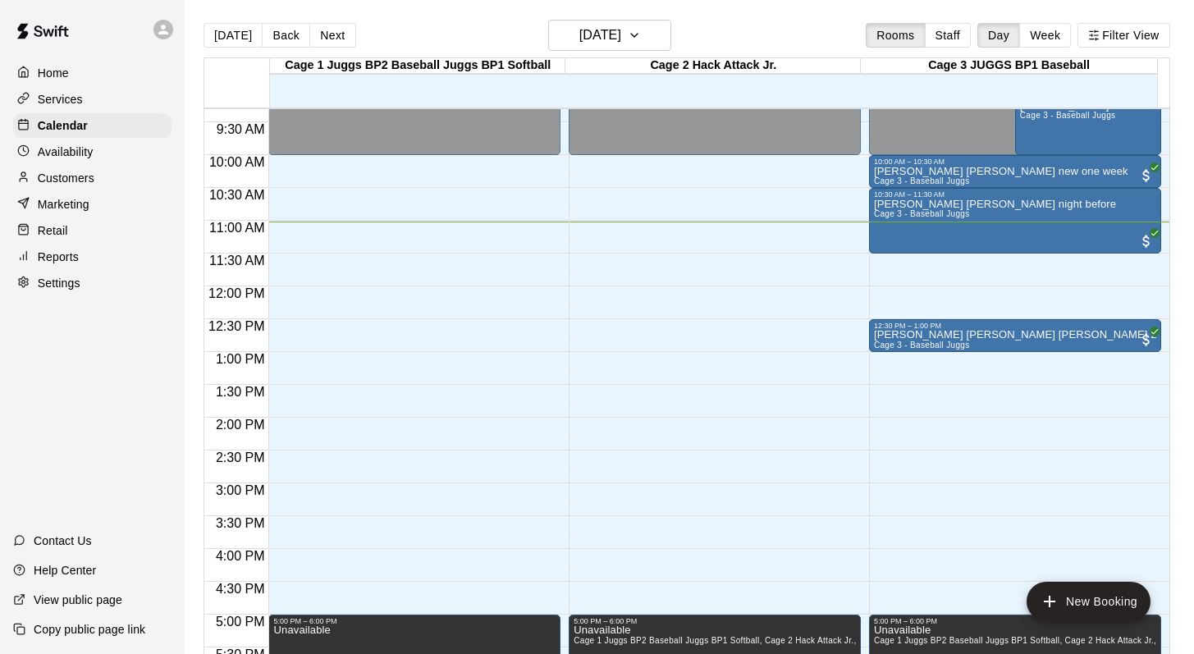
scroll to position [601, 0]
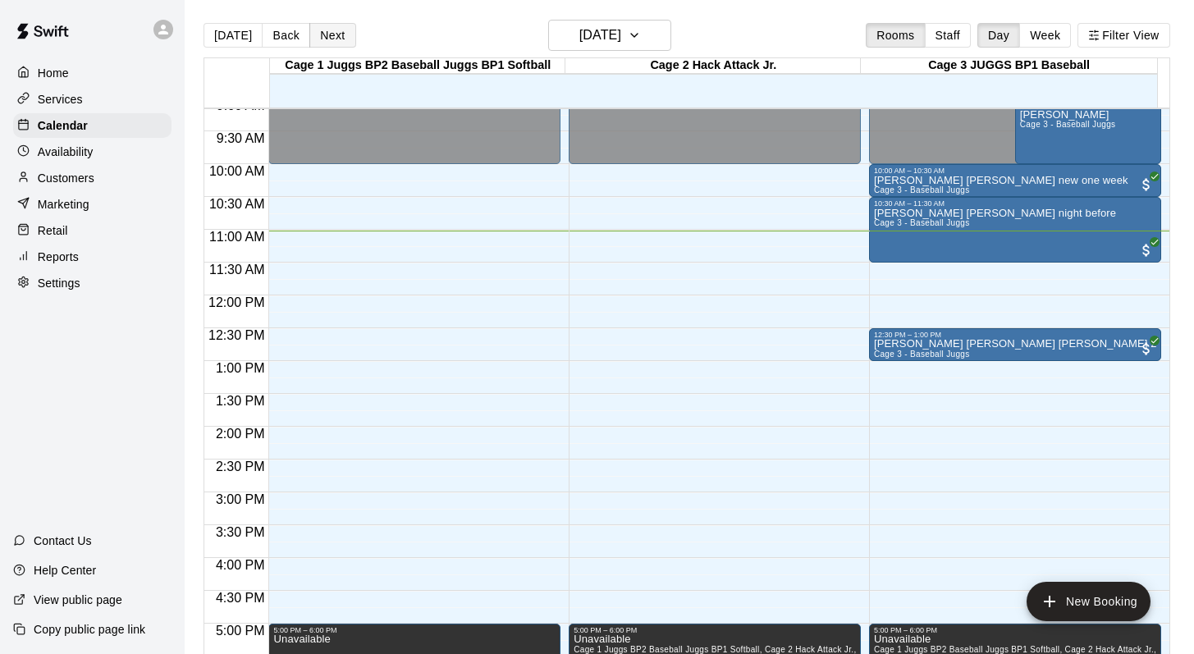
click at [327, 34] on button "Next" at bounding box center [332, 35] width 46 height 25
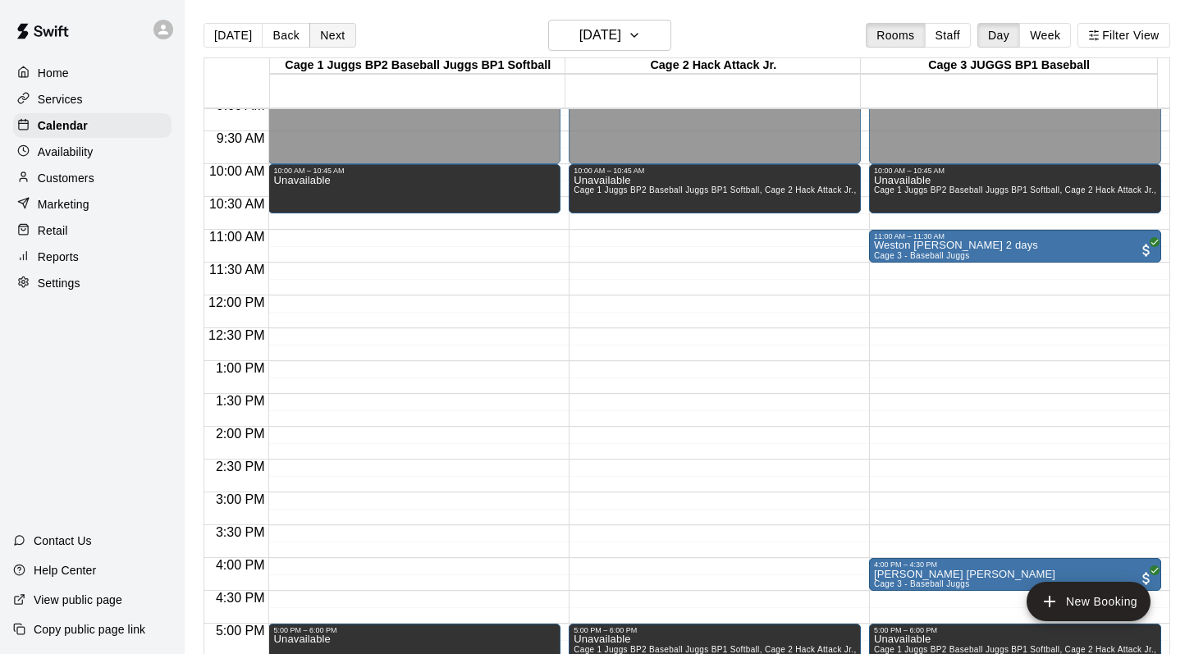
click at [327, 34] on button "Next" at bounding box center [332, 35] width 46 height 25
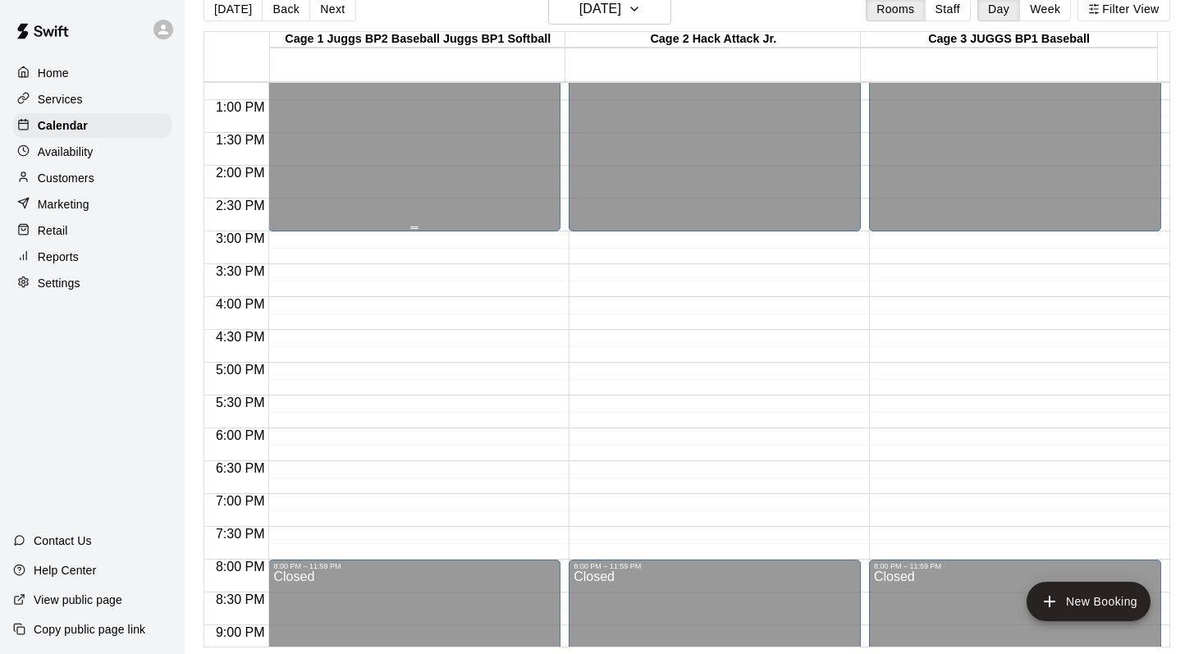
scroll to position [850, 0]
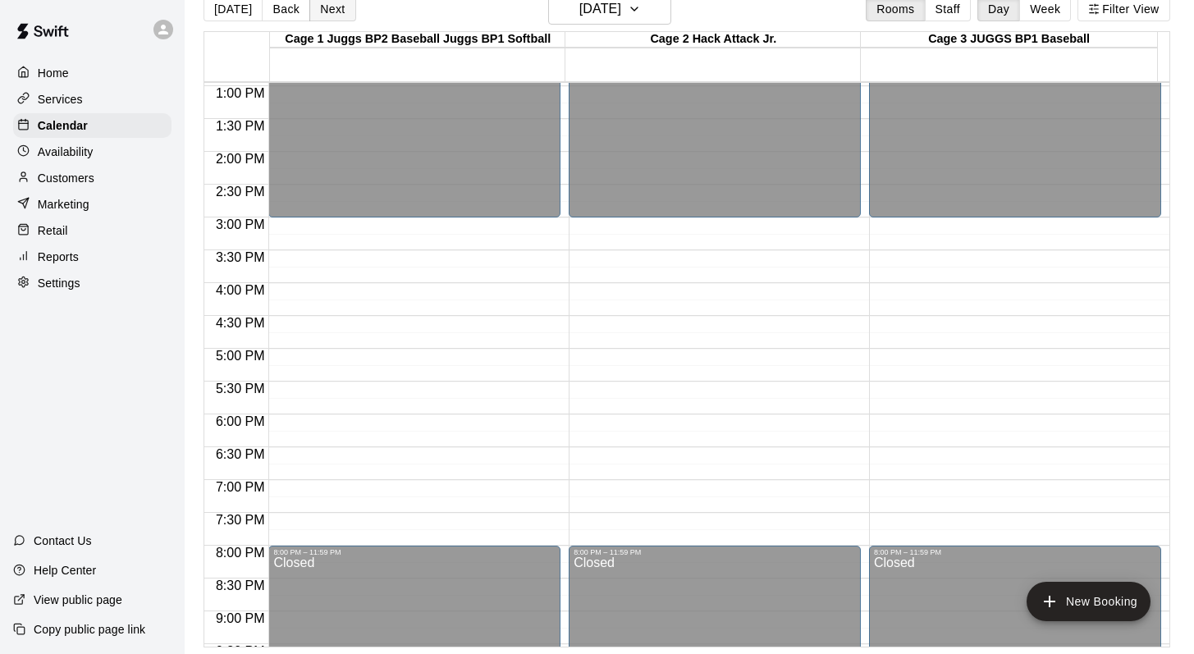
click at [327, 13] on button "Next" at bounding box center [332, 9] width 46 height 25
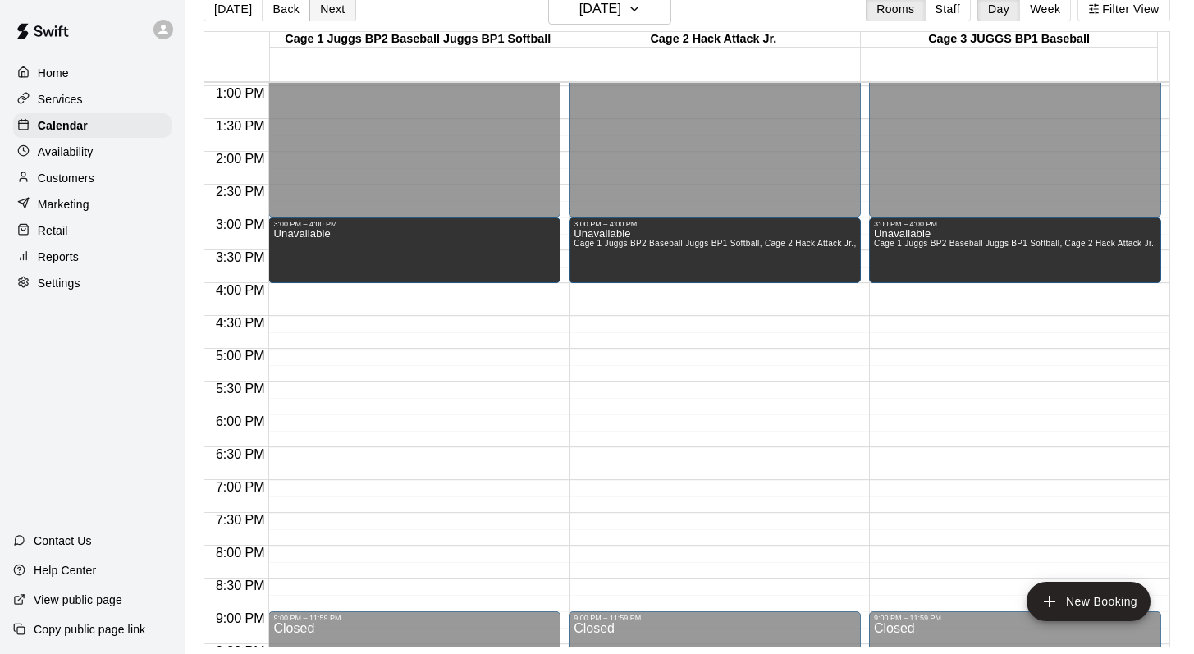
click at [327, 11] on button "Next" at bounding box center [332, 9] width 46 height 25
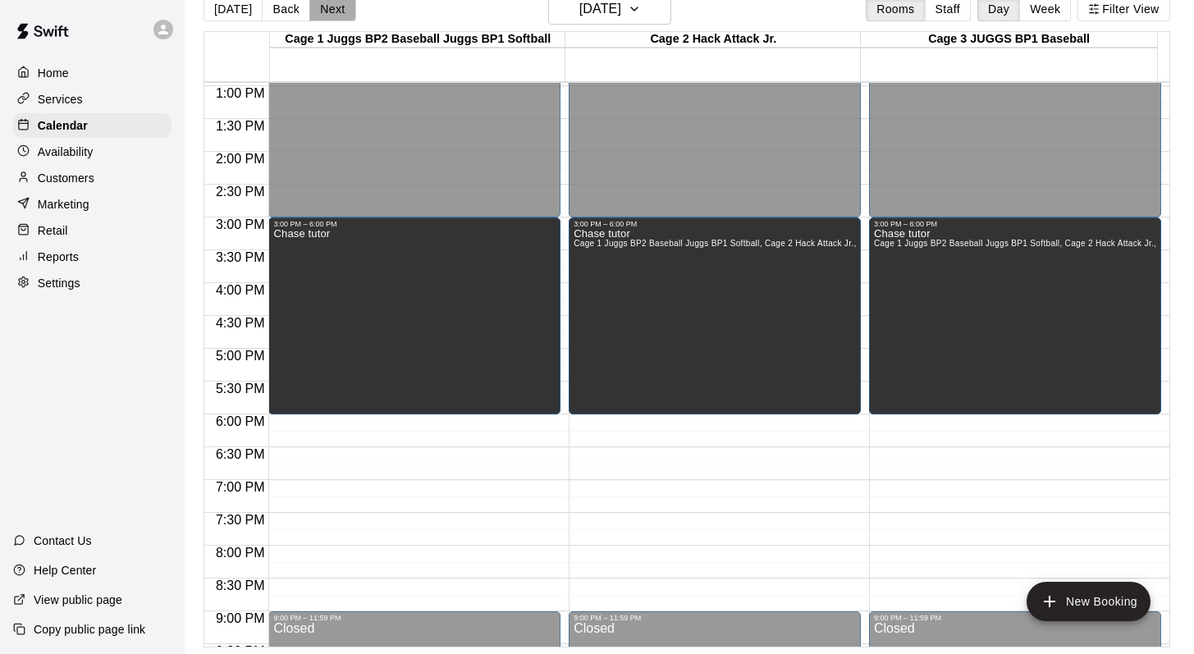
click at [327, 11] on button "Next" at bounding box center [332, 9] width 46 height 25
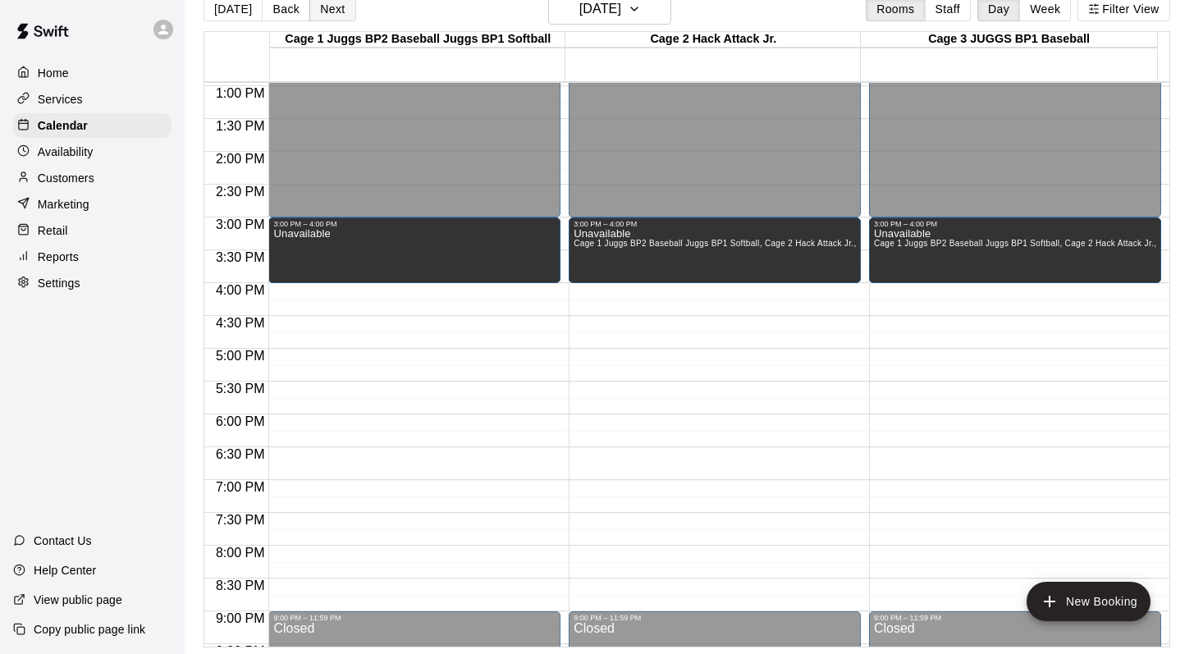
click at [327, 11] on button "Next" at bounding box center [332, 9] width 46 height 25
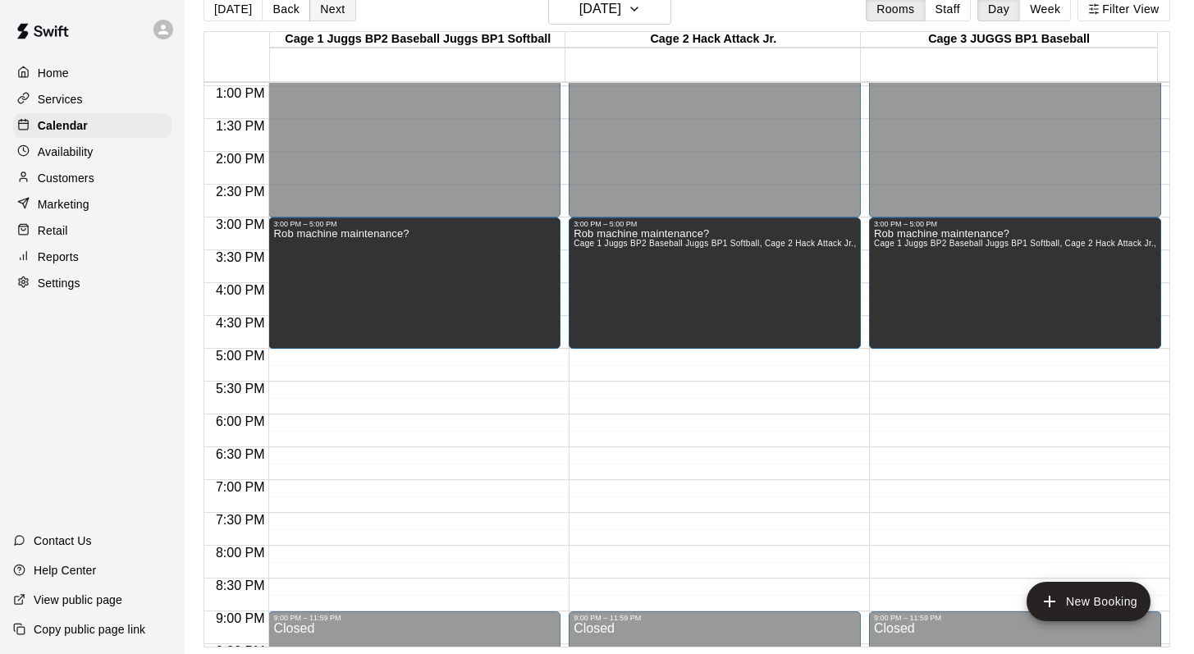
click at [327, 11] on button "Next" at bounding box center [332, 9] width 46 height 25
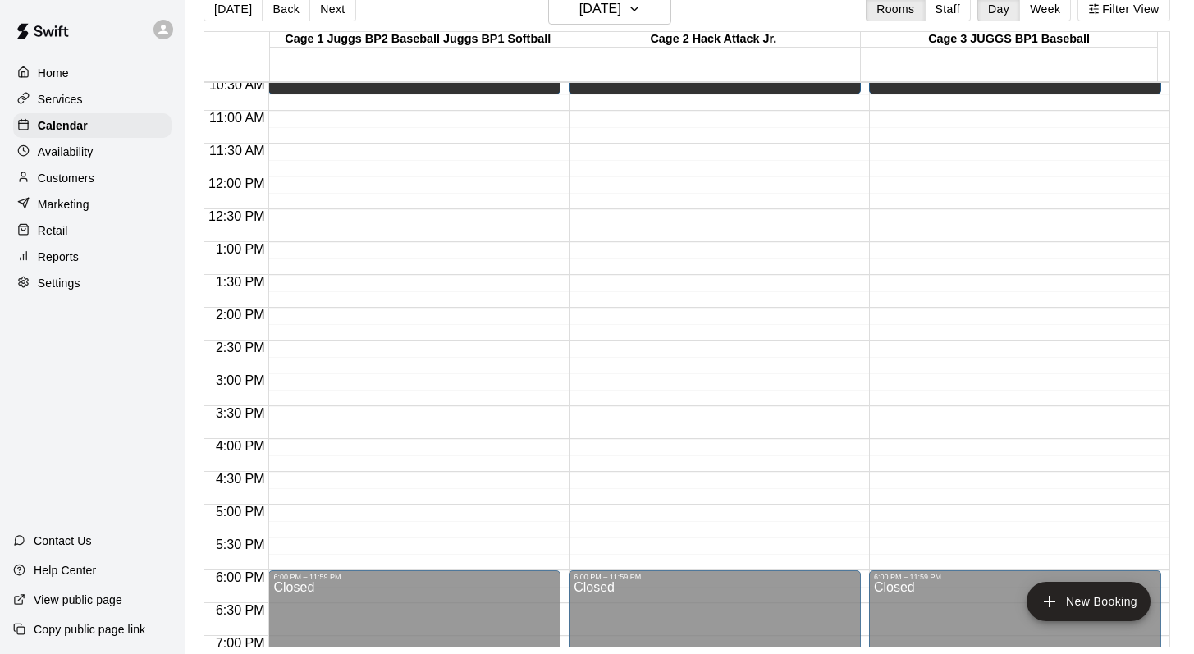
scroll to position [683, 0]
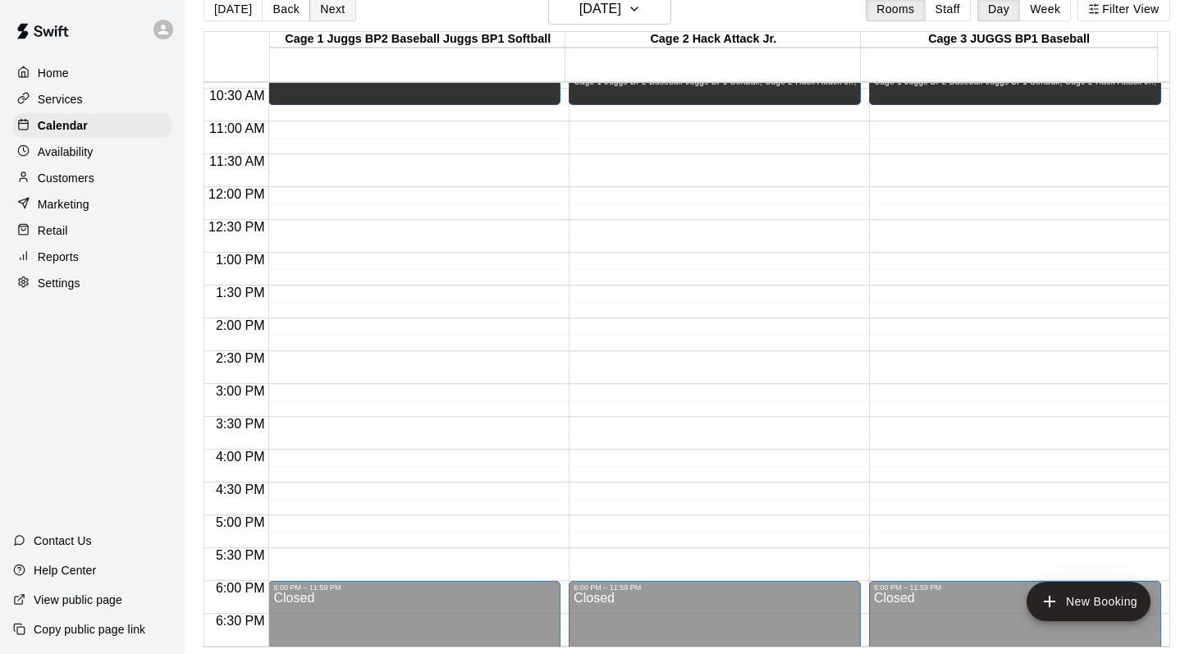
click at [330, 12] on button "Next" at bounding box center [332, 9] width 46 height 25
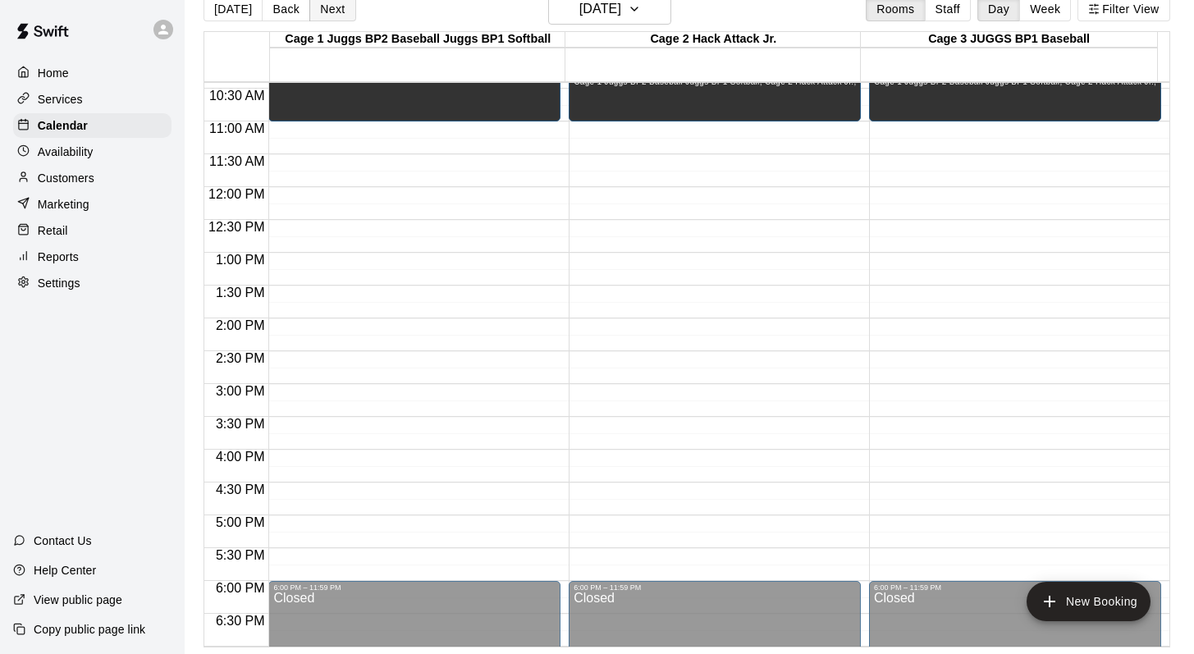
click at [336, 7] on button "Next" at bounding box center [332, 9] width 46 height 25
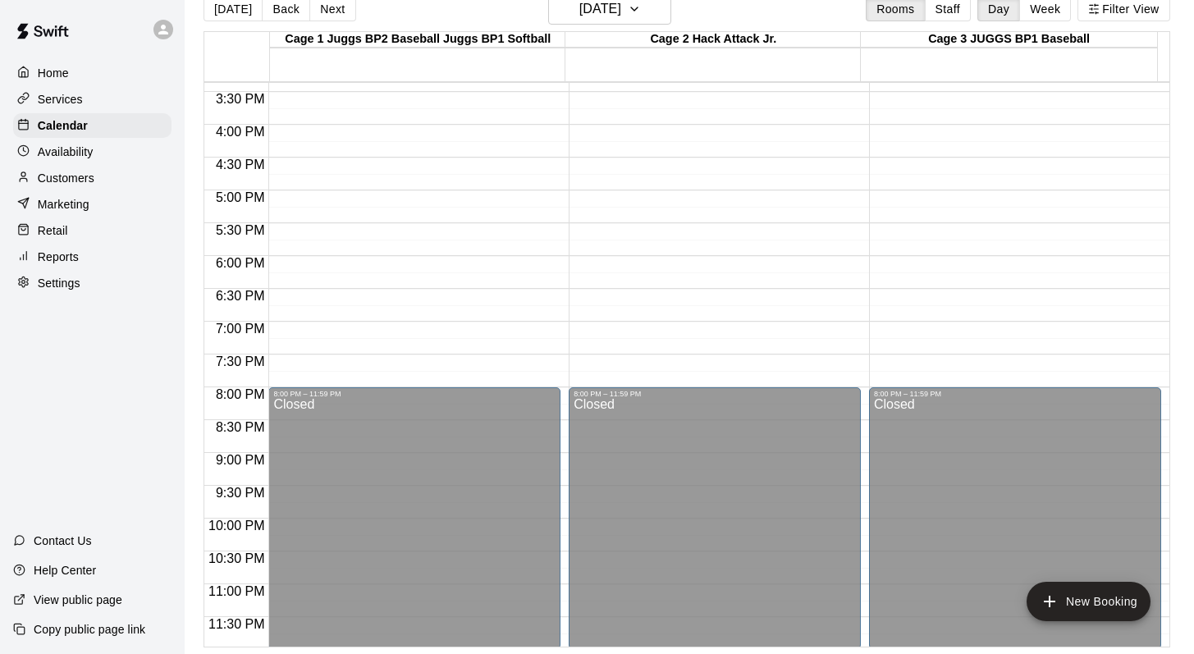
scroll to position [1012, 0]
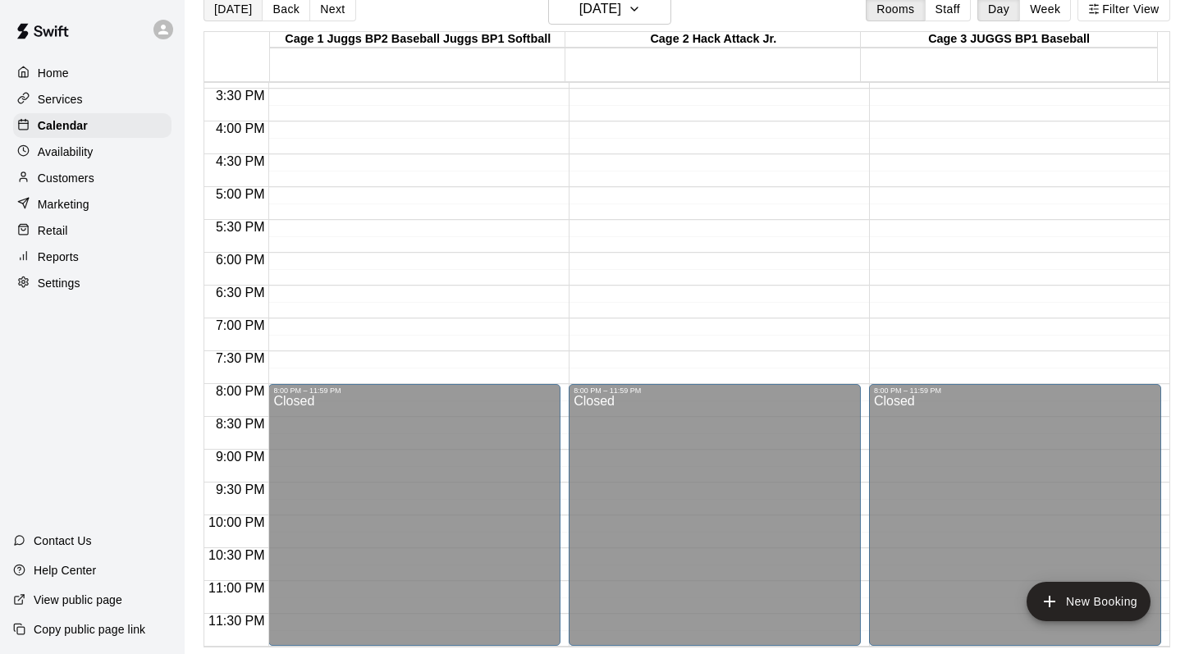
click at [222, 6] on button "[DATE]" at bounding box center [232, 9] width 59 height 25
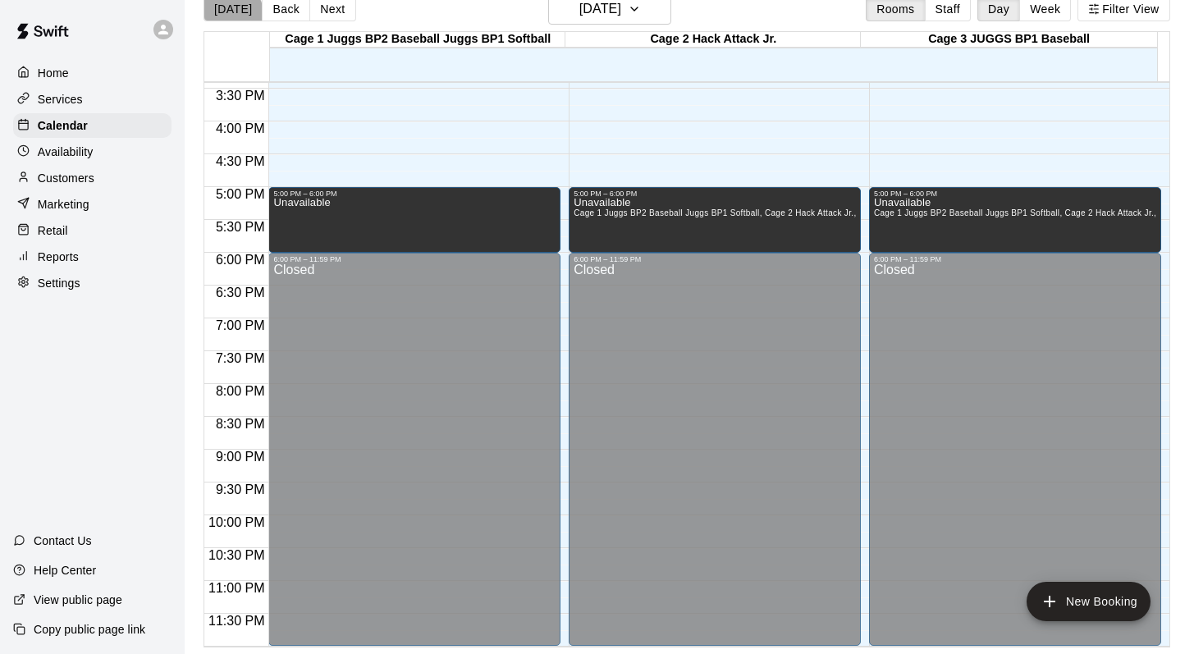
click at [231, 13] on button "[DATE]" at bounding box center [232, 9] width 59 height 25
click at [229, 7] on button "[DATE]" at bounding box center [232, 9] width 59 height 25
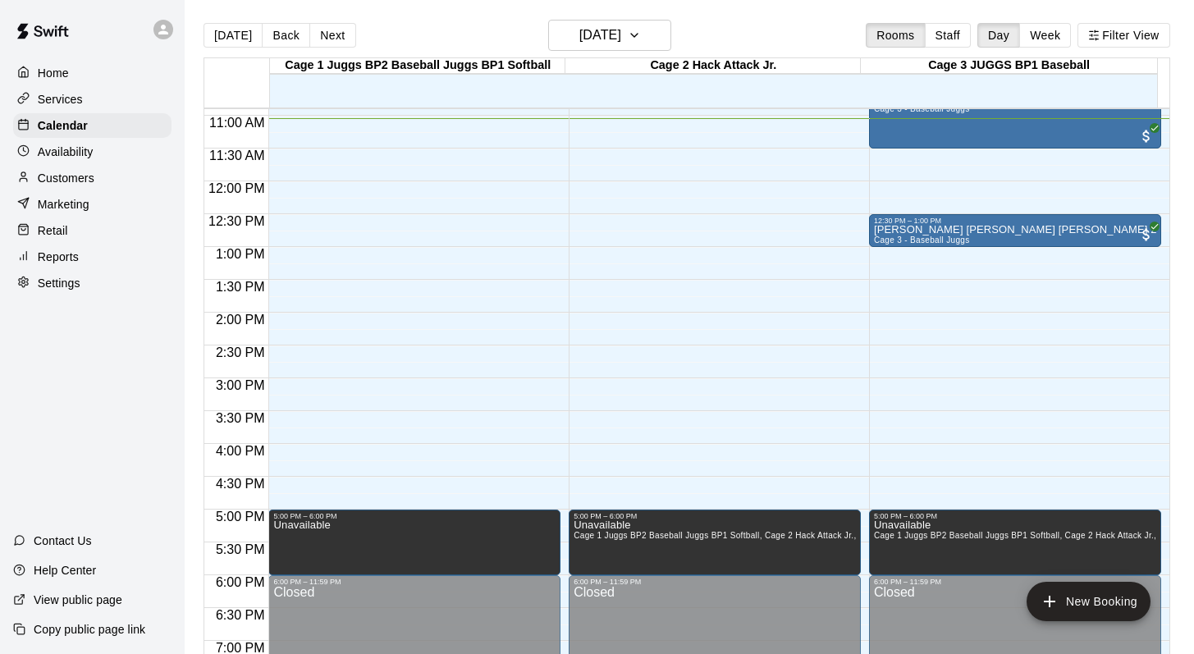
scroll to position [619, 0]
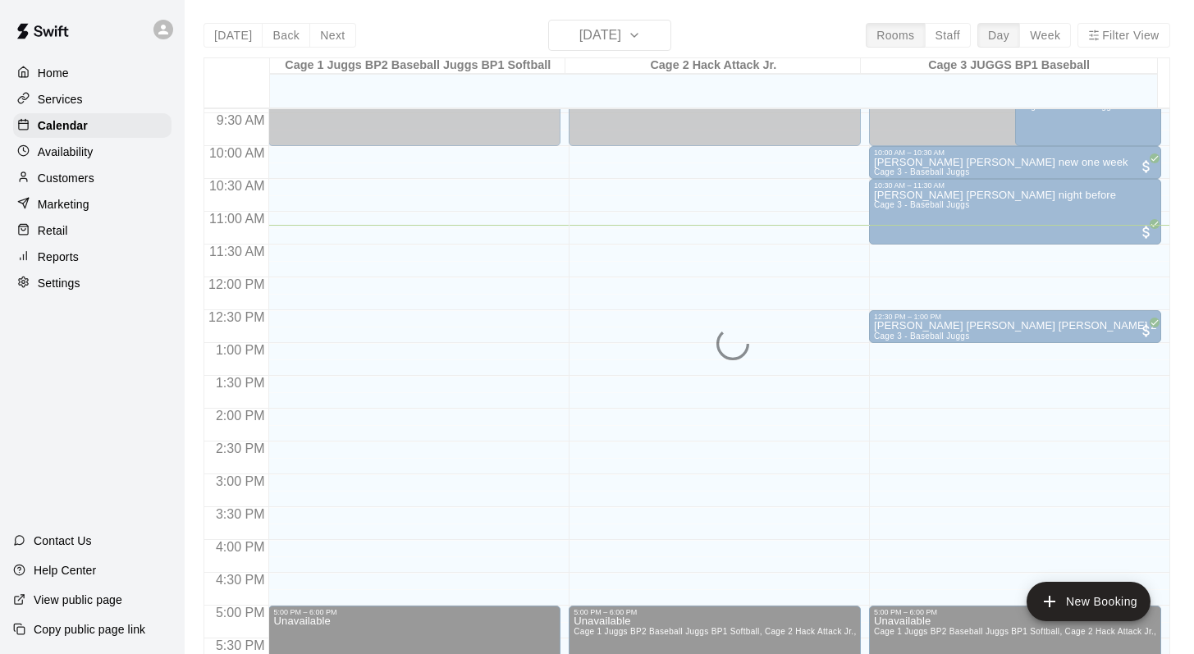
click at [659, 35] on div "[DATE] Back [DATE][DATE] Rooms Staff Day Week Filter View Cage 1 Juggs BP2 Base…" at bounding box center [686, 347] width 966 height 654
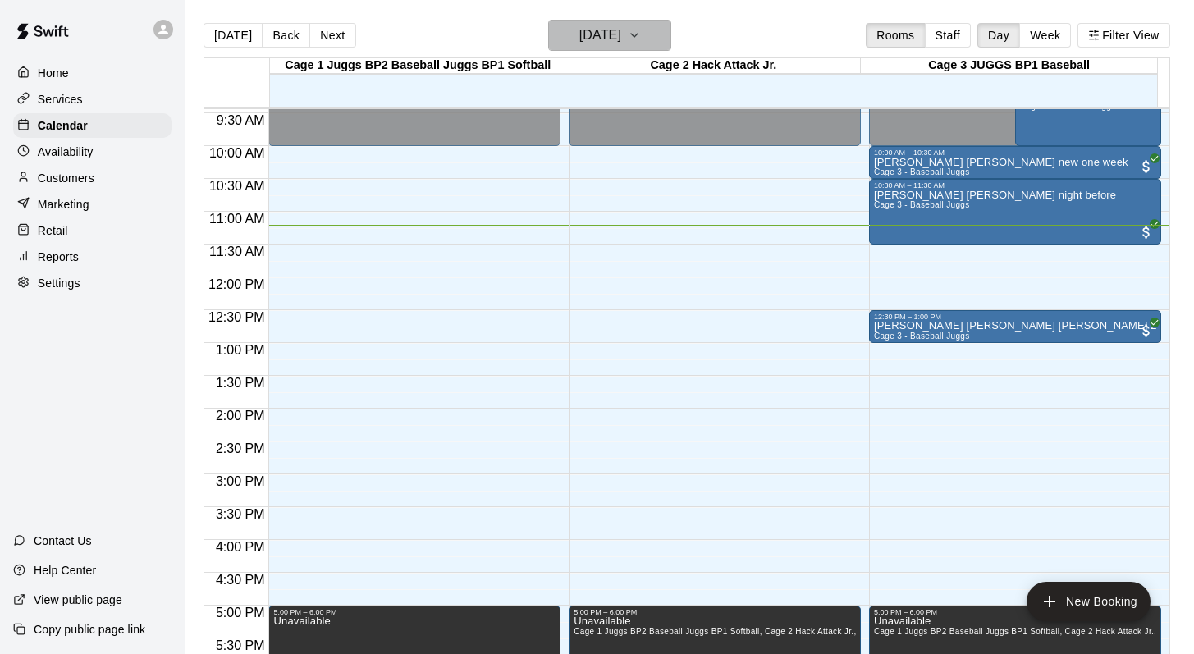
click at [641, 27] on icon "button" at bounding box center [634, 35] width 13 height 20
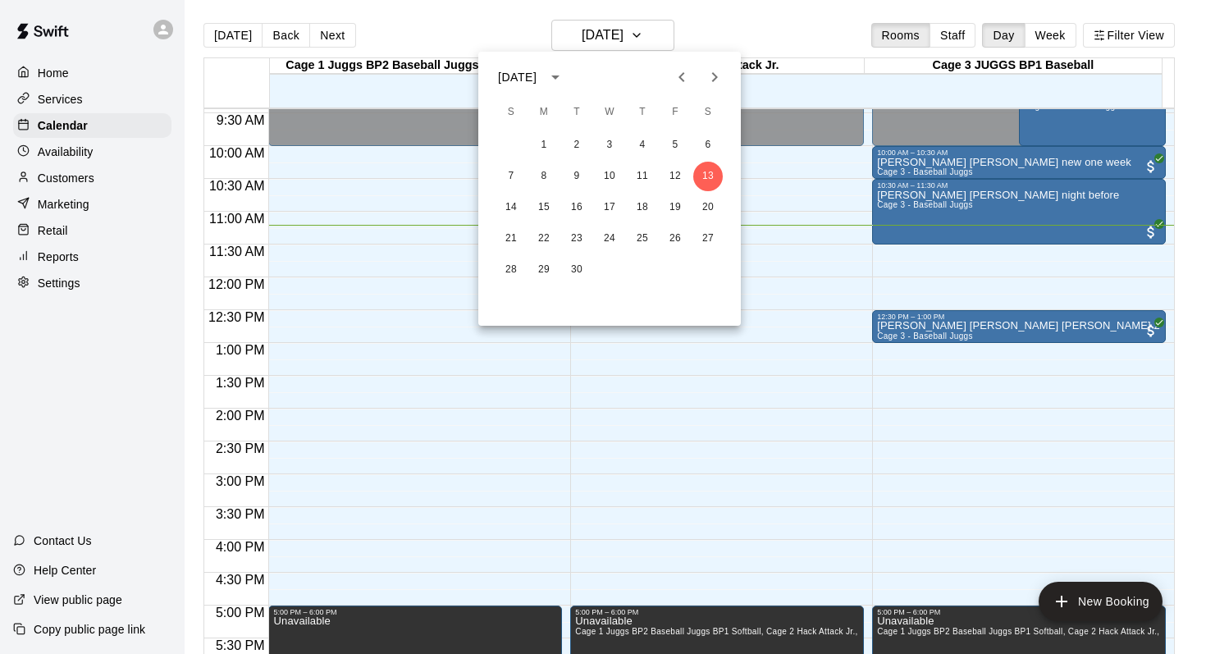
click at [706, 75] on icon "Next month" at bounding box center [715, 77] width 20 height 20
click at [676, 75] on icon "Previous month" at bounding box center [682, 77] width 20 height 20
click at [713, 71] on icon "Next month" at bounding box center [715, 77] width 20 height 20
click at [674, 73] on icon "Previous month" at bounding box center [682, 77] width 20 height 20
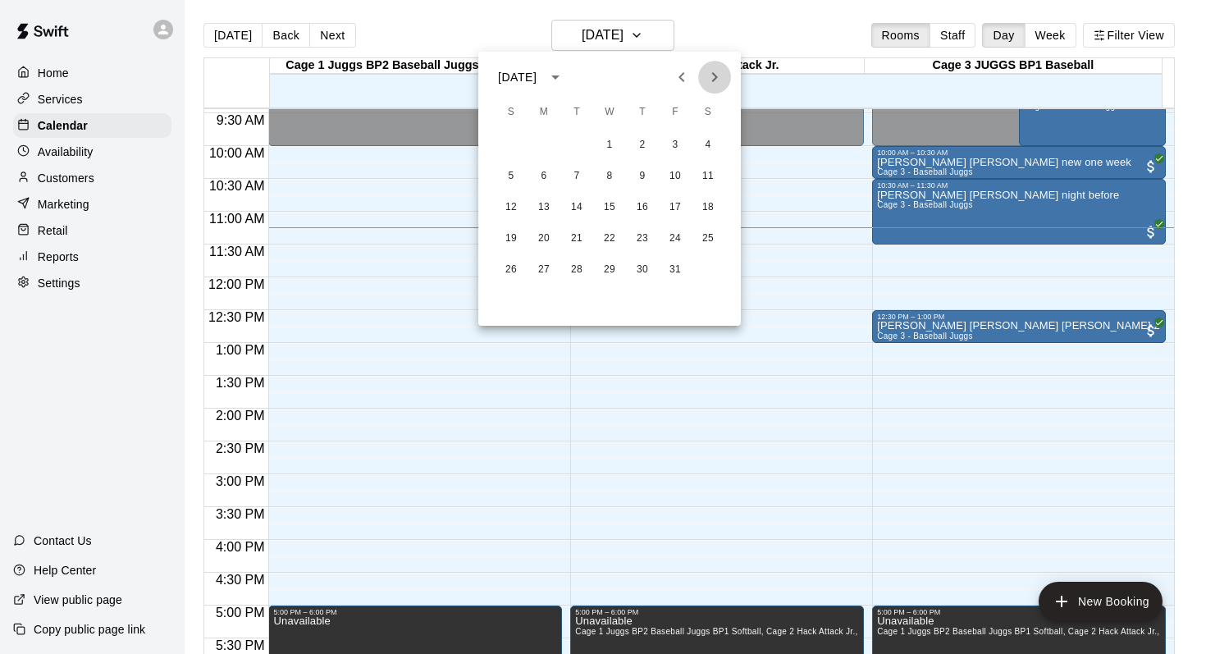
click at [716, 80] on icon "Next month" at bounding box center [715, 77] width 20 height 20
click at [714, 78] on icon "Next month" at bounding box center [715, 77] width 20 height 20
click at [711, 71] on icon "Next month" at bounding box center [715, 77] width 20 height 20
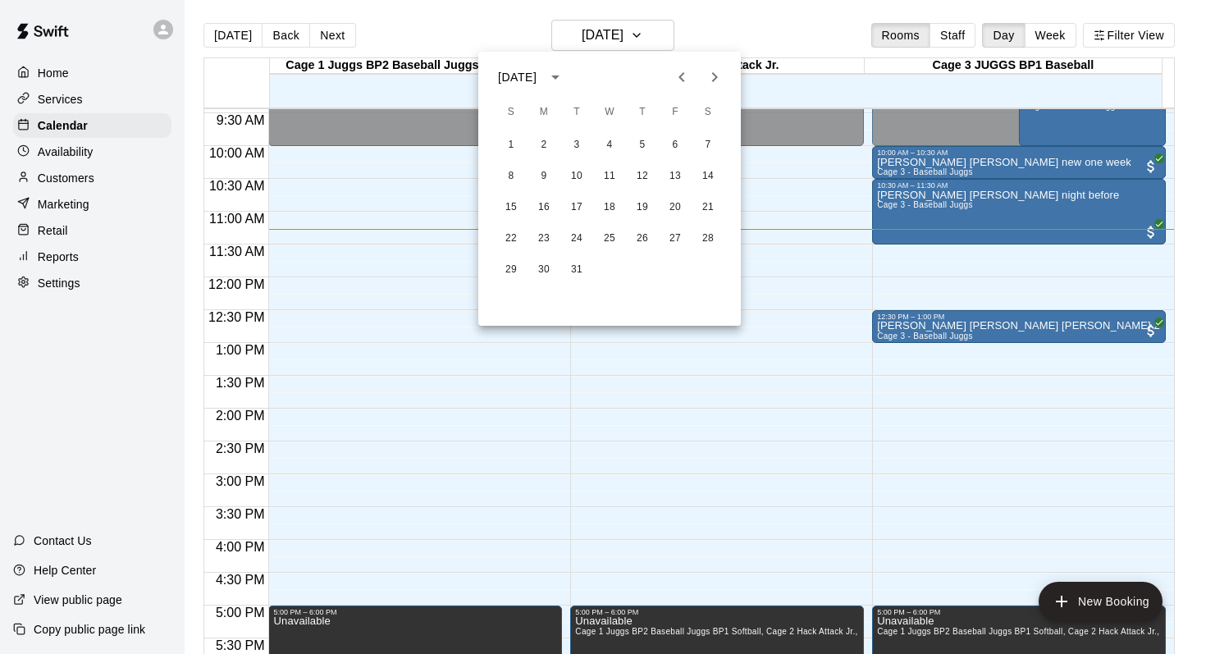
click at [286, 26] on div at bounding box center [603, 327] width 1206 height 654
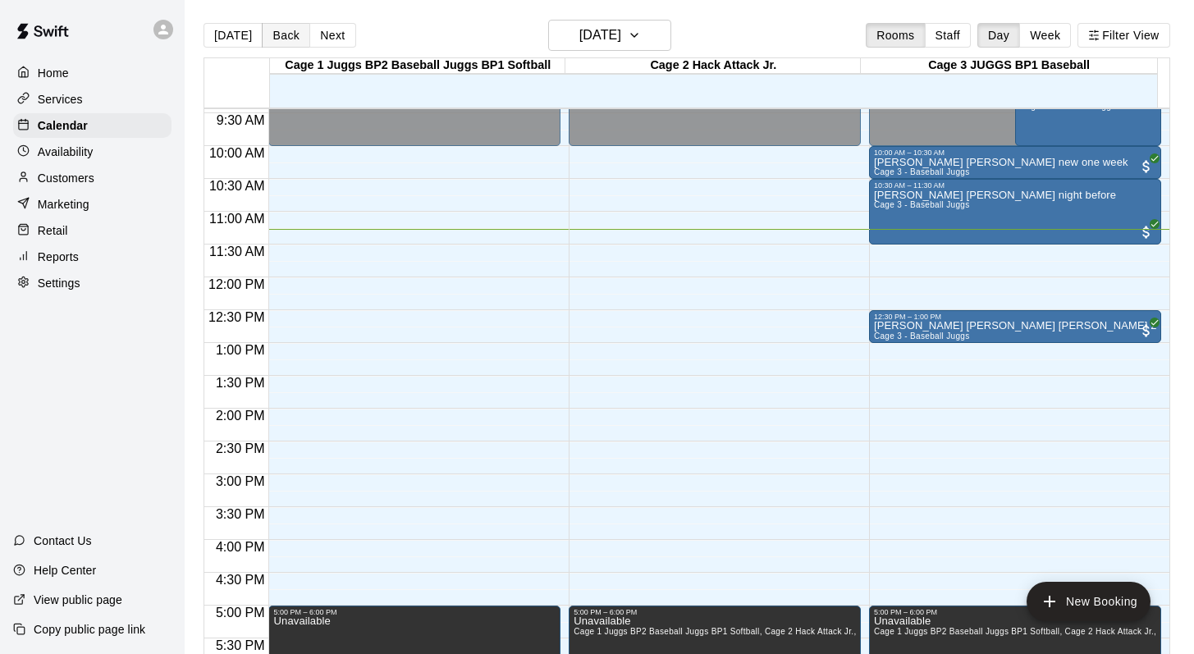
click at [285, 35] on button "Back" at bounding box center [286, 35] width 48 height 25
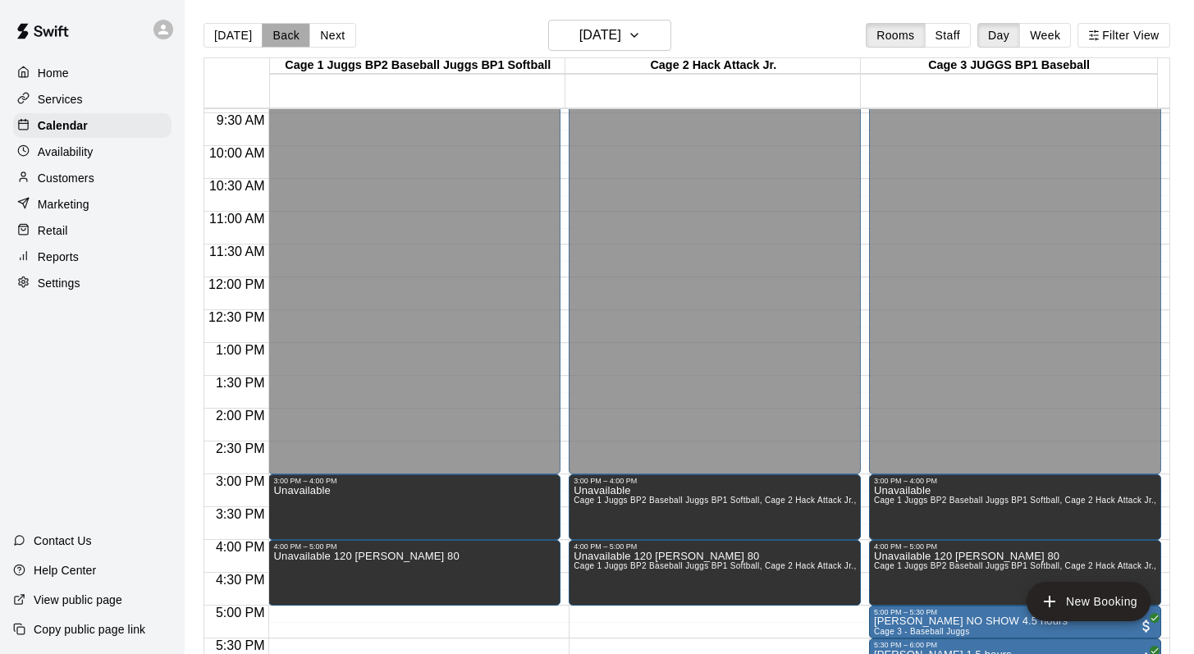
click at [285, 35] on button "Back" at bounding box center [286, 35] width 48 height 25
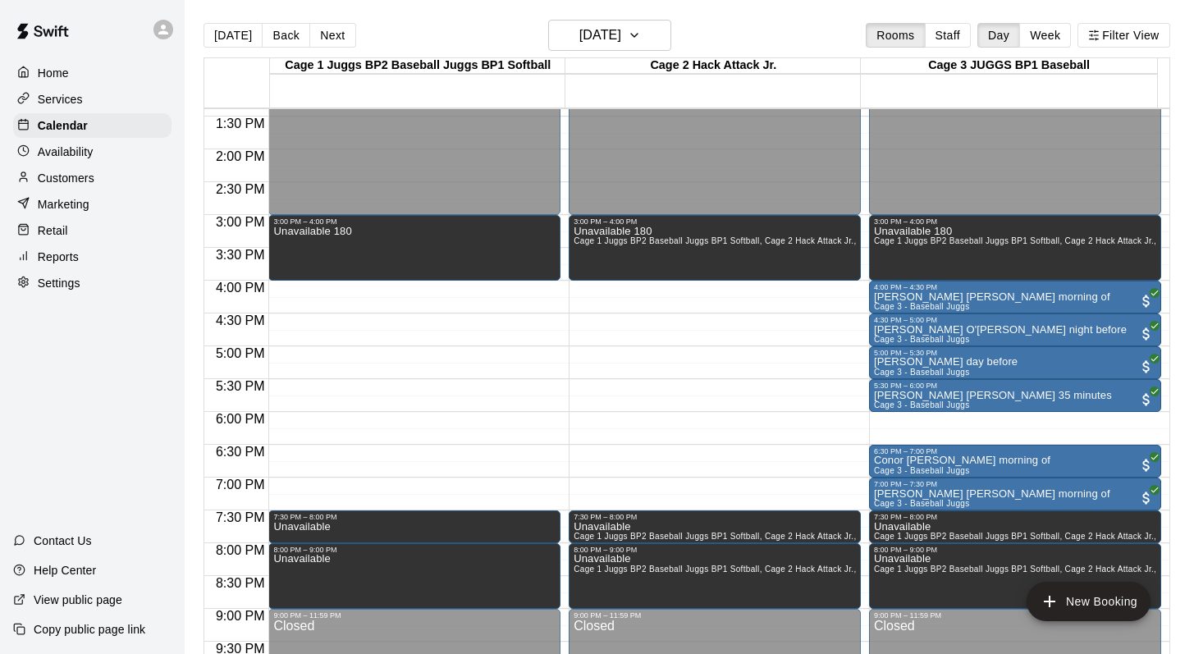
scroll to position [883, 0]
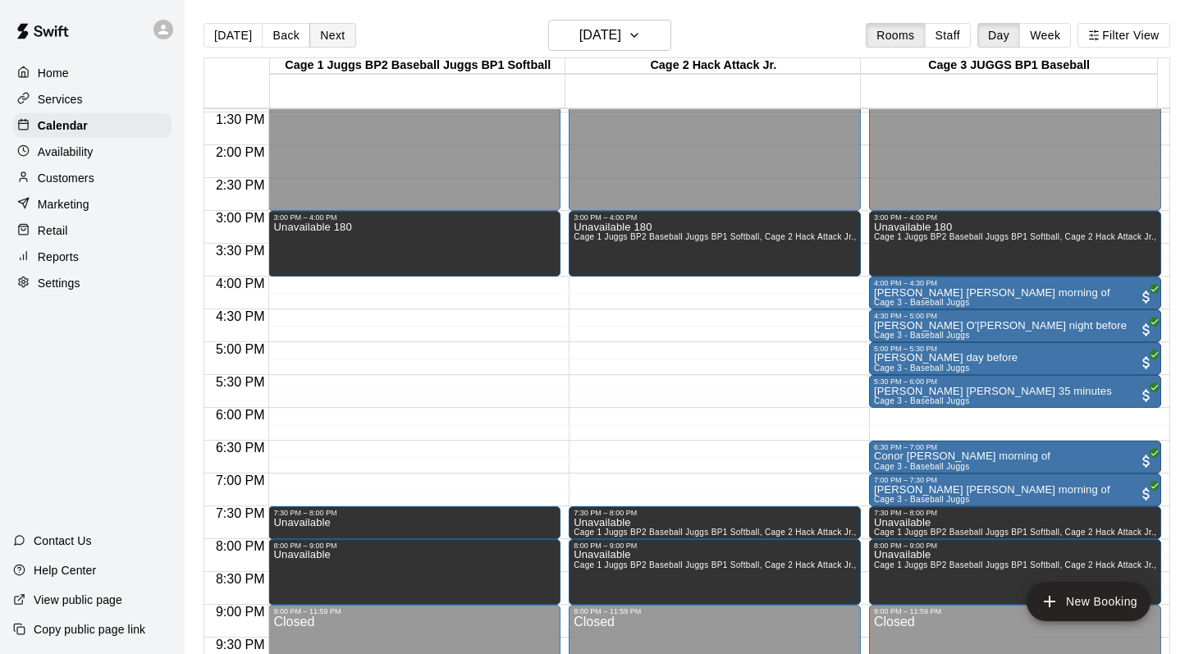
click at [335, 36] on button "Next" at bounding box center [332, 35] width 46 height 25
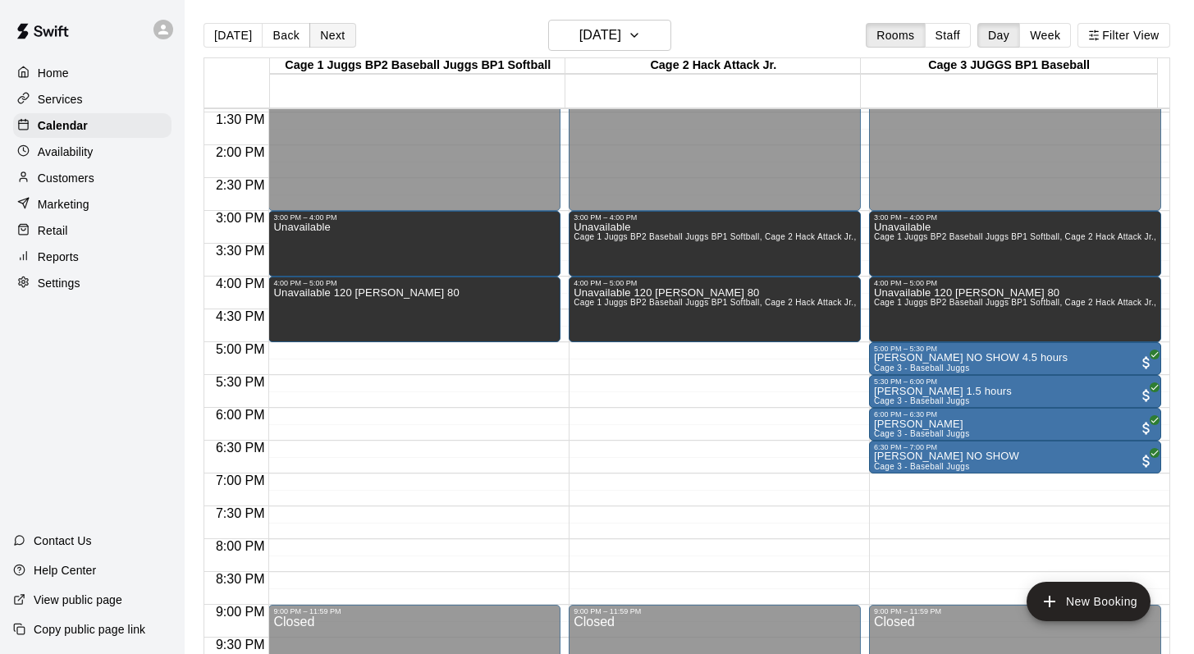
click at [335, 36] on button "Next" at bounding box center [332, 35] width 46 height 25
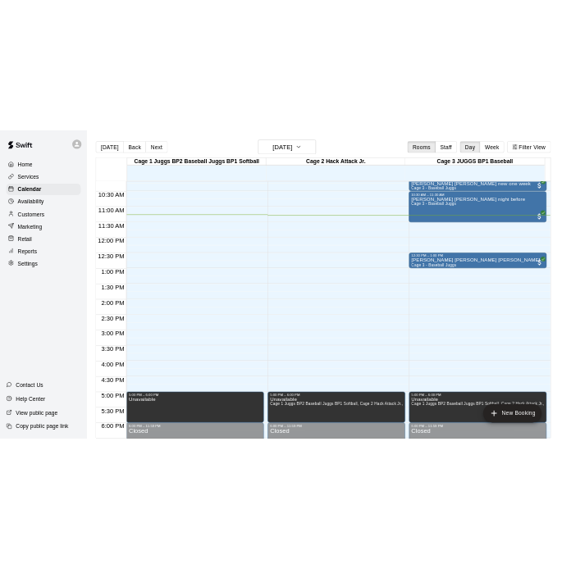
scroll to position [666, 0]
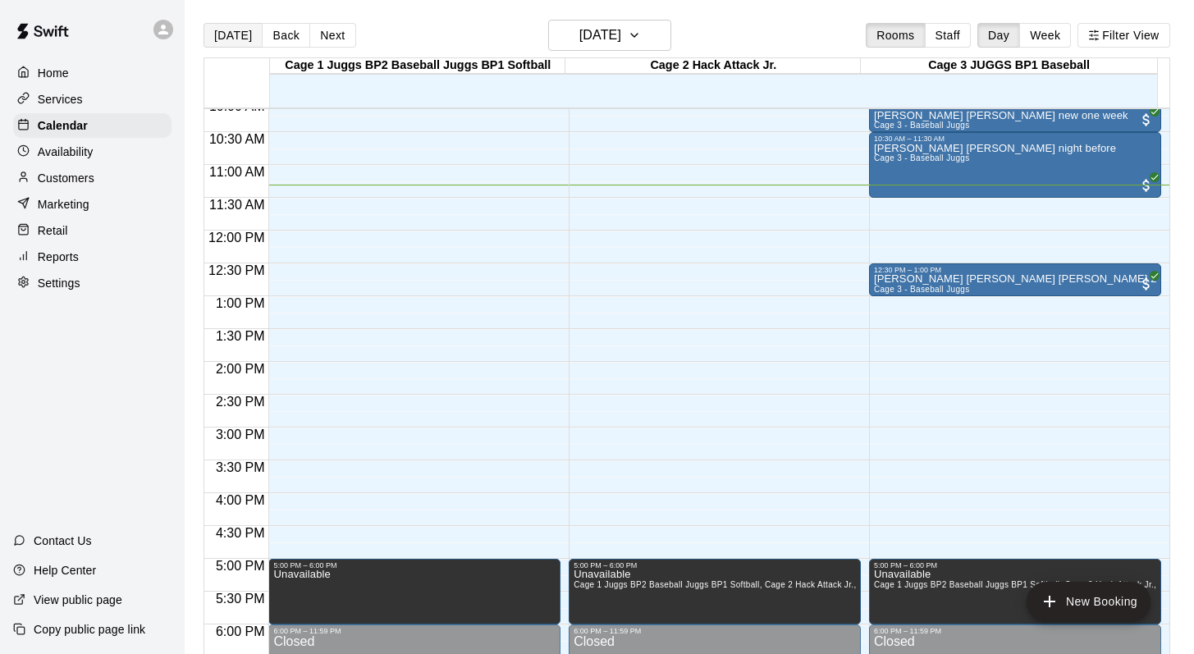
click at [222, 34] on button "[DATE]" at bounding box center [232, 35] width 59 height 25
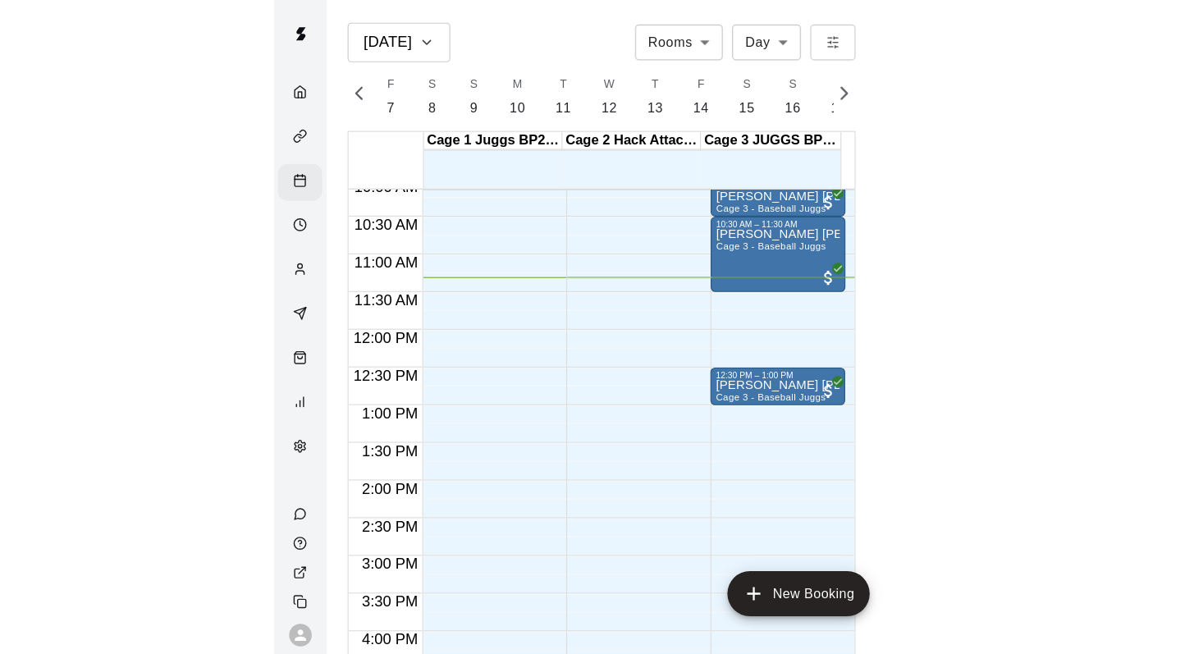
scroll to position [0, 7132]
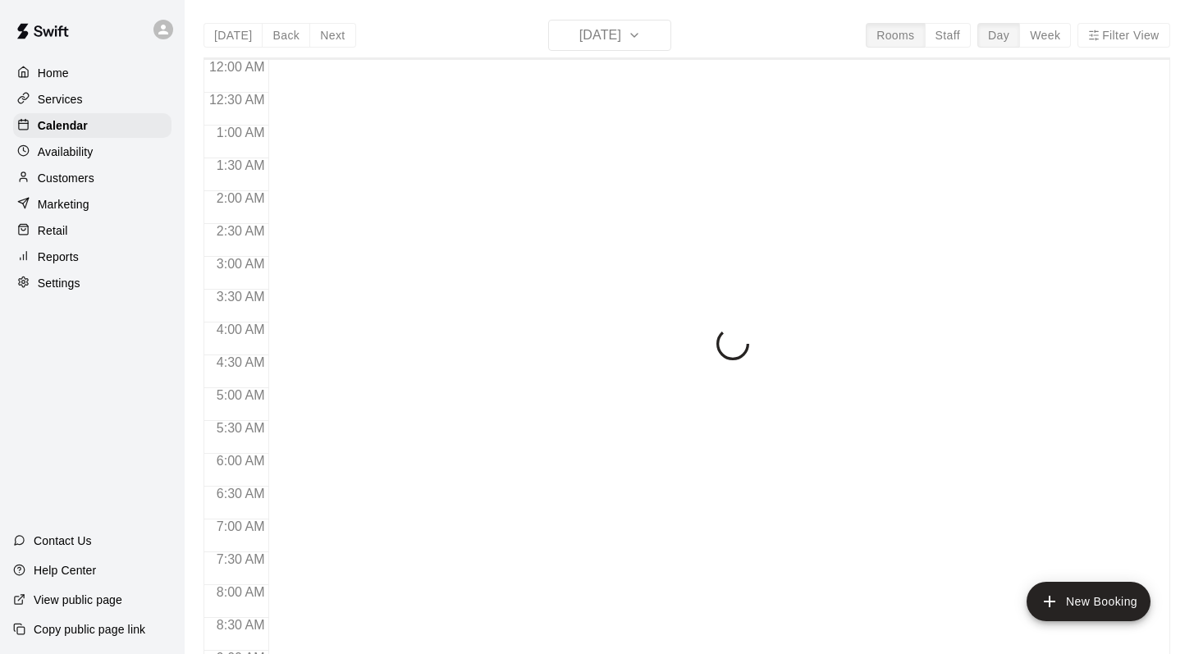
scroll to position [756, 0]
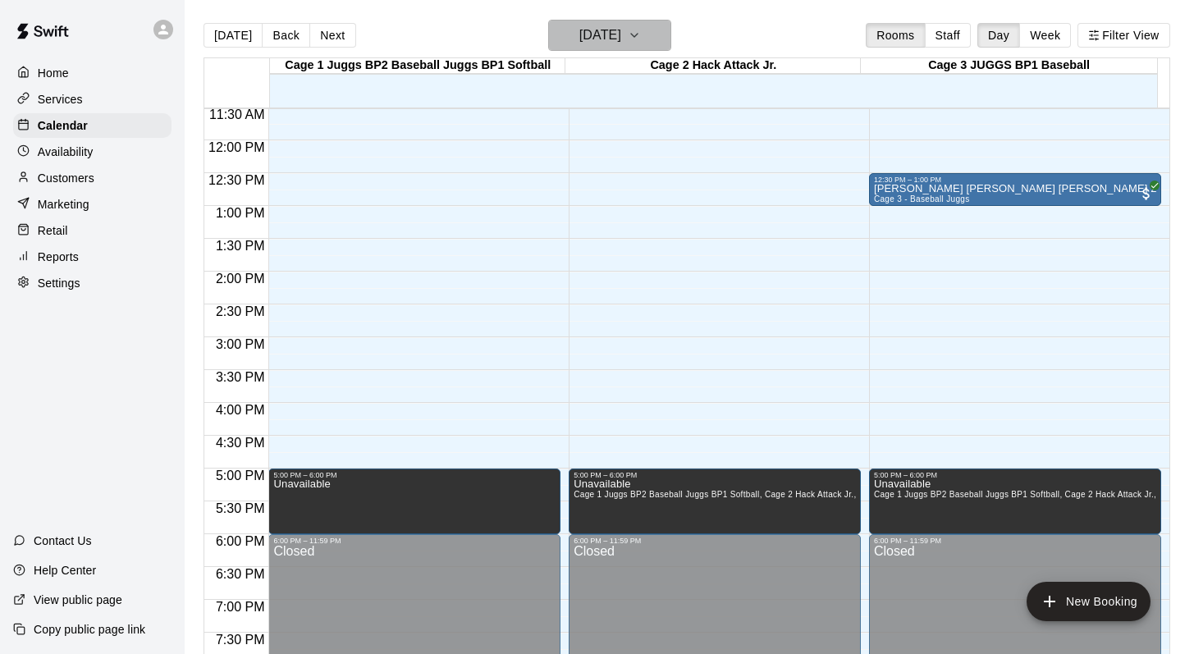
click at [669, 33] on button "[DATE]" at bounding box center [609, 35] width 123 height 31
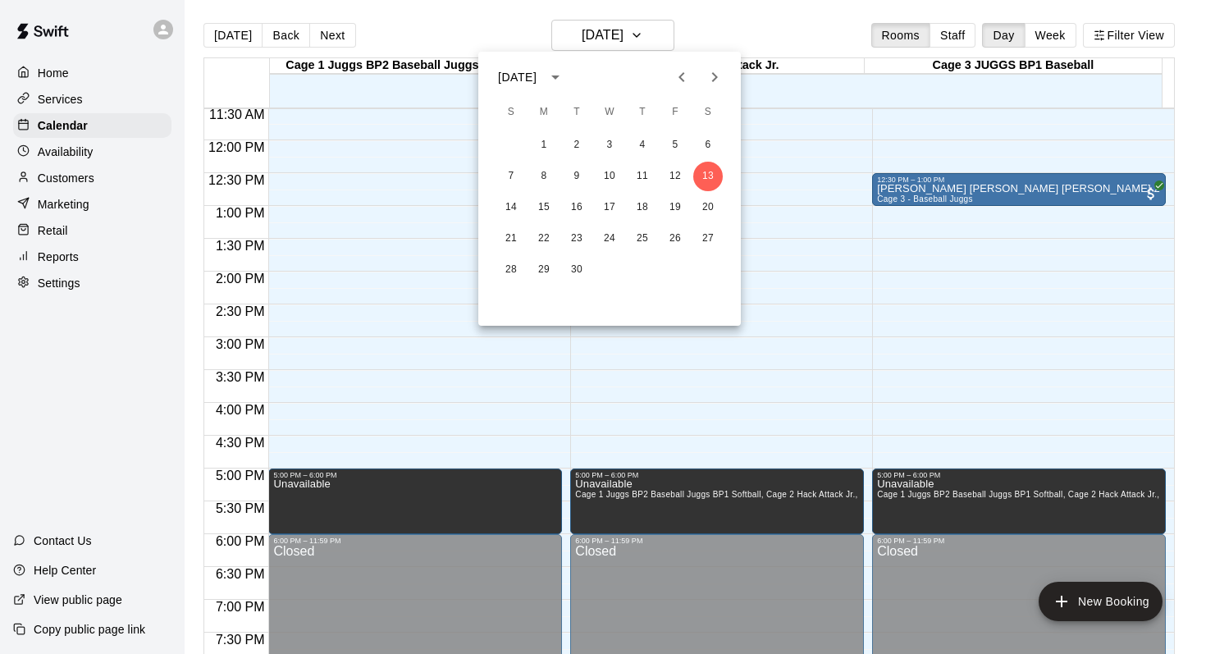
click at [710, 66] on button "Next month" at bounding box center [714, 77] width 33 height 33
click at [507, 203] on button "9" at bounding box center [511, 208] width 30 height 30
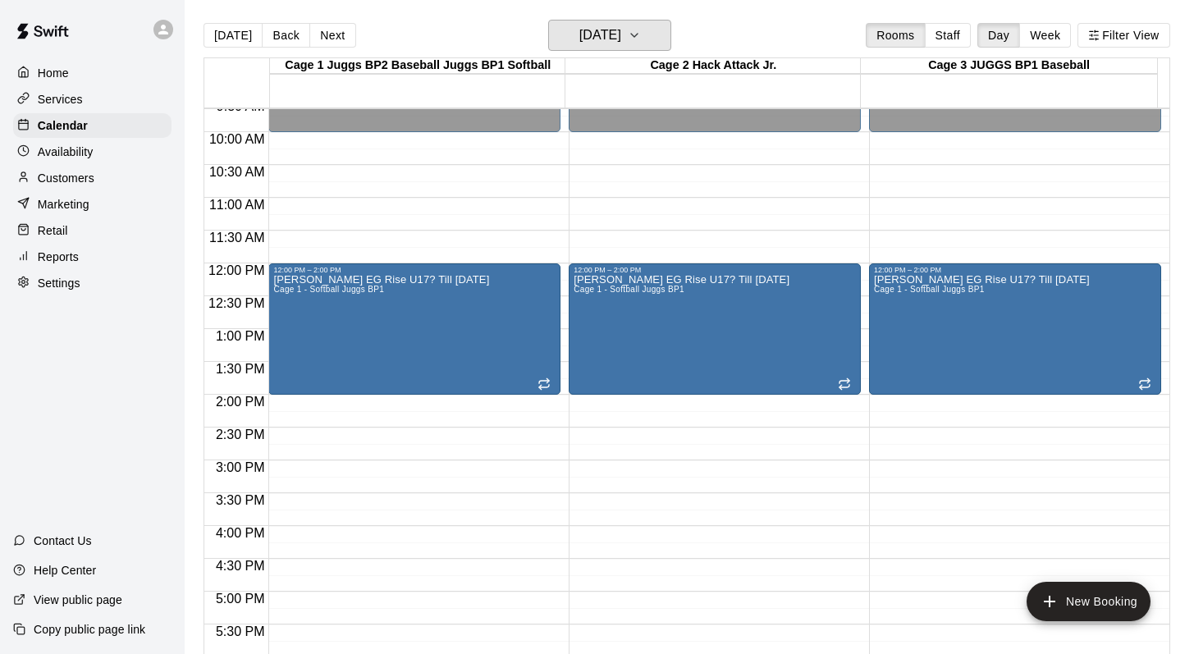
scroll to position [631, 0]
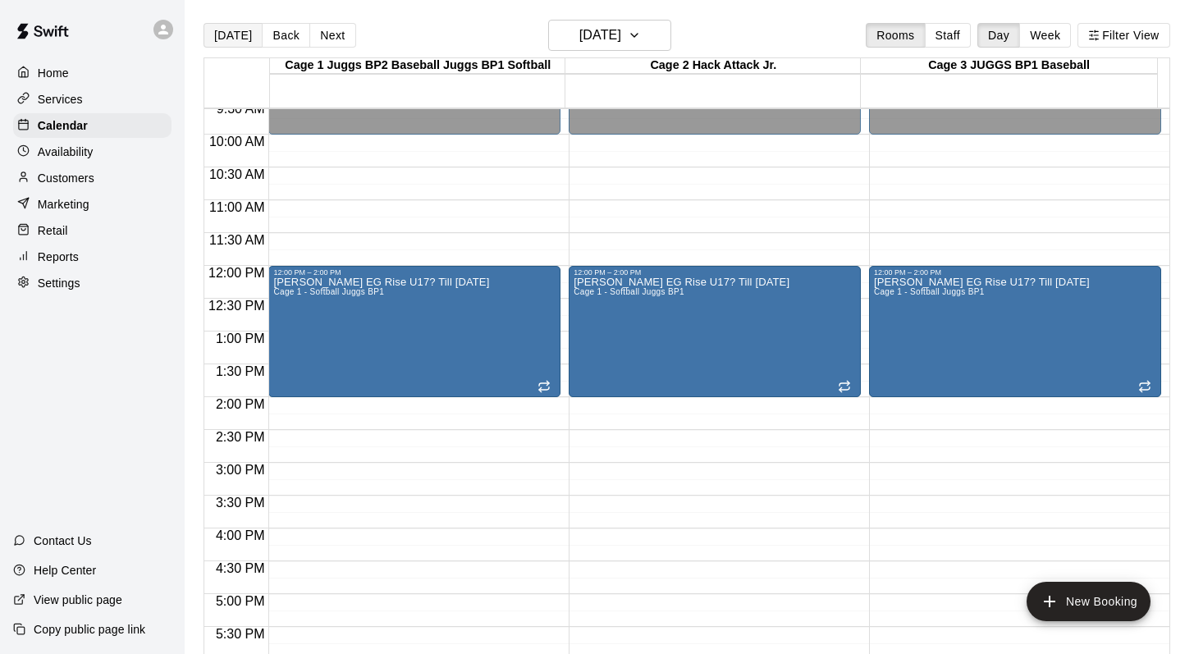
click at [231, 31] on button "[DATE]" at bounding box center [232, 35] width 59 height 25
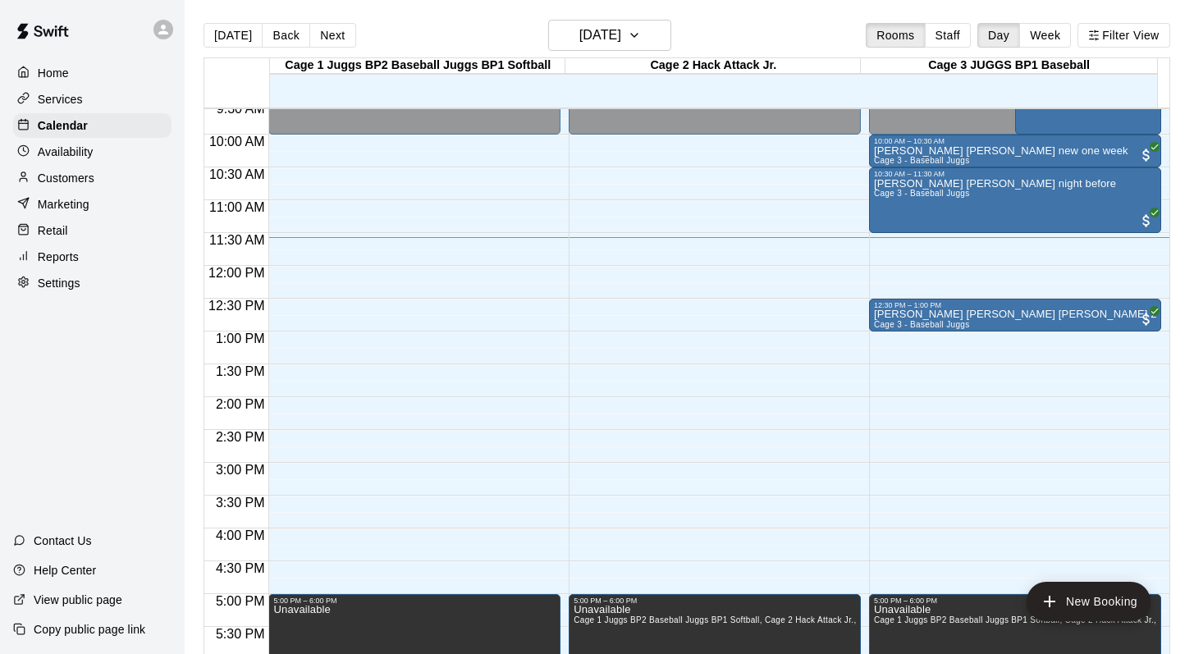
click at [806, 15] on main "Today Back Next Saturday Sep 13 Rooms Staff Day Week Filter View Cage 1 Juggs B…" at bounding box center [689, 340] width 1009 height 680
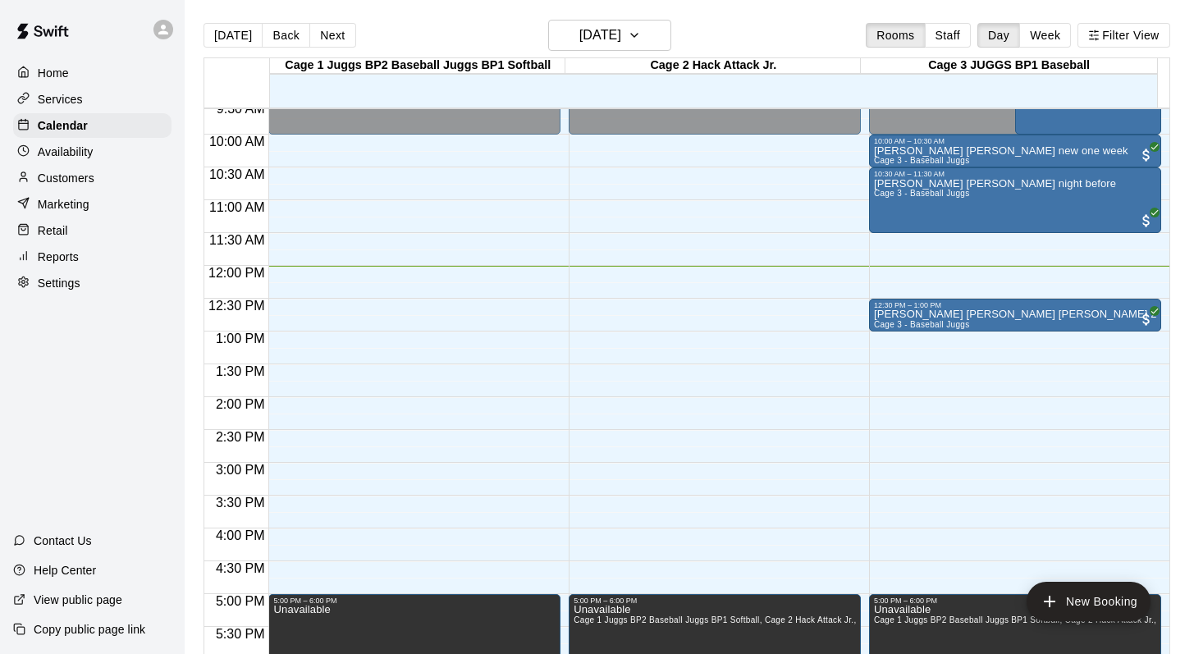
click at [222, 7] on main "Today Back Next Saturday Sep 13 Rooms Staff Day Week Filter View Cage 1 Juggs B…" at bounding box center [689, 340] width 1009 height 680
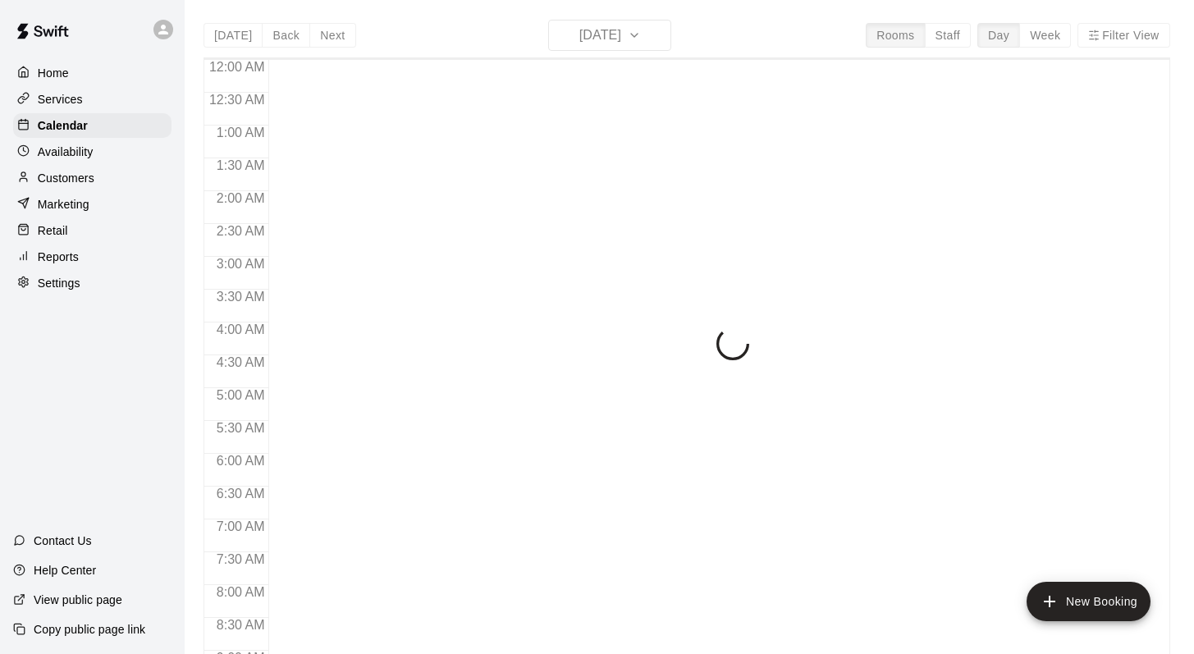
scroll to position [794, 0]
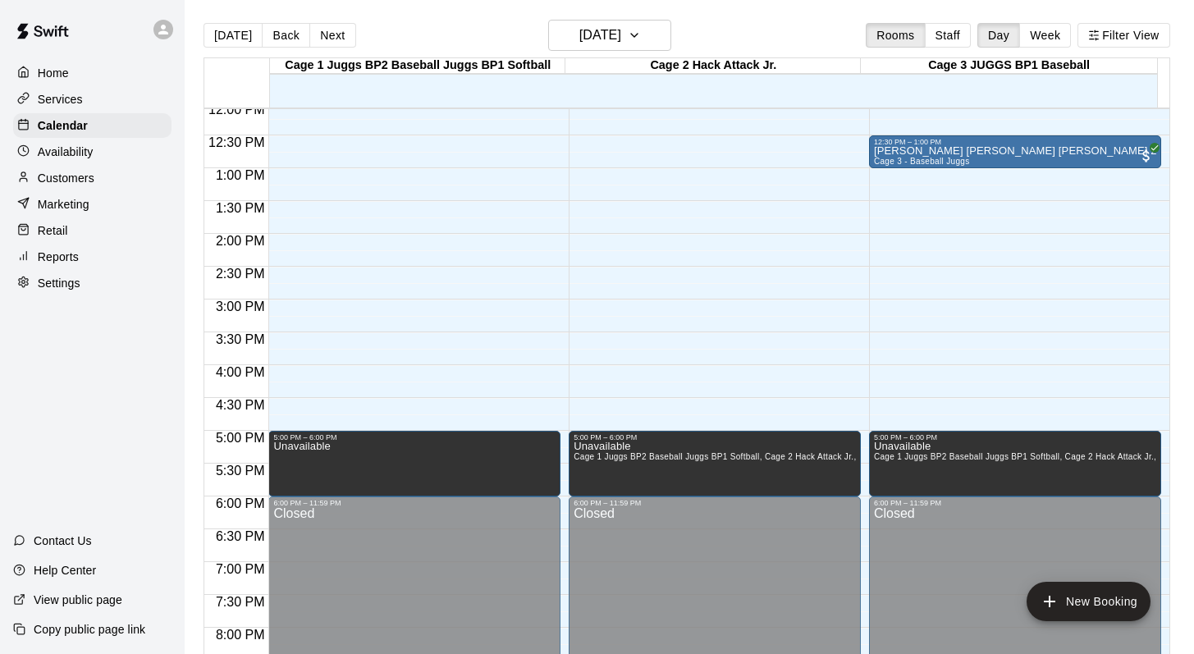
click at [380, 21] on div "[DATE] Back [DATE][DATE] Rooms Staff Day Week Filter View" at bounding box center [686, 39] width 966 height 38
click at [288, 30] on button "Back" at bounding box center [286, 35] width 48 height 25
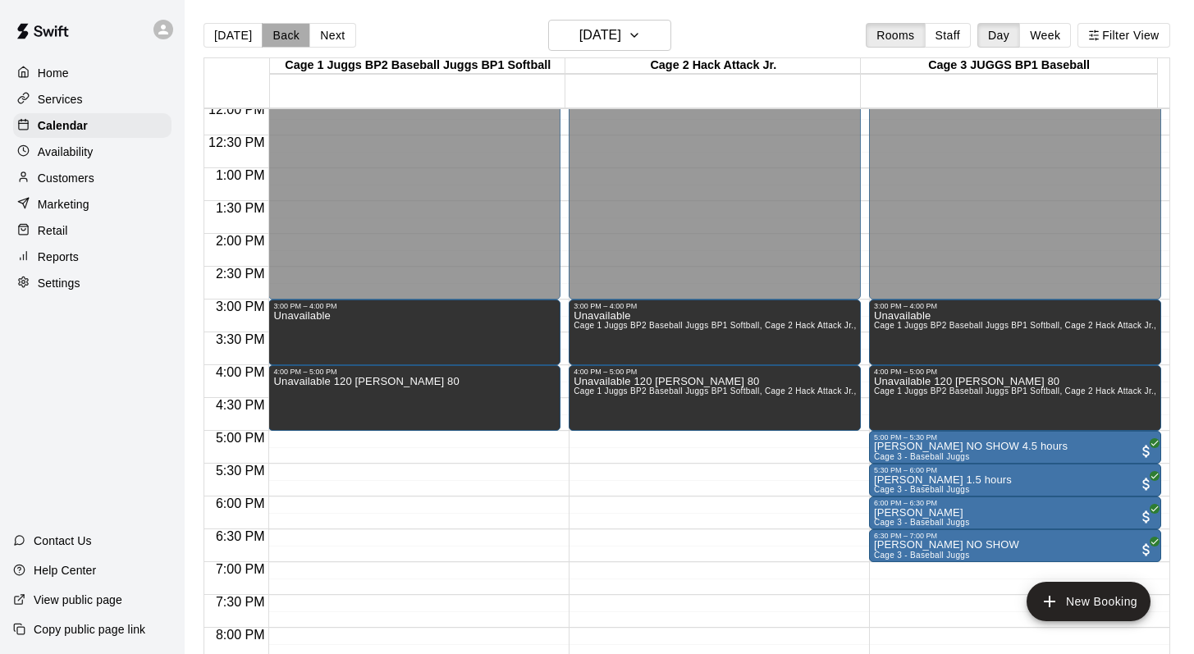
click at [288, 30] on button "Back" at bounding box center [286, 35] width 48 height 25
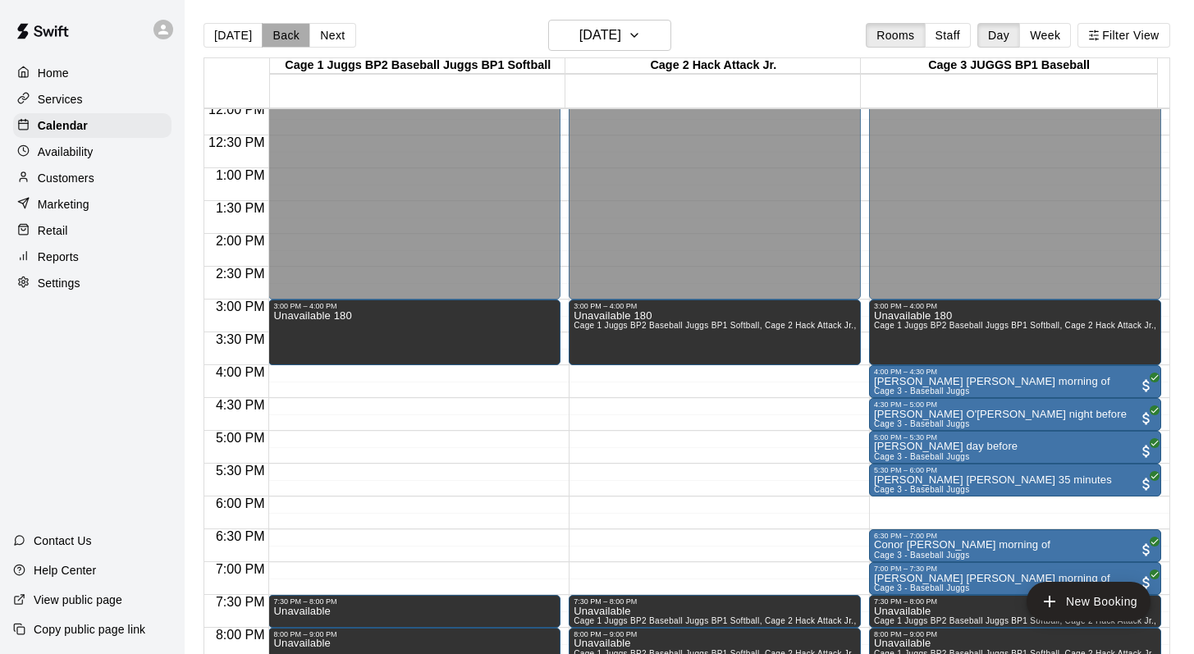
click at [288, 30] on button "Back" at bounding box center [286, 35] width 48 height 25
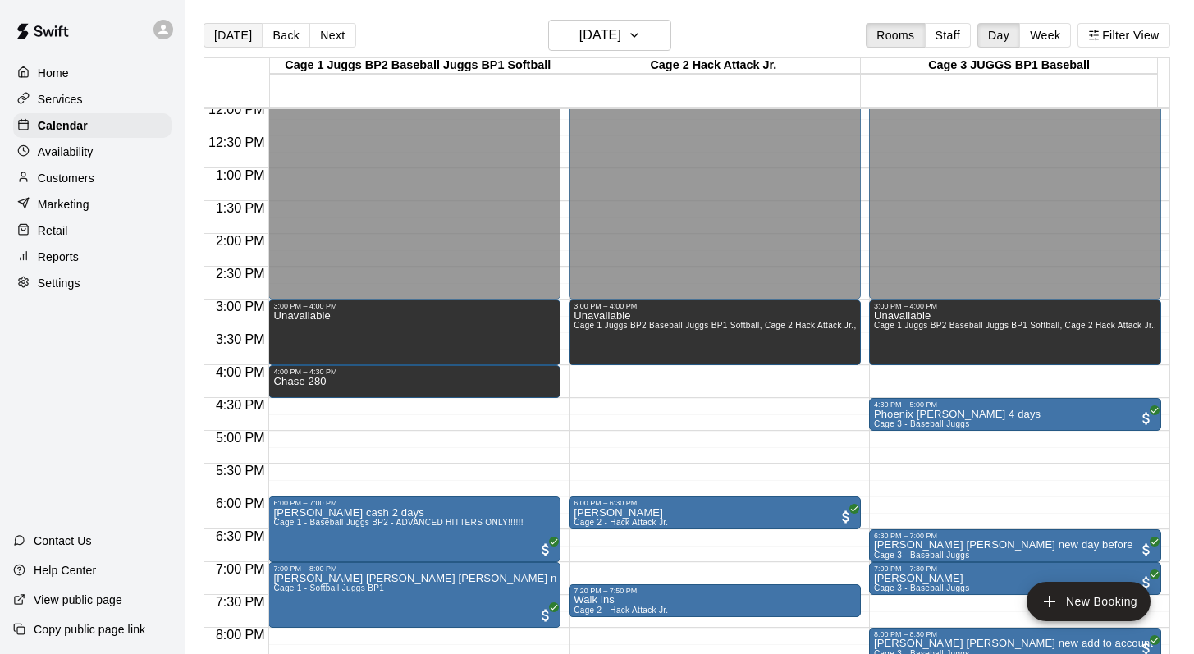
click at [221, 30] on button "[DATE]" at bounding box center [232, 35] width 59 height 25
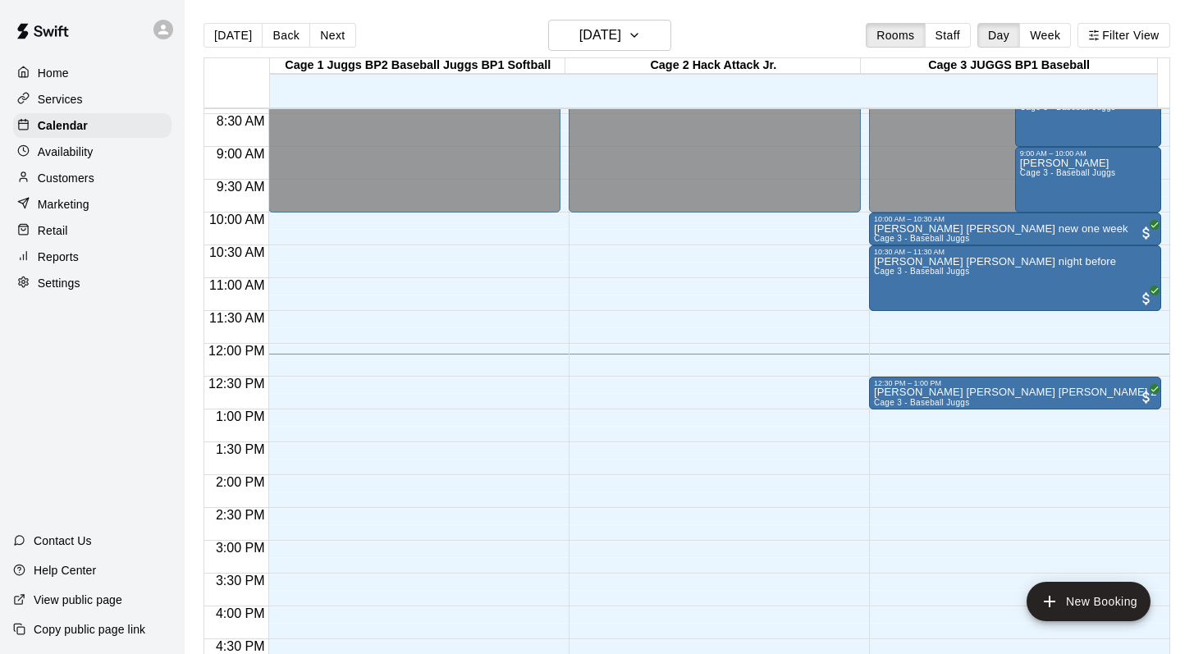
scroll to position [542, 0]
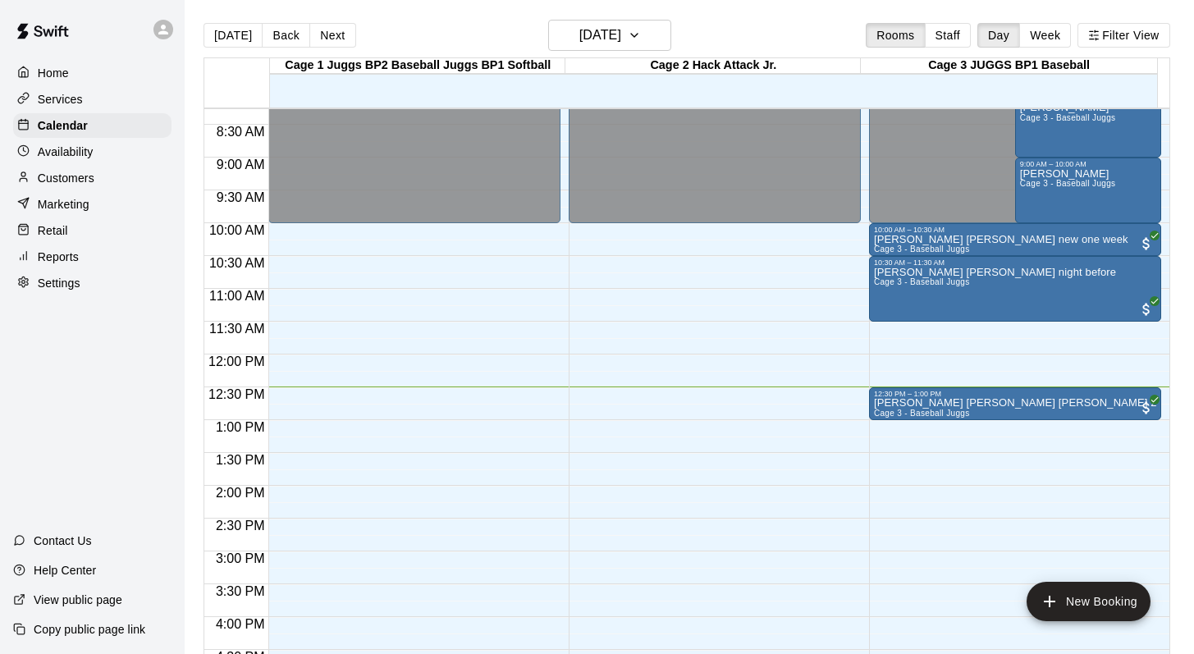
click at [822, 22] on div "Today Back Next Saturday Sep 13 Rooms Staff Day Week Filter View" at bounding box center [686, 39] width 966 height 38
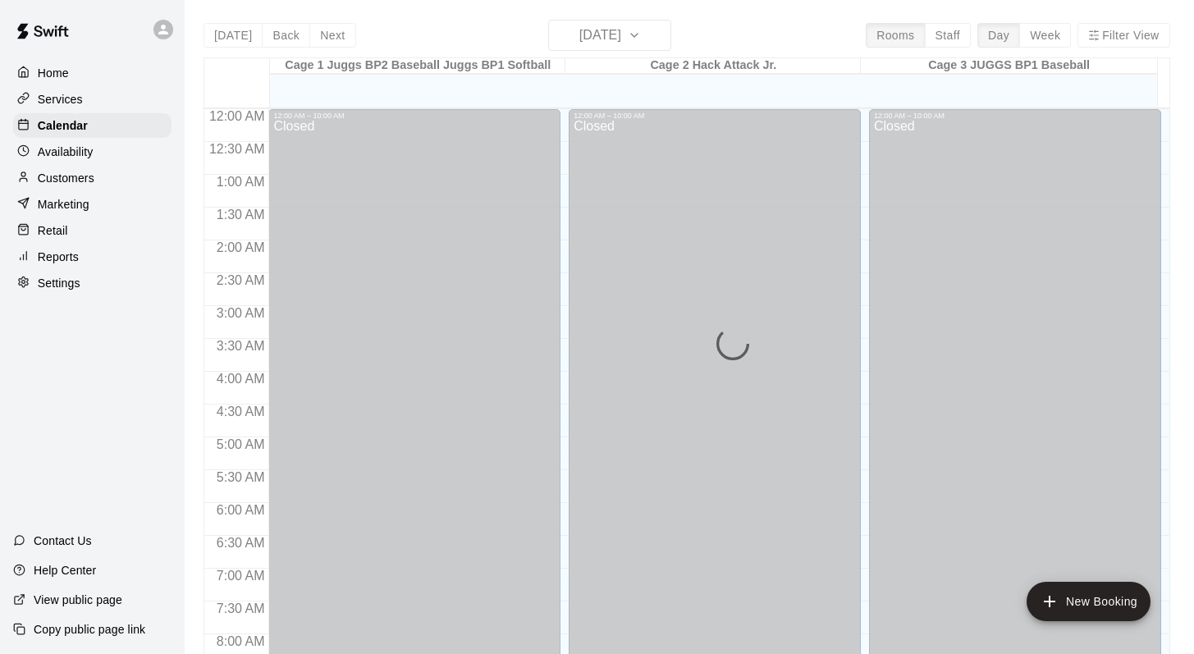
scroll to position [826, 0]
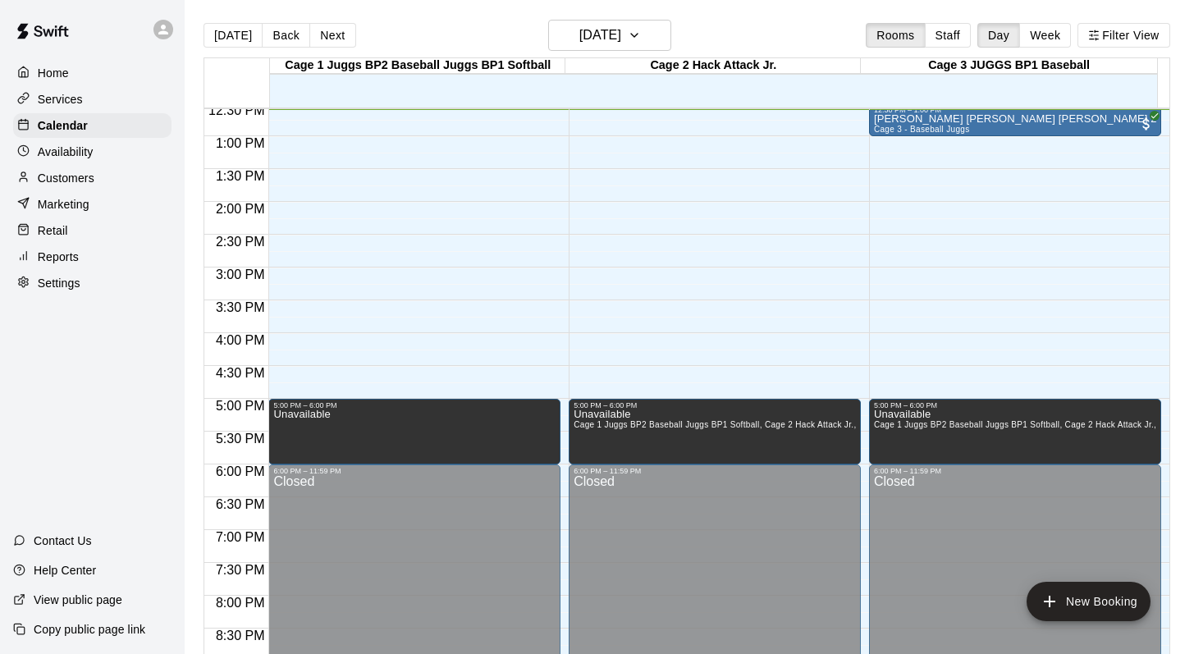
click at [63, 177] on p "Customers" at bounding box center [66, 178] width 57 height 16
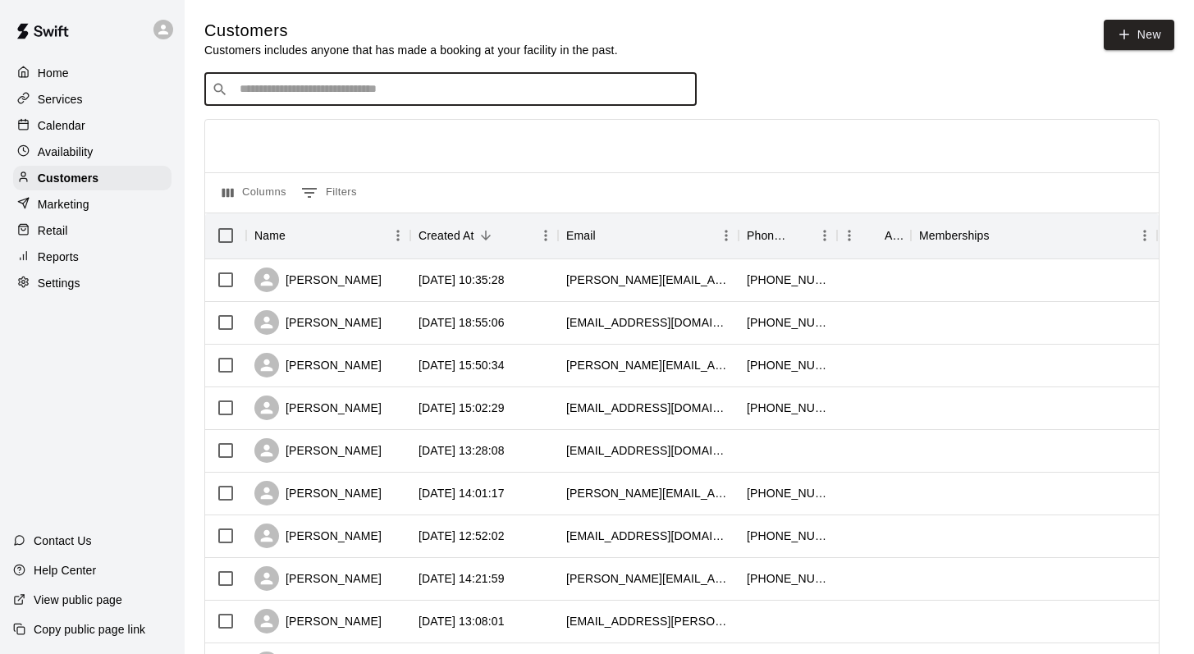
click at [250, 84] on input "Search customers by name or email" at bounding box center [462, 89] width 454 height 16
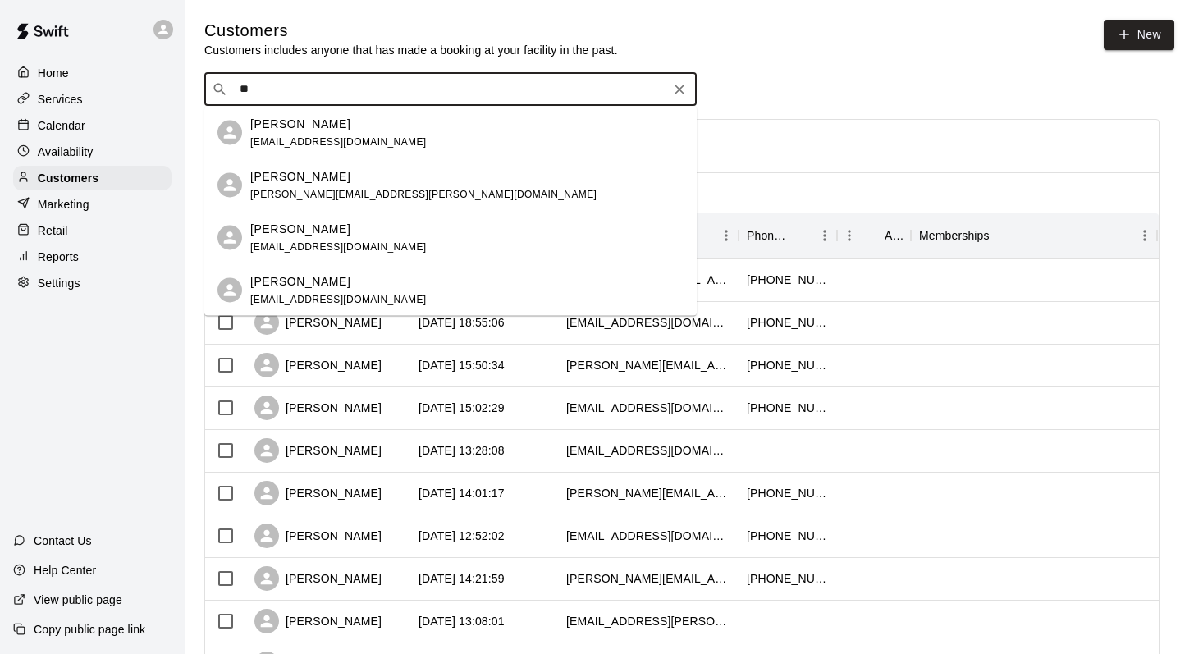
type input "*"
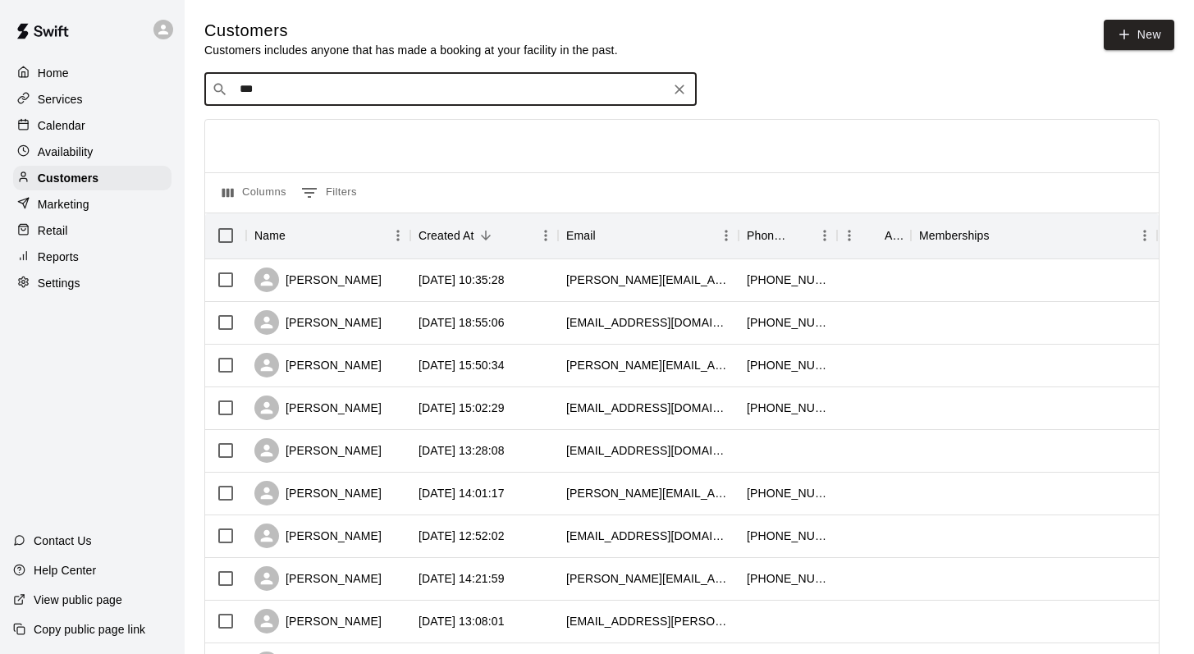
type input "****"
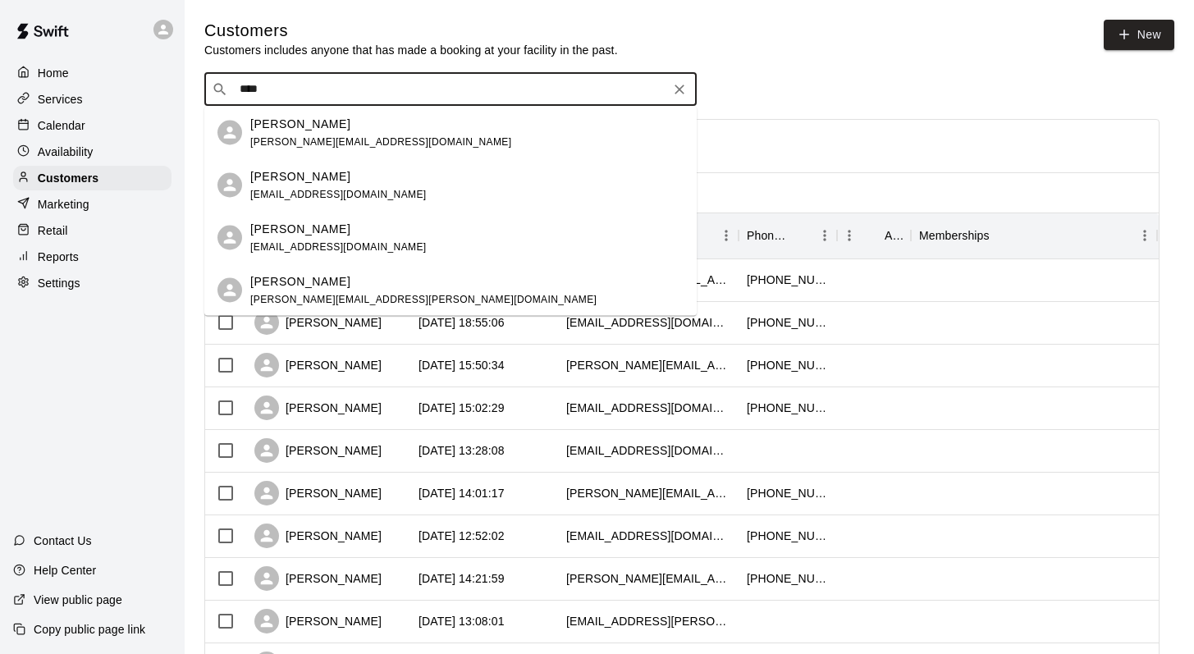
click at [285, 126] on p "Lincoln Allen" at bounding box center [300, 123] width 100 height 17
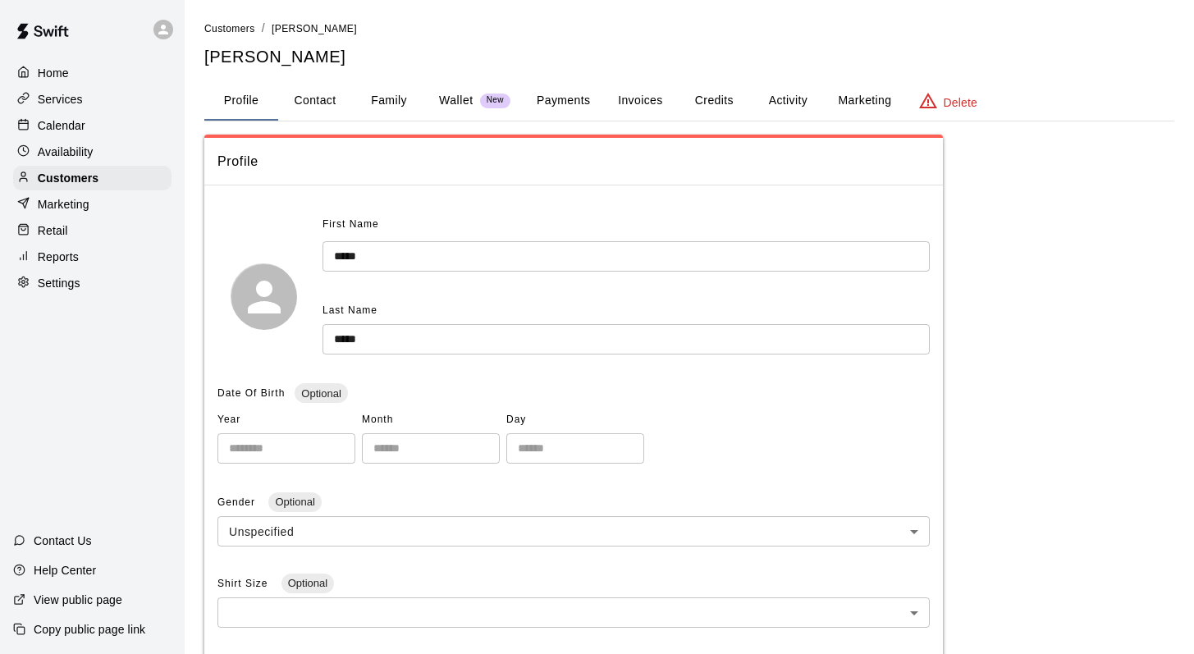
click at [382, 98] on button "Family" at bounding box center [389, 100] width 74 height 39
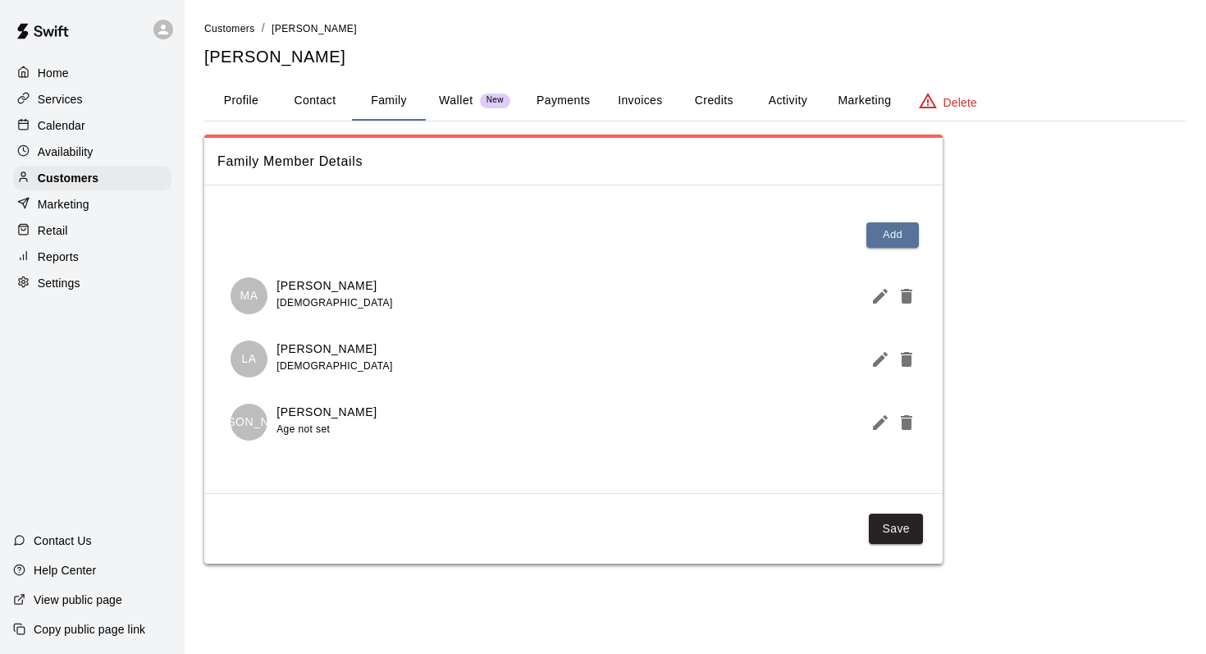
click at [242, 98] on button "Profile" at bounding box center [241, 100] width 74 height 39
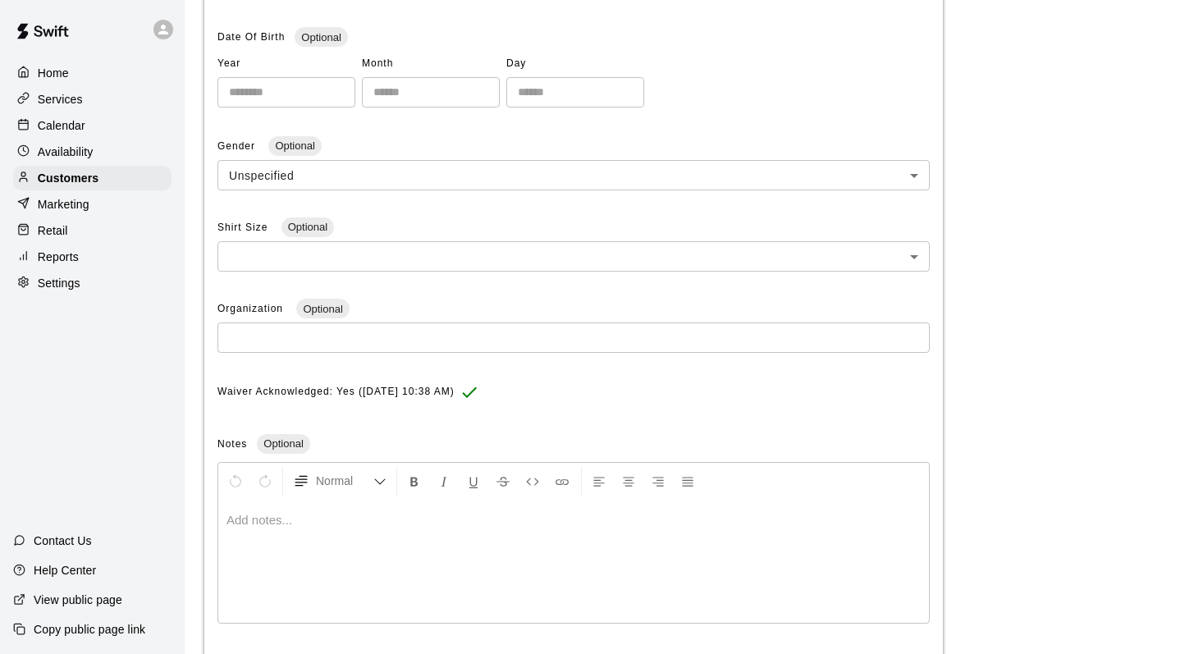
scroll to position [438, 0]
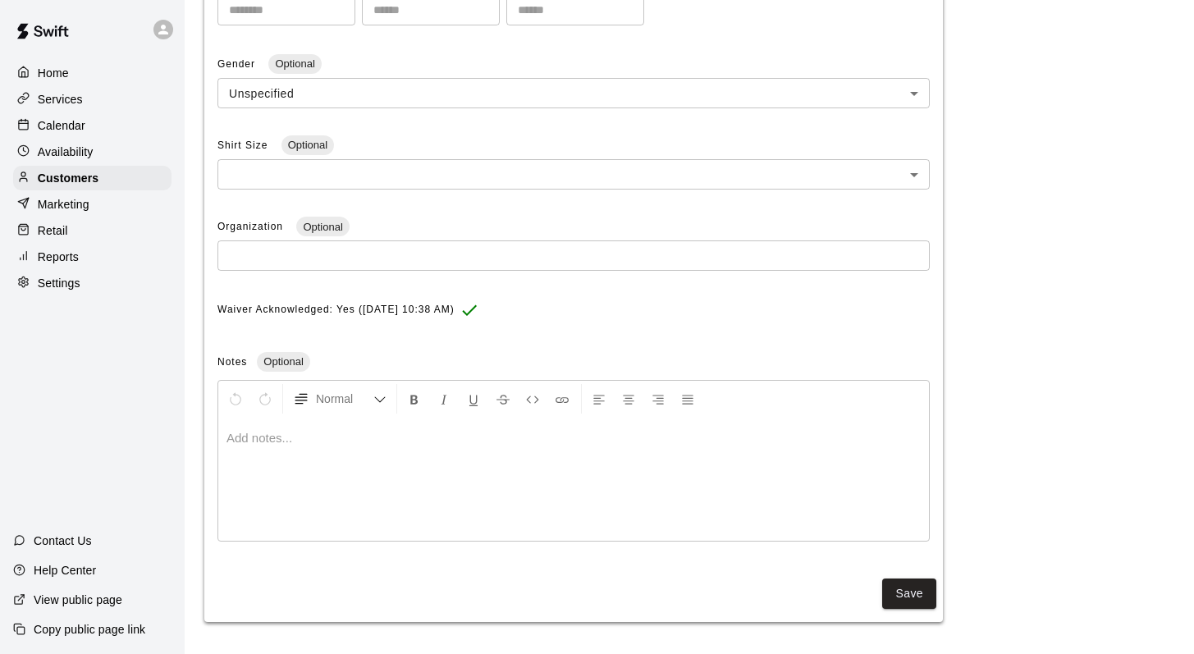
click at [269, 445] on p at bounding box center [573, 438] width 694 height 16
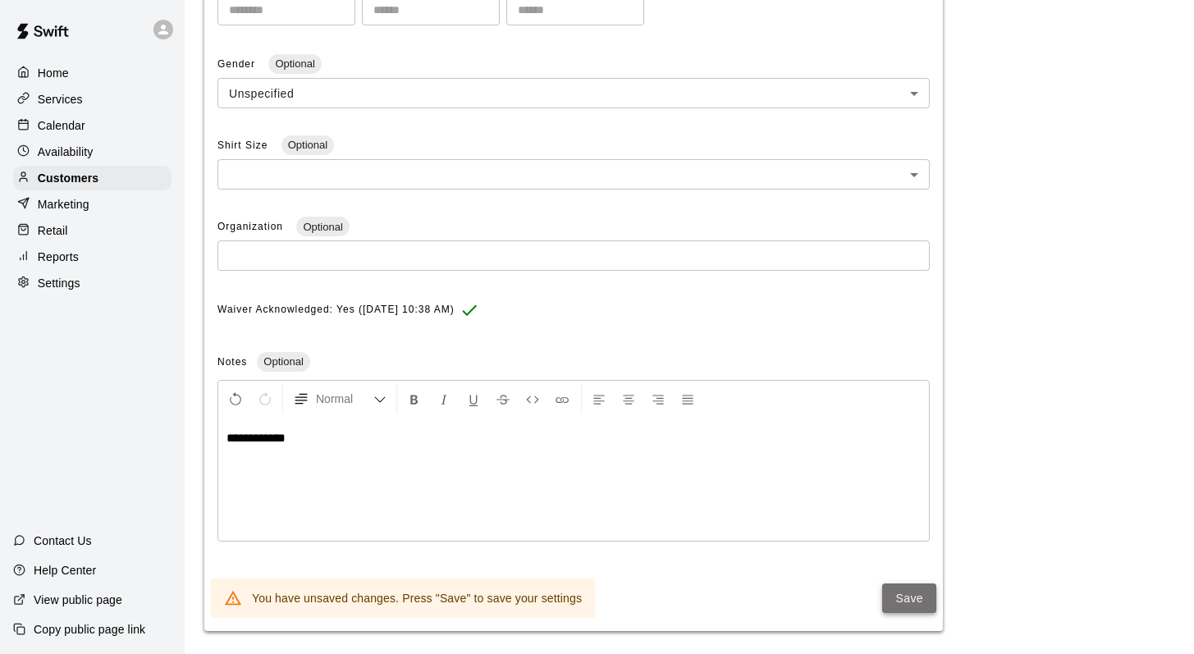
click at [896, 589] on button "Save" at bounding box center [909, 598] width 54 height 30
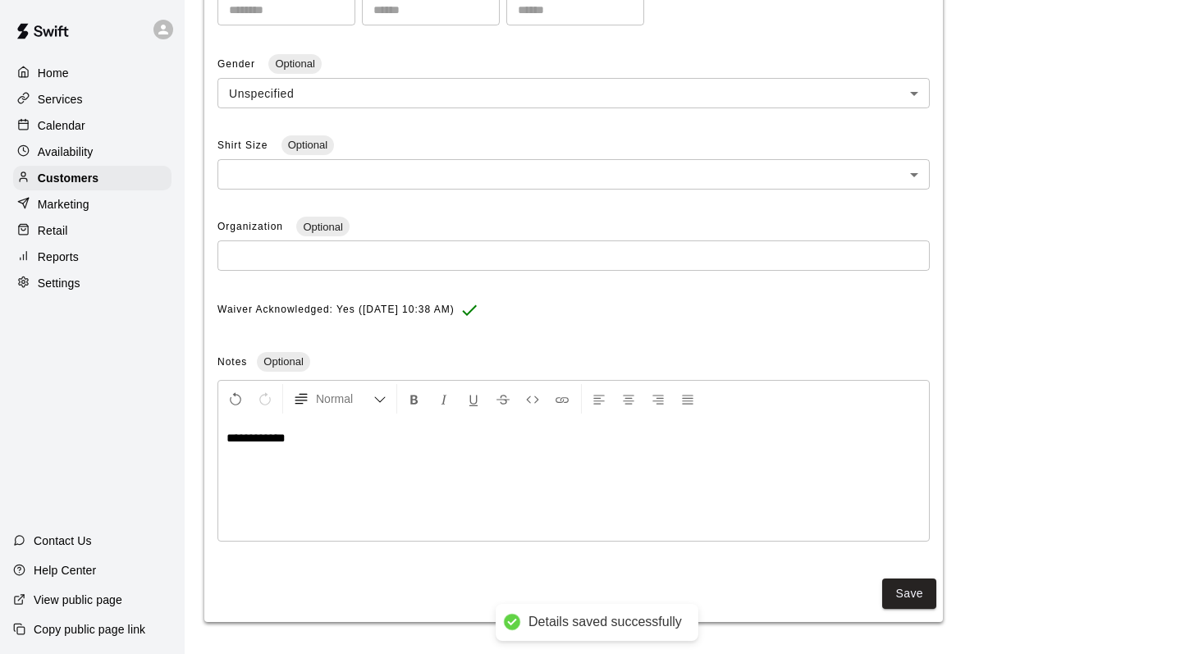
click at [87, 134] on div "Calendar" at bounding box center [92, 125] width 158 height 25
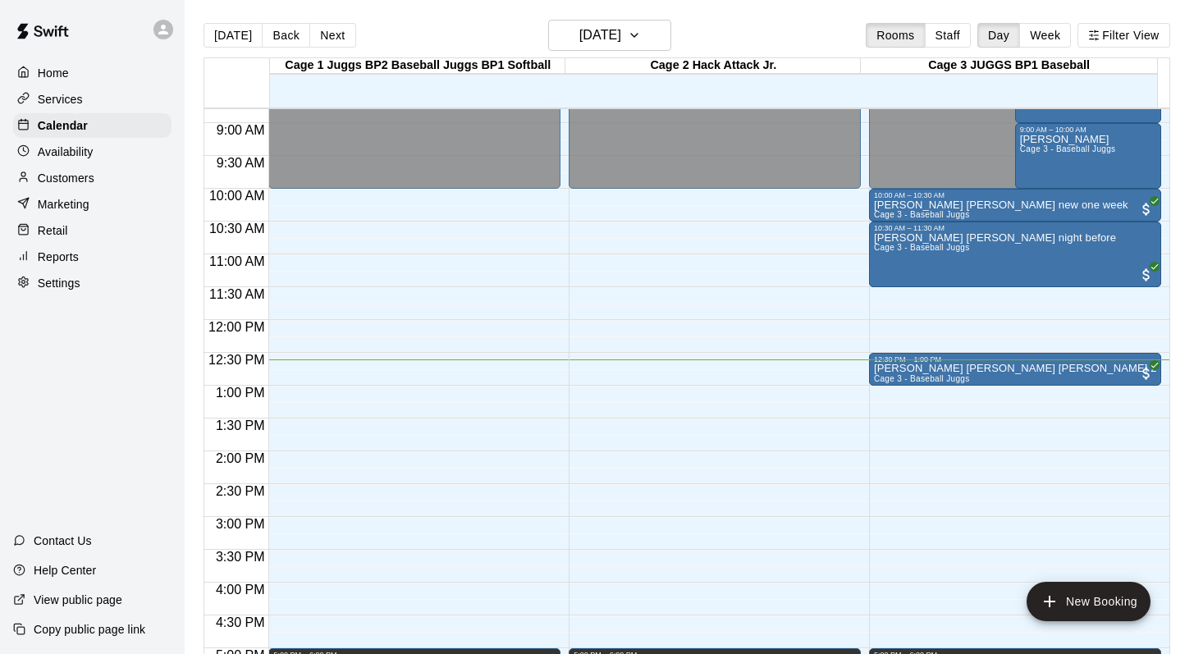
scroll to position [500, 0]
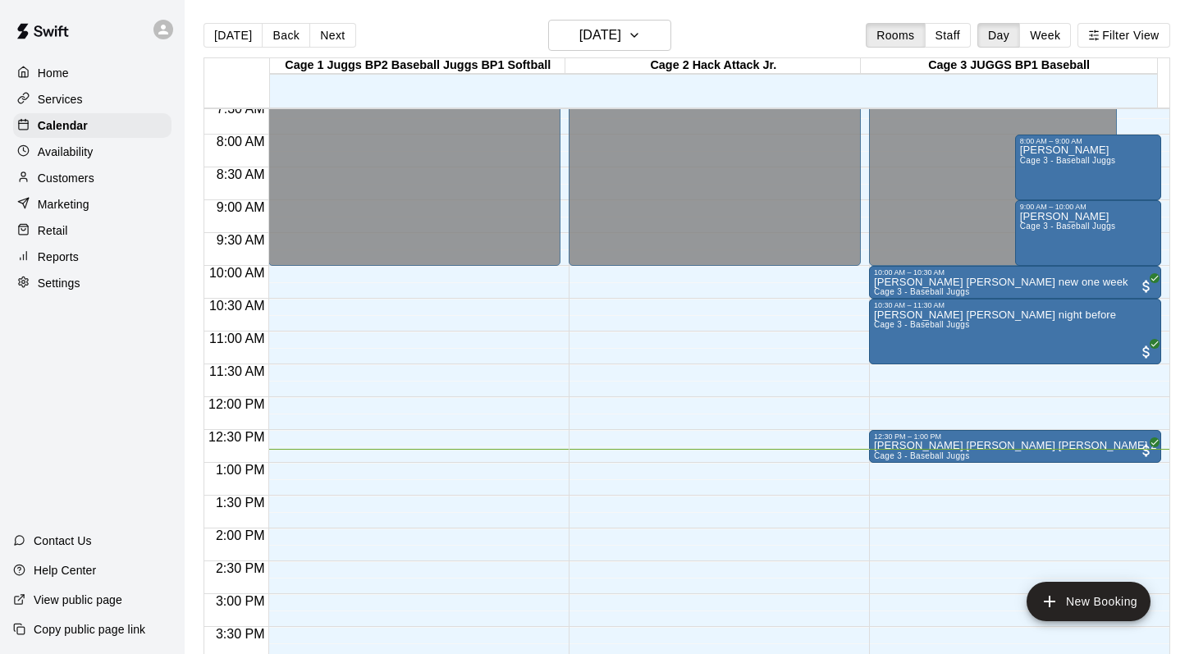
click at [774, 28] on div "[DATE] Back [DATE][DATE] Rooms Staff Day Week Filter View" at bounding box center [686, 39] width 966 height 38
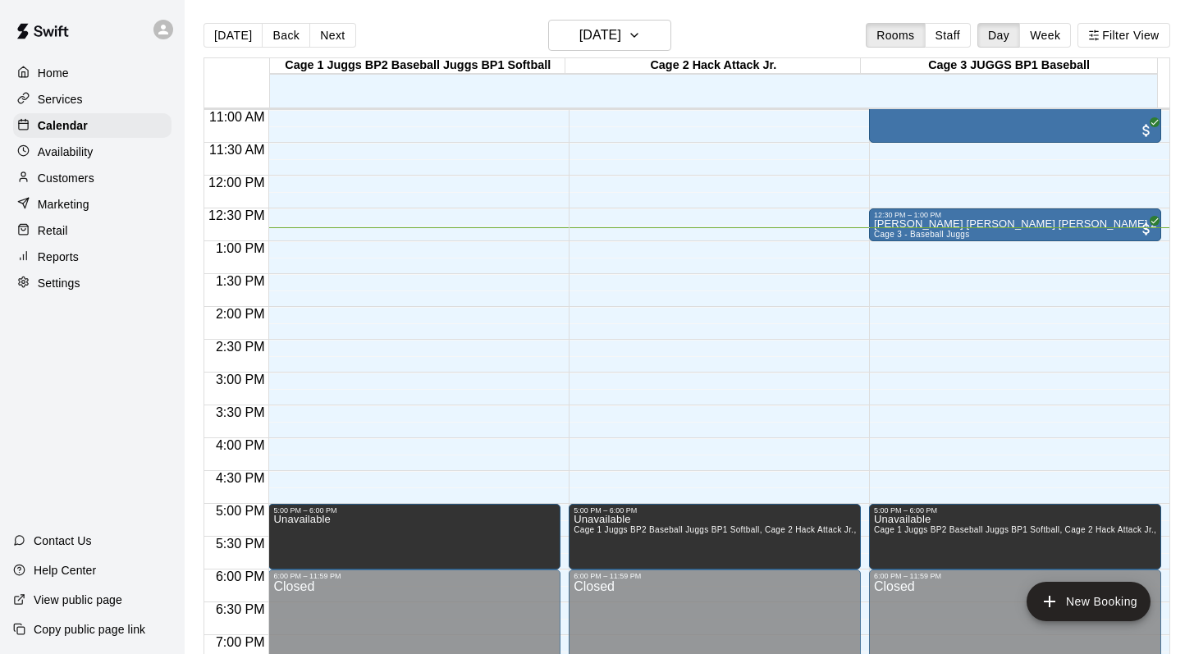
scroll to position [660, 0]
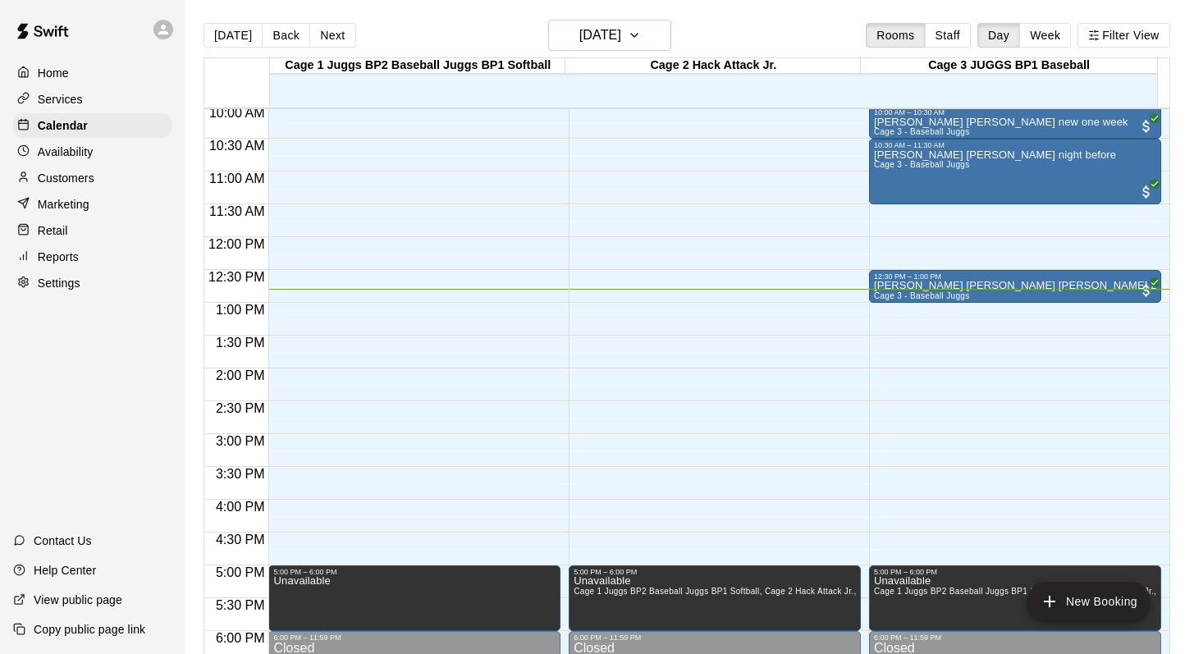
click at [701, 29] on div "[DATE] Back [DATE][DATE] Rooms Staff Day Week Filter View" at bounding box center [686, 39] width 966 height 38
click at [333, 34] on button "Next" at bounding box center [332, 35] width 46 height 25
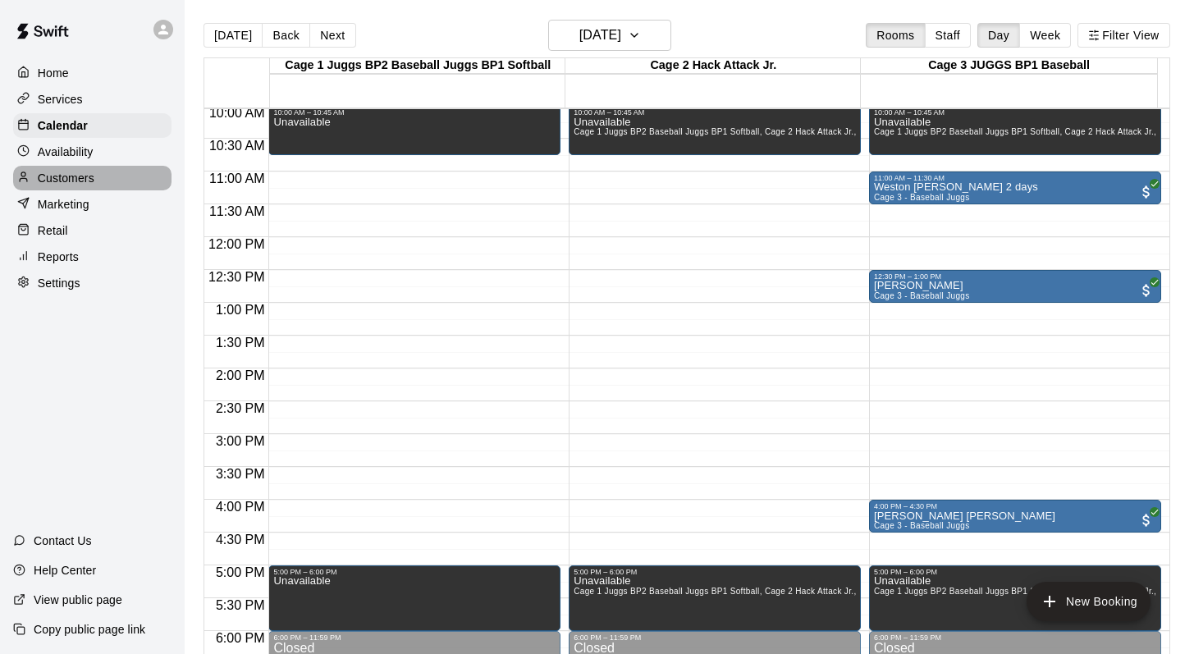
click at [62, 177] on p "Customers" at bounding box center [66, 178] width 57 height 16
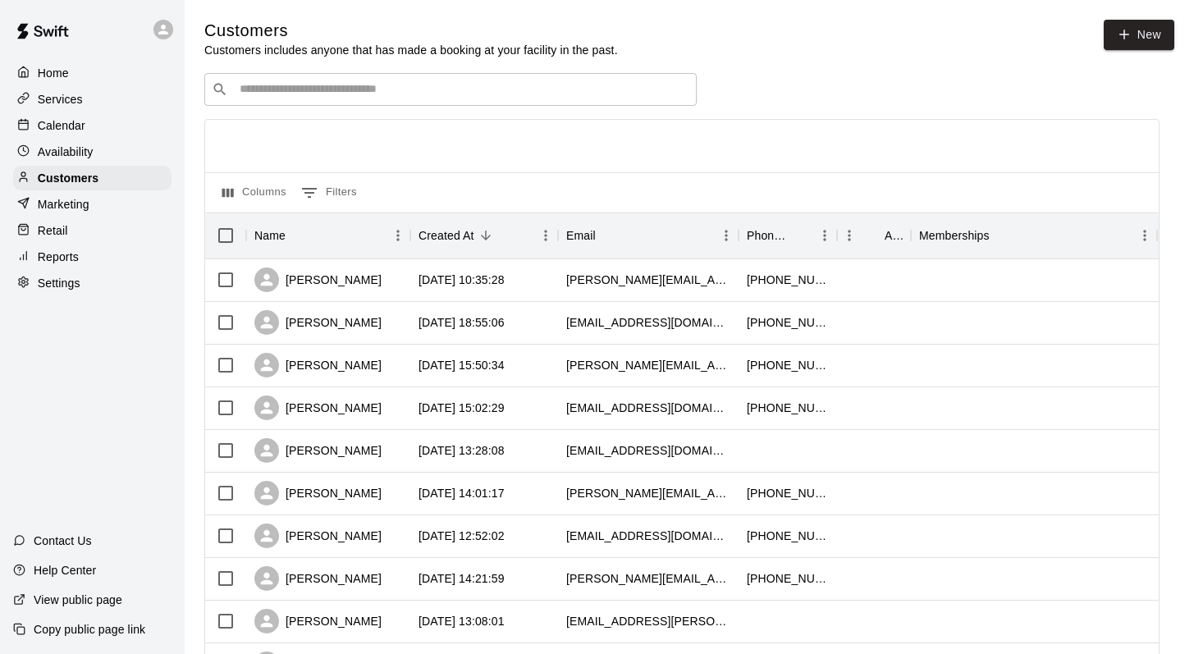
click at [251, 94] on input "Search customers by name or email" at bounding box center [462, 89] width 454 height 16
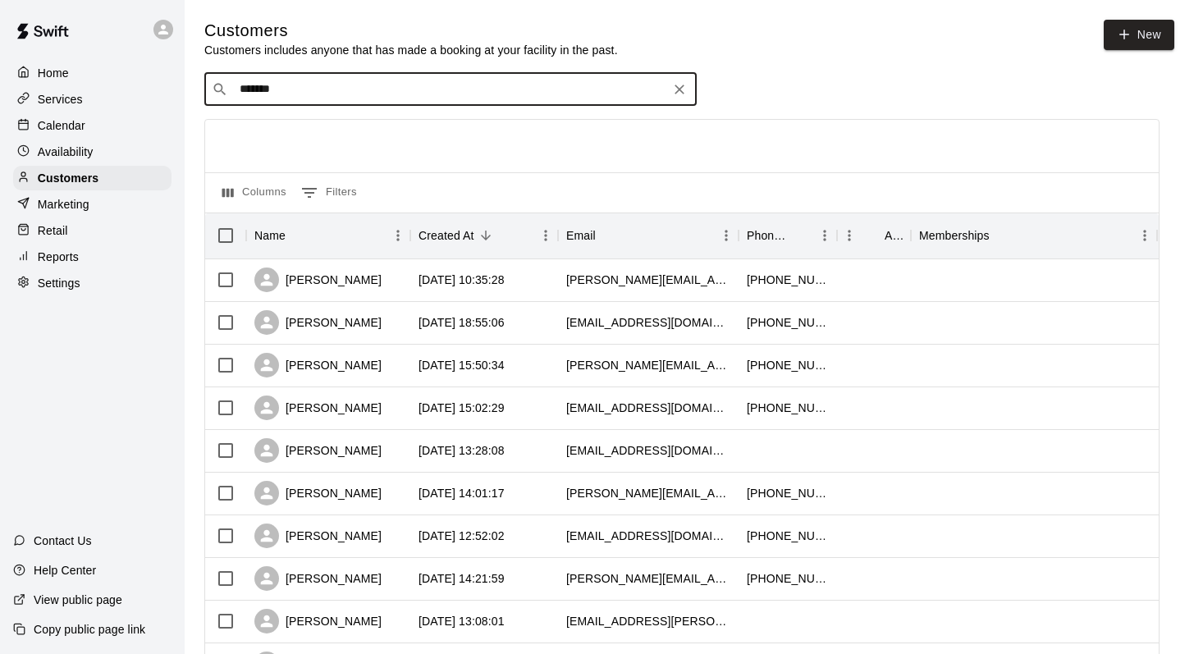
type input "********"
click at [276, 129] on p "[PERSON_NAME]" at bounding box center [300, 123] width 100 height 17
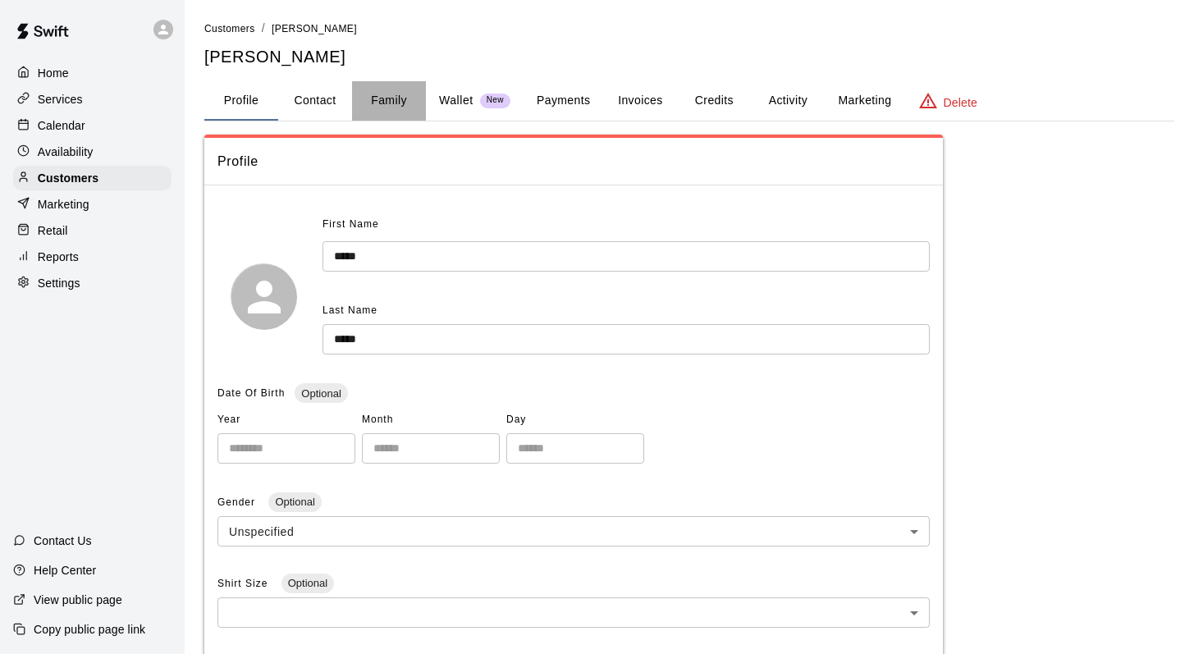
click at [396, 100] on button "Family" at bounding box center [389, 100] width 74 height 39
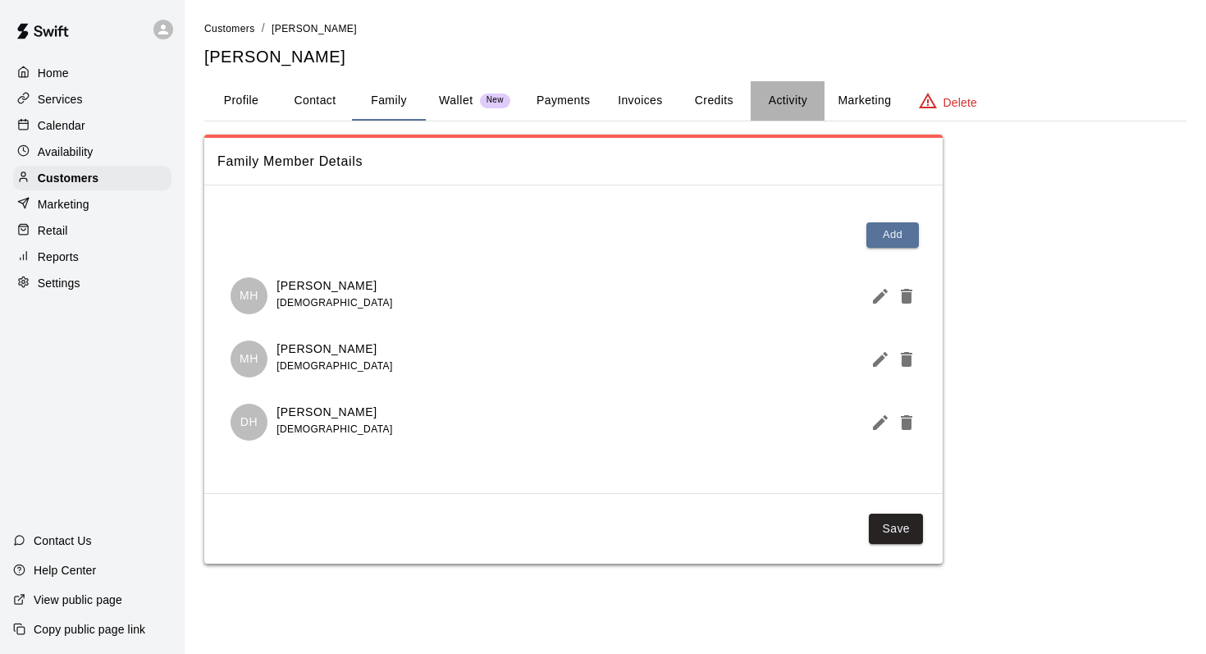
click at [778, 103] on button "Activity" at bounding box center [788, 100] width 74 height 39
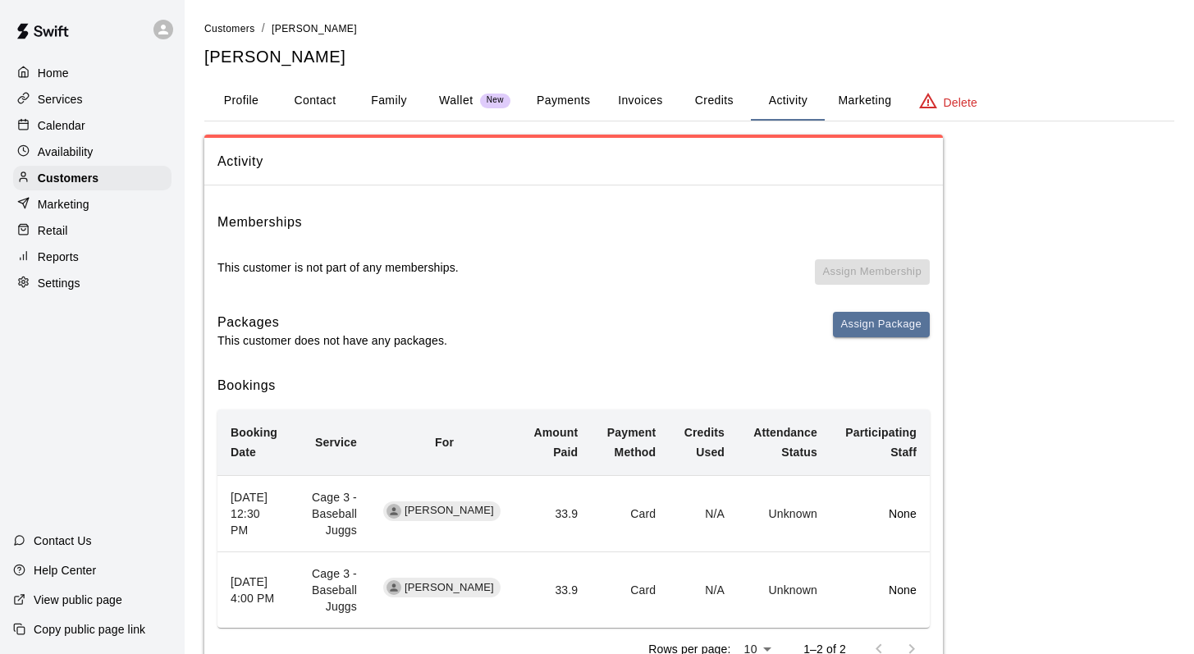
click at [57, 121] on p "Calendar" at bounding box center [62, 125] width 48 height 16
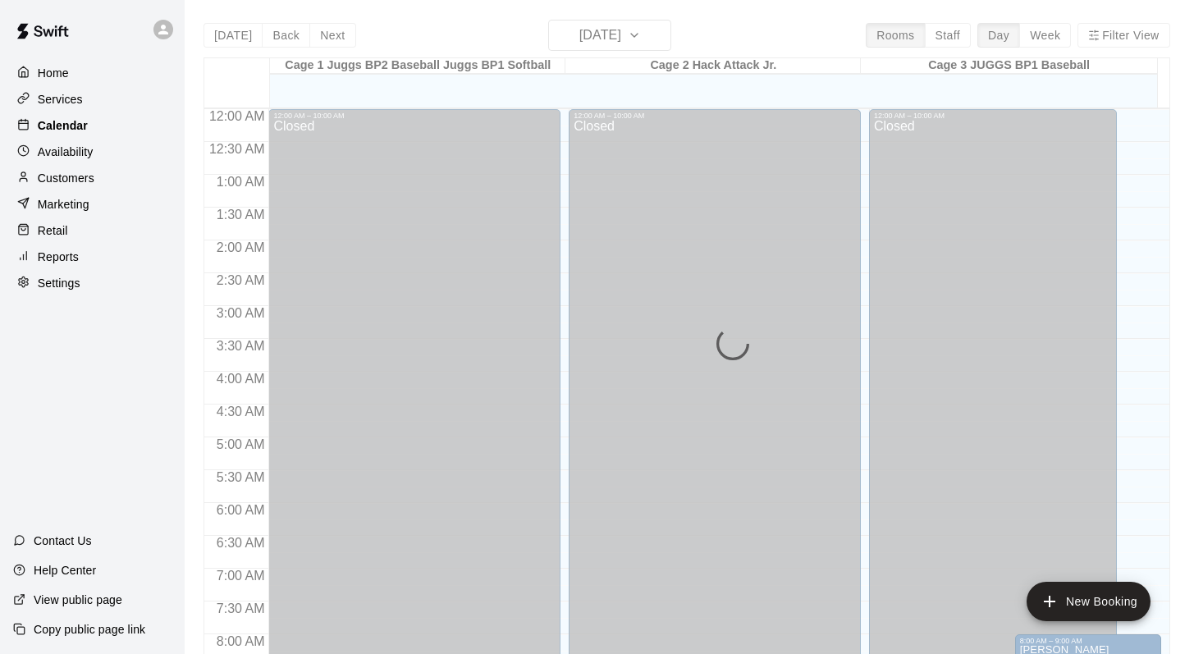
scroll to position [841, 0]
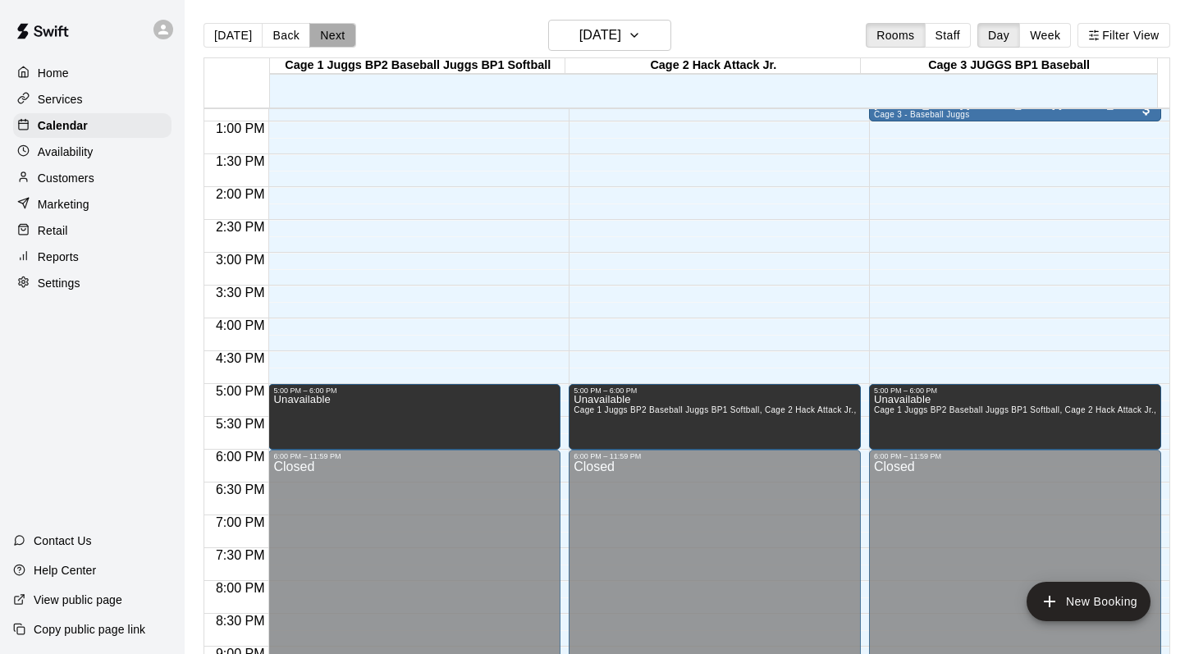
click at [325, 34] on button "Next" at bounding box center [332, 35] width 46 height 25
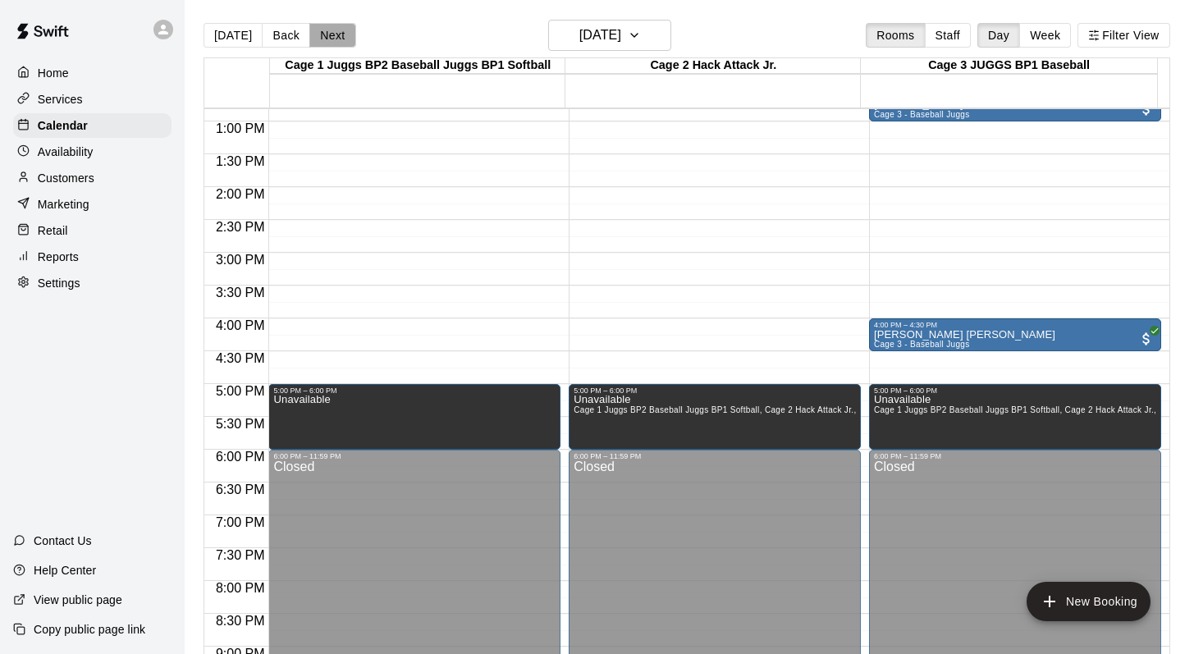
click at [327, 30] on button "Next" at bounding box center [332, 35] width 46 height 25
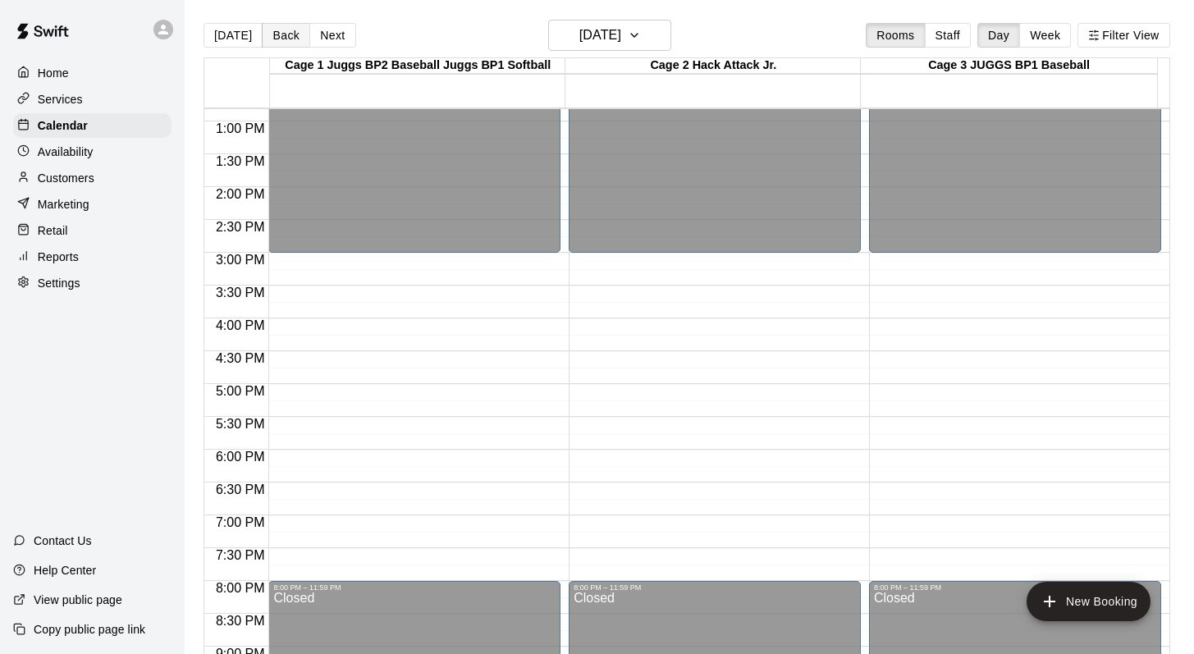
click at [274, 33] on button "Back" at bounding box center [286, 35] width 48 height 25
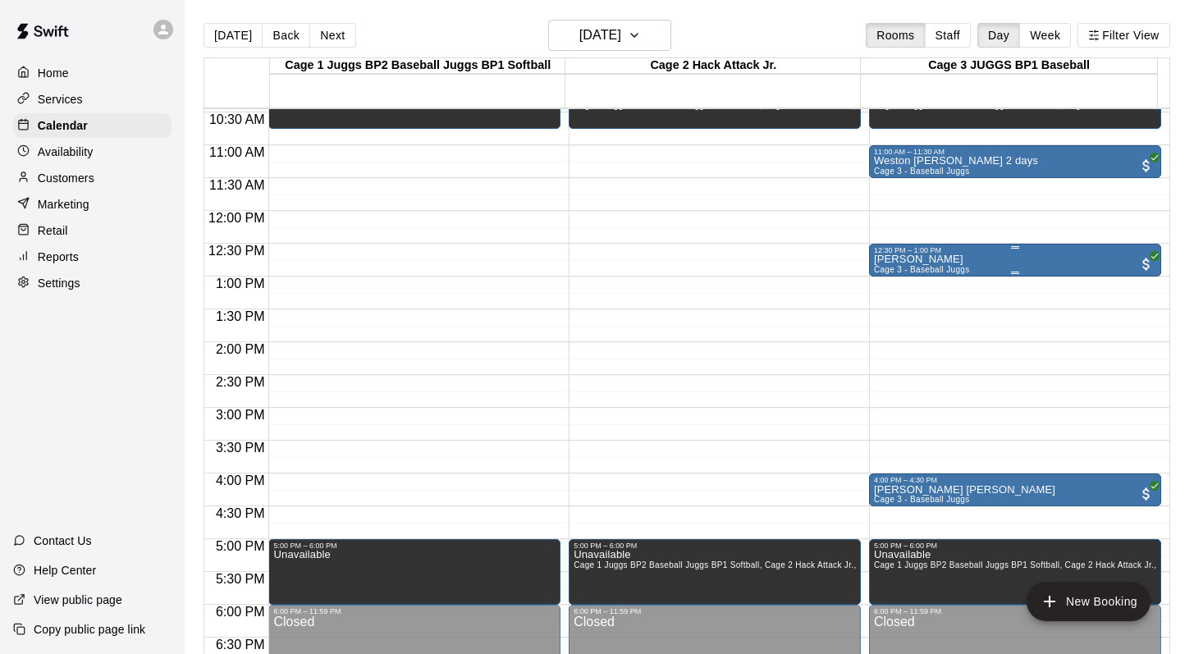
scroll to position [683, 0]
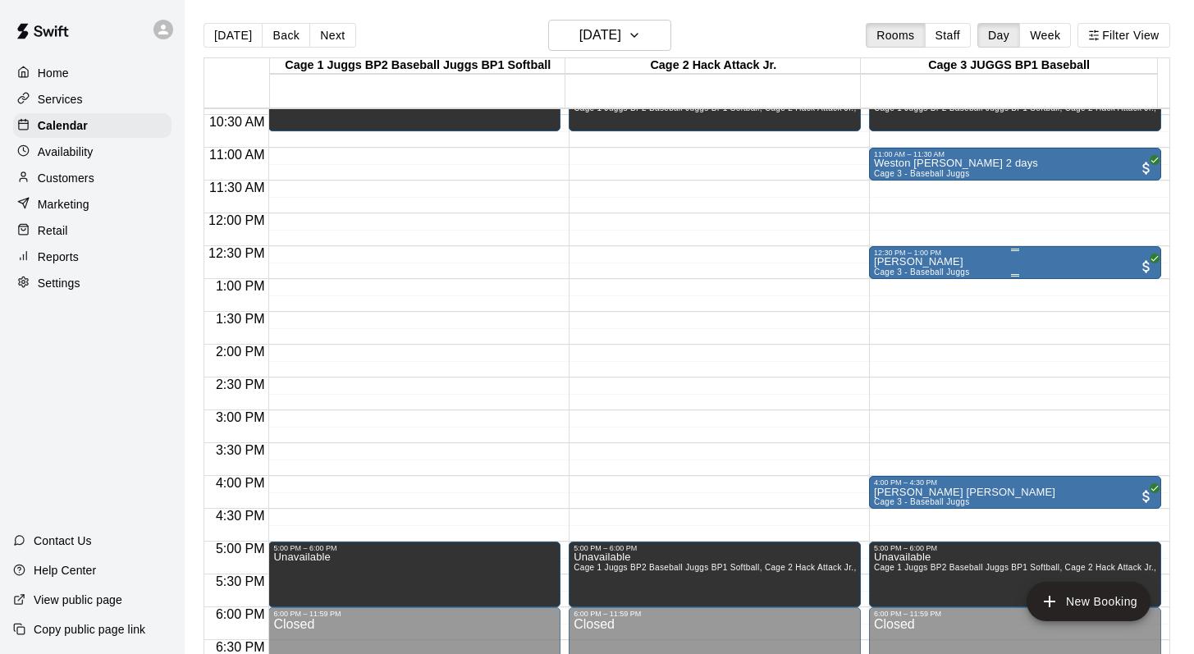
click at [906, 256] on div "12:30 PM – 1:00 PM" at bounding box center [1015, 253] width 282 height 8
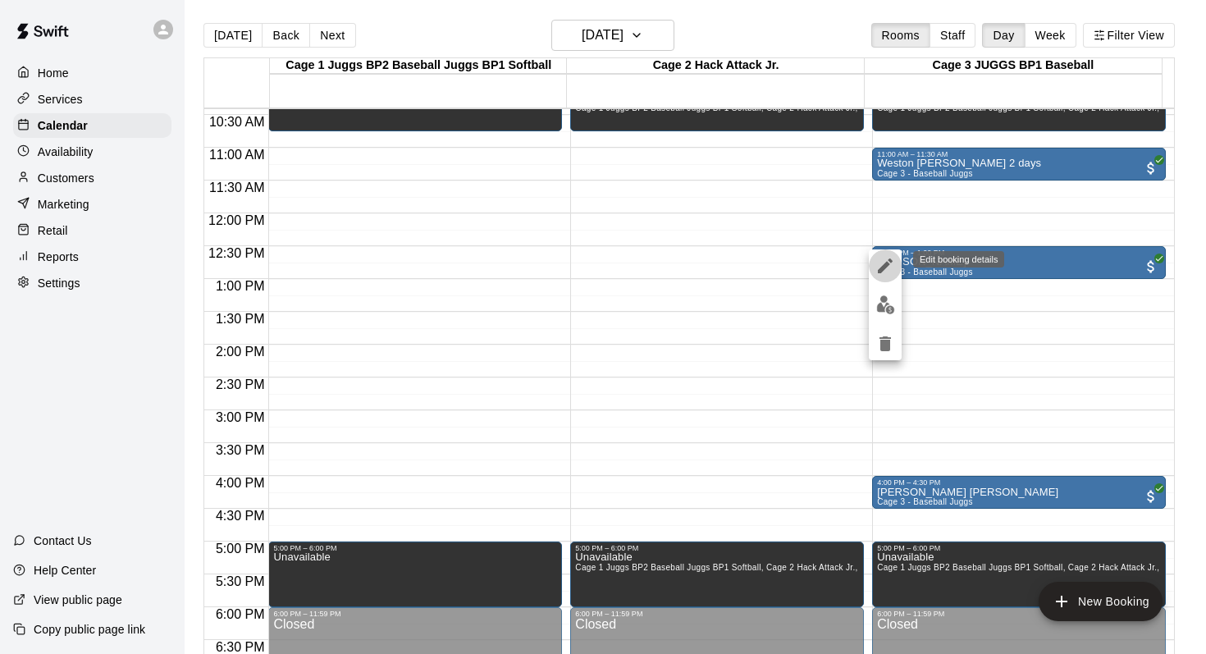
click at [884, 267] on icon "edit" at bounding box center [885, 265] width 15 height 15
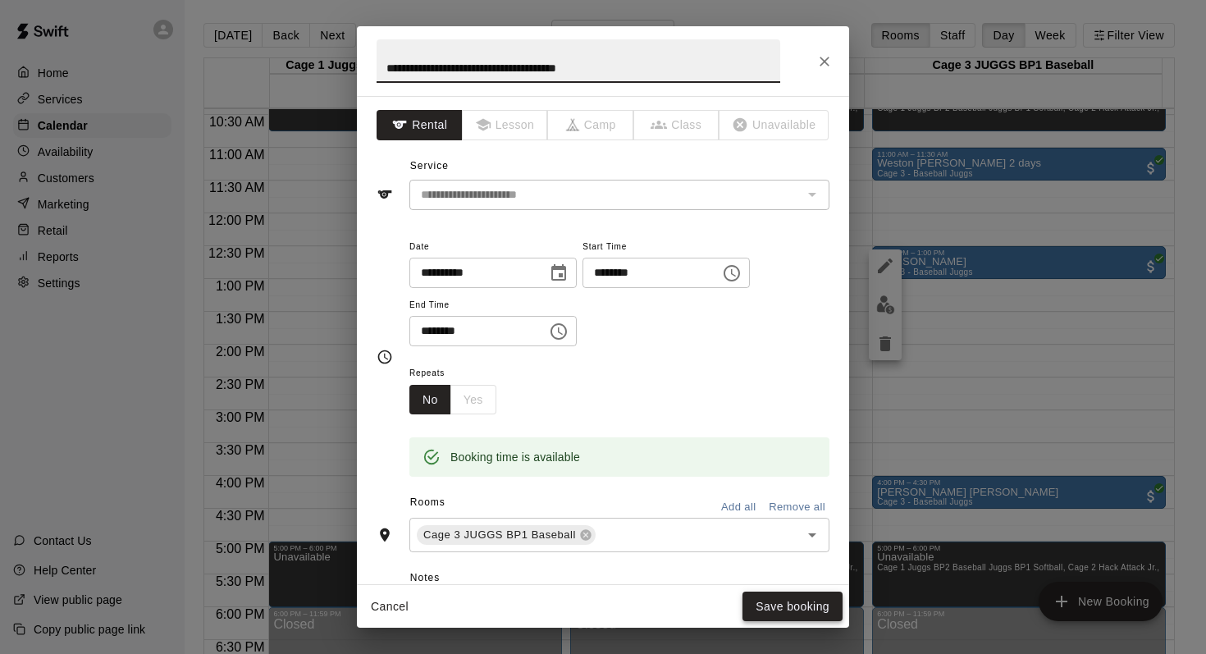
type input "**********"
click at [764, 603] on button "Save booking" at bounding box center [792, 606] width 100 height 30
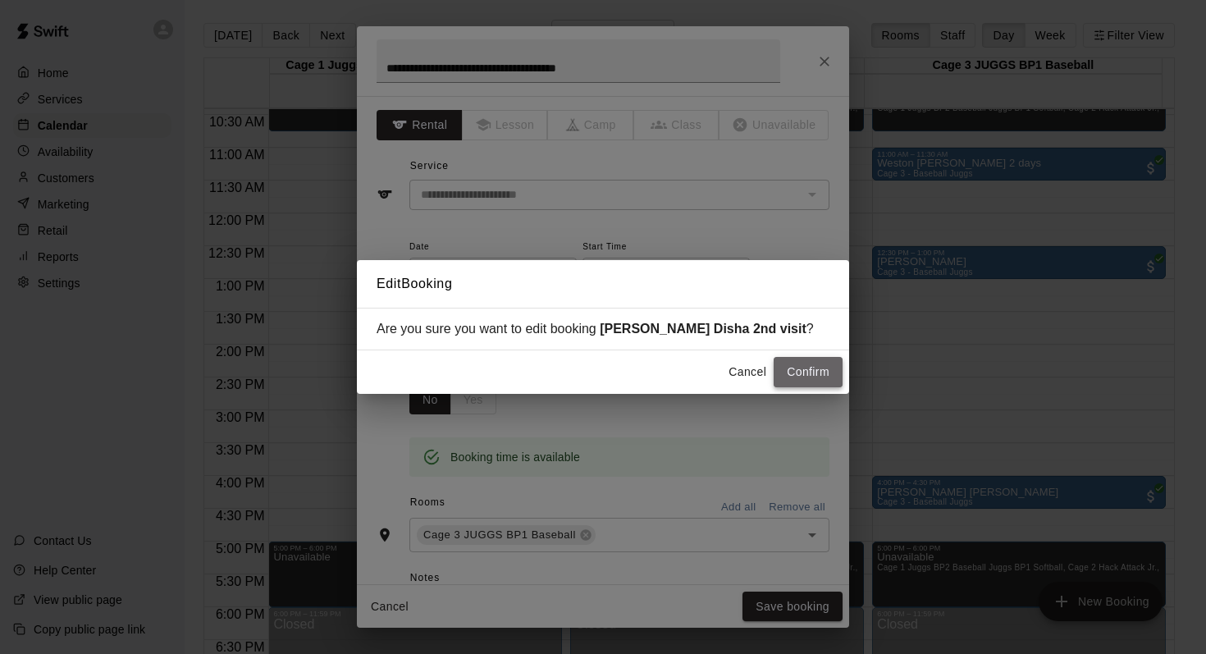
click at [794, 376] on button "Confirm" at bounding box center [808, 372] width 69 height 30
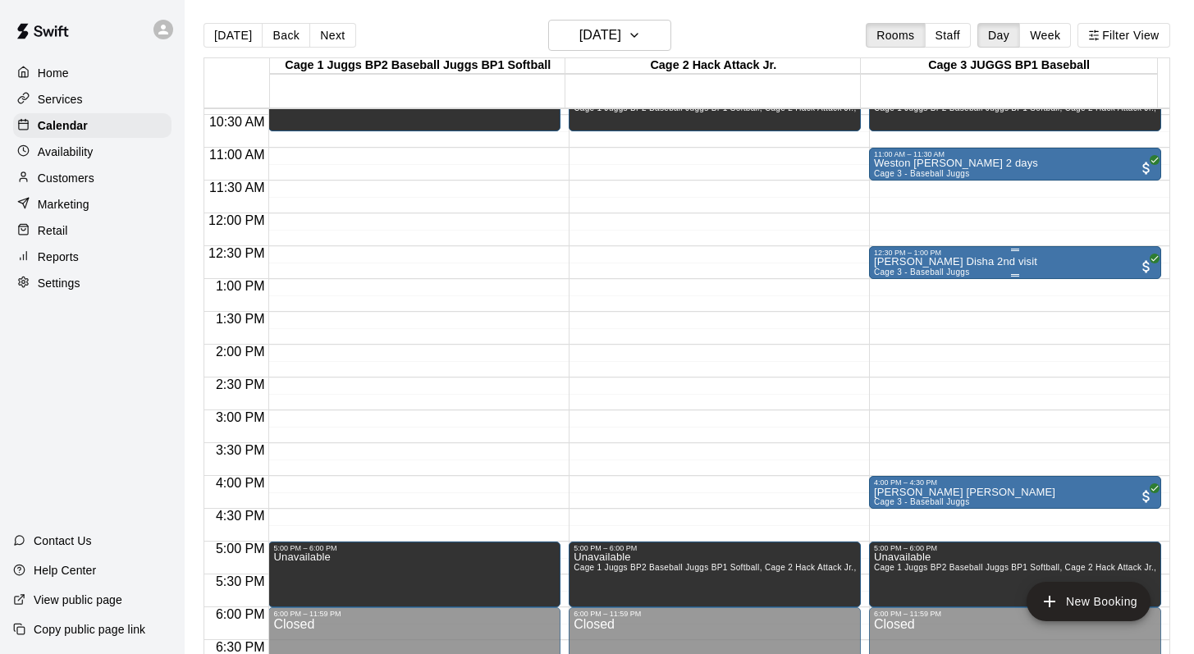
click at [877, 262] on p "[PERSON_NAME] Disha 2nd visit" at bounding box center [955, 262] width 163 height 0
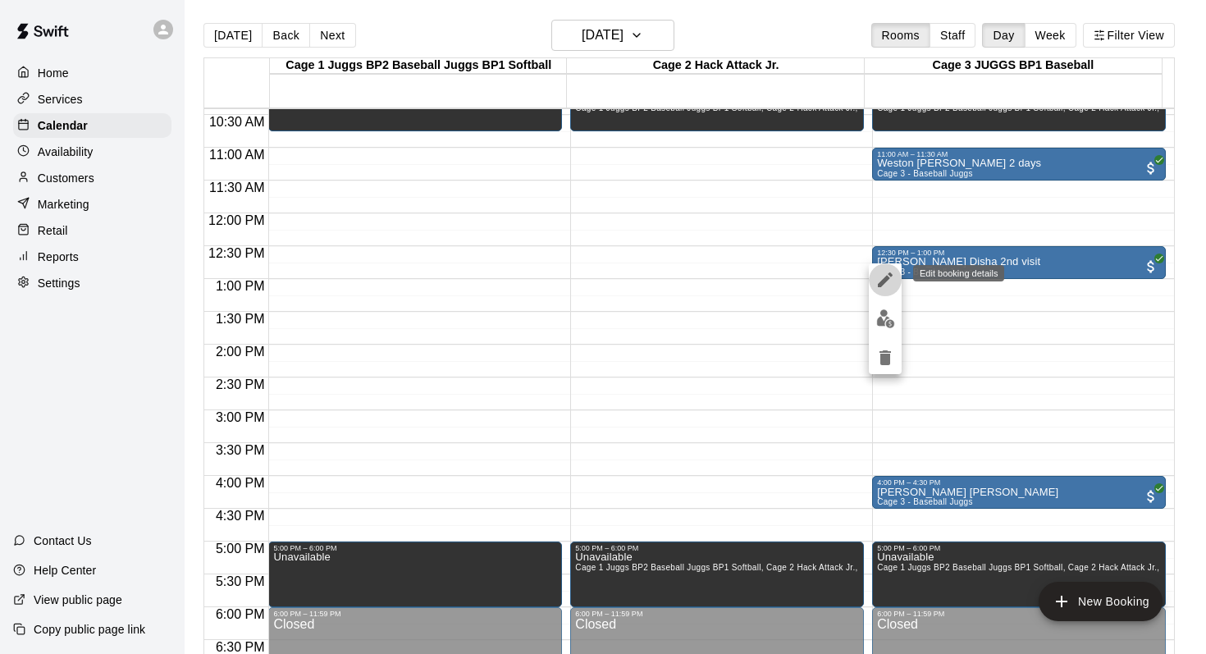
click at [885, 272] on icon "edit" at bounding box center [885, 280] width 20 height 20
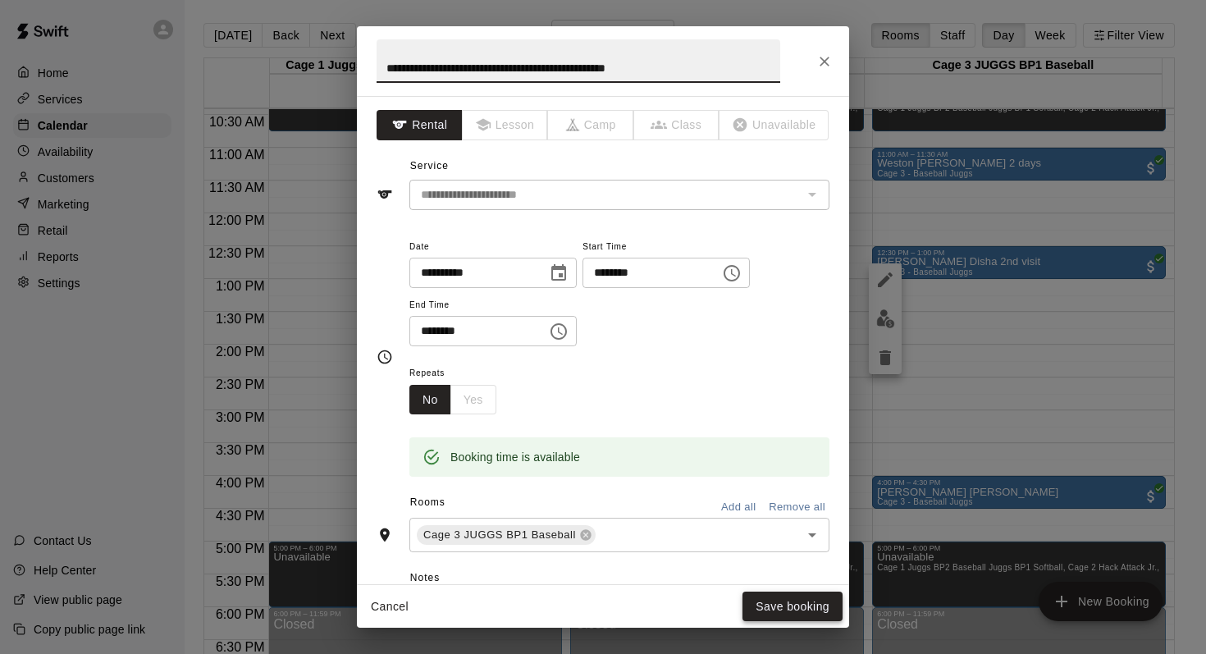
type input "**********"
click at [759, 610] on button "Save booking" at bounding box center [792, 606] width 100 height 30
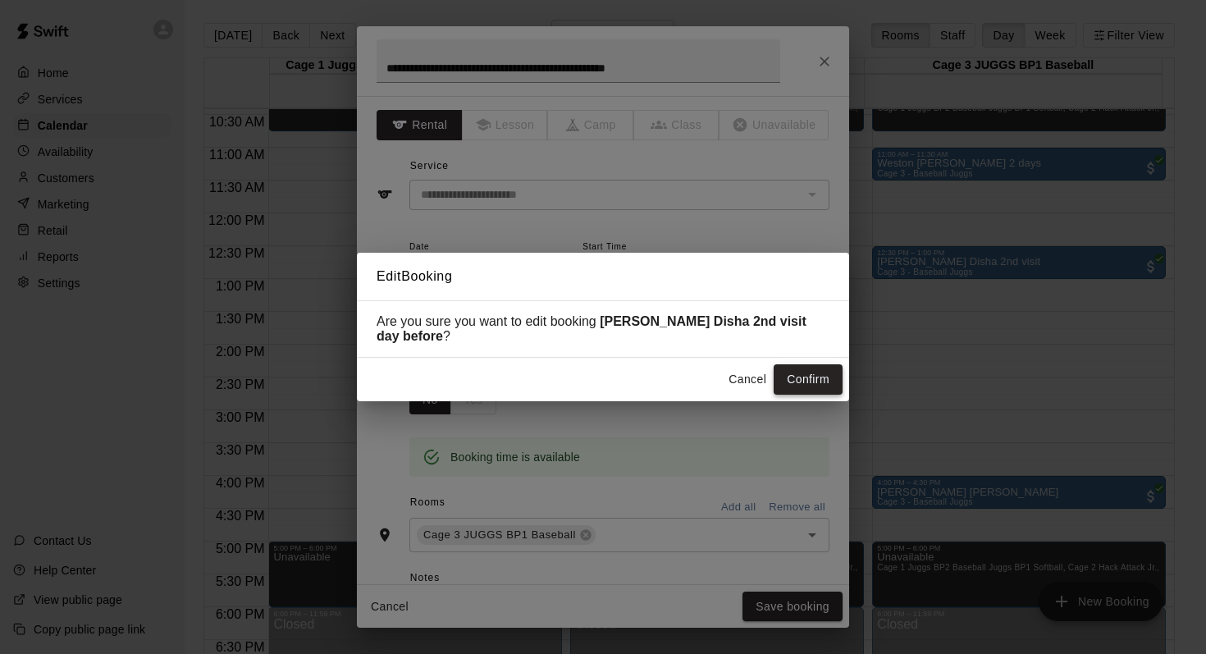
click at [789, 365] on button "Confirm" at bounding box center [808, 379] width 69 height 30
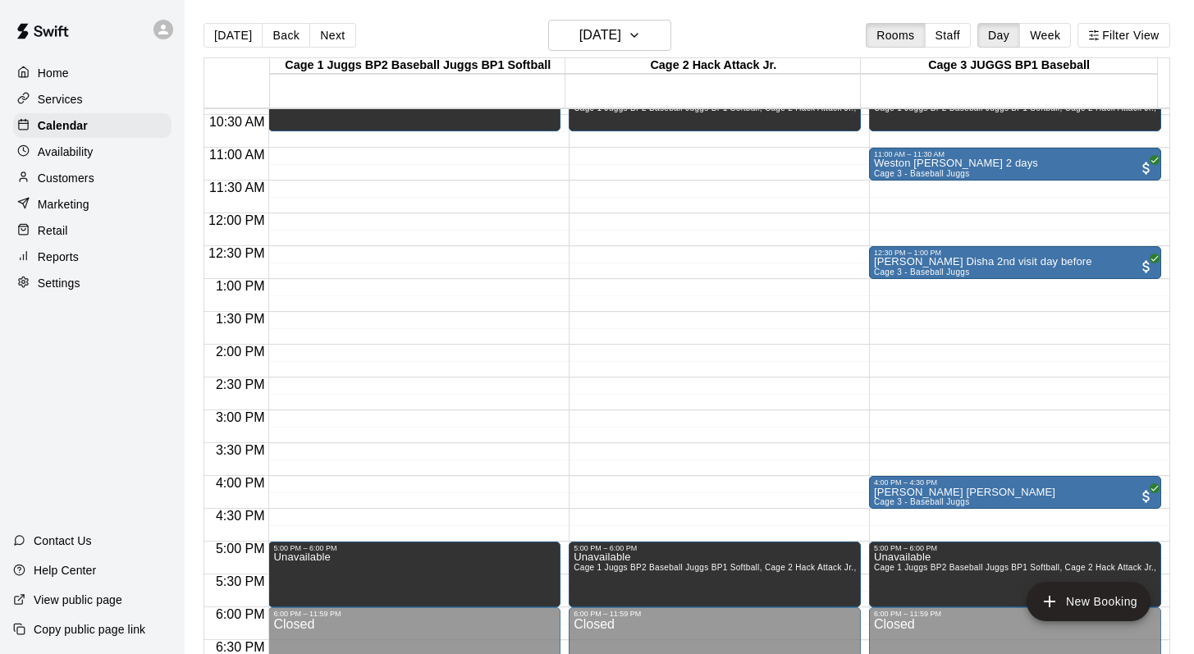
click at [84, 171] on p "Customers" at bounding box center [66, 178] width 57 height 16
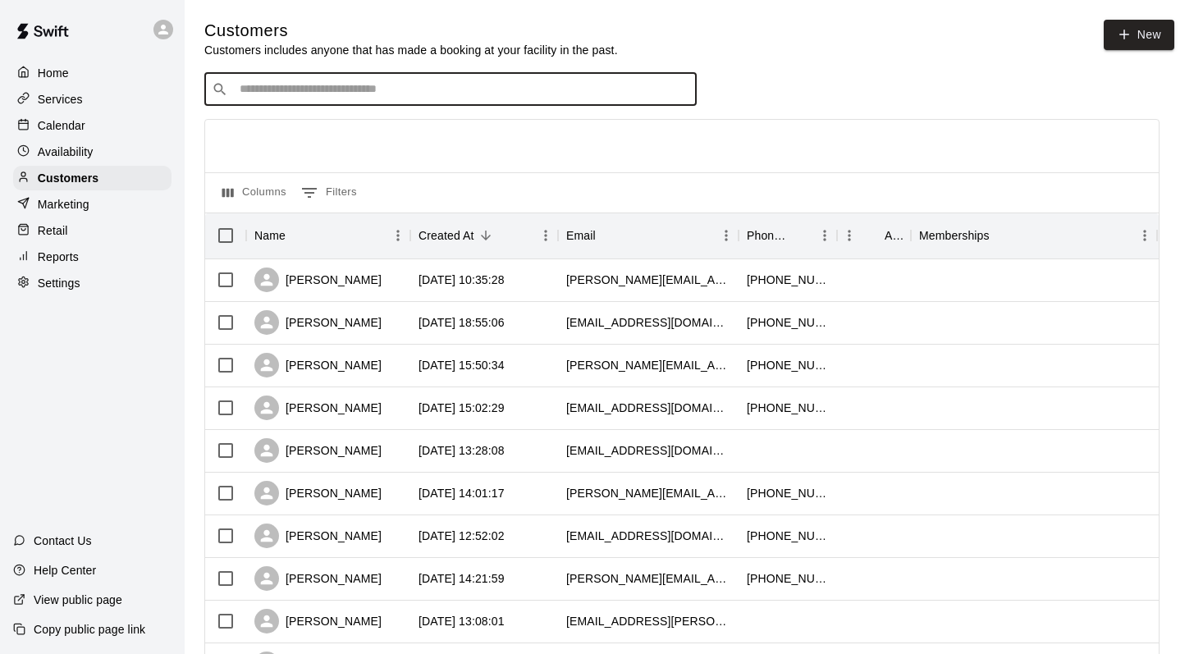
click at [237, 85] on input "Search customers by name or email" at bounding box center [462, 89] width 454 height 16
type input "*********"
click at [258, 127] on p "Max Hinds" at bounding box center [300, 123] width 100 height 17
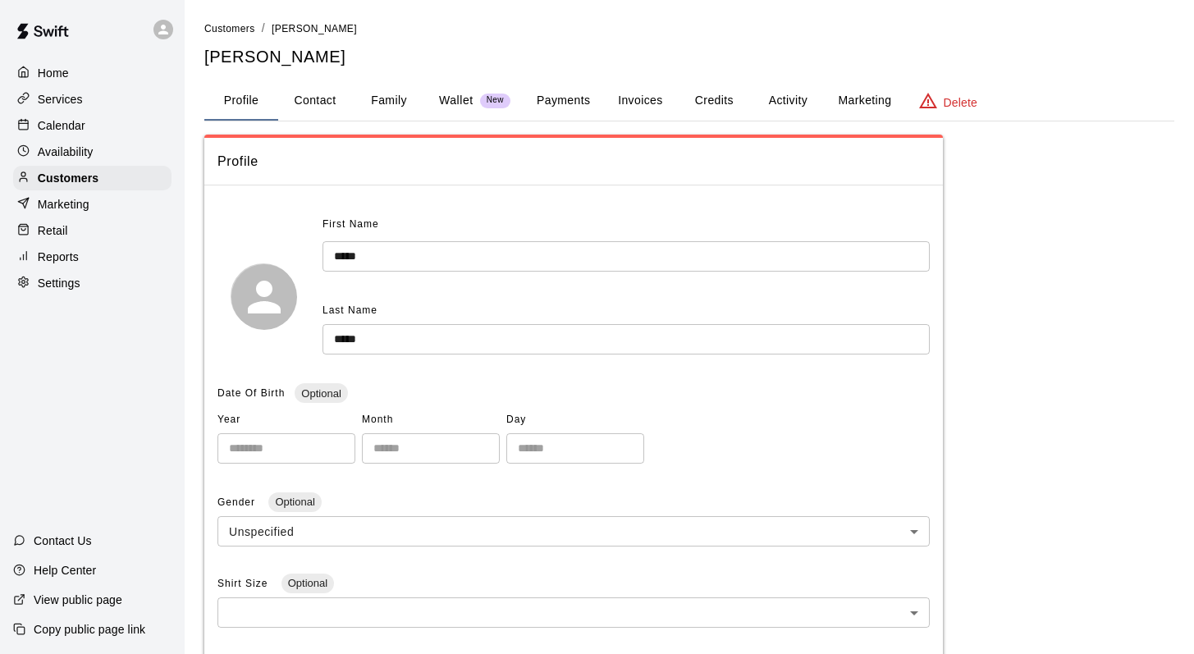
click at [796, 100] on button "Activity" at bounding box center [788, 100] width 74 height 39
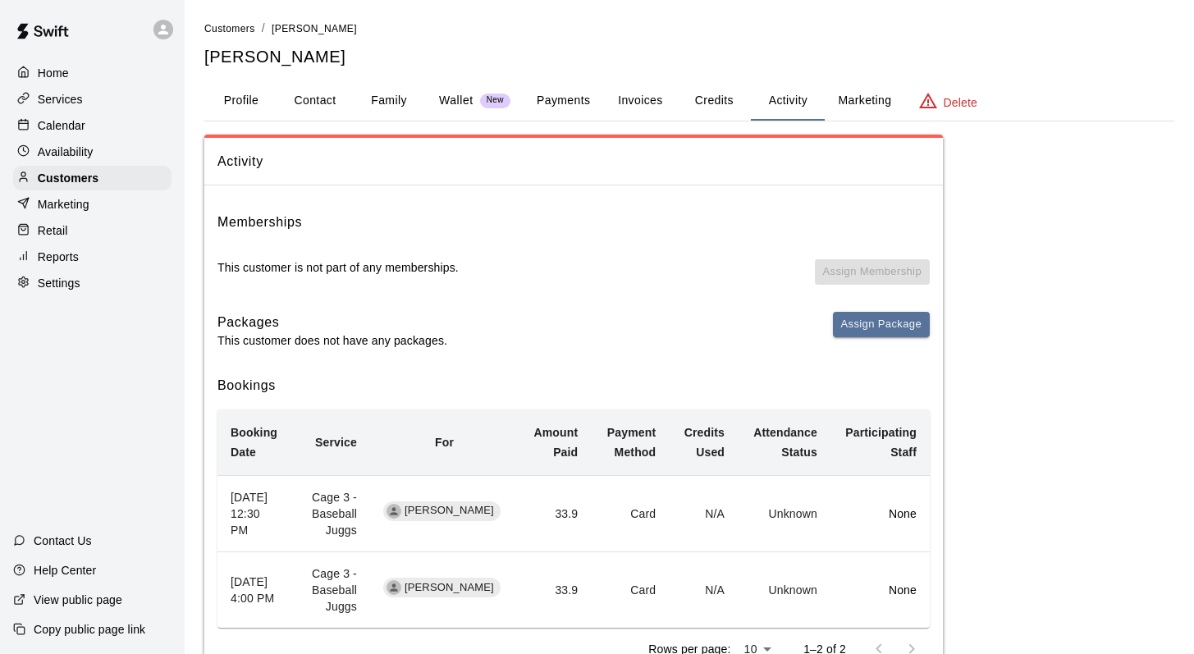
click at [64, 121] on p "Calendar" at bounding box center [62, 125] width 48 height 16
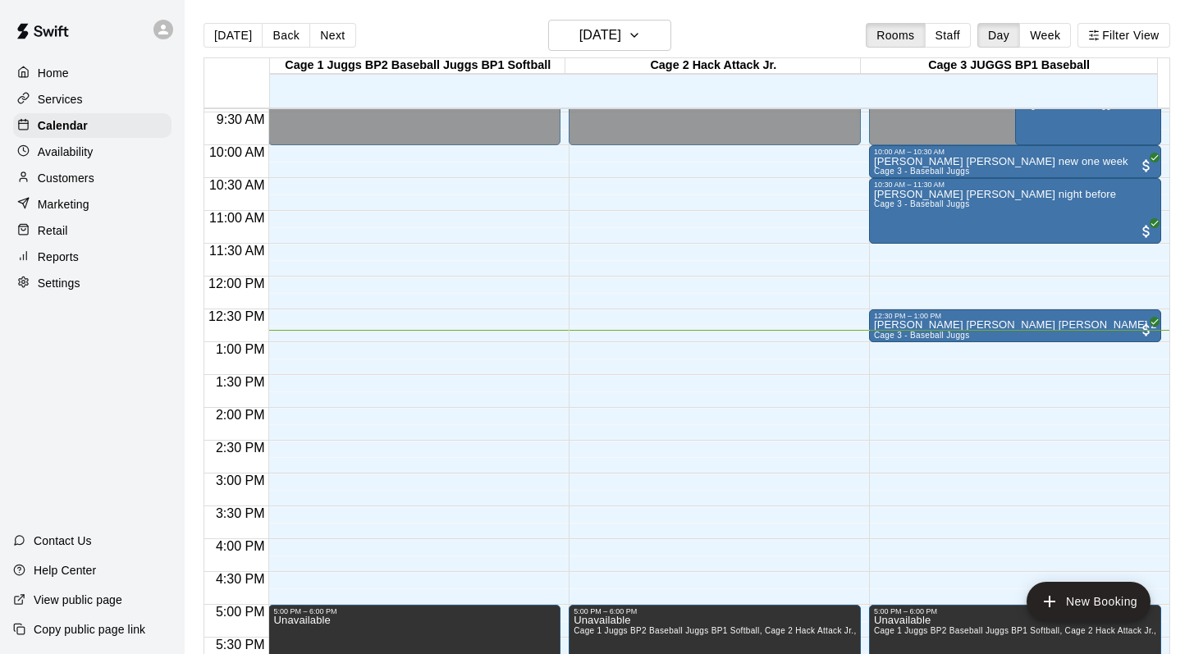
scroll to position [610, 0]
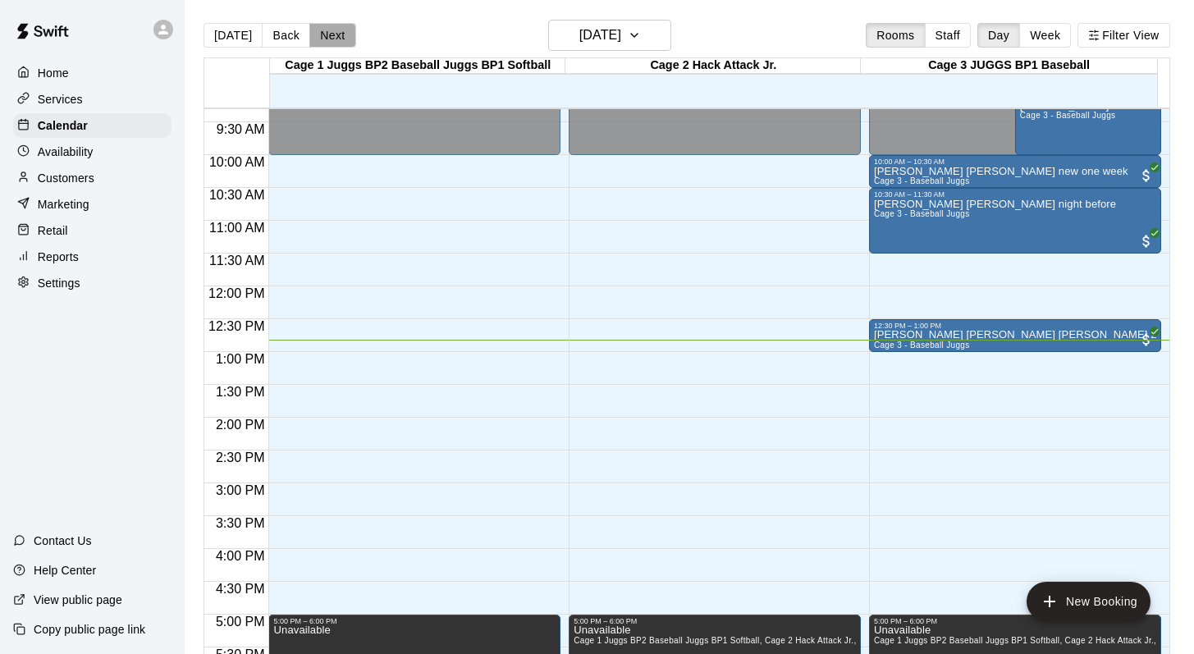
click at [323, 35] on button "Next" at bounding box center [332, 35] width 46 height 25
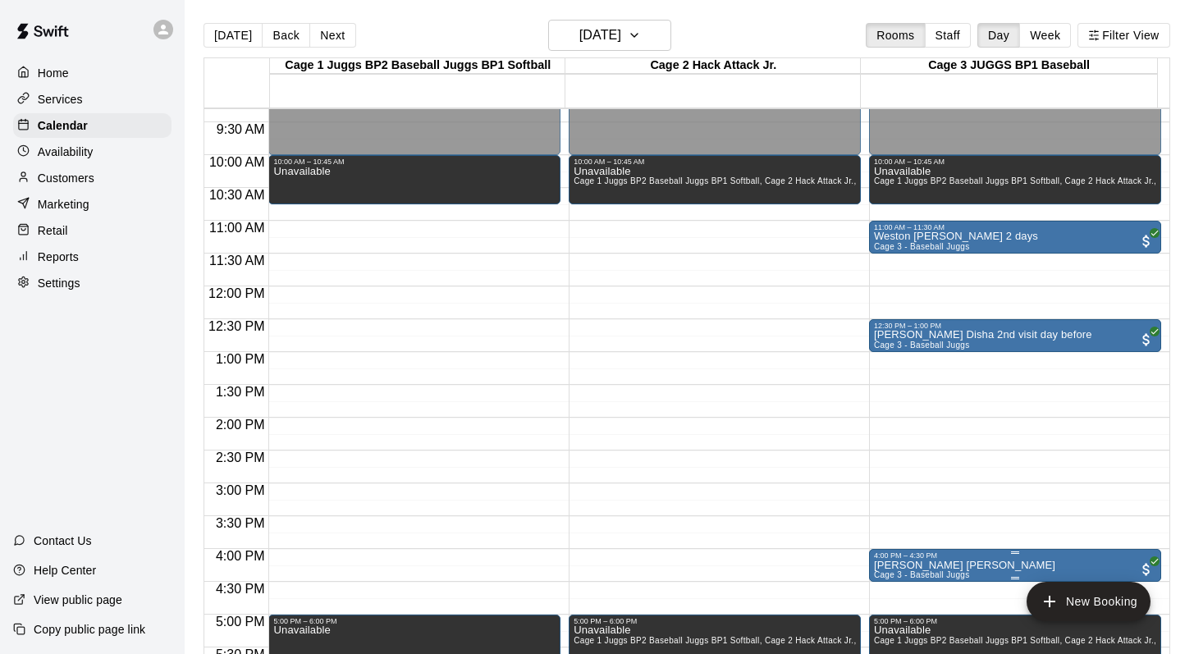
click at [884, 565] on p "Owen Rossi Sera Derek" at bounding box center [964, 565] width 181 height 0
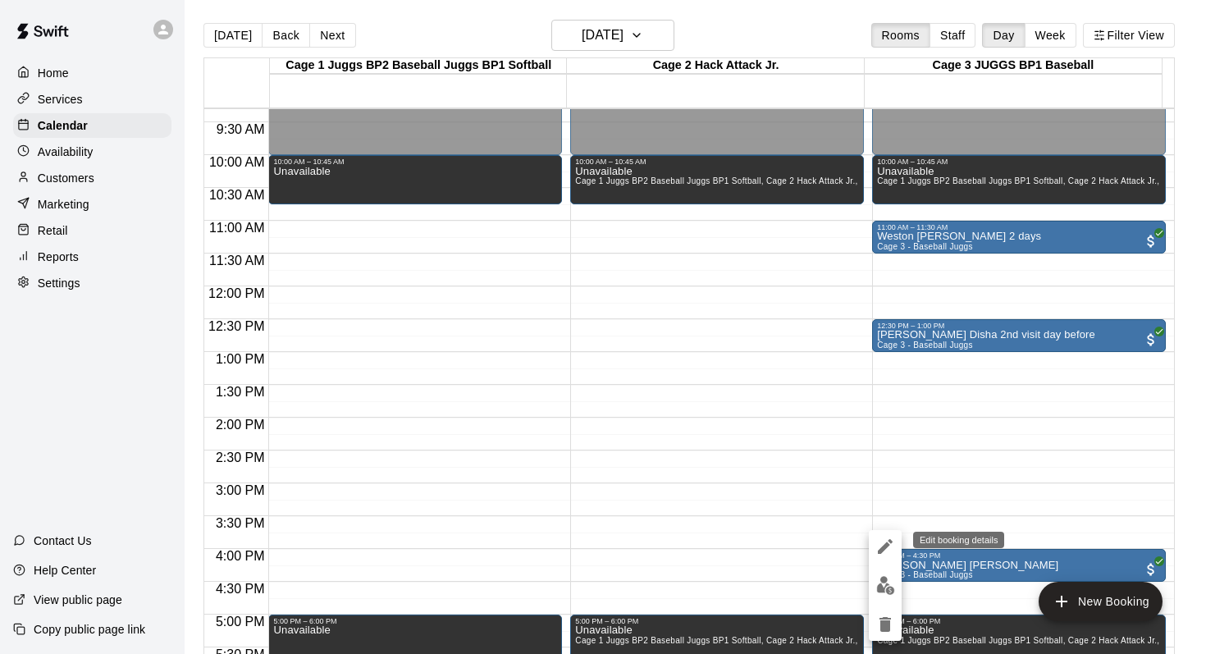
click at [878, 544] on icon "edit" at bounding box center [885, 547] width 20 height 20
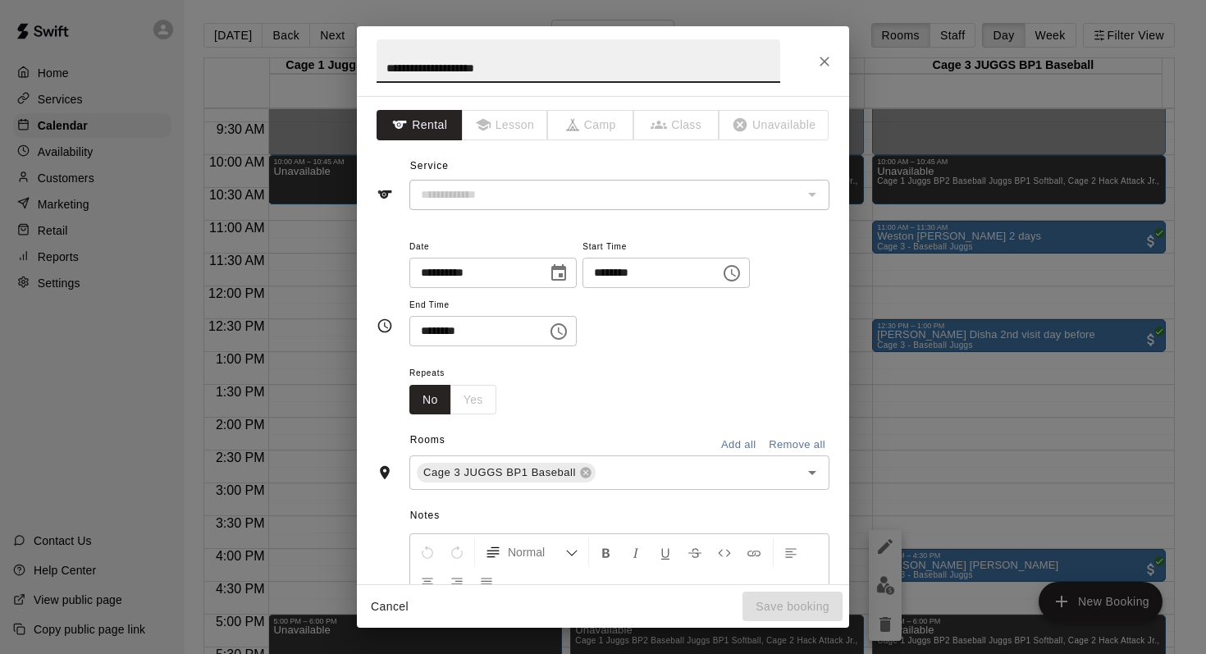
type input "**********"
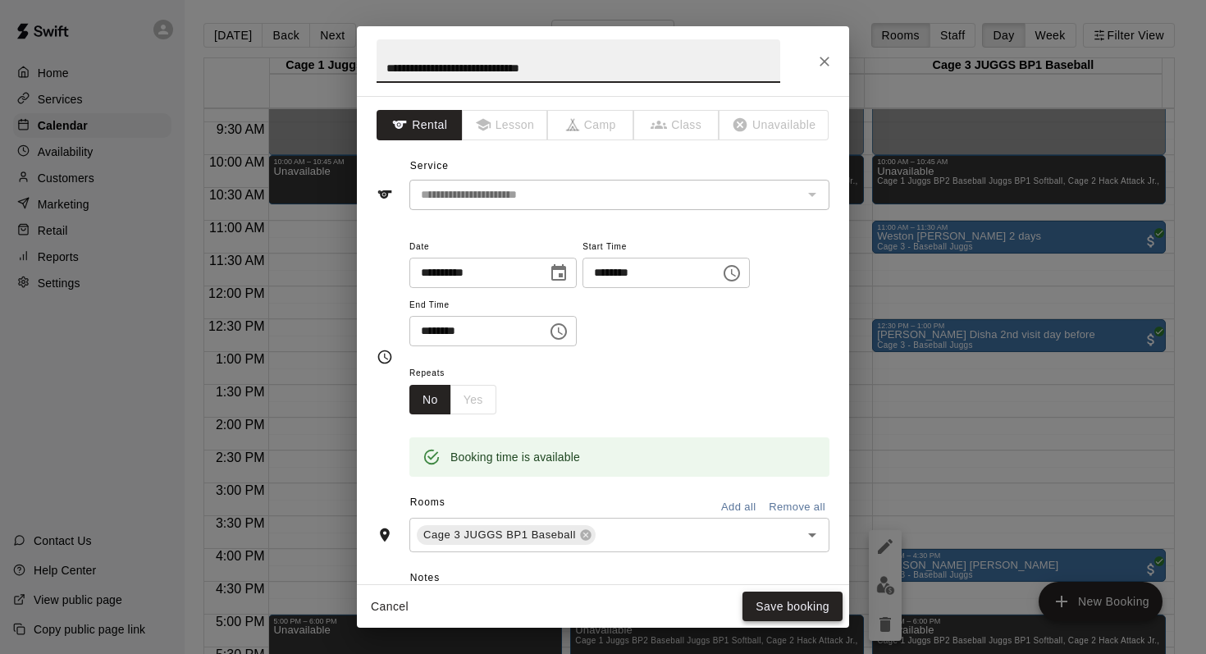
type input "**********"
click at [794, 605] on button "Save booking" at bounding box center [792, 606] width 100 height 30
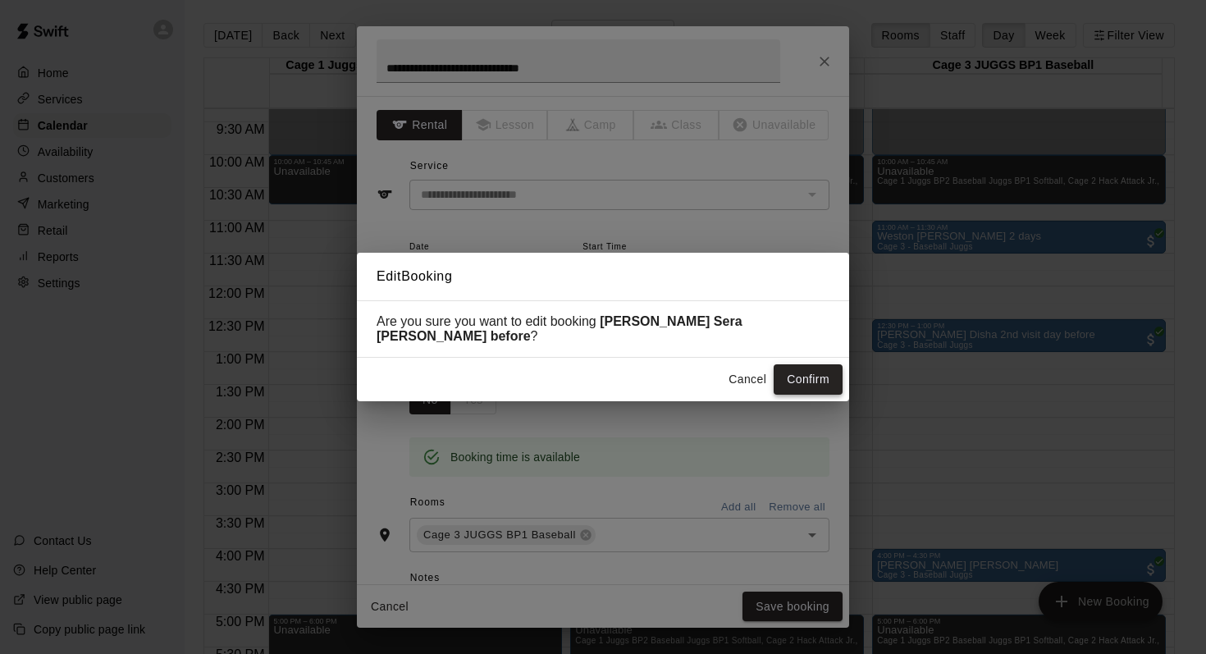
click at [793, 370] on button "Confirm" at bounding box center [808, 379] width 69 height 30
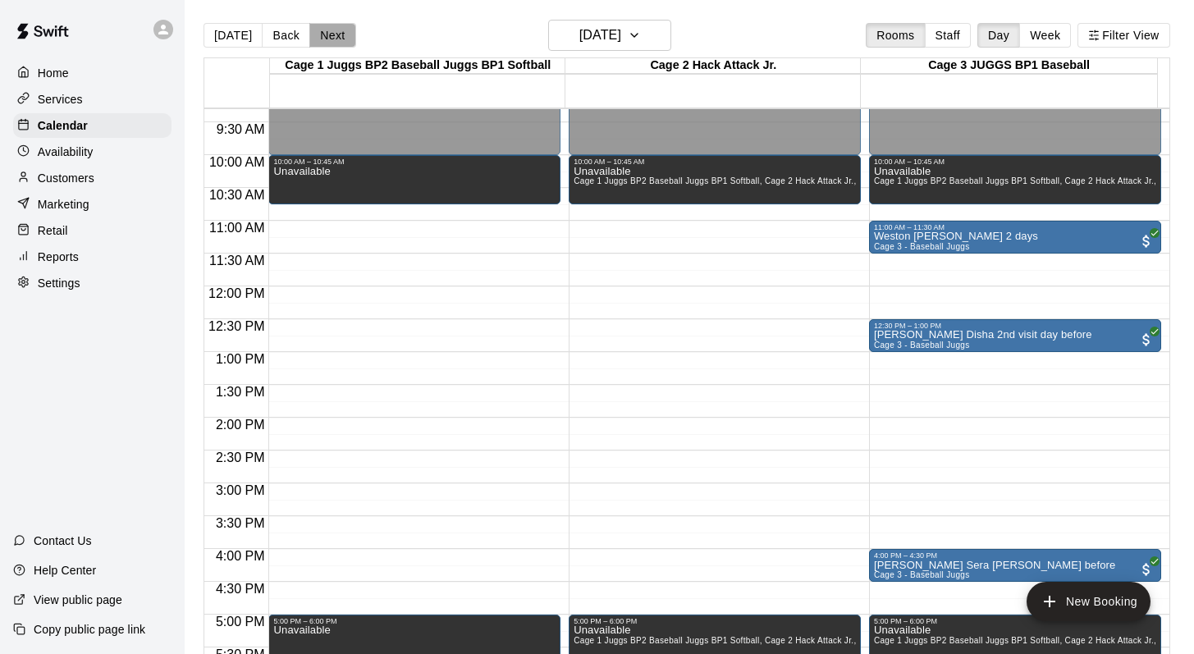
click at [322, 28] on button "Next" at bounding box center [332, 35] width 46 height 25
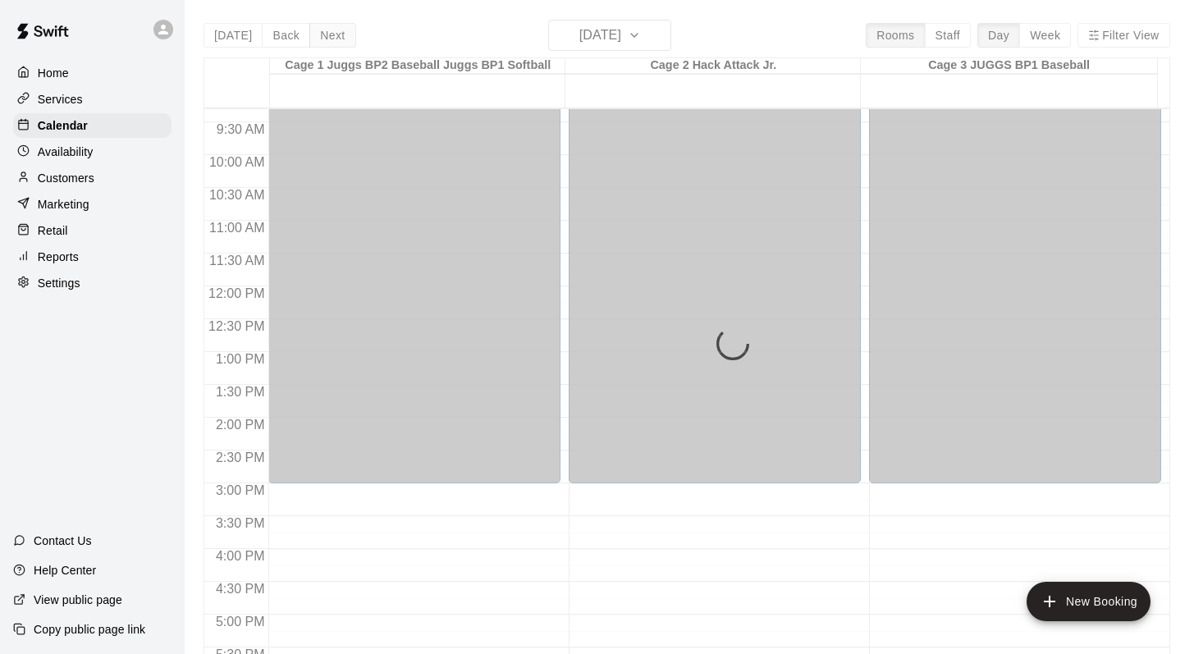
click at [322, 28] on div "Today Back Next Monday Sep 15 Rooms Staff Day Week Filter View Cage 1 Juggs BP2…" at bounding box center [686, 347] width 966 height 654
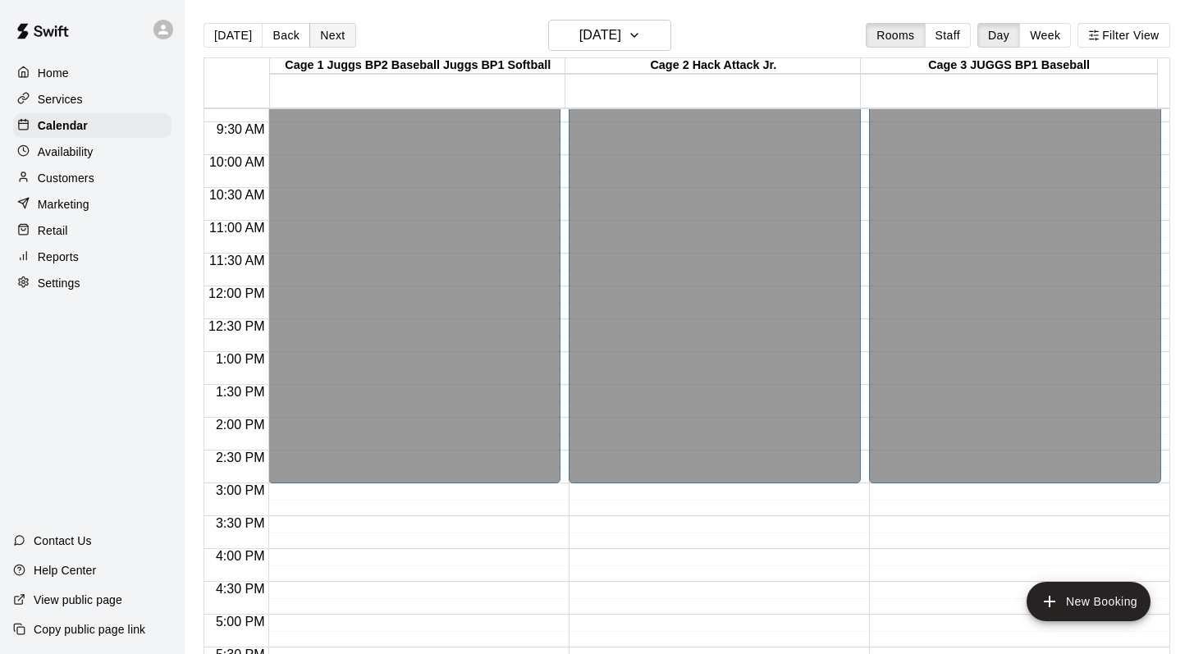
click at [322, 28] on button "Next" at bounding box center [332, 35] width 46 height 25
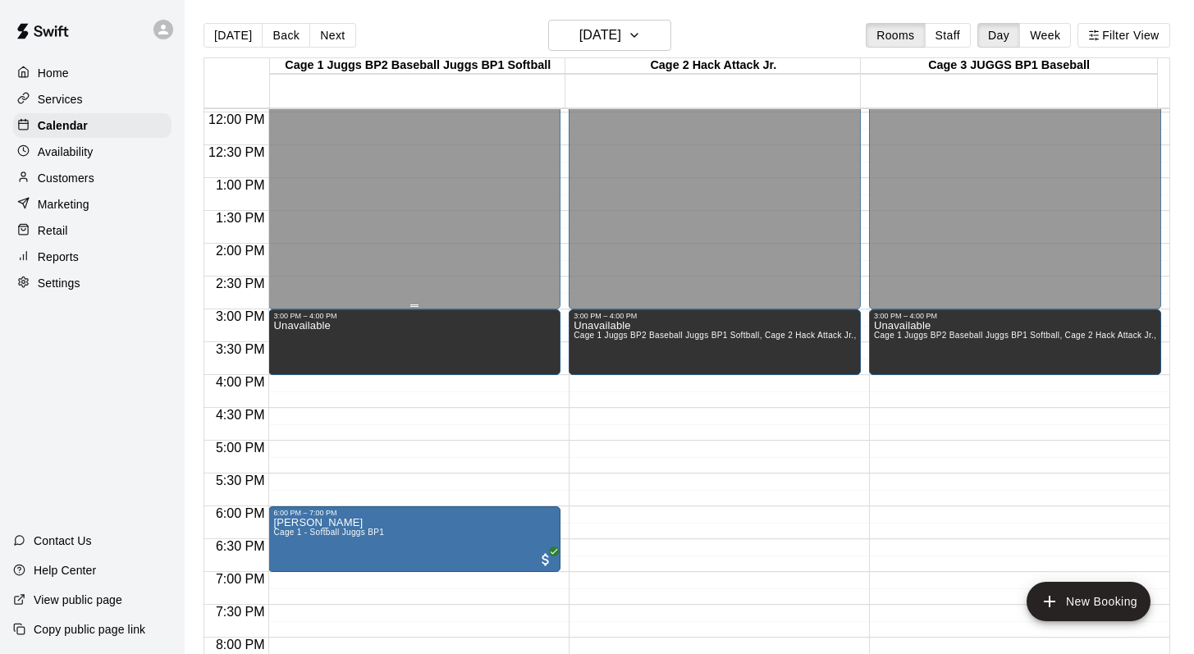
scroll to position [788, 0]
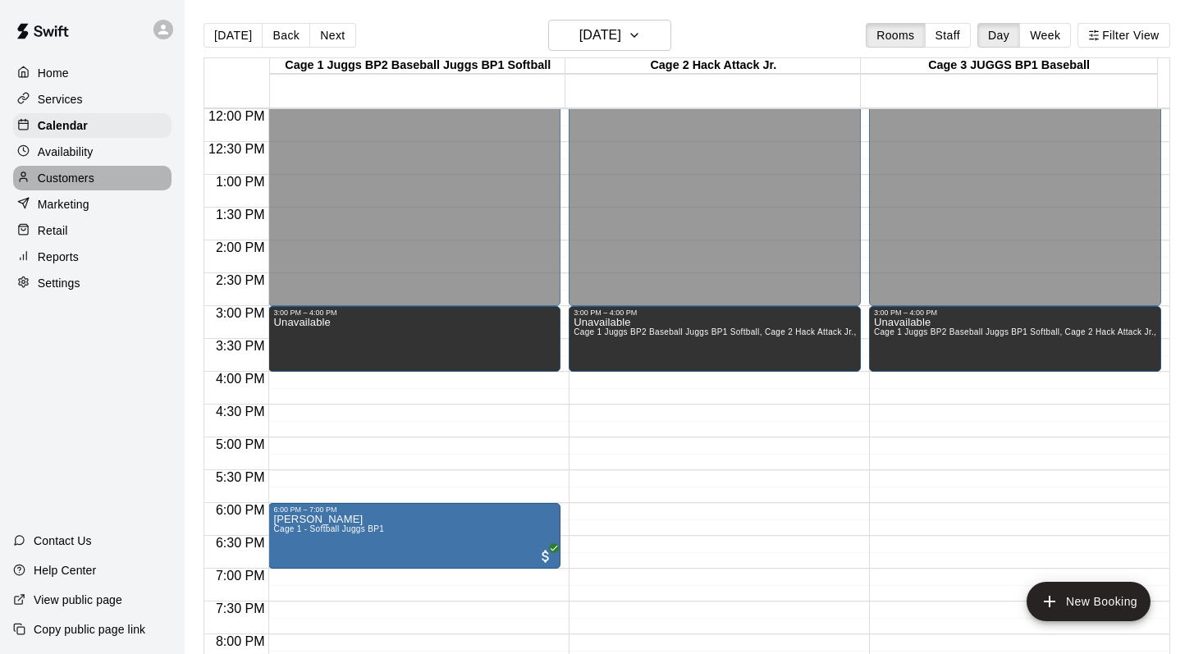
click at [57, 174] on p "Customers" at bounding box center [66, 178] width 57 height 16
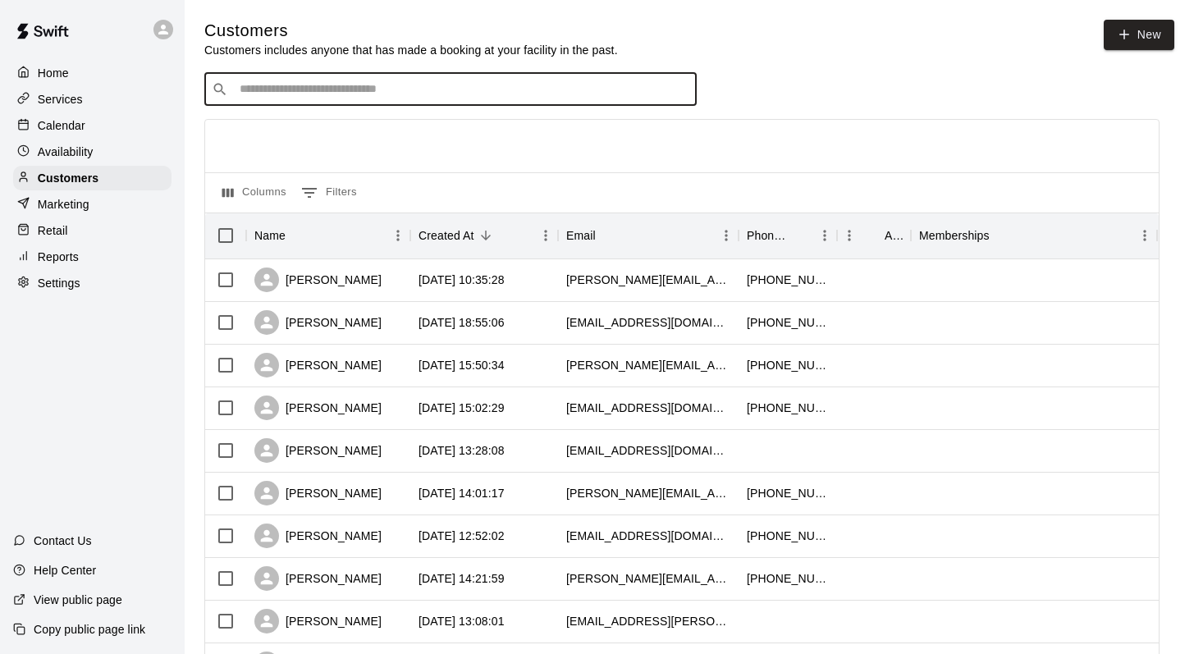
click at [242, 94] on input "Search customers by name or email" at bounding box center [462, 89] width 454 height 16
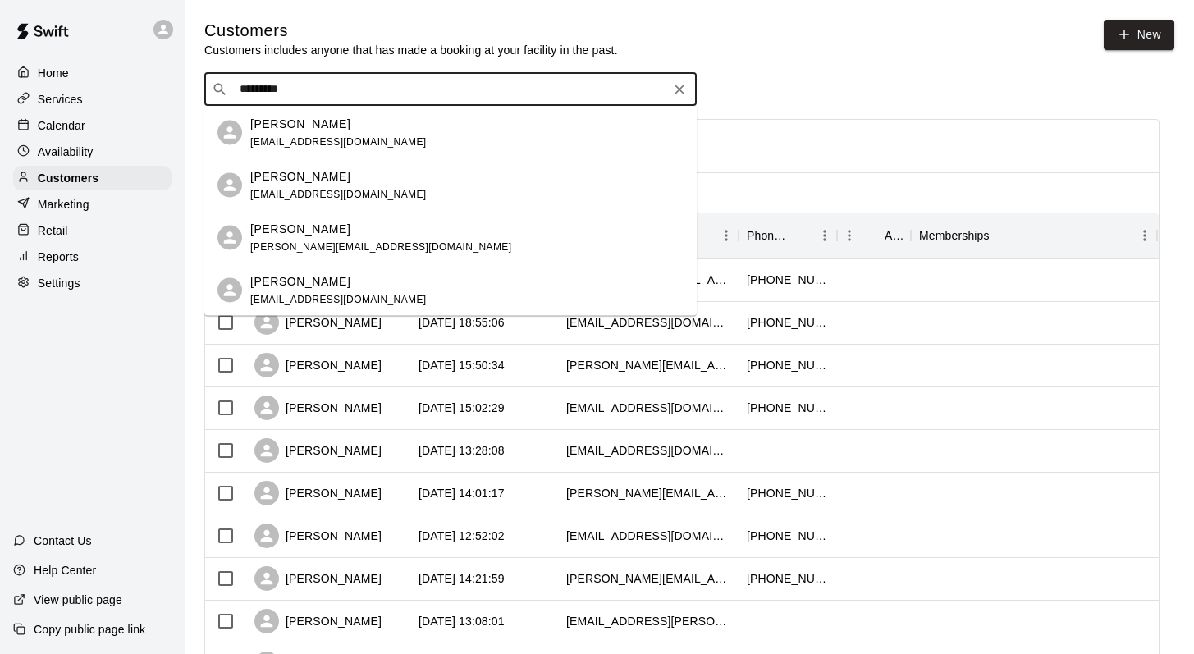
type input "**********"
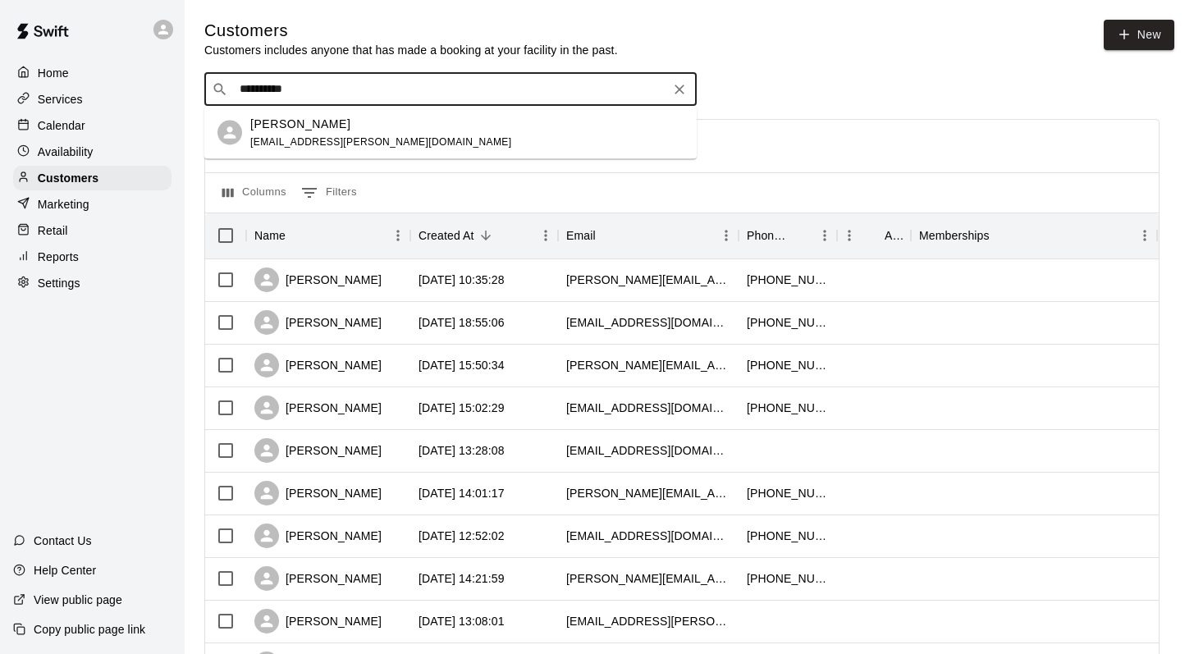
click at [282, 119] on p "Michelle Windover" at bounding box center [300, 123] width 100 height 17
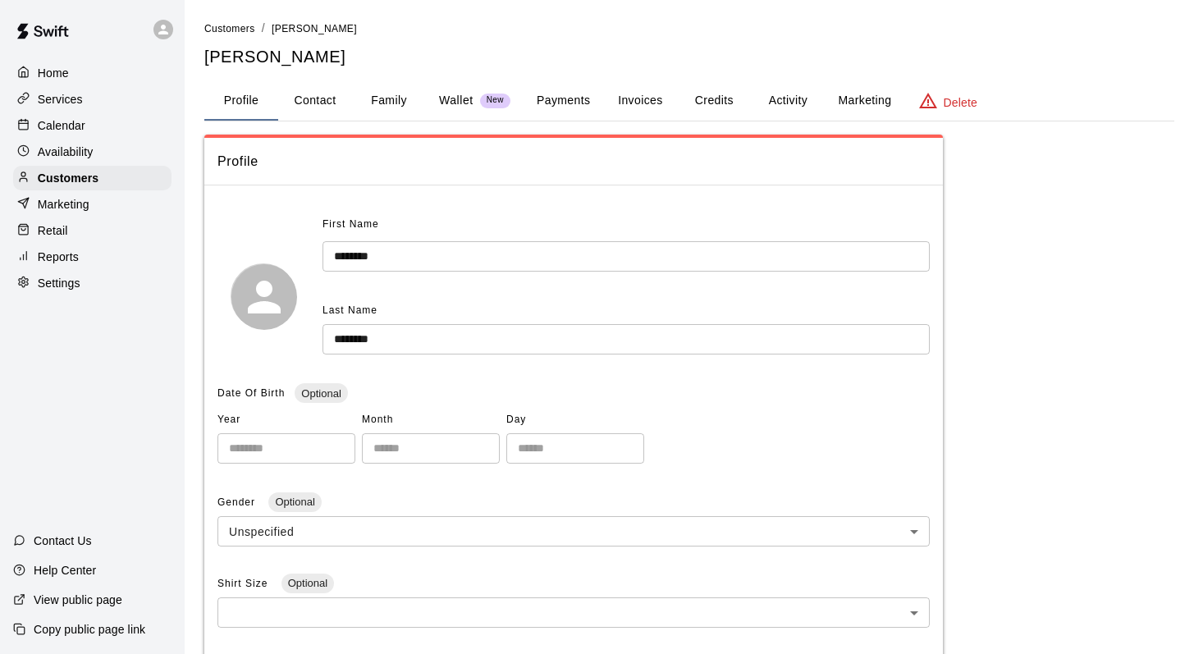
click at [379, 95] on button "Family" at bounding box center [389, 100] width 74 height 39
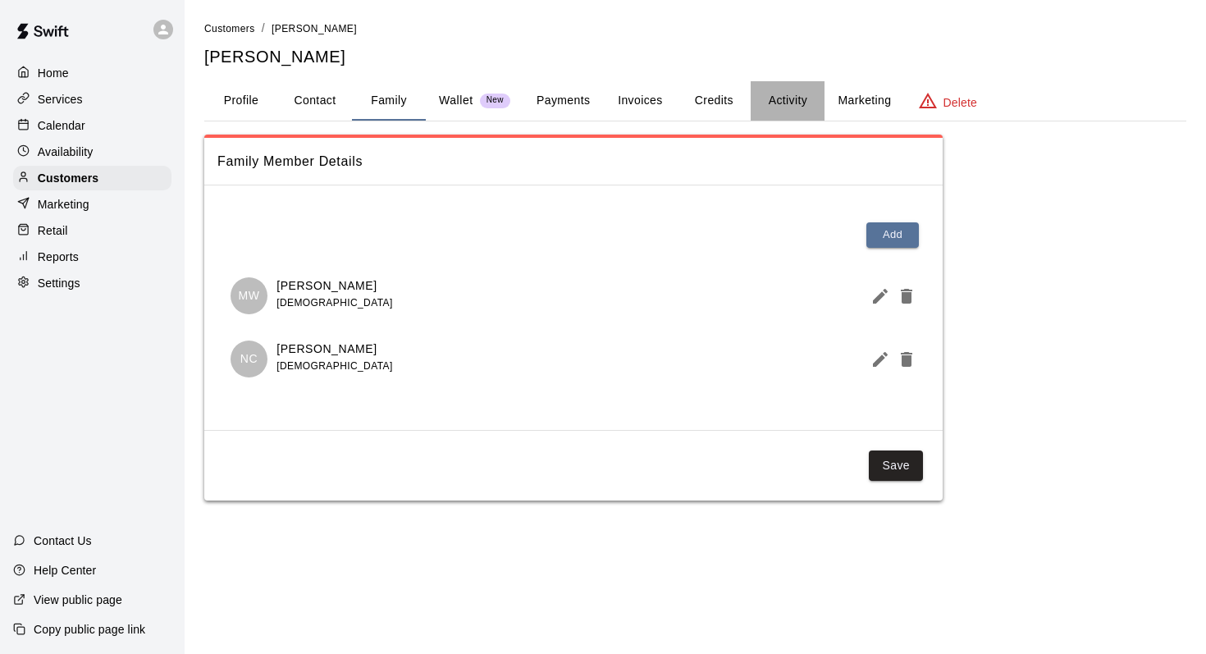
click at [789, 94] on button "Activity" at bounding box center [788, 100] width 74 height 39
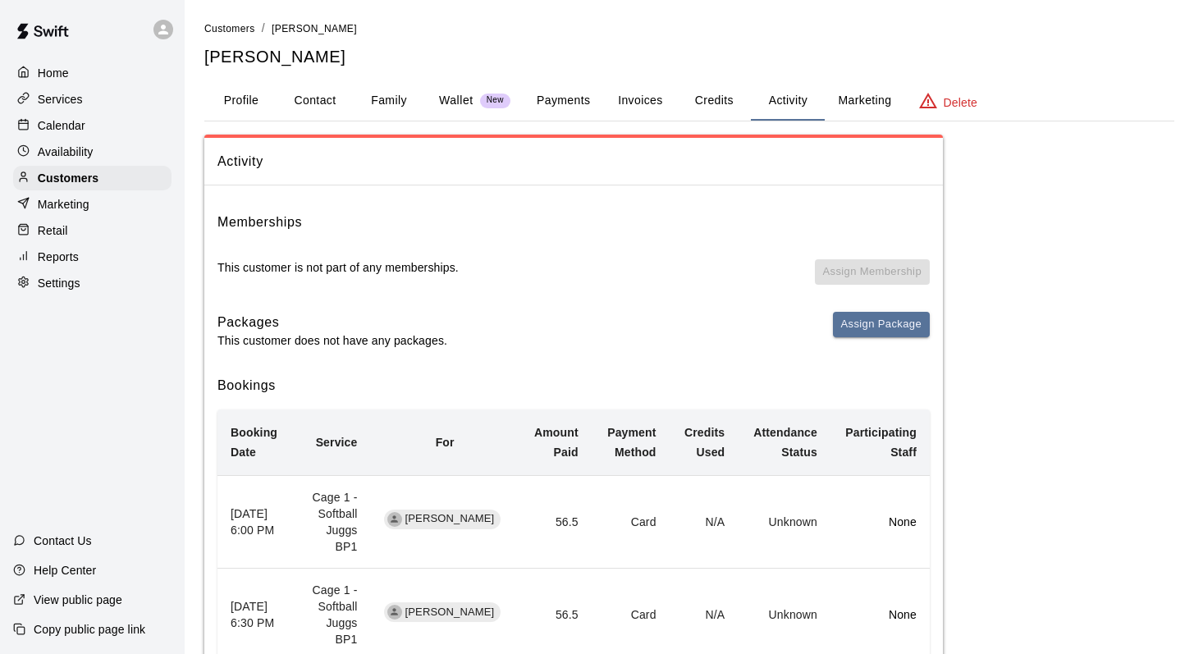
click at [383, 96] on button "Family" at bounding box center [389, 100] width 74 height 39
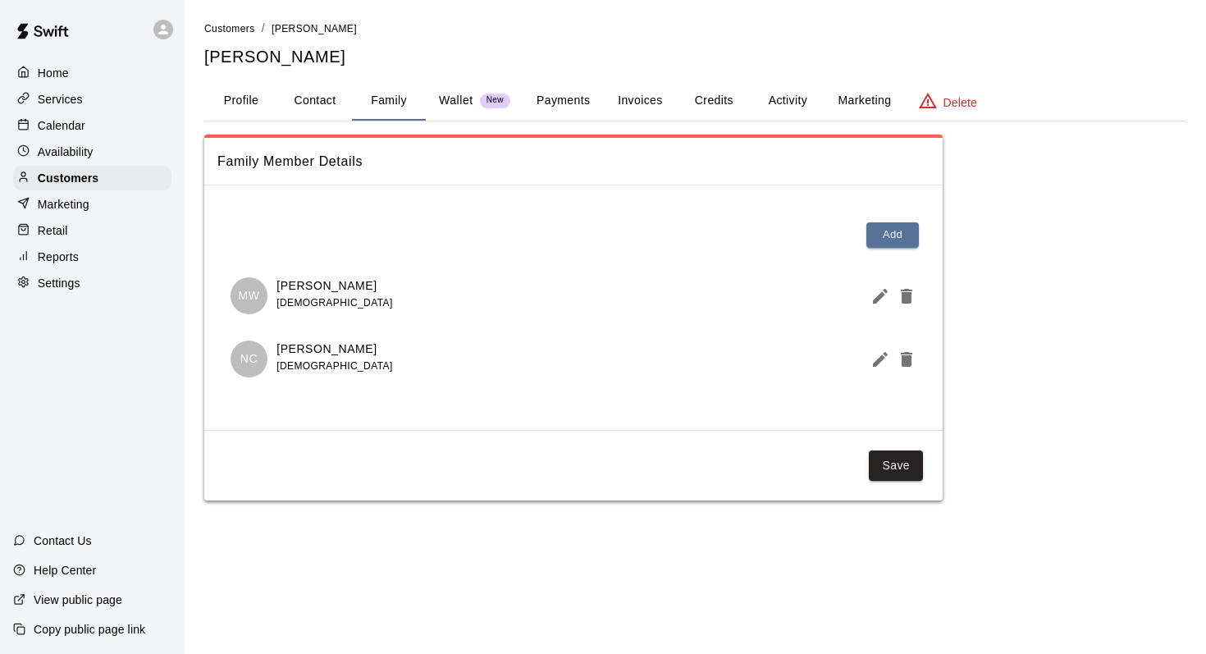
click at [63, 124] on p "Calendar" at bounding box center [62, 125] width 48 height 16
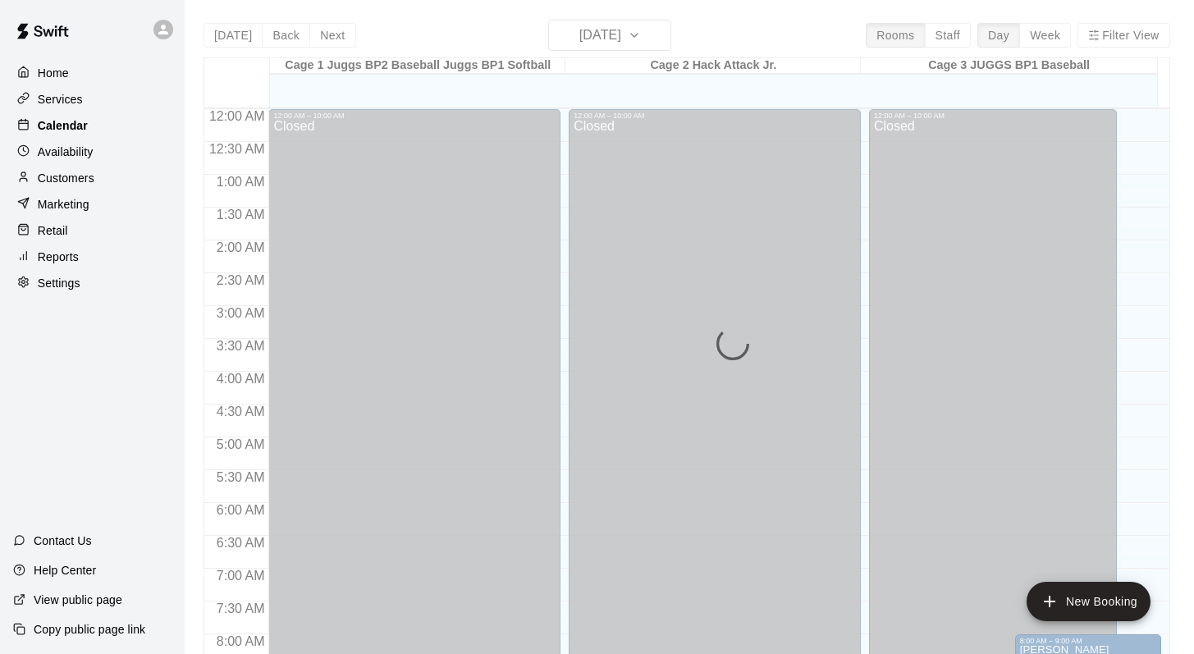
scroll to position [843, 0]
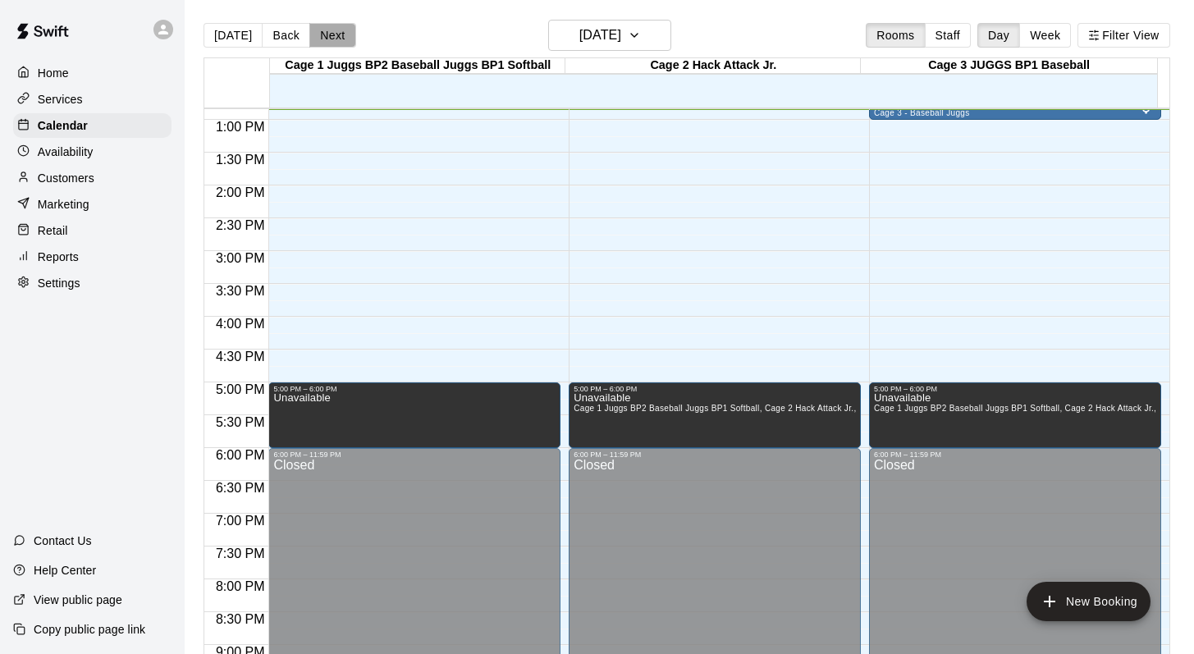
click at [327, 32] on button "Next" at bounding box center [332, 35] width 46 height 25
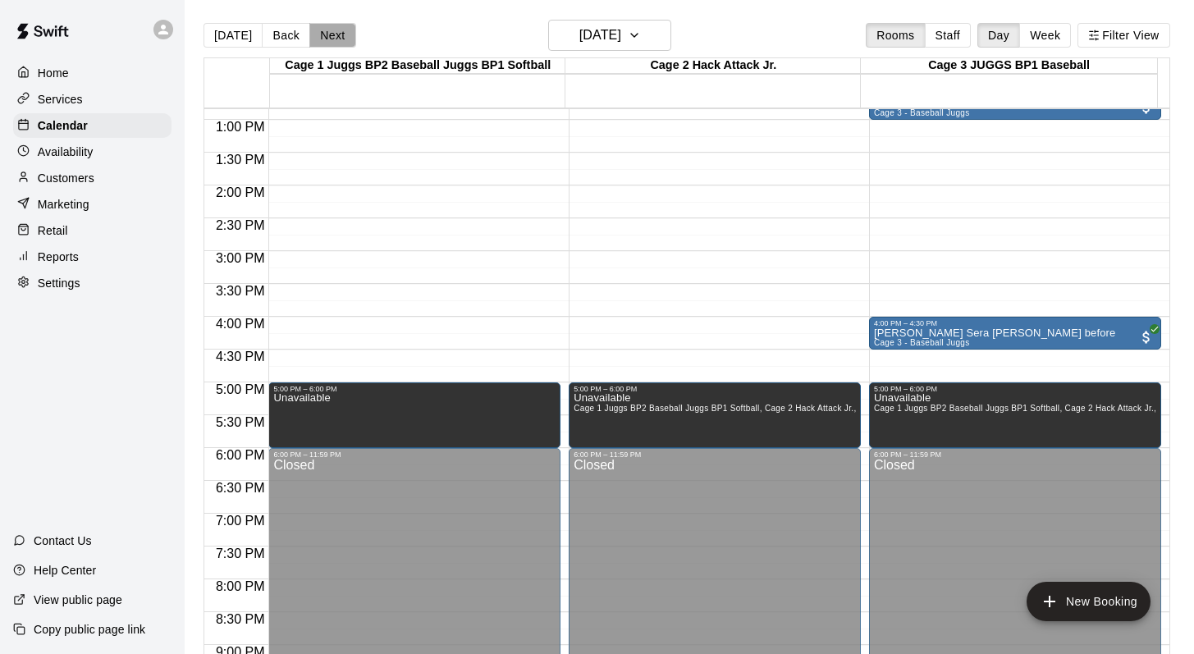
click at [327, 32] on button "Next" at bounding box center [332, 35] width 46 height 25
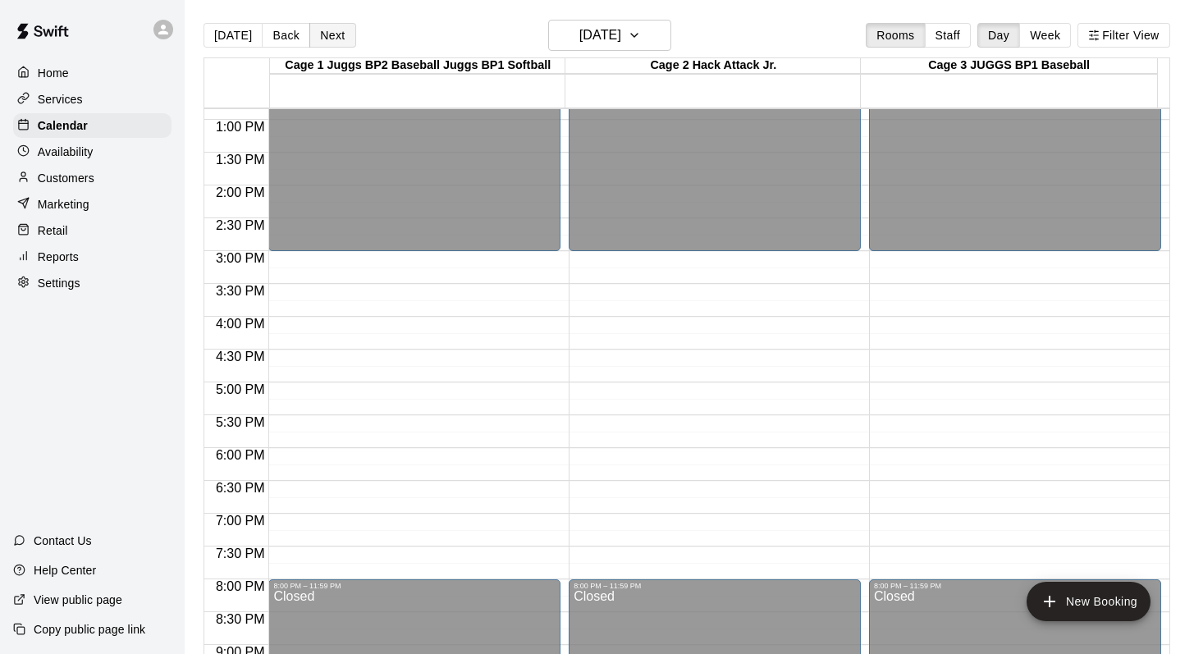
click at [327, 32] on button "Next" at bounding box center [332, 35] width 46 height 25
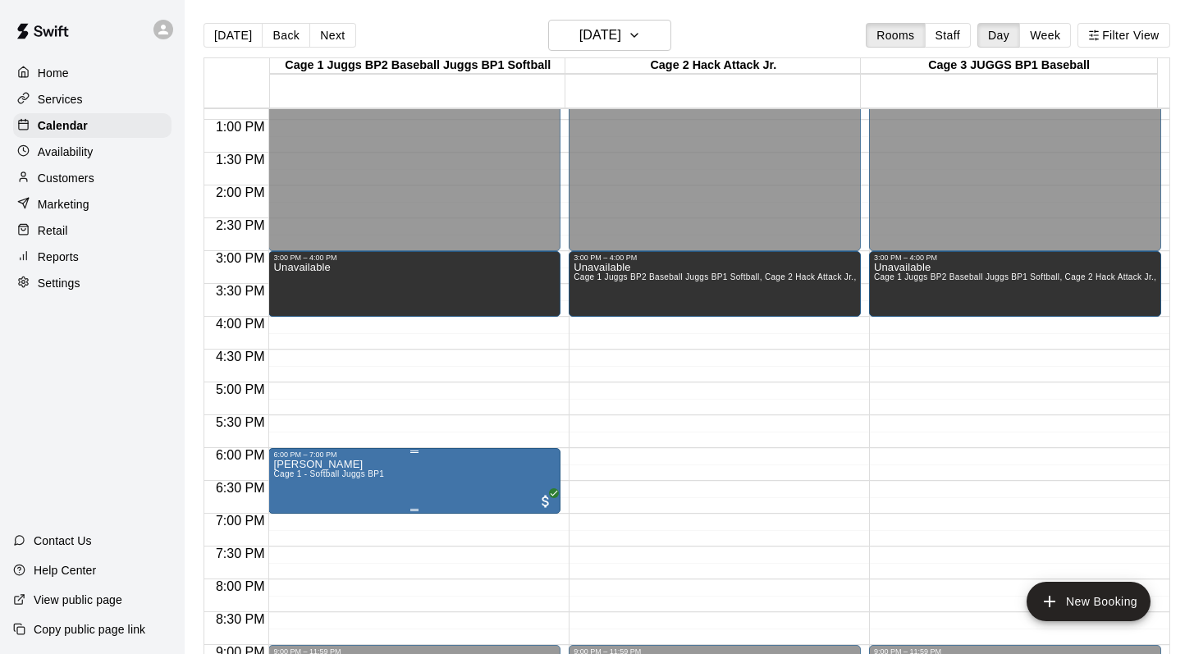
click at [333, 450] on div at bounding box center [414, 451] width 282 height 2
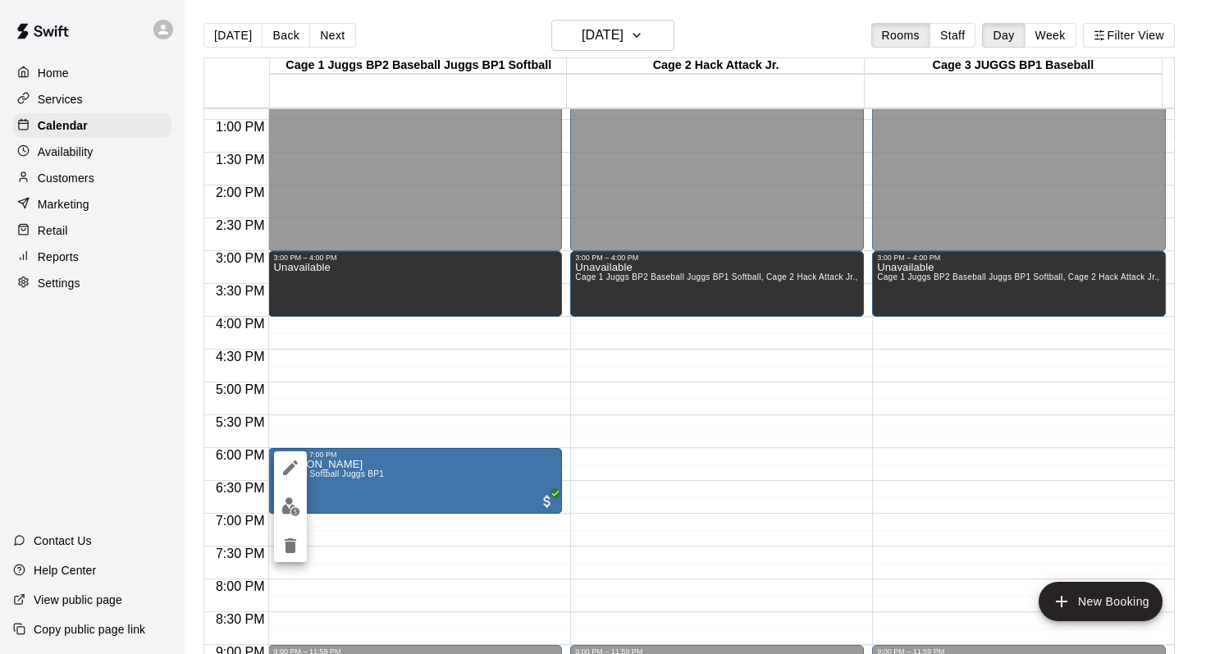
click at [295, 460] on icon "edit" at bounding box center [290, 467] width 15 height 15
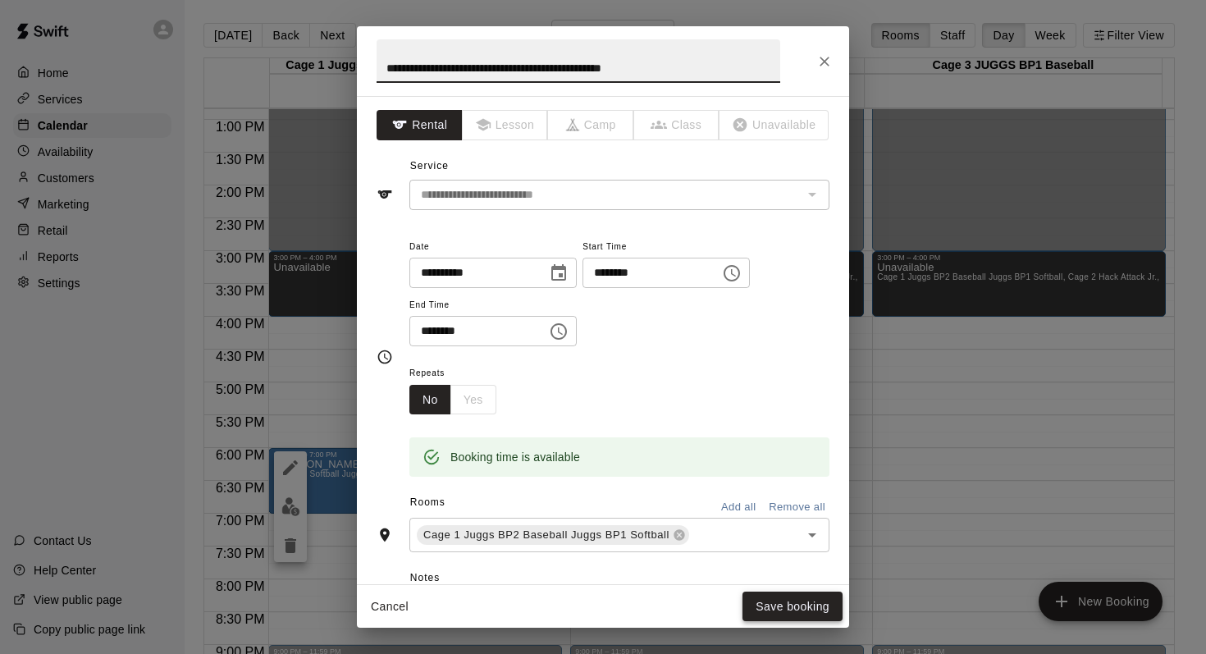
type input "**********"
click at [772, 603] on button "Save booking" at bounding box center [792, 606] width 100 height 30
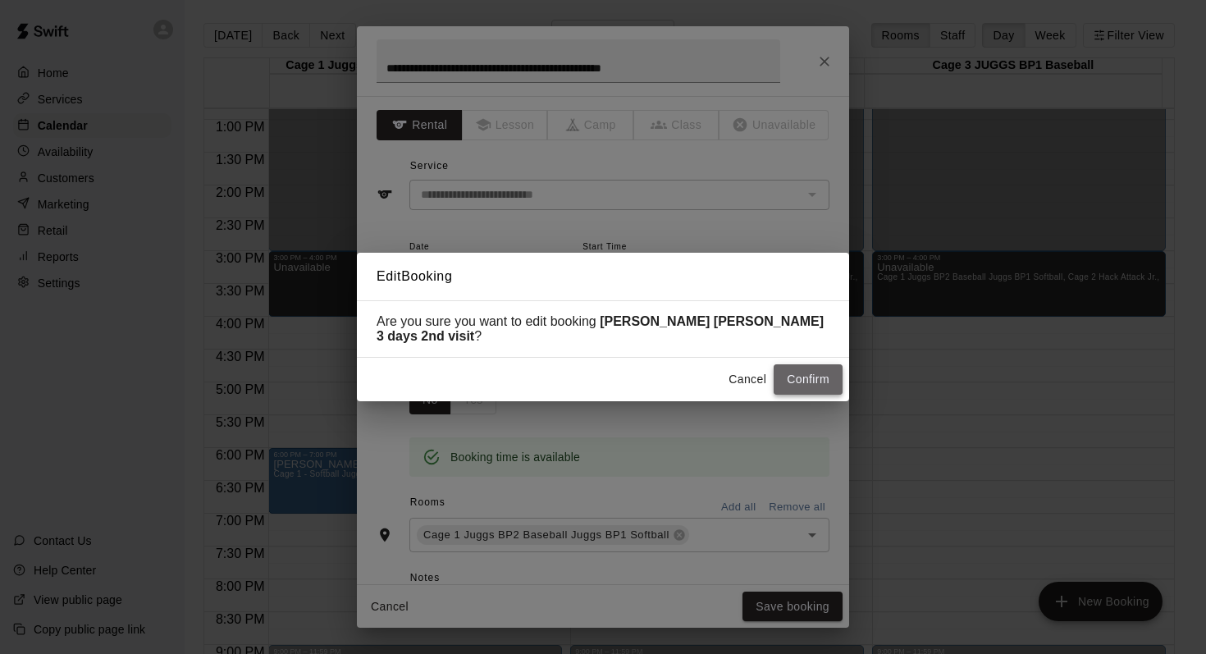
click at [788, 377] on button "Confirm" at bounding box center [808, 379] width 69 height 30
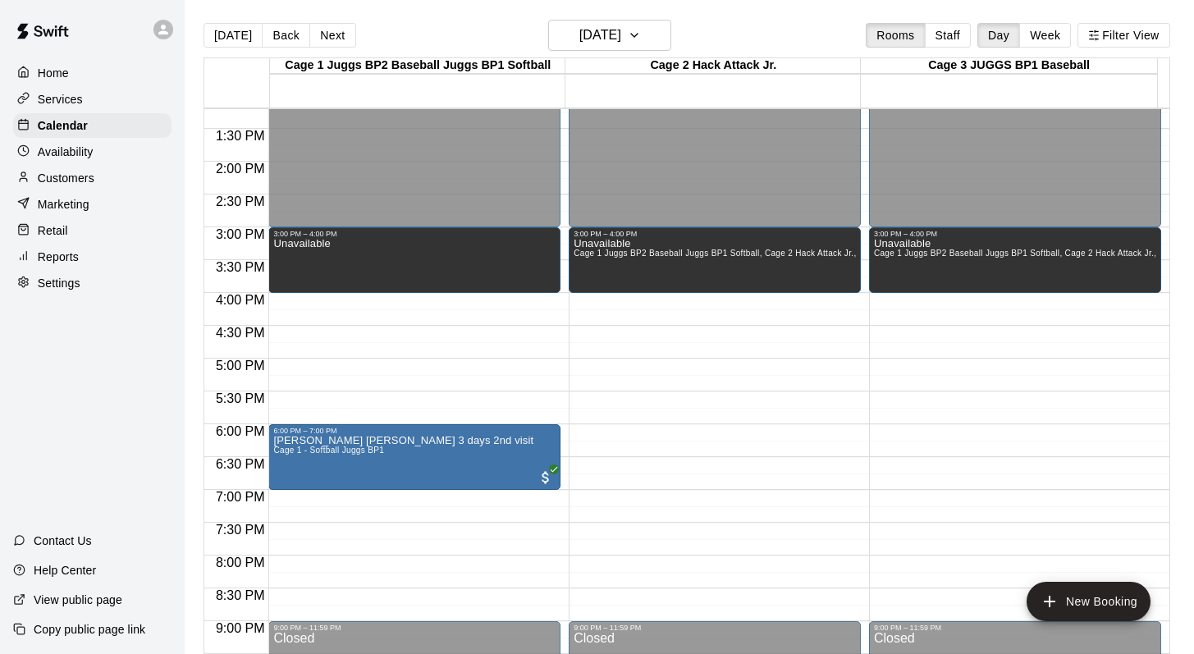
scroll to position [860, 0]
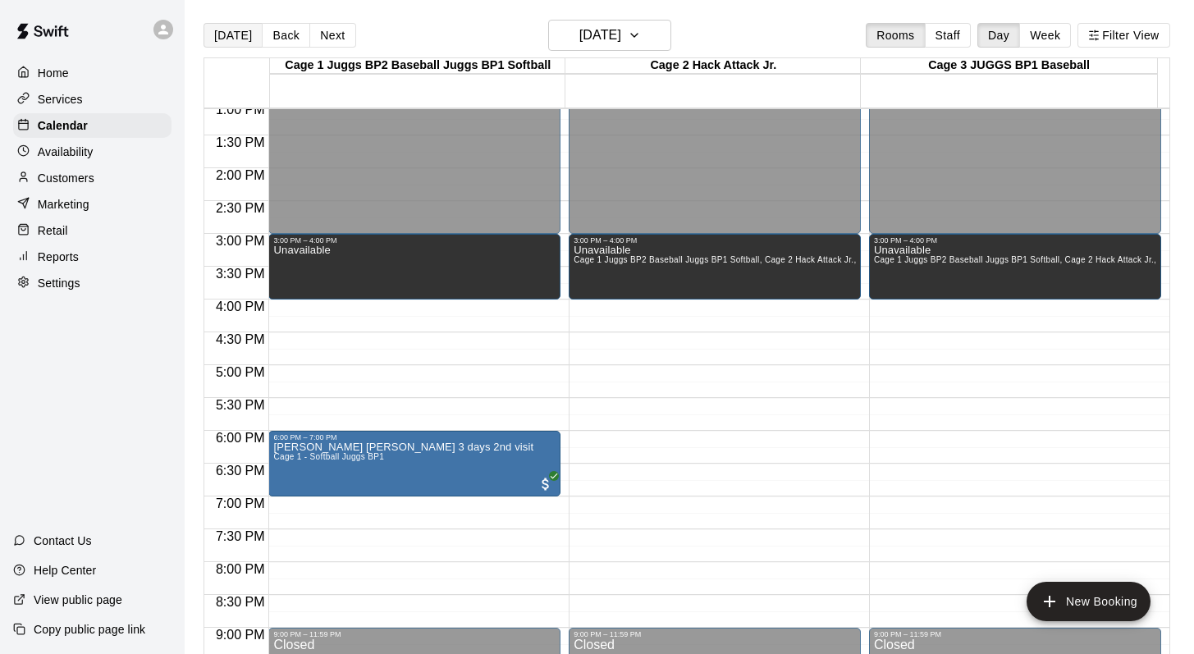
click at [228, 32] on button "[DATE]" at bounding box center [232, 35] width 59 height 25
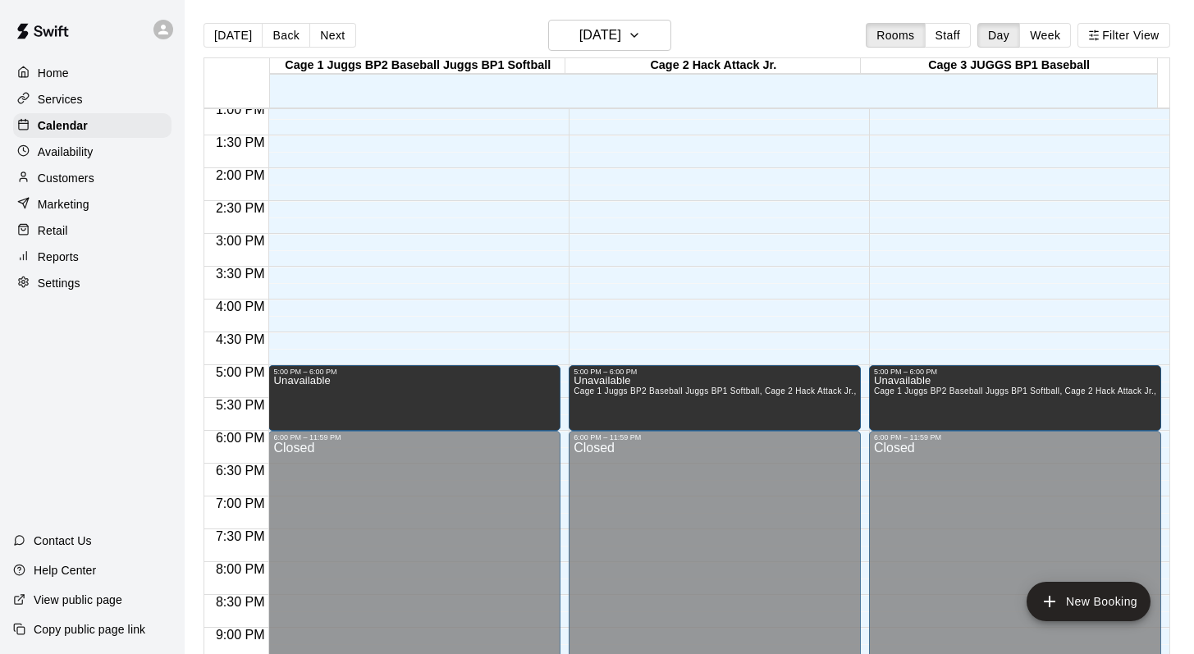
scroll to position [718, 0]
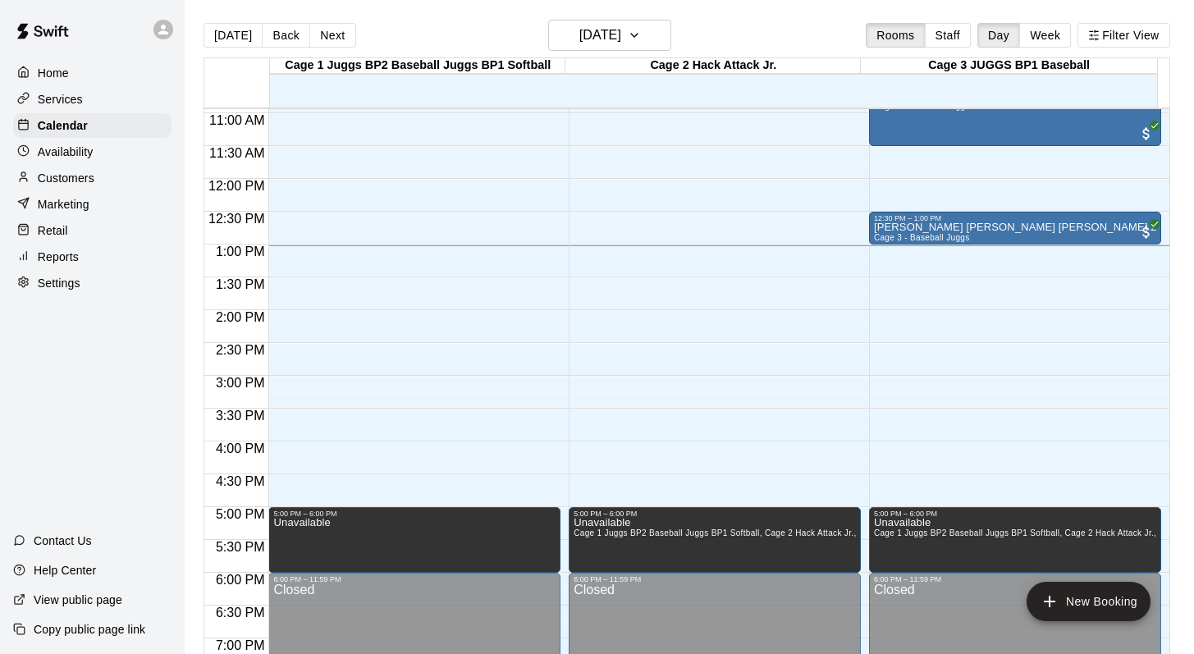
click at [722, 28] on div "Today Back Next Saturday Sep 13 Rooms Staff Day Week Filter View" at bounding box center [686, 39] width 966 height 38
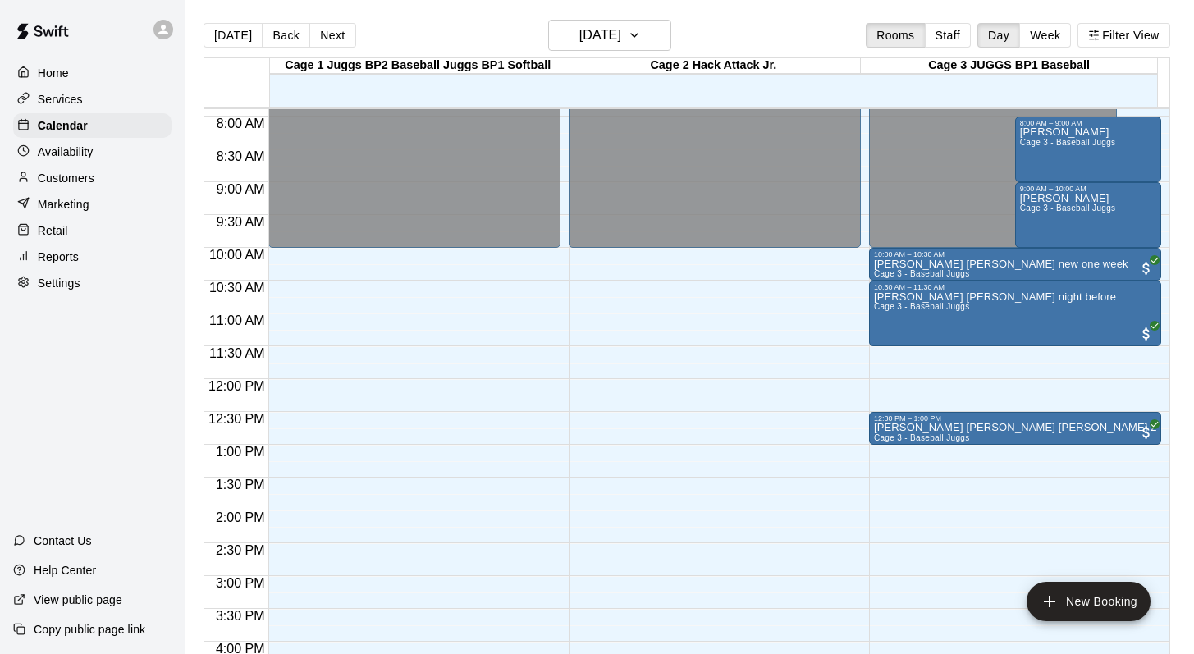
scroll to position [515, 0]
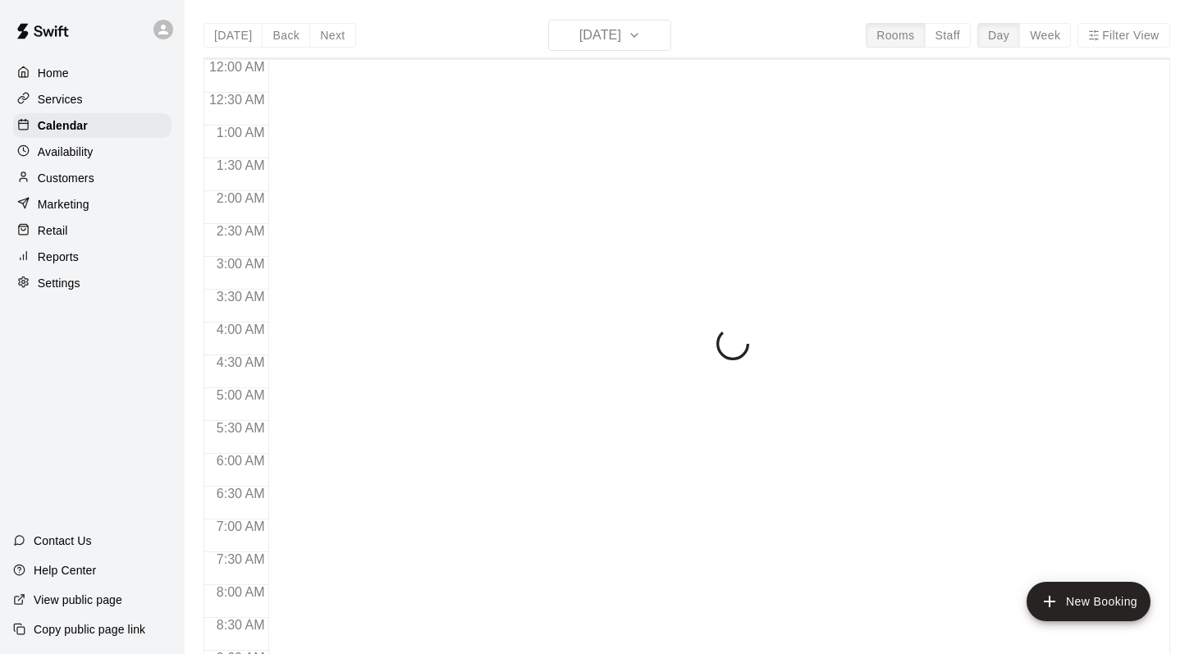
scroll to position [865, 0]
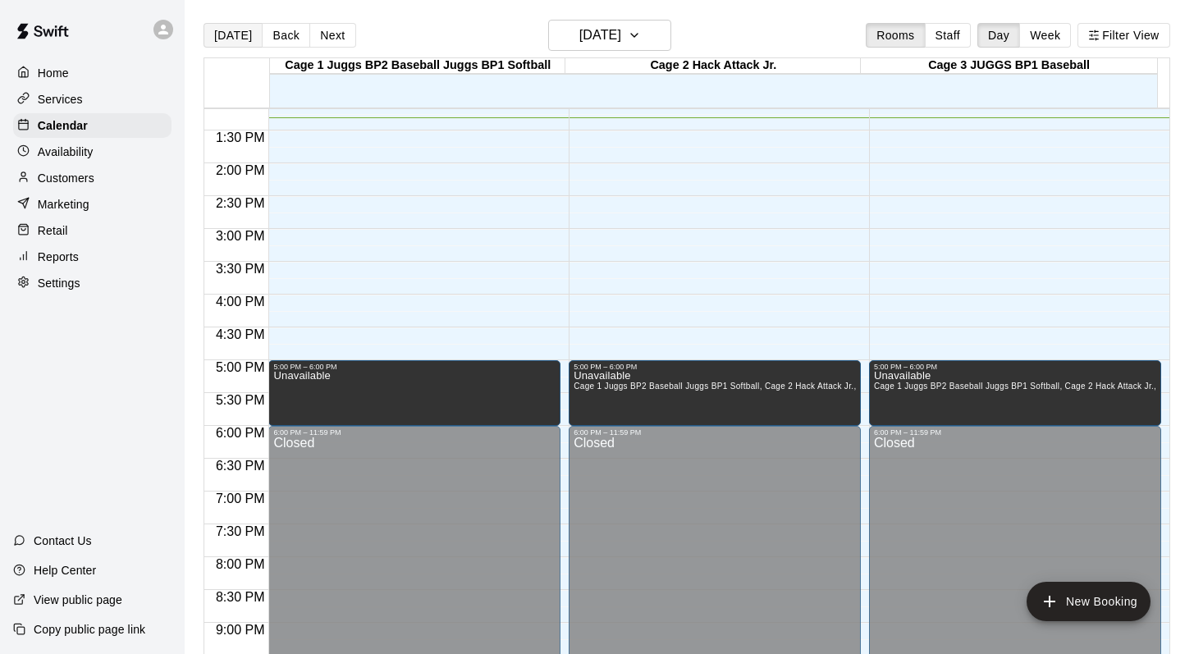
click at [228, 33] on button "[DATE]" at bounding box center [232, 35] width 59 height 25
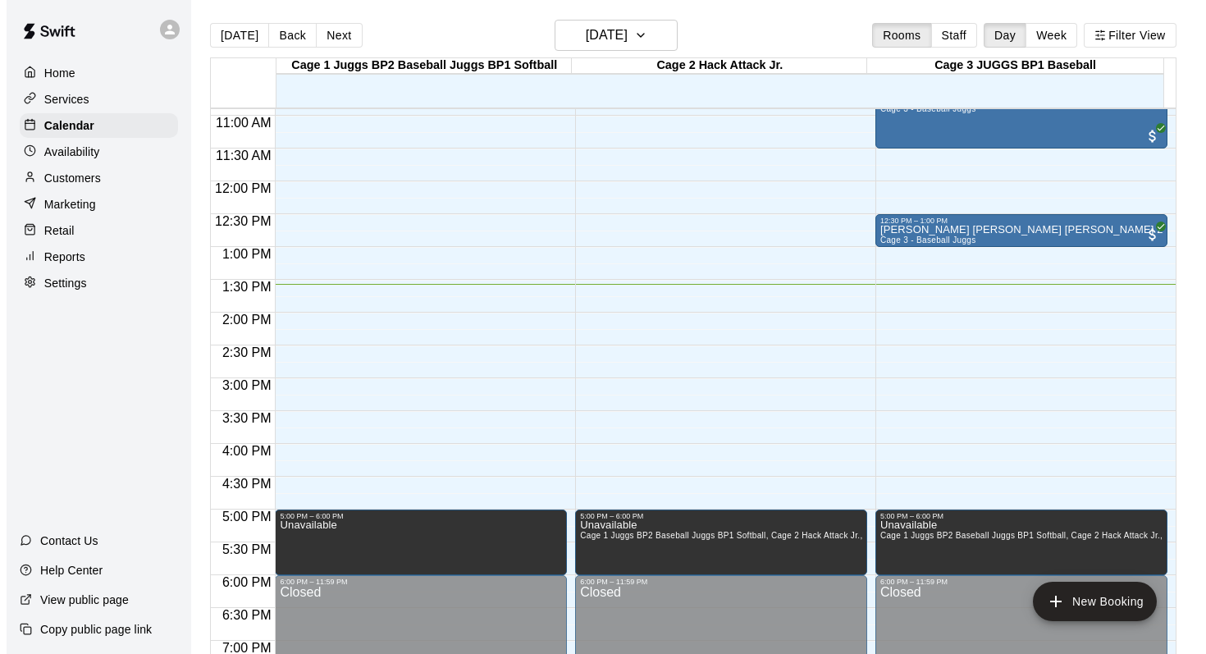
scroll to position [725, 0]
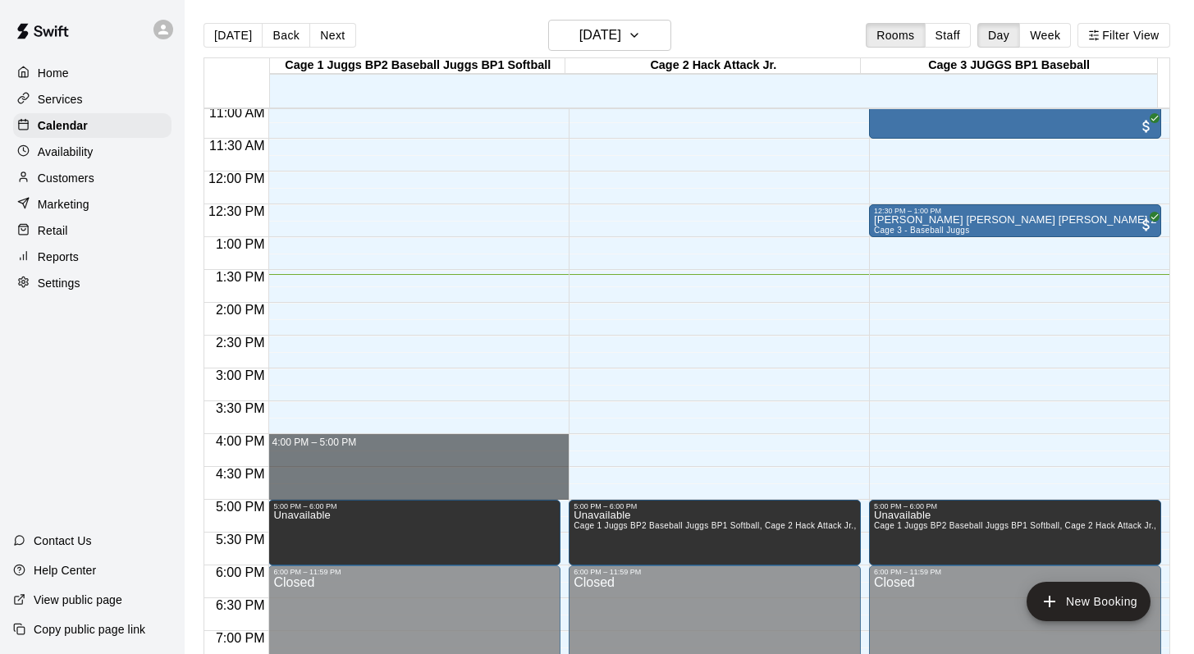
drag, startPoint x: 367, startPoint y: 441, endPoint x: 355, endPoint y: 486, distance: 45.8
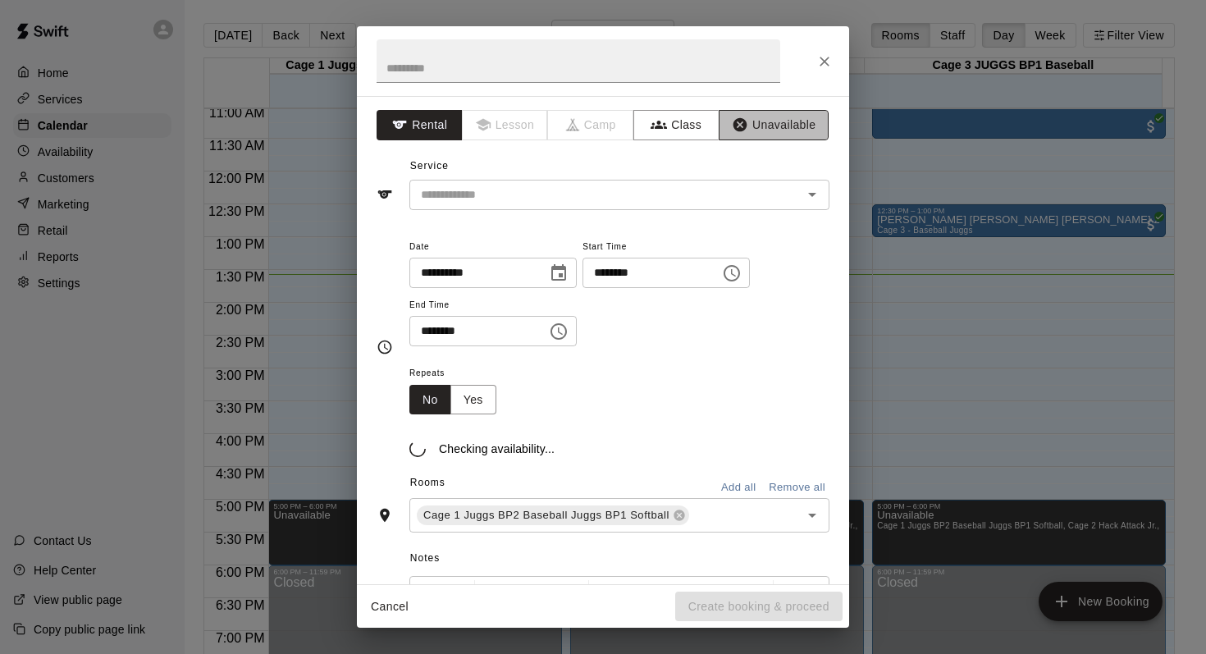
click at [747, 116] on button "Unavailable" at bounding box center [774, 125] width 110 height 30
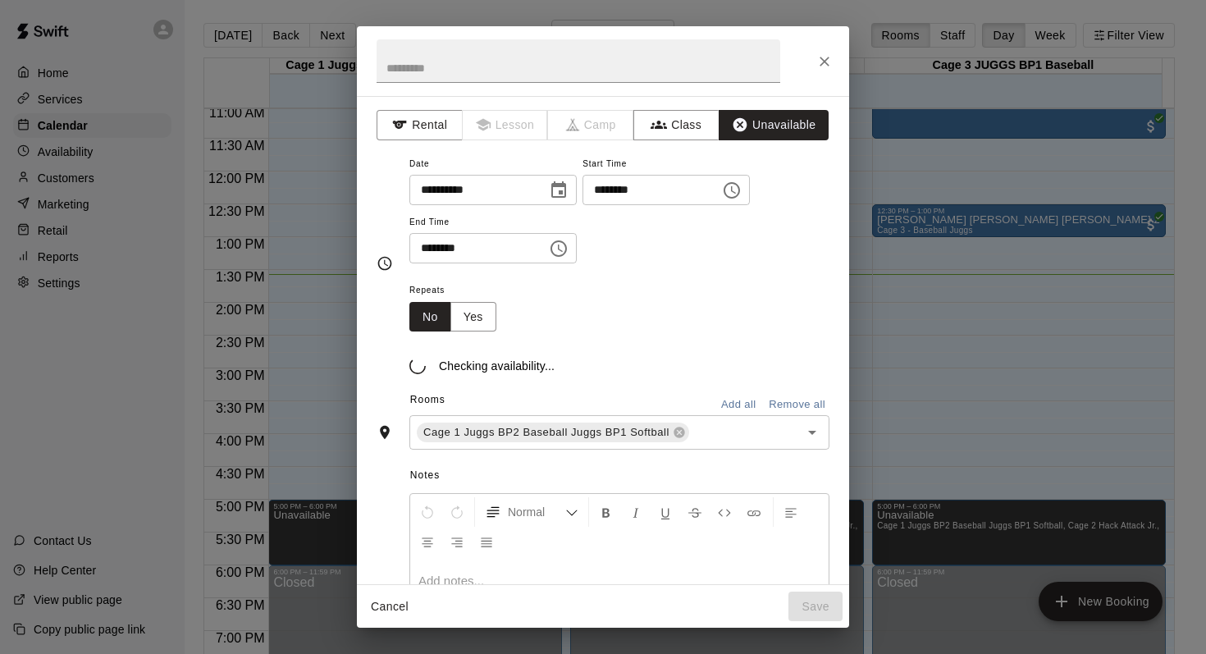
click at [720, 396] on button "Add all" at bounding box center [738, 404] width 53 height 25
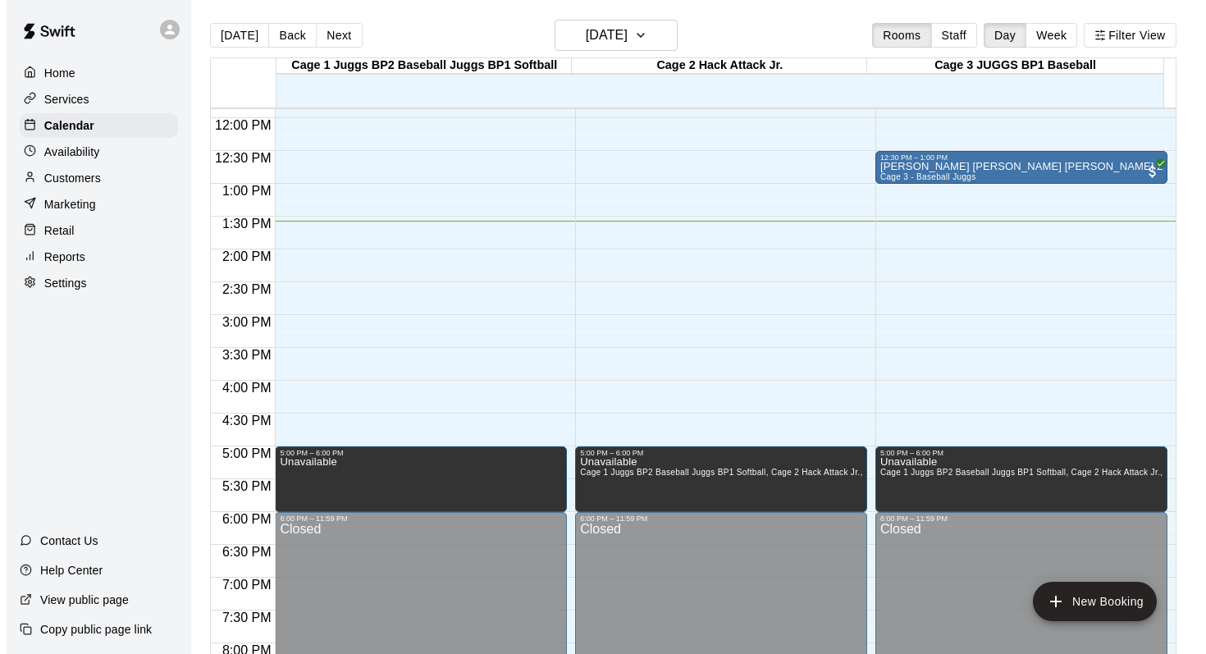
scroll to position [782, 0]
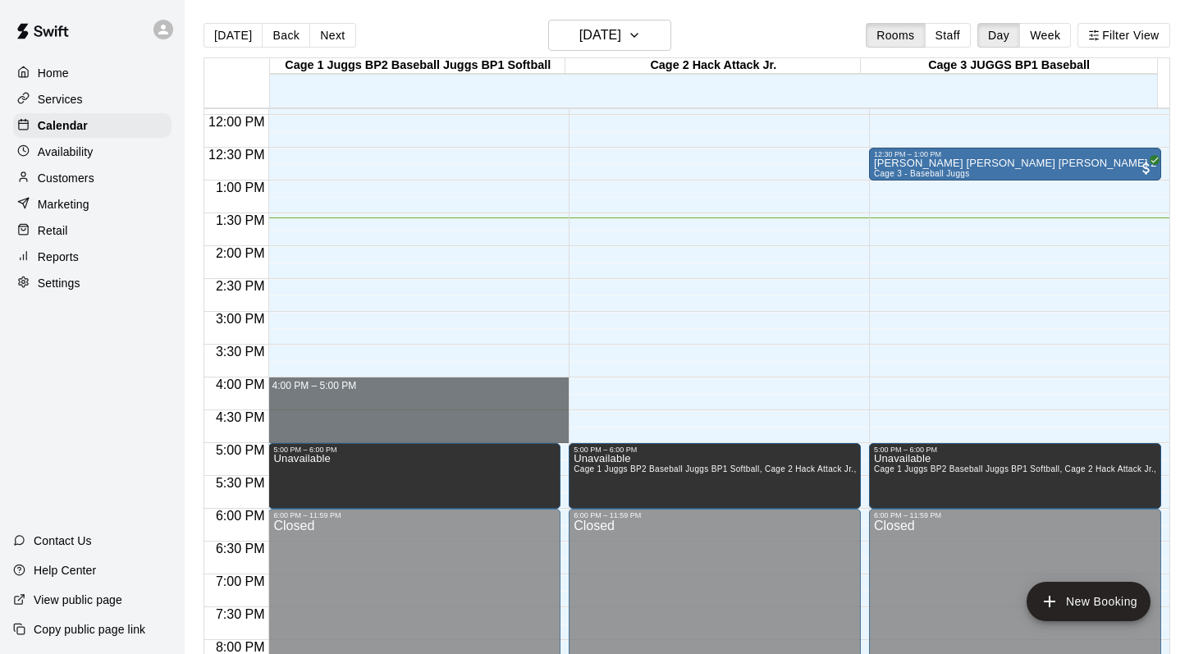
drag, startPoint x: 338, startPoint y: 386, endPoint x: 336, endPoint y: 419, distance: 32.9
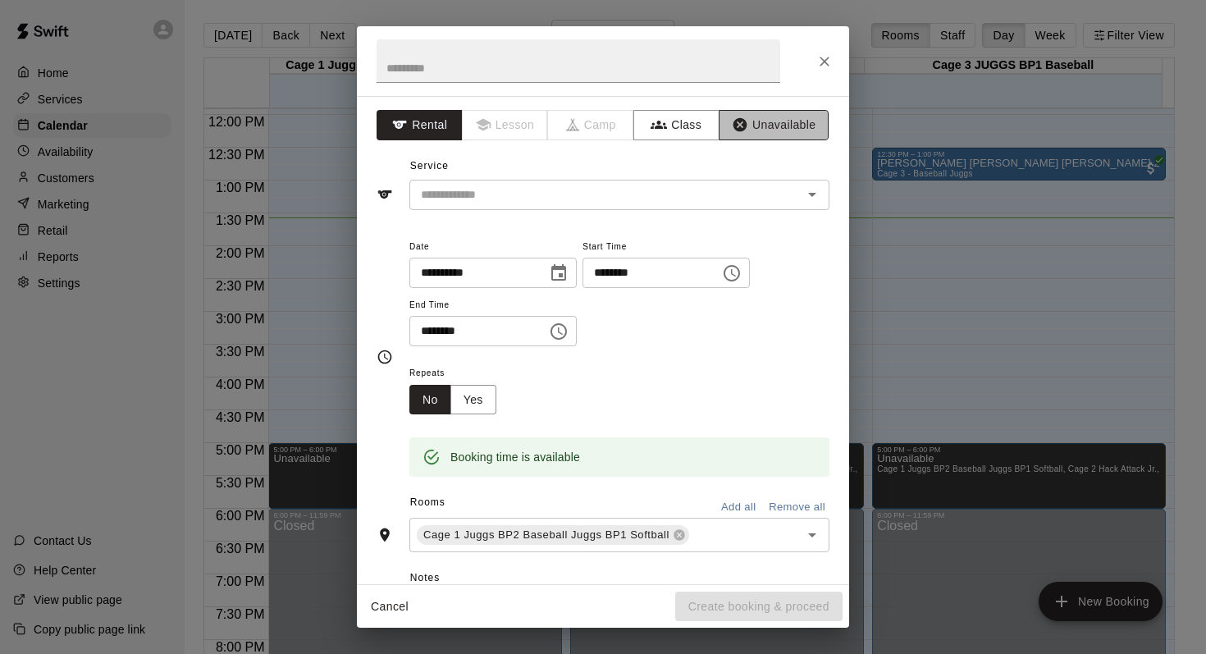
click at [761, 117] on button "Unavailable" at bounding box center [774, 125] width 110 height 30
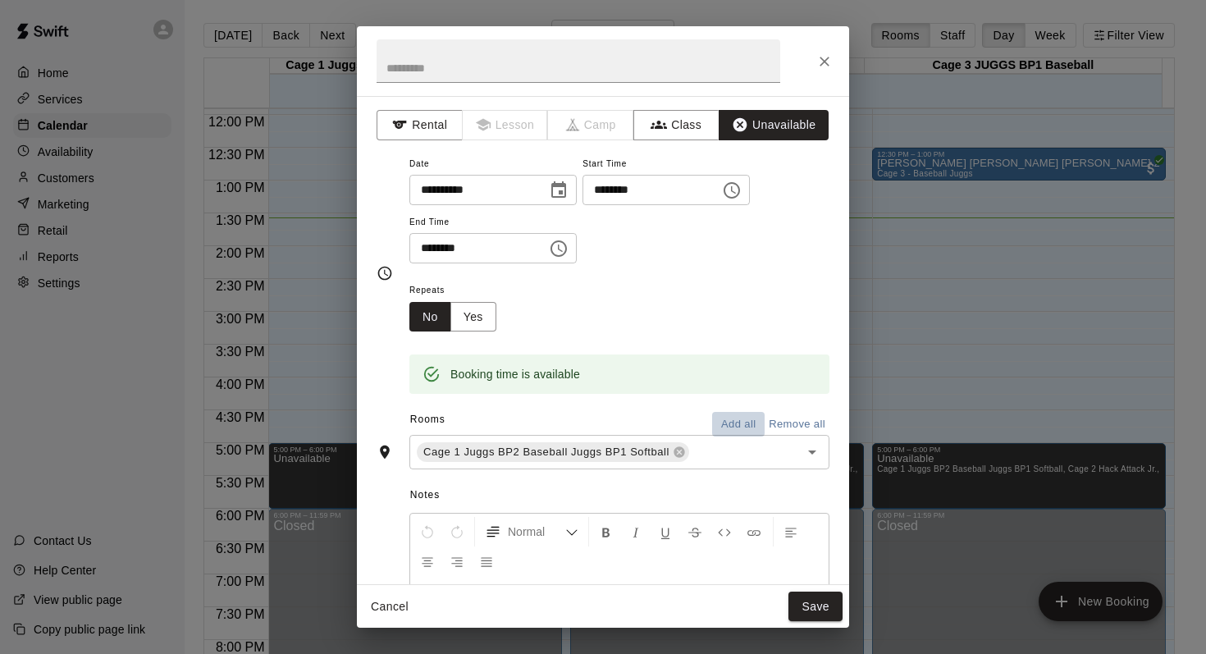
click at [712, 412] on button "Add all" at bounding box center [738, 424] width 53 height 25
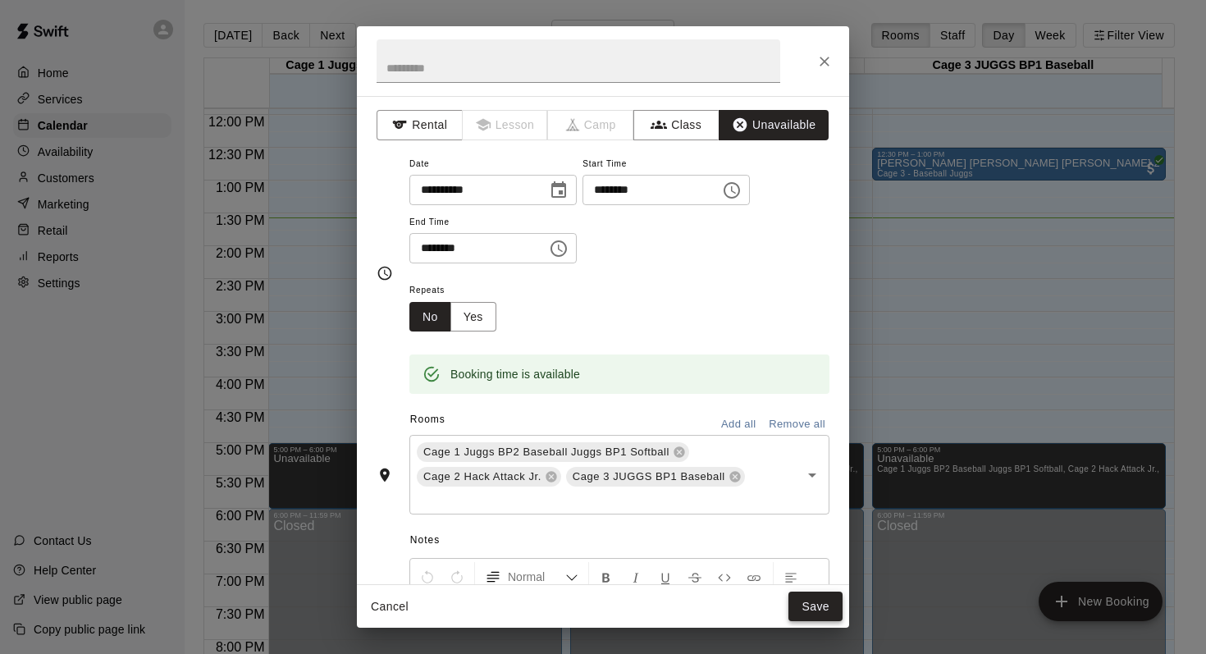
click at [806, 597] on button "Save" at bounding box center [815, 606] width 54 height 30
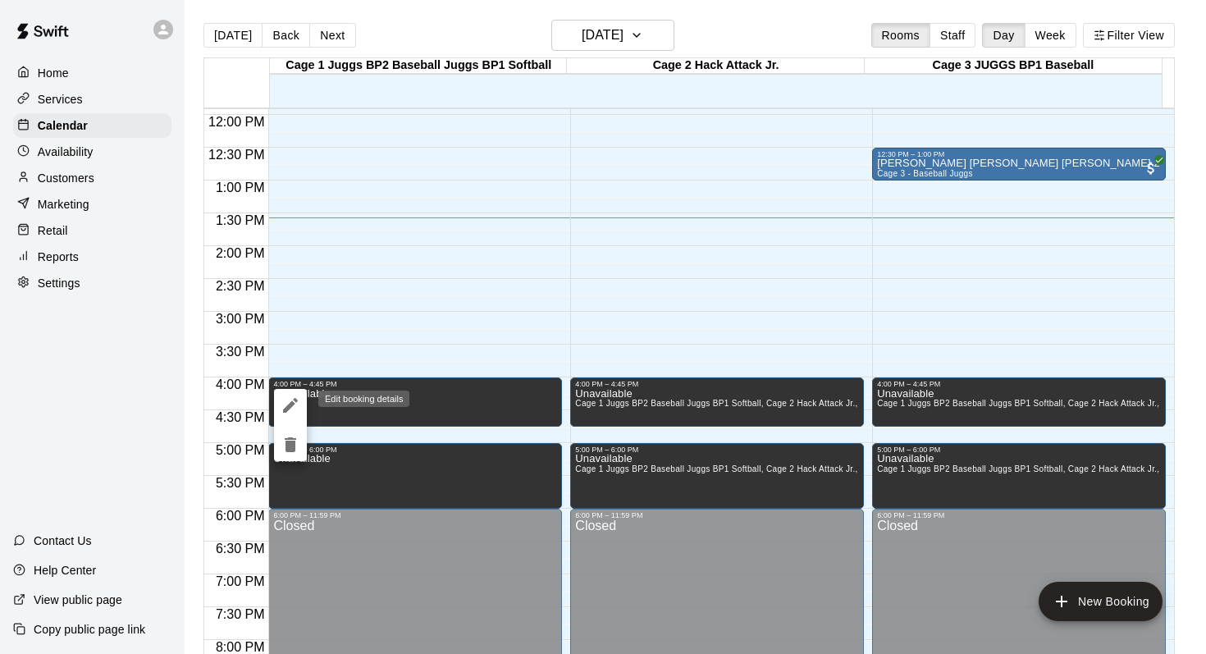
click at [286, 409] on icon "edit" at bounding box center [290, 405] width 15 height 15
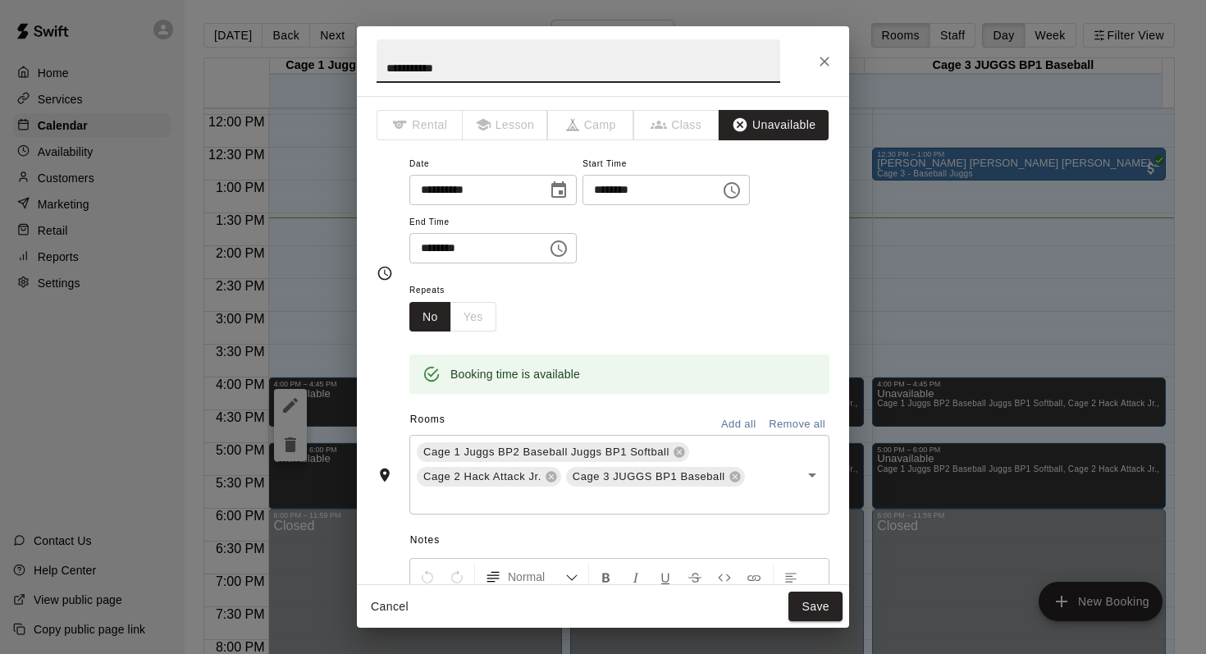
click at [555, 251] on icon "Choose time, selected time is 4:45 PM" at bounding box center [558, 248] width 16 height 16
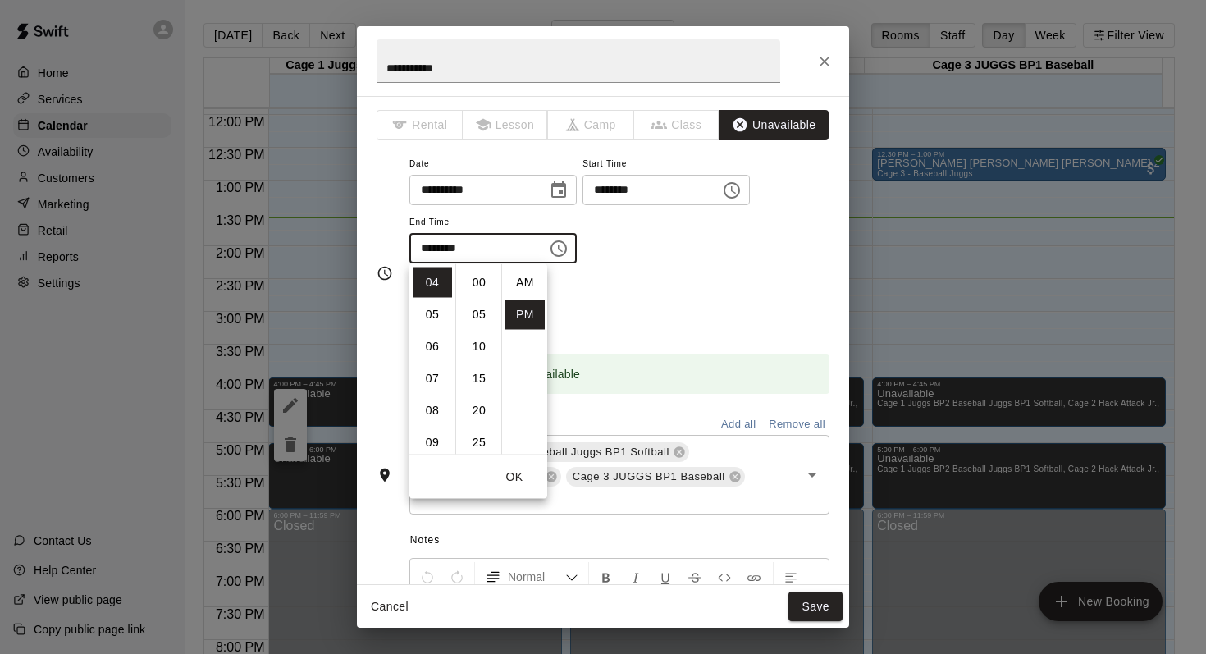
scroll to position [30, 0]
click at [428, 304] on li "05" at bounding box center [432, 314] width 39 height 30
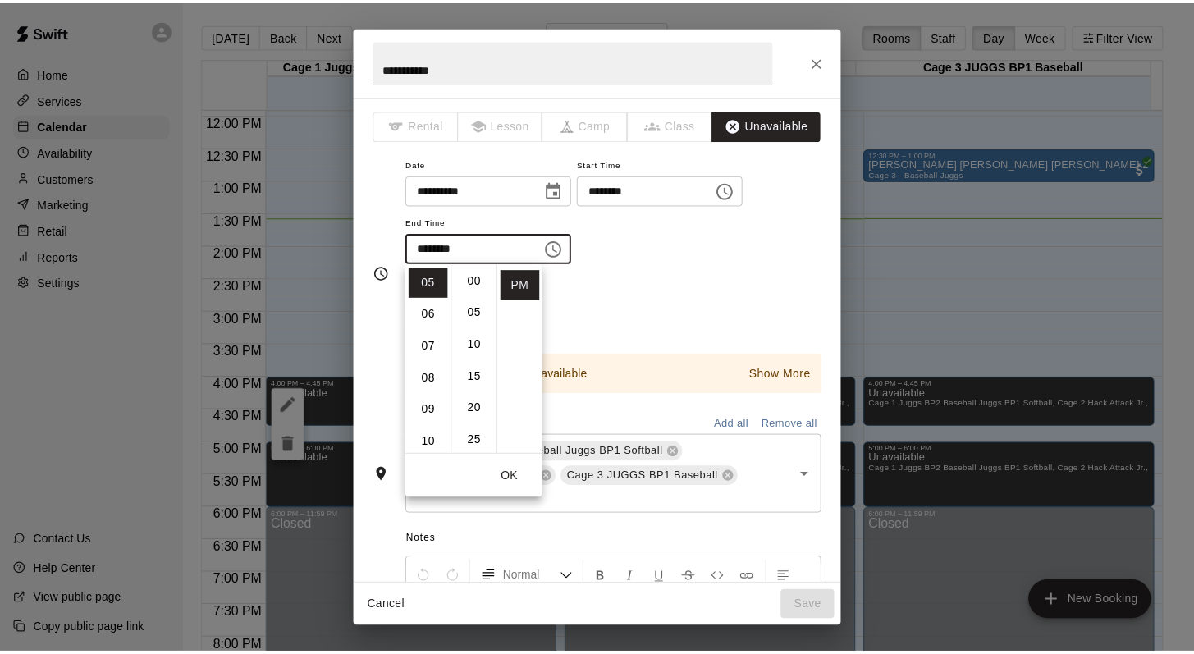
scroll to position [0, 0]
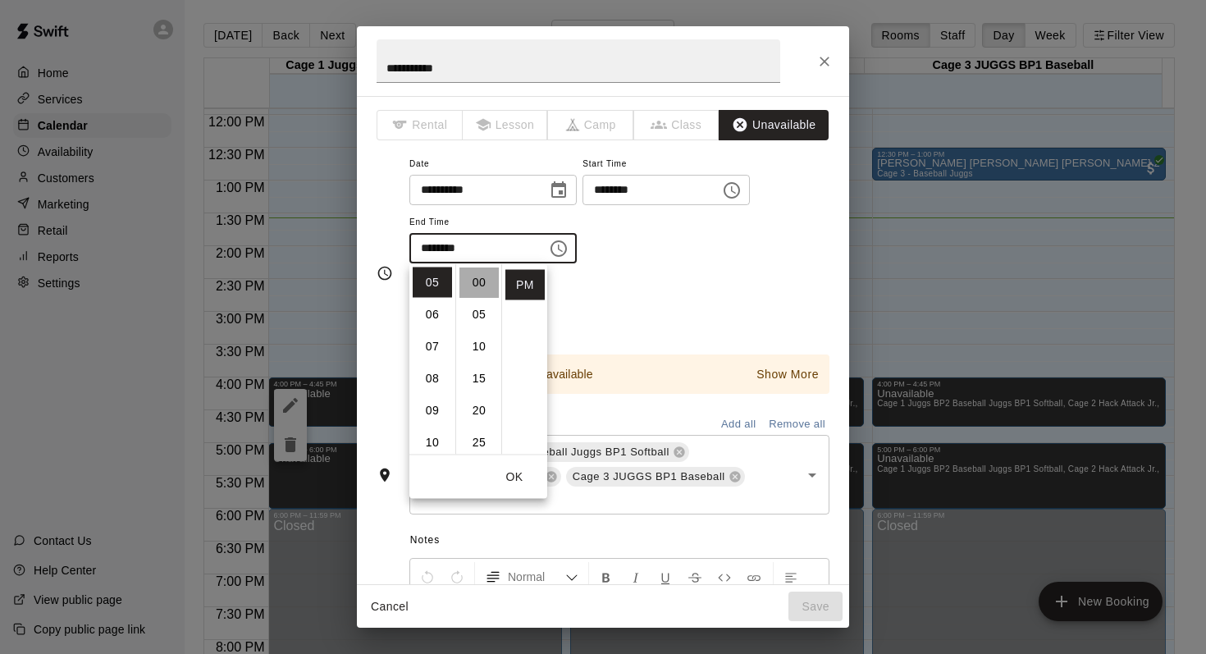
click at [480, 280] on li "00" at bounding box center [478, 282] width 39 height 30
type input "********"
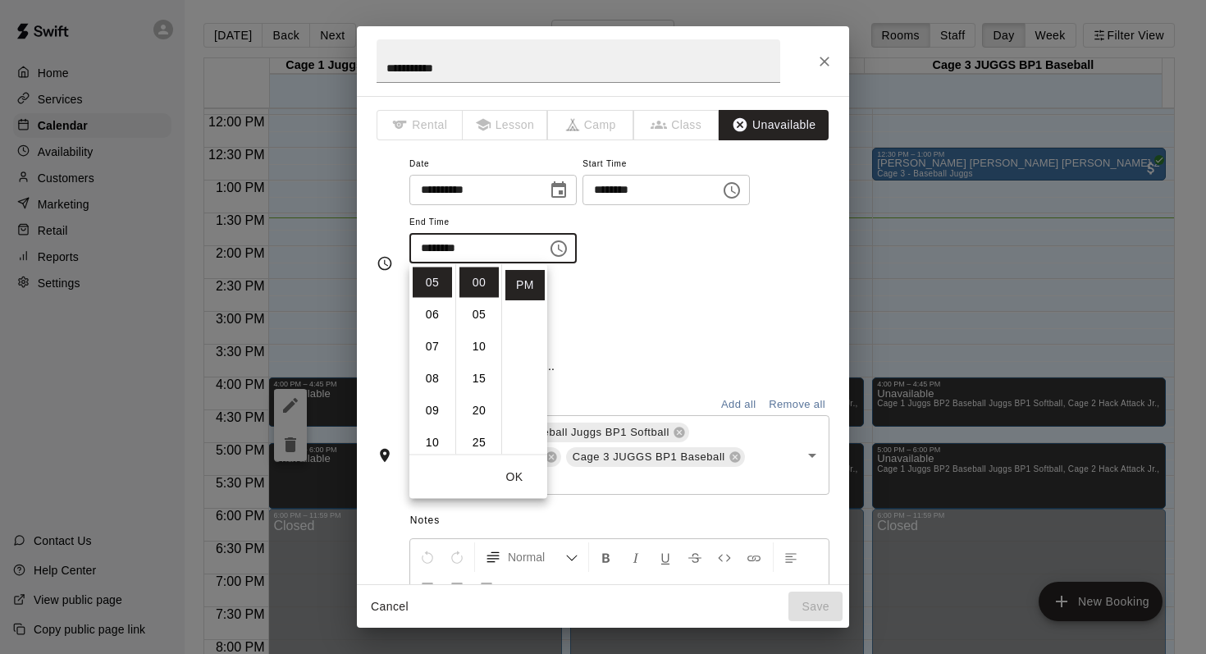
click at [640, 276] on div "**********" at bounding box center [619, 216] width 420 height 127
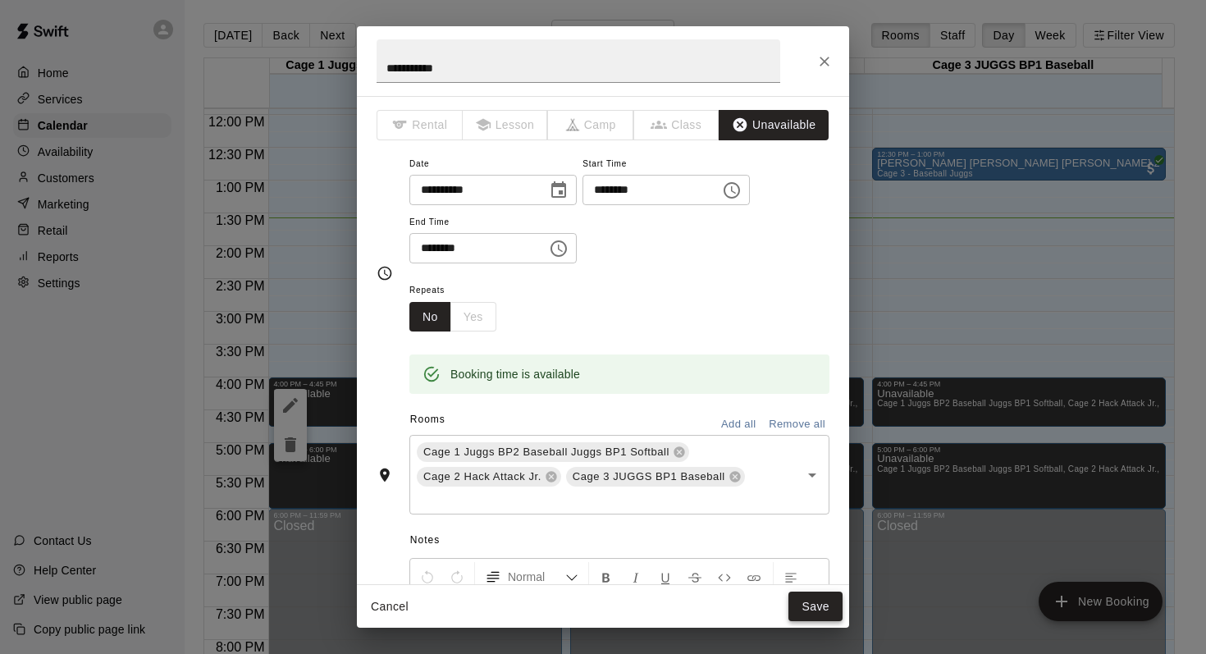
click at [809, 610] on button "Save" at bounding box center [815, 606] width 54 height 30
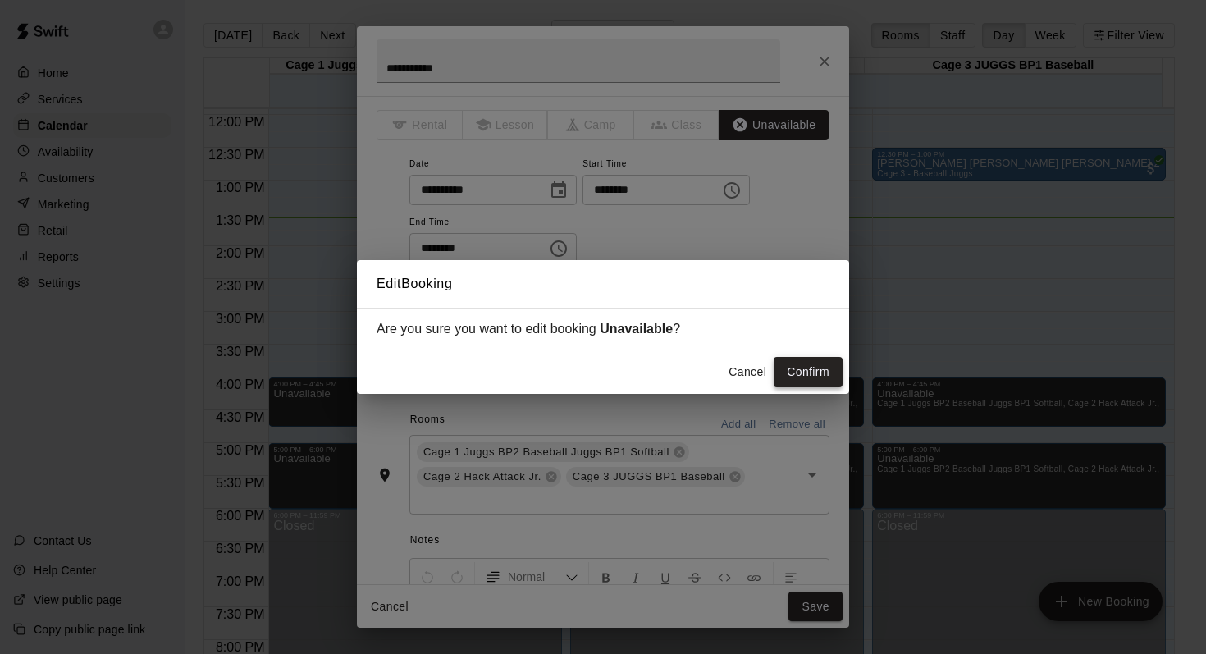
click at [793, 373] on button "Confirm" at bounding box center [808, 372] width 69 height 30
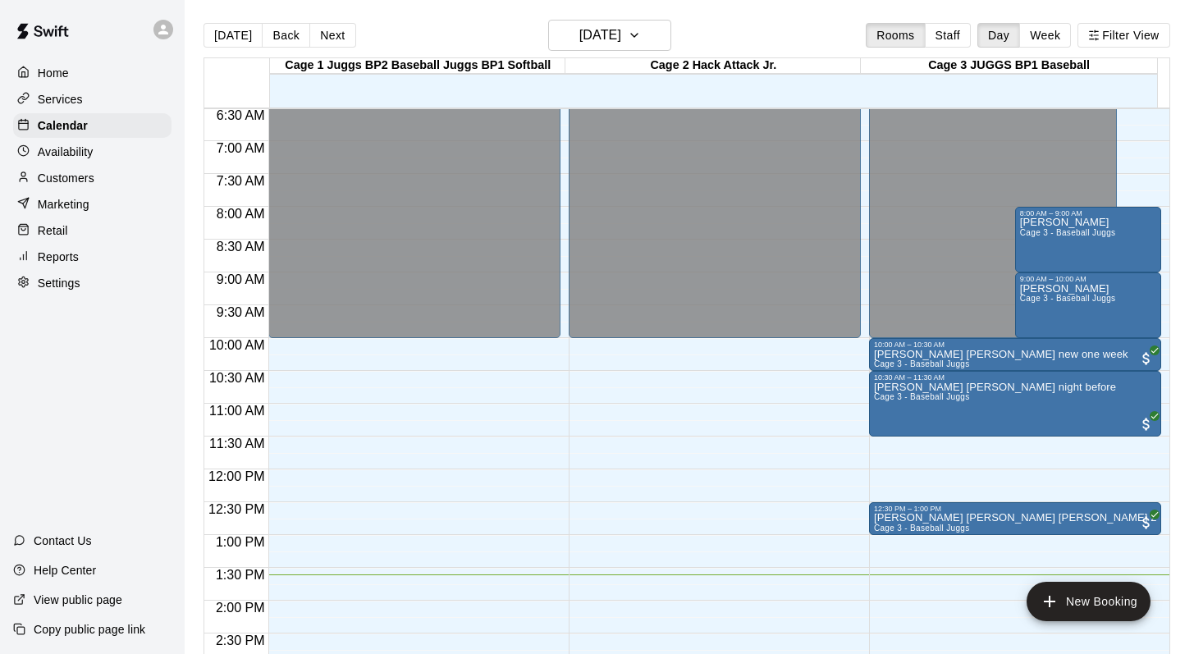
scroll to position [426, 0]
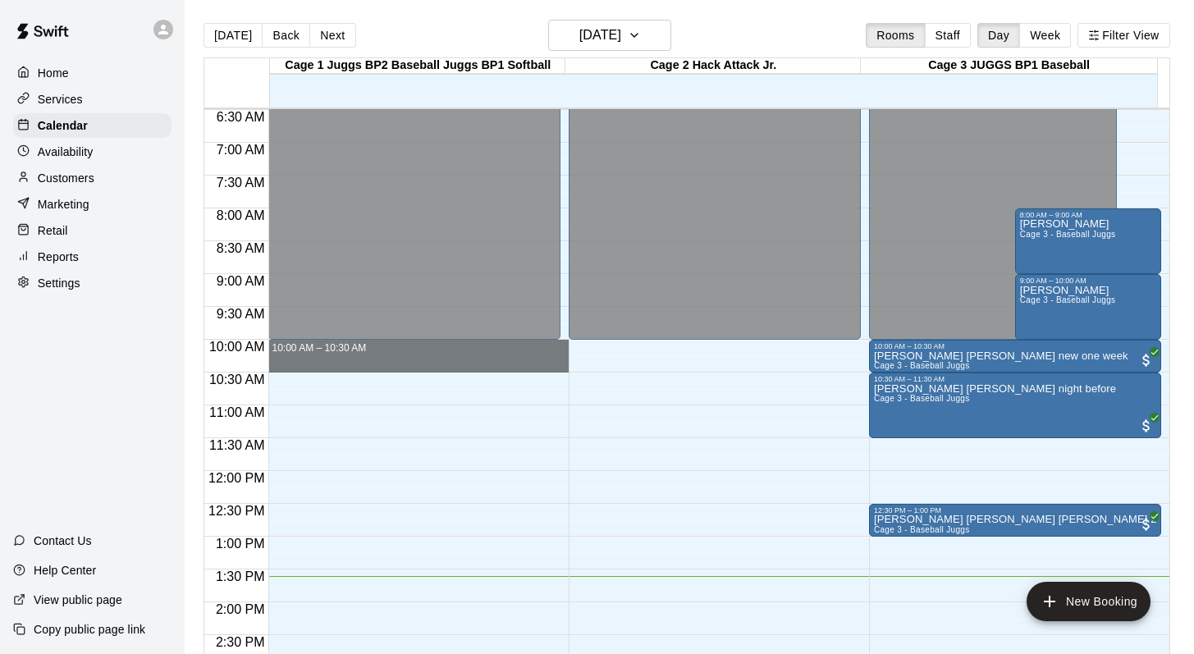
drag, startPoint x: 336, startPoint y: 349, endPoint x: 336, endPoint y: 365, distance: 16.4
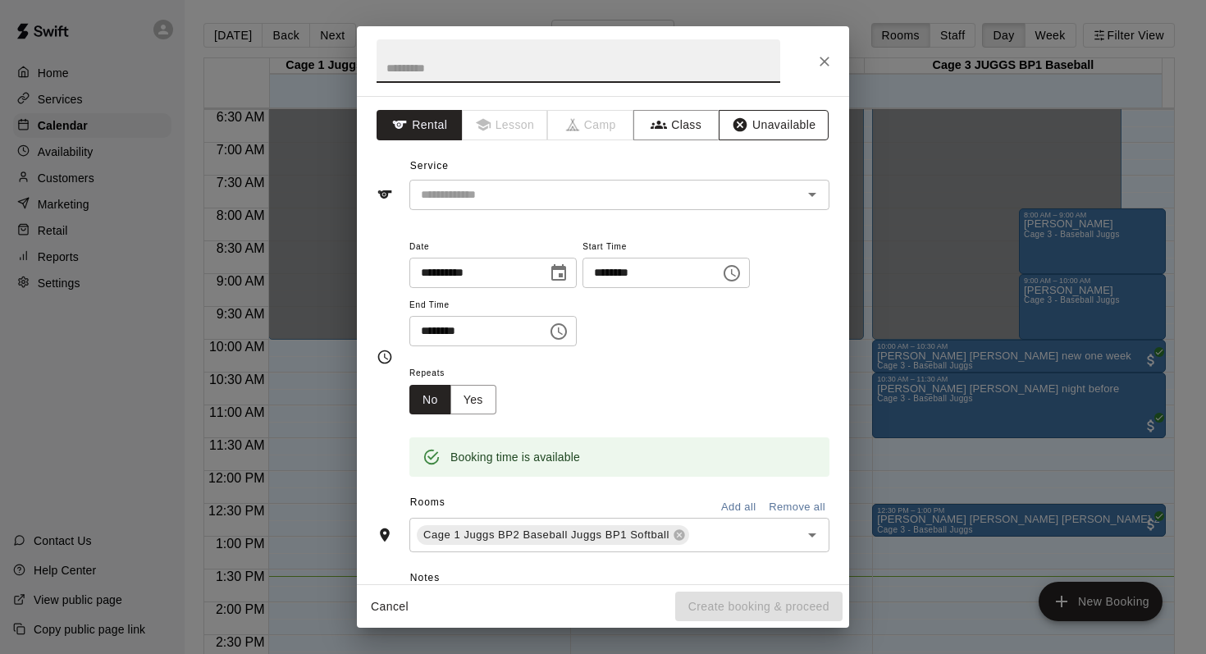
click at [752, 124] on button "Unavailable" at bounding box center [774, 125] width 110 height 30
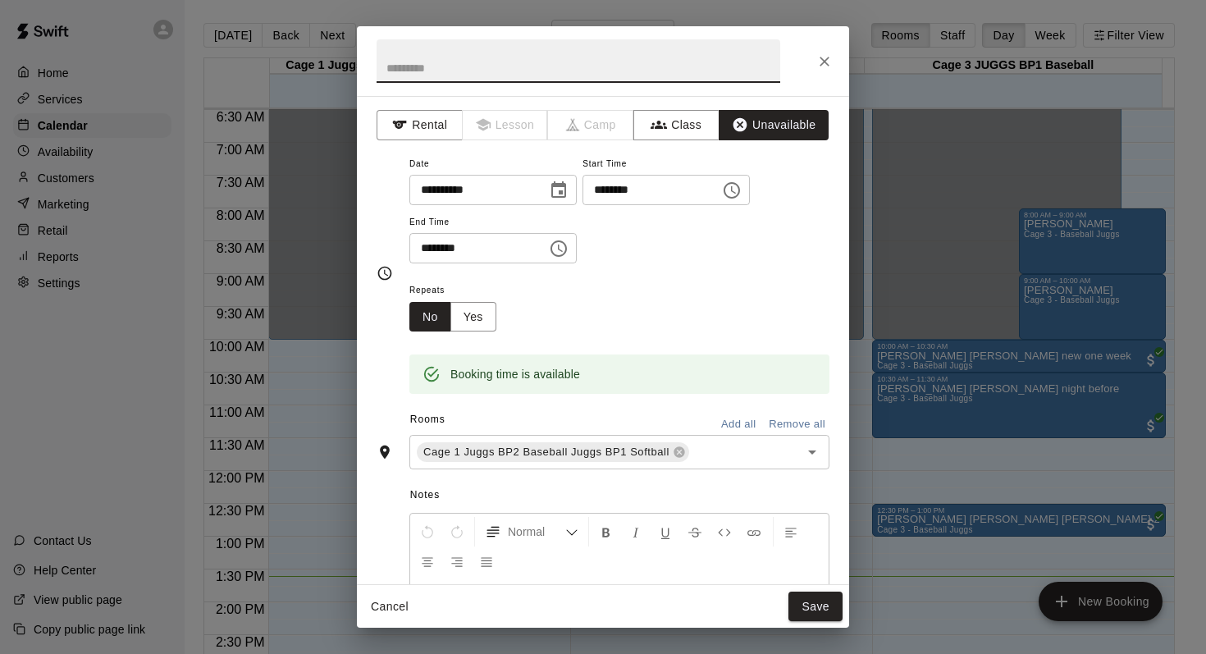
click at [394, 60] on input "text" at bounding box center [579, 60] width 404 height 43
type input "**********"
click at [804, 598] on button "Save" at bounding box center [815, 606] width 54 height 30
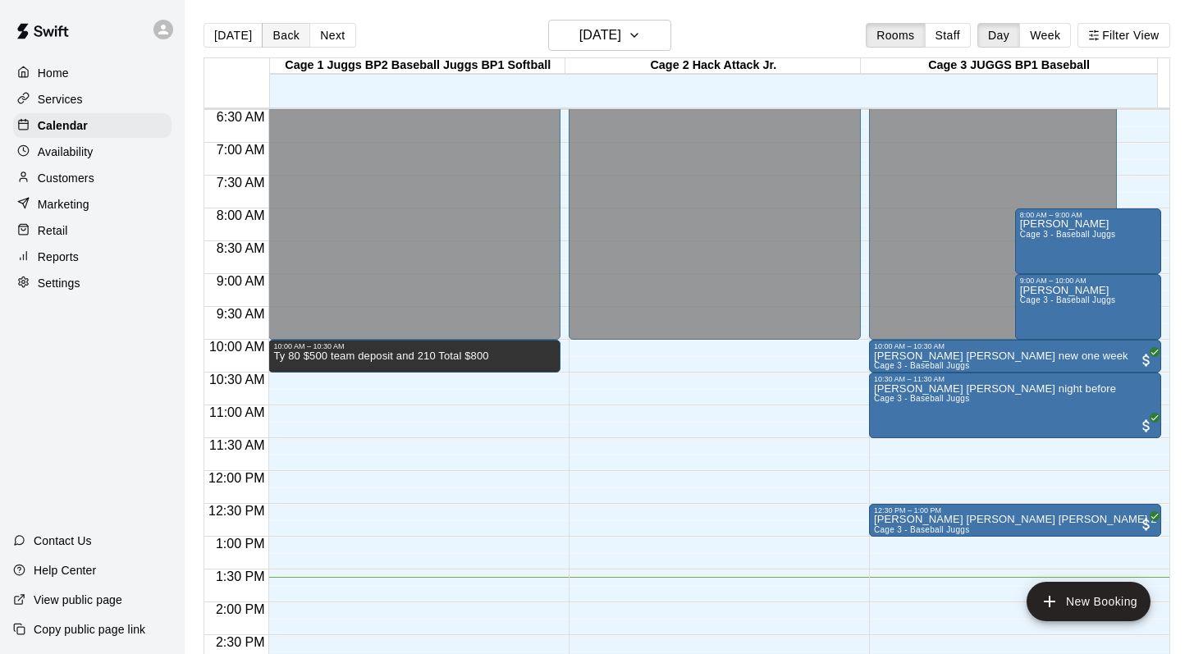
click at [278, 31] on button "Back" at bounding box center [286, 35] width 48 height 25
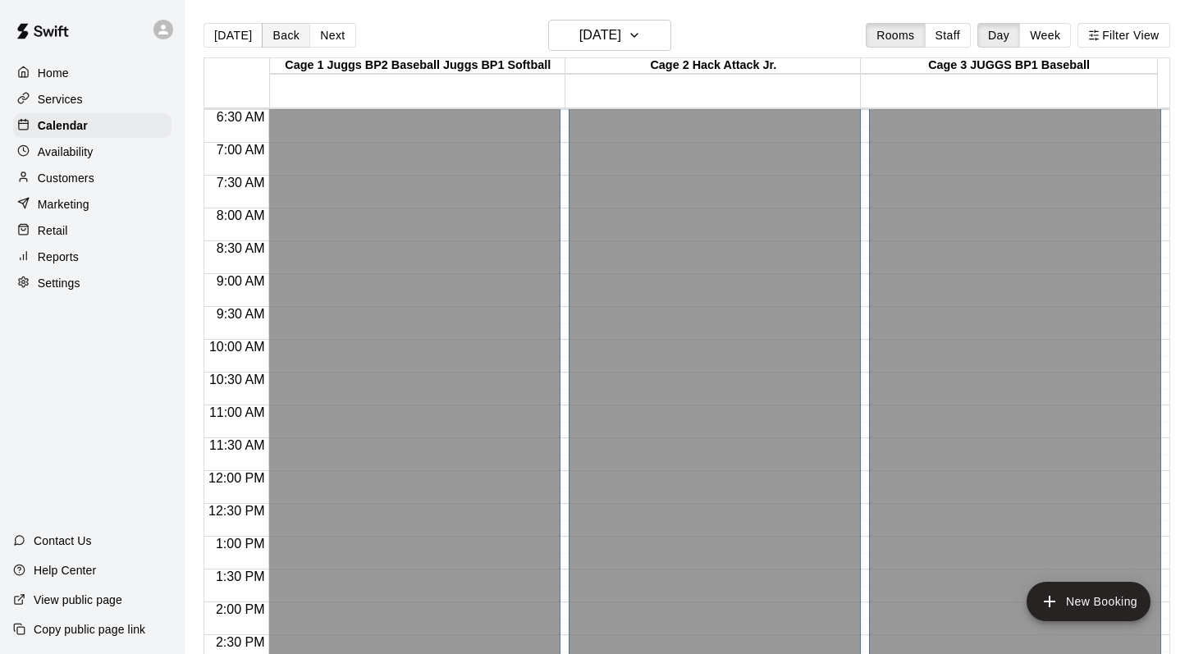
click at [278, 31] on button "Back" at bounding box center [286, 35] width 48 height 25
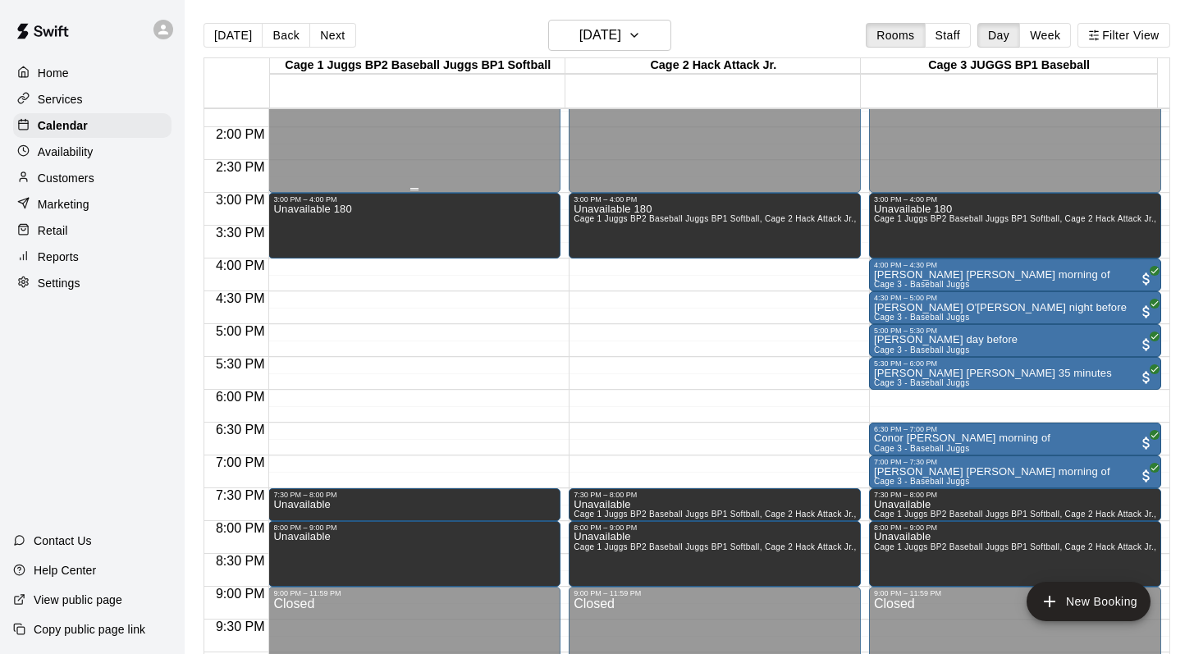
scroll to position [856, 0]
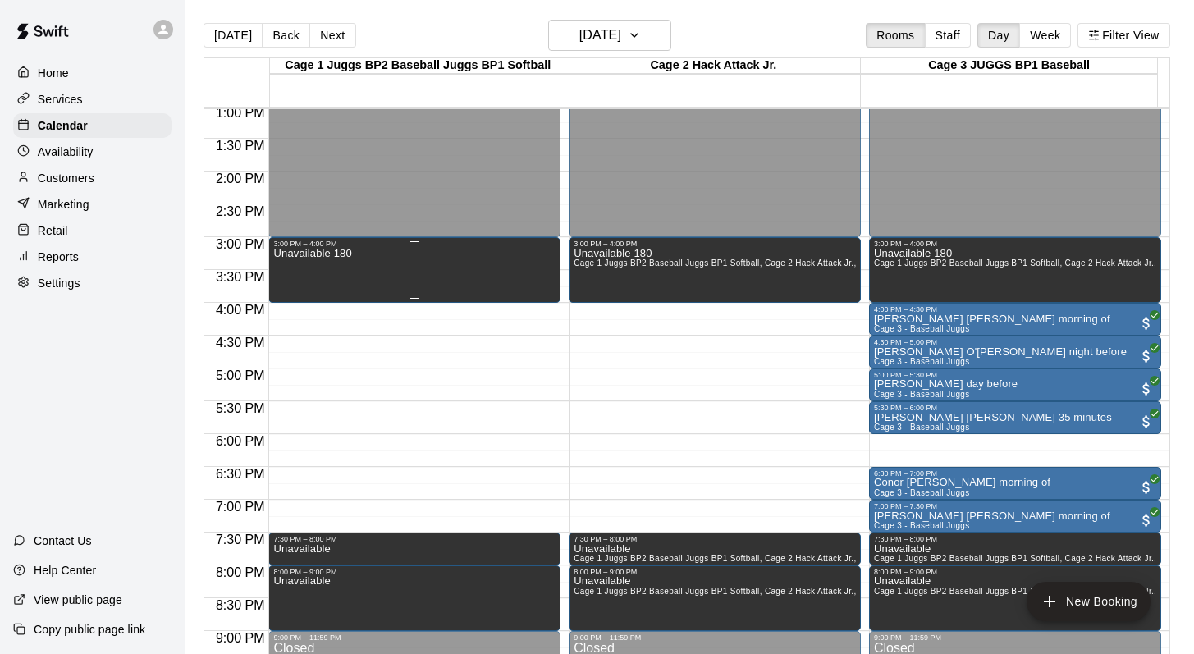
click at [345, 263] on div "Unavailable 180" at bounding box center [312, 575] width 78 height 654
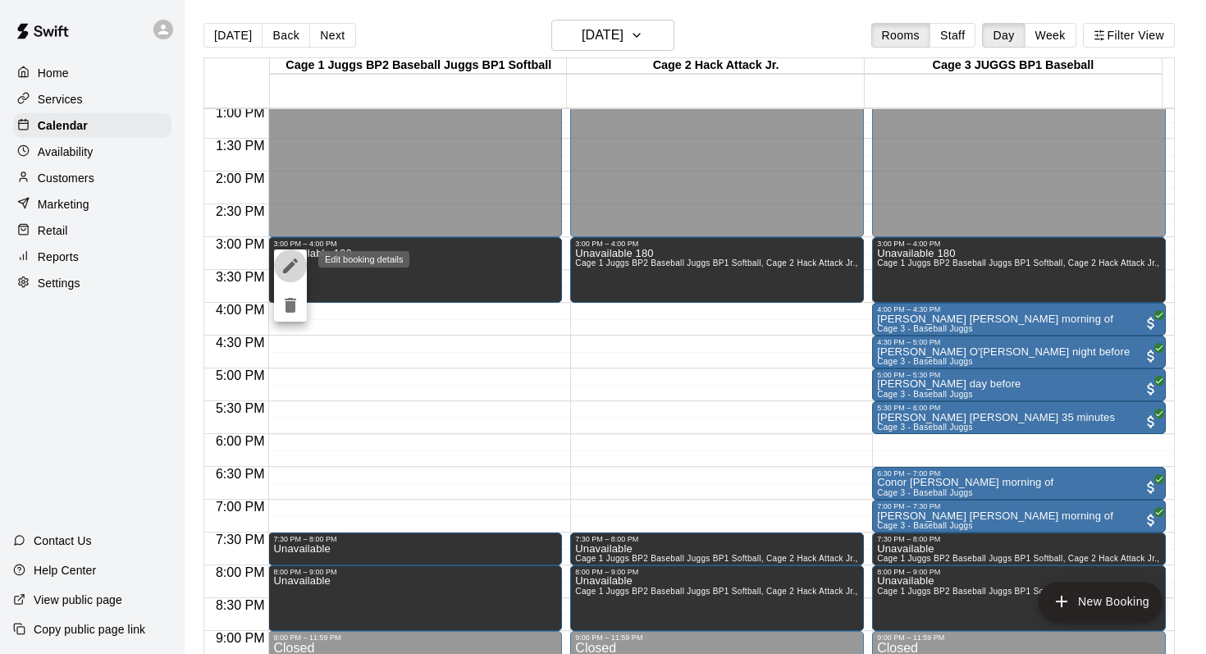
click at [288, 261] on icon "edit" at bounding box center [291, 266] width 20 height 20
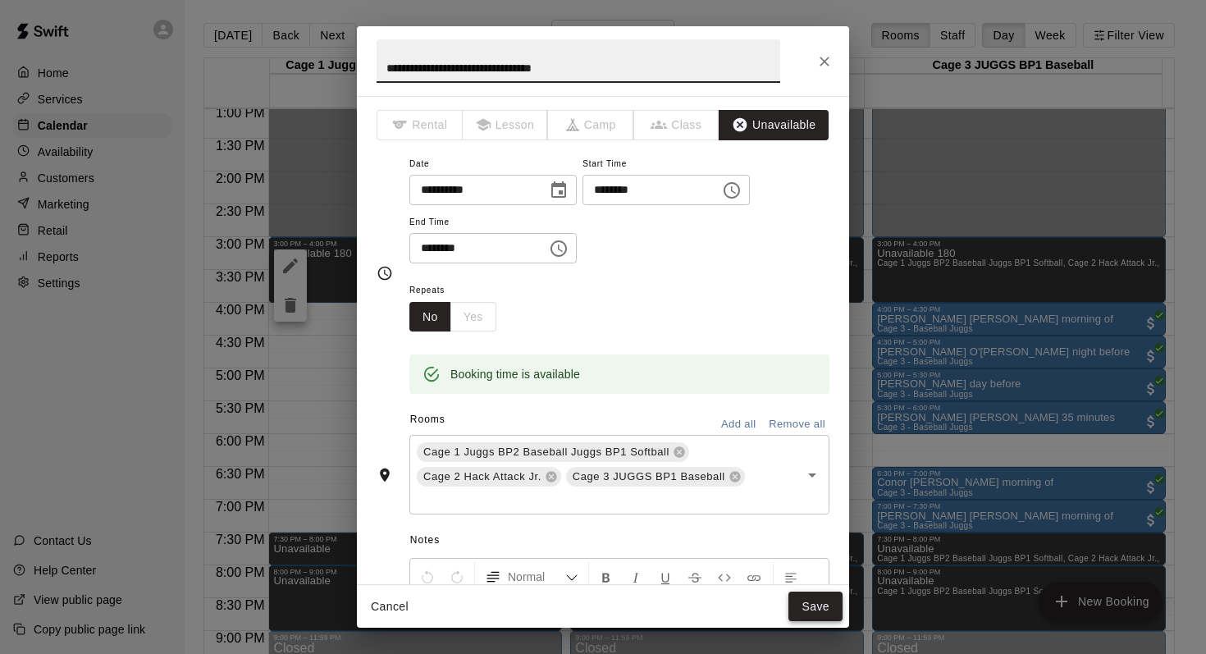
type input "**********"
click at [806, 604] on button "Save" at bounding box center [815, 606] width 54 height 30
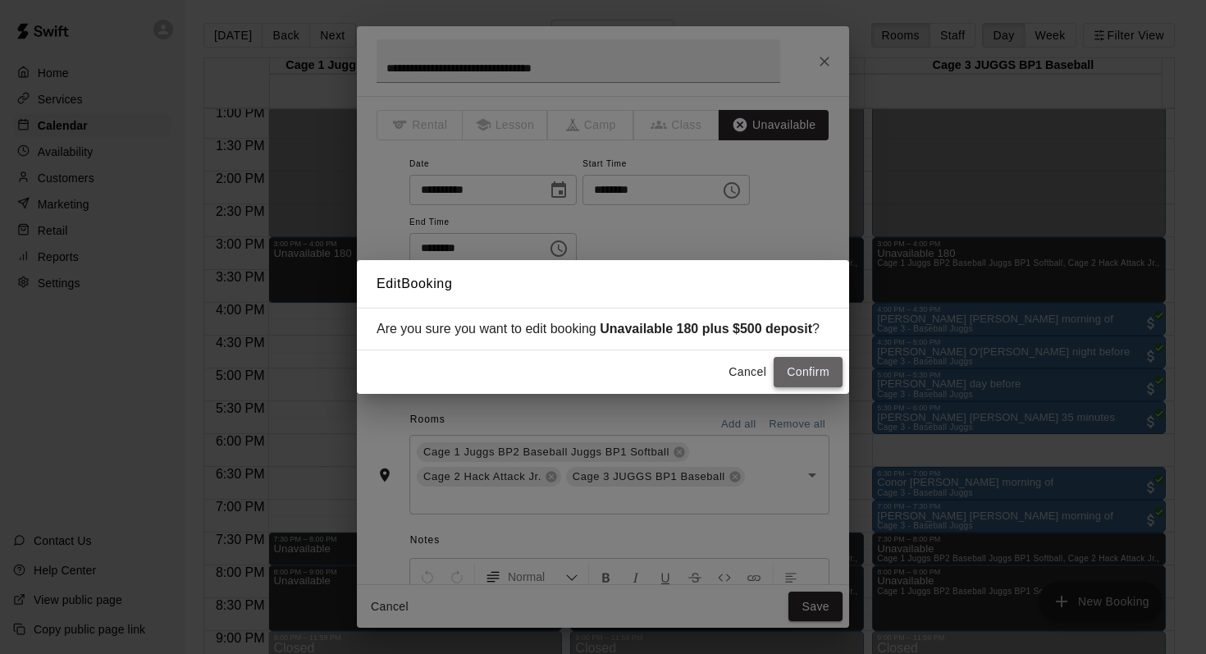
click at [785, 370] on button "Confirm" at bounding box center [808, 372] width 69 height 30
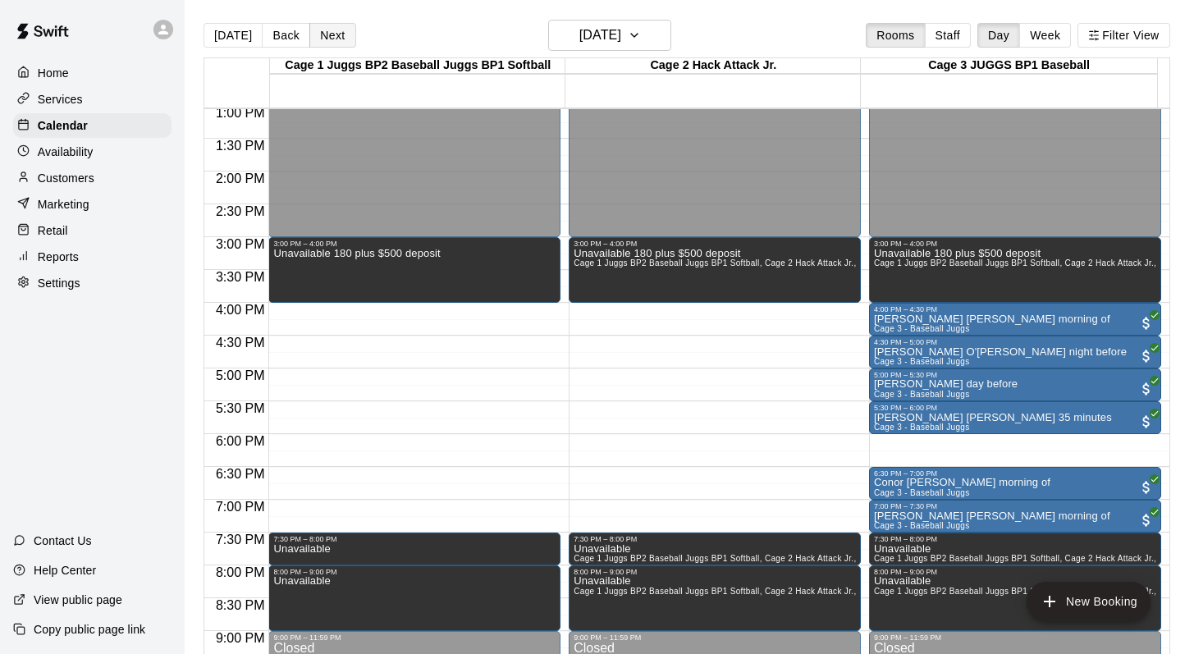
click at [328, 25] on button "Next" at bounding box center [332, 35] width 46 height 25
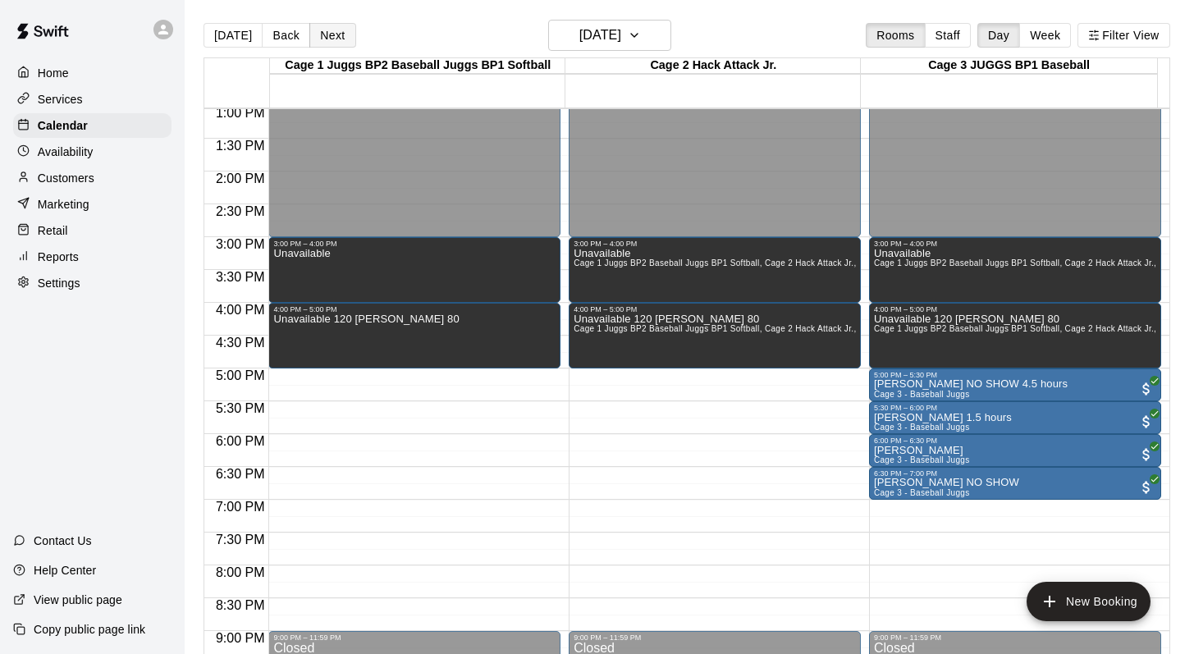
click at [329, 33] on button "Next" at bounding box center [332, 35] width 46 height 25
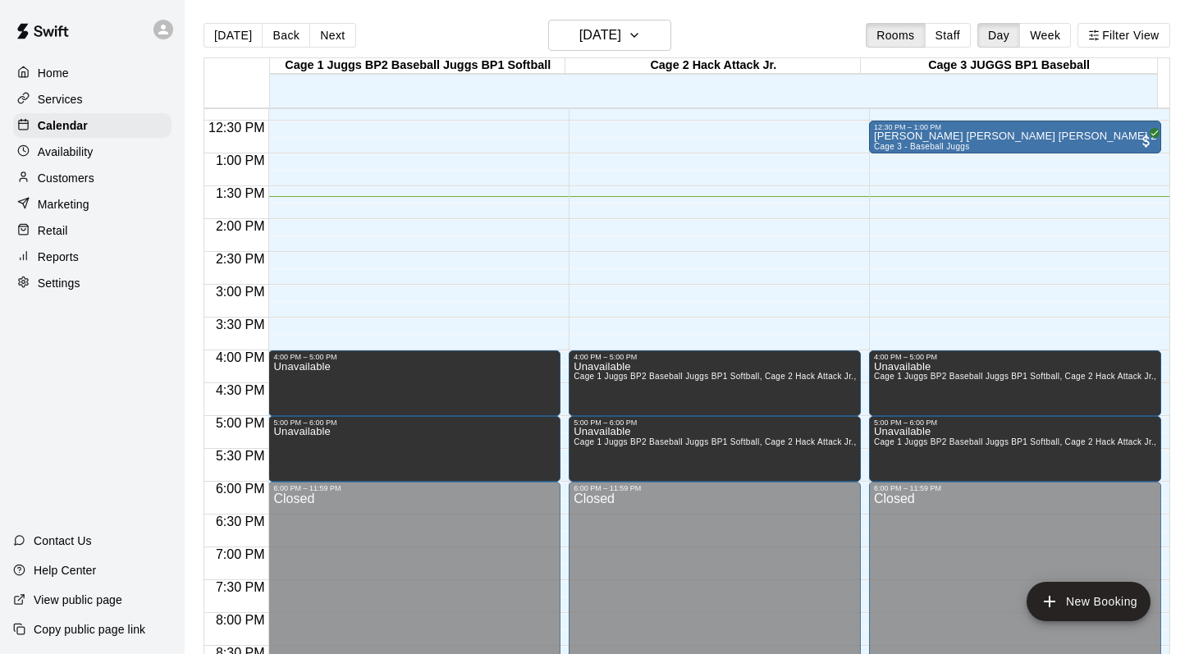
scroll to position [664, 0]
